Goal: Task Accomplishment & Management: Complete application form

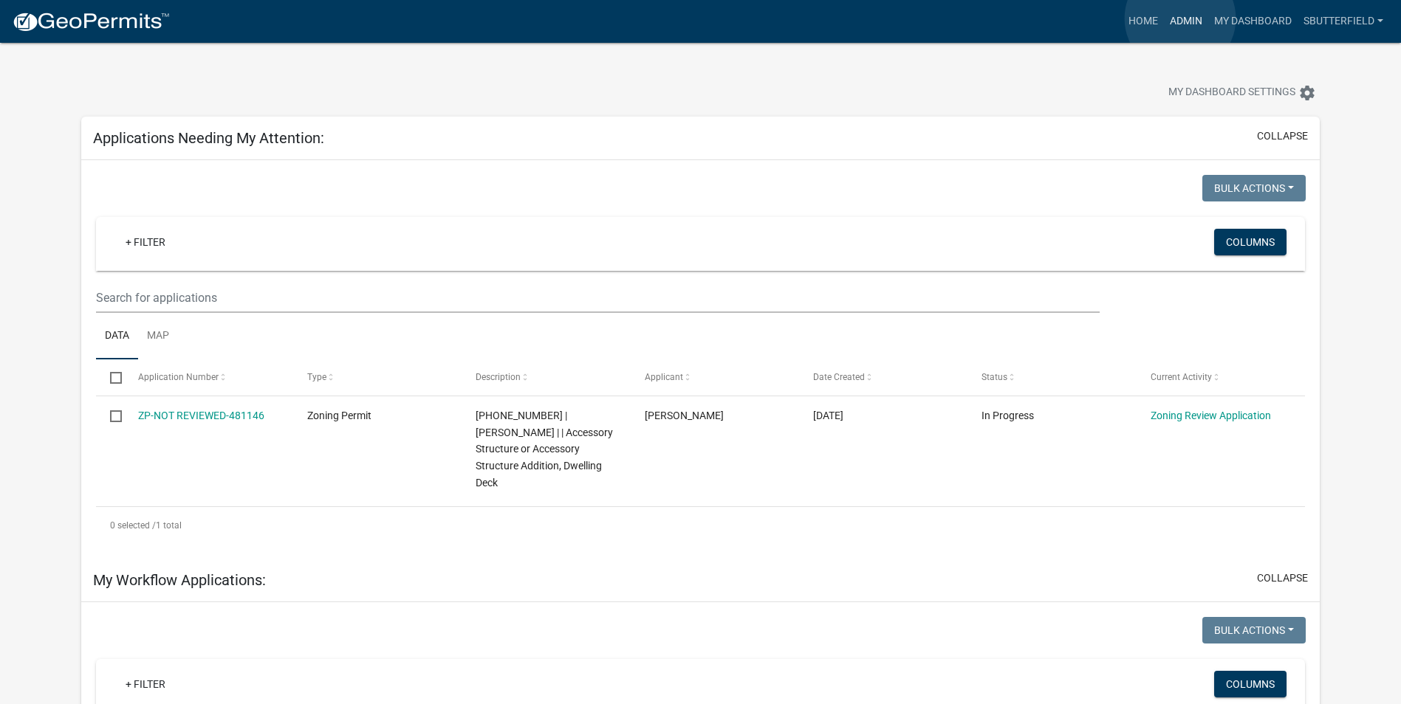
click at [1181, 18] on link "Admin" at bounding box center [1186, 21] width 44 height 28
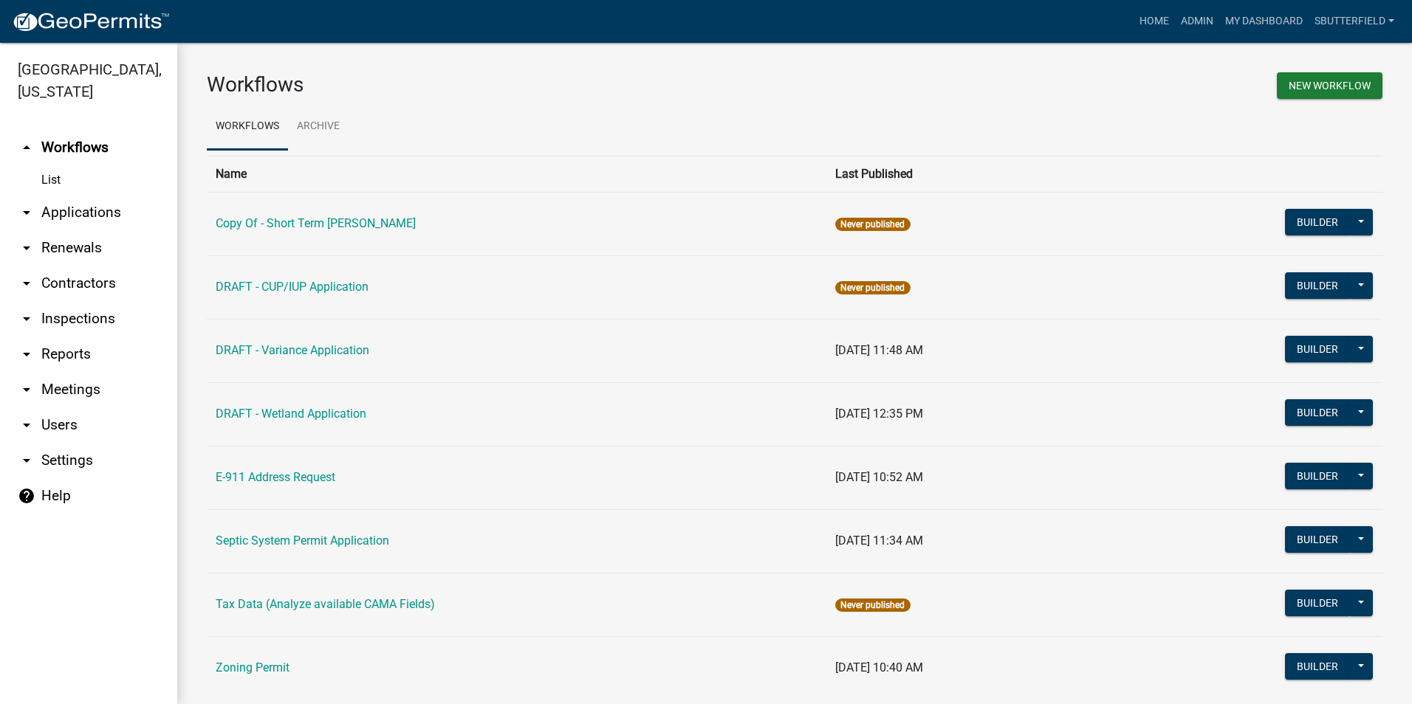
click at [34, 214] on icon "arrow_drop_down" at bounding box center [27, 213] width 18 height 18
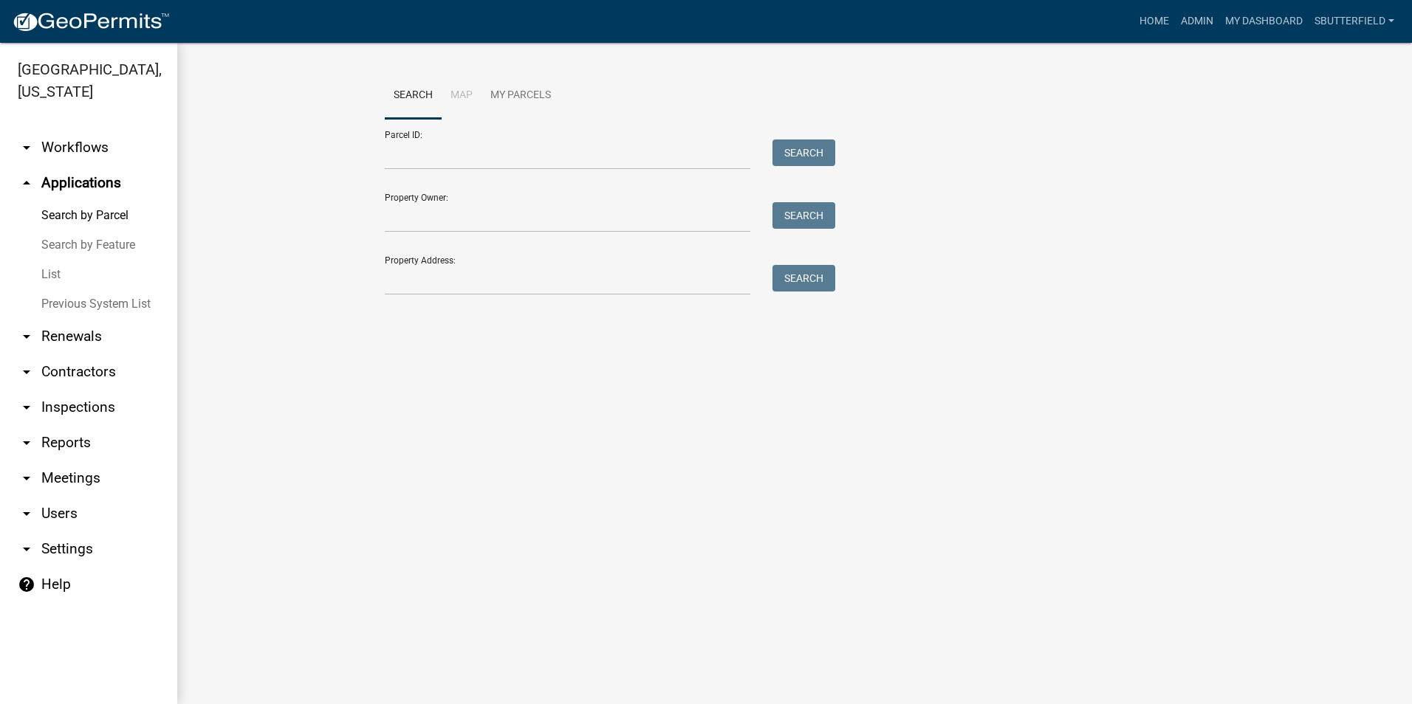
click at [58, 271] on link "List" at bounding box center [88, 275] width 177 height 30
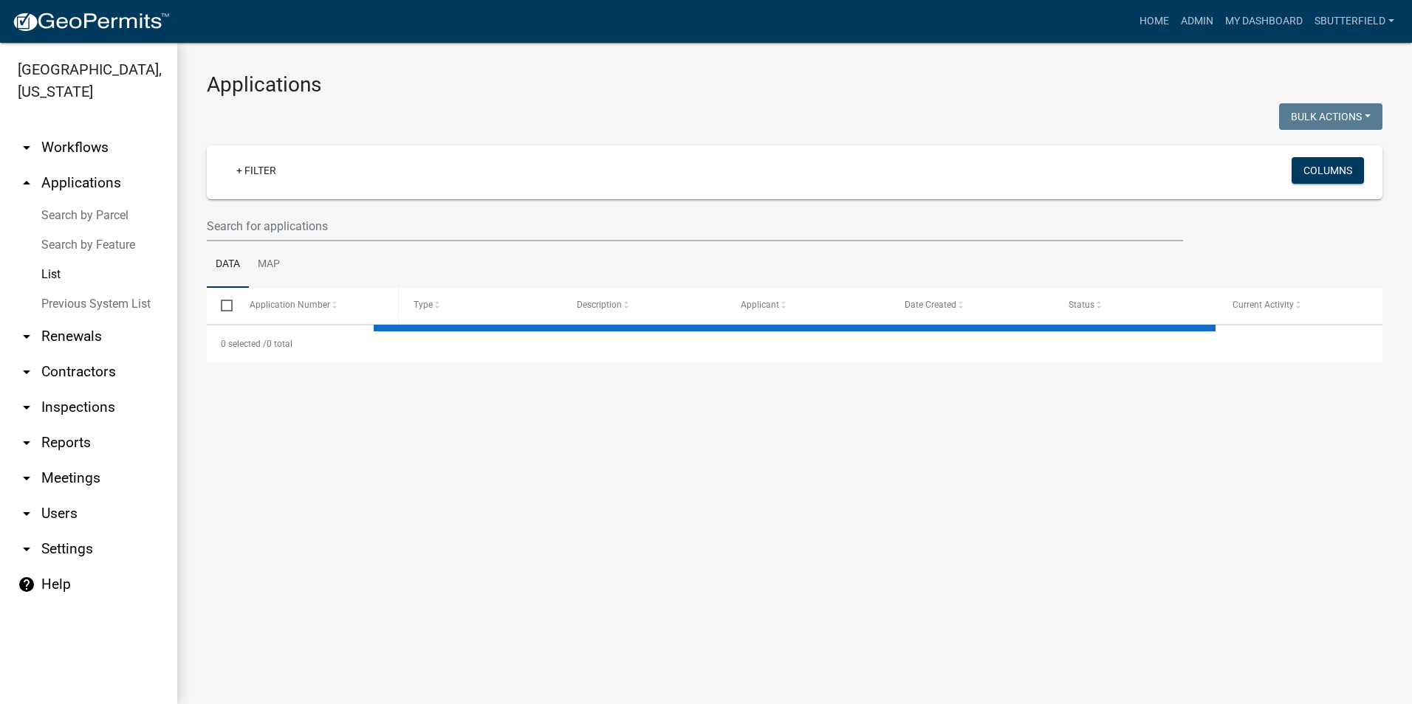
select select "1: 25"
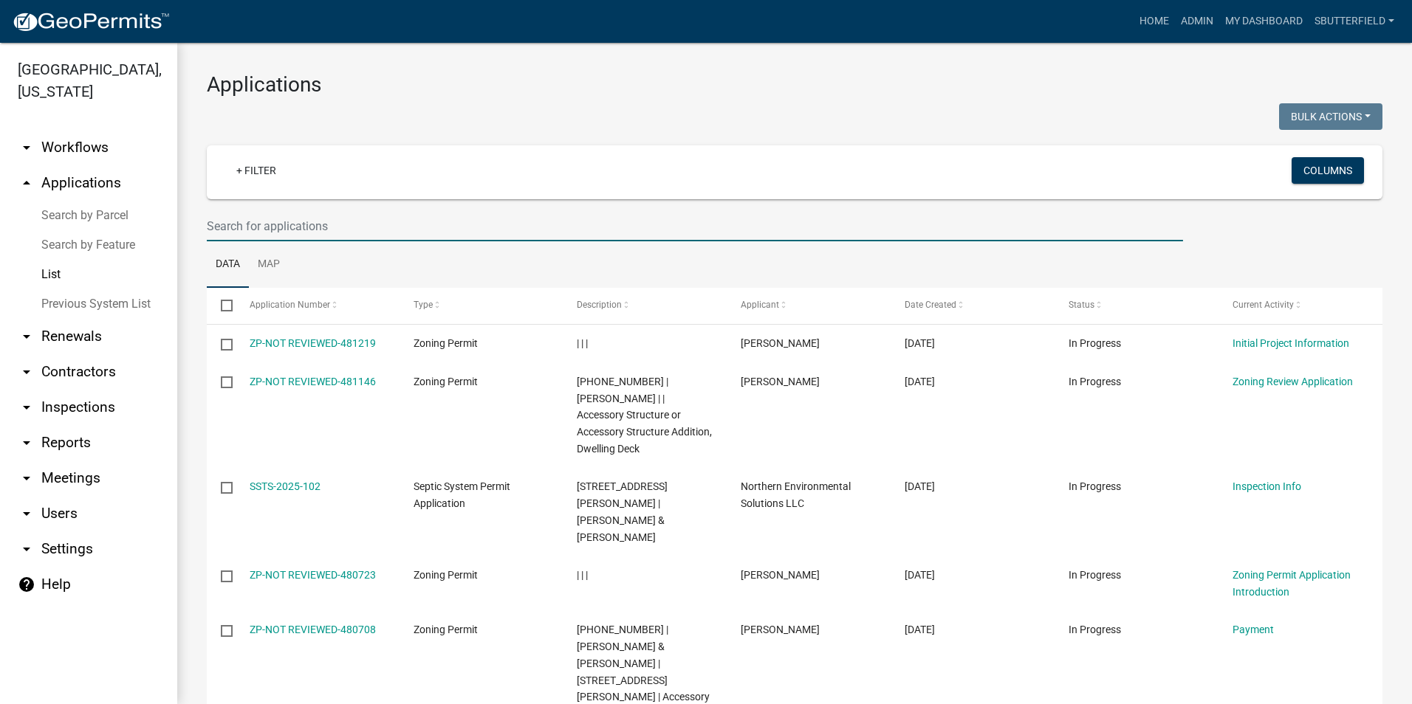
click at [304, 223] on input "text" at bounding box center [695, 226] width 976 height 30
type input "4623"
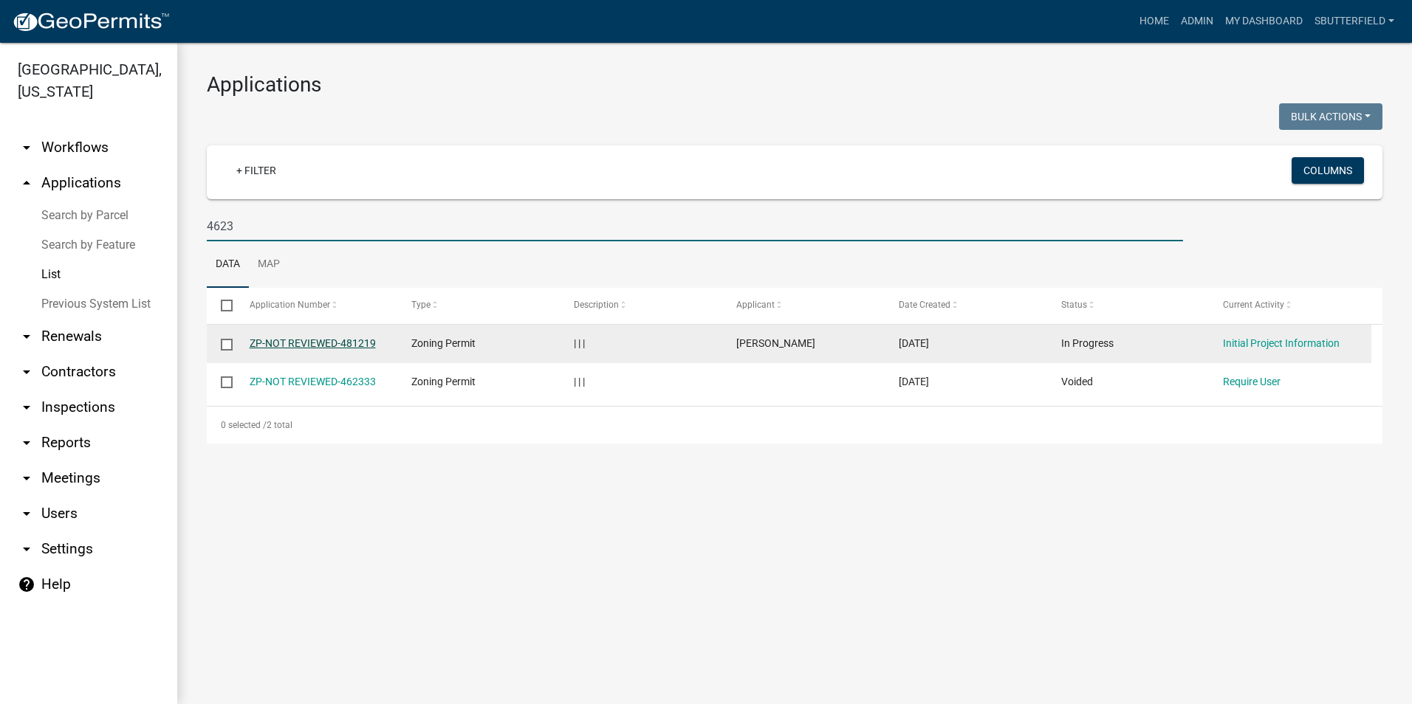
click at [332, 338] on link "ZP-NOT REVIEWED-481219" at bounding box center [313, 343] width 126 height 12
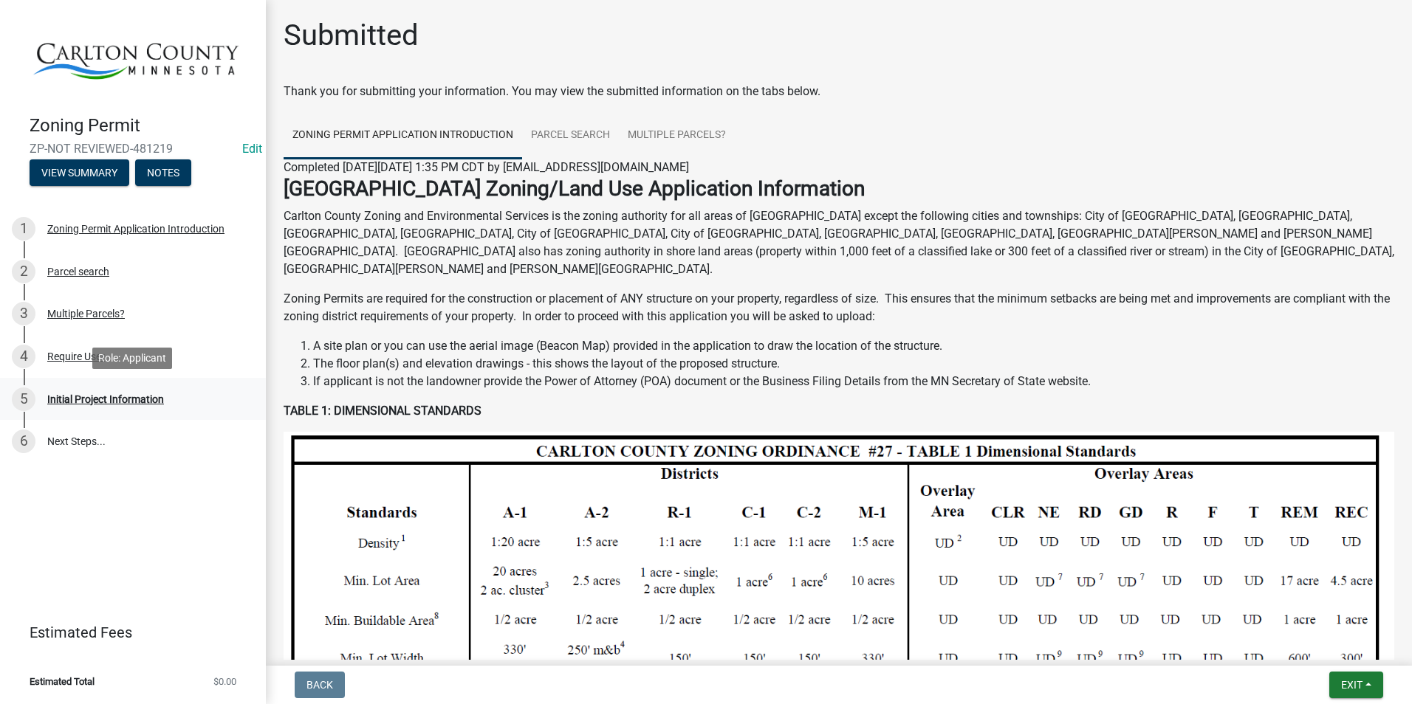
click at [93, 401] on div "Initial Project Information" at bounding box center [105, 399] width 117 height 10
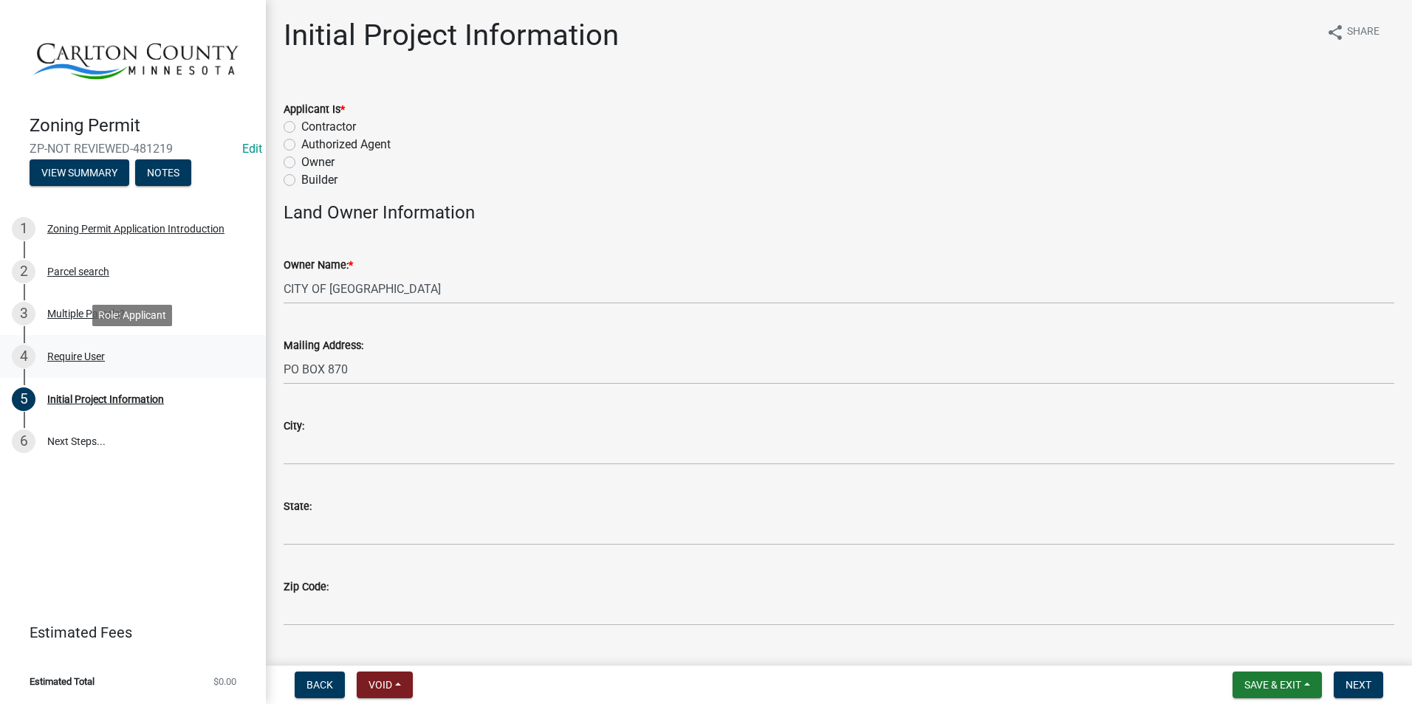
click at [88, 352] on div "Require User" at bounding box center [76, 357] width 58 height 10
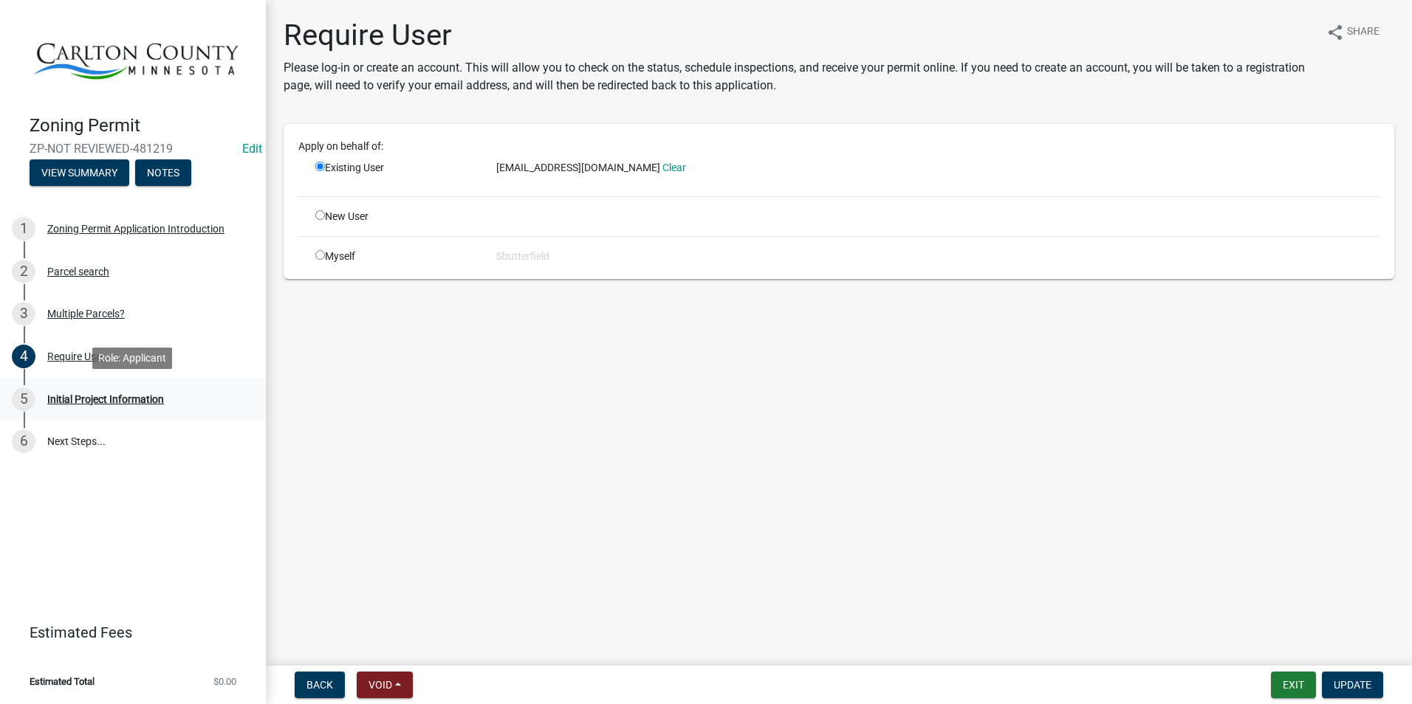
click at [123, 394] on div "Initial Project Information" at bounding box center [105, 399] width 117 height 10
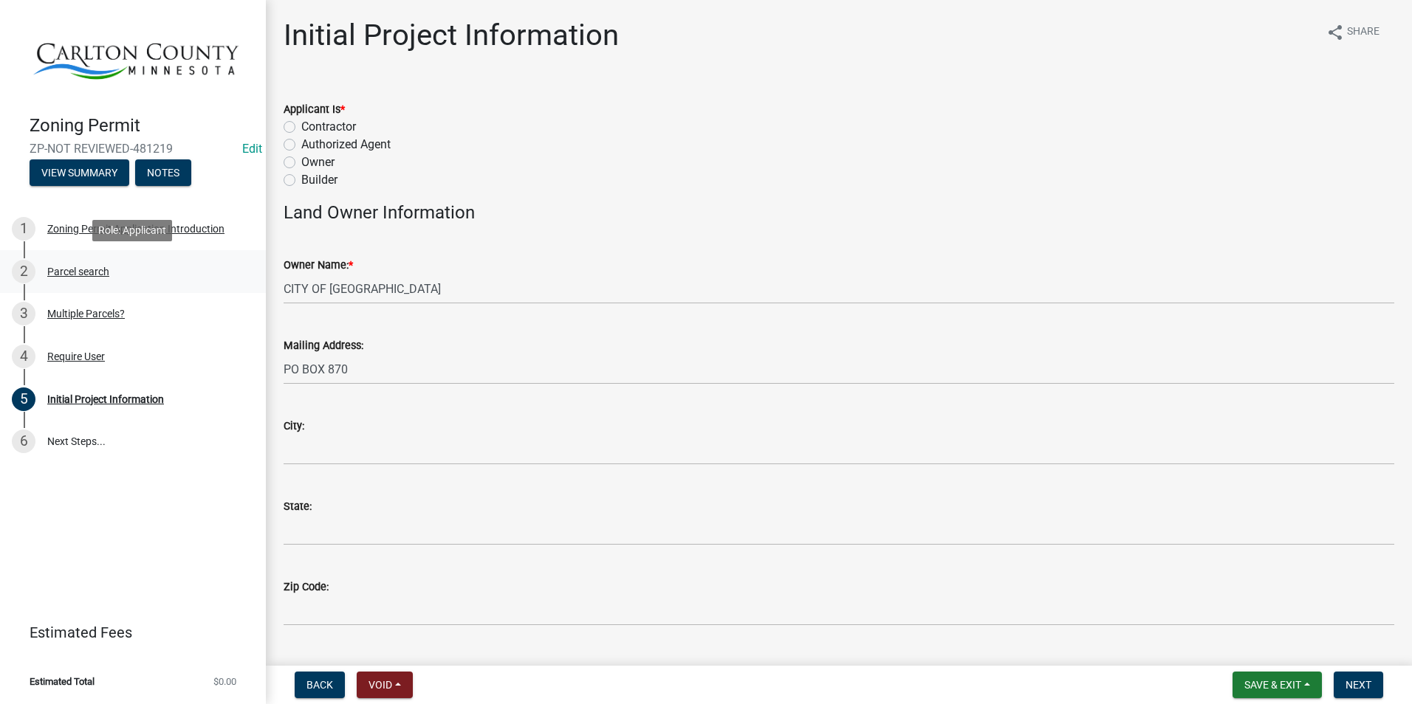
click at [89, 270] on div "Parcel search" at bounding box center [78, 272] width 62 height 10
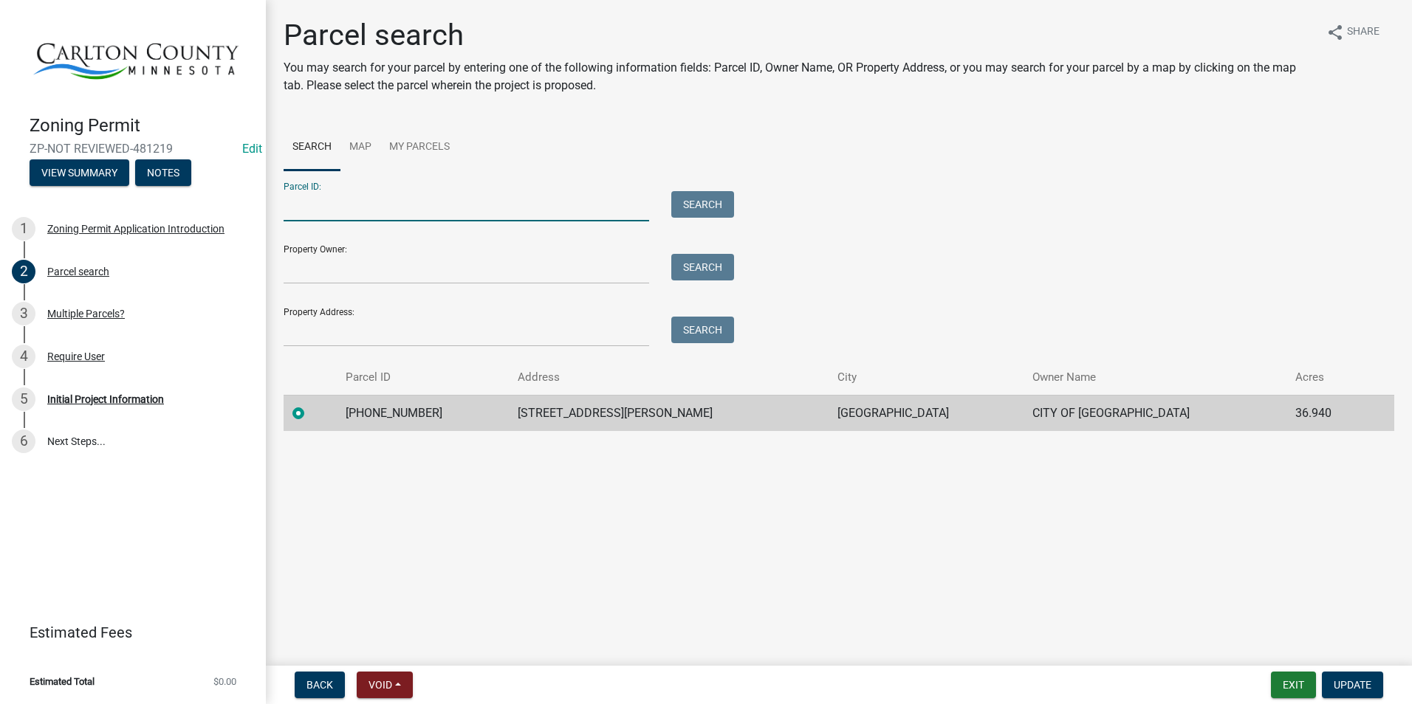
click at [349, 199] on input "Parcel ID:" at bounding box center [467, 206] width 366 height 30
click at [357, 261] on input "Property Owner:" at bounding box center [467, 269] width 366 height 30
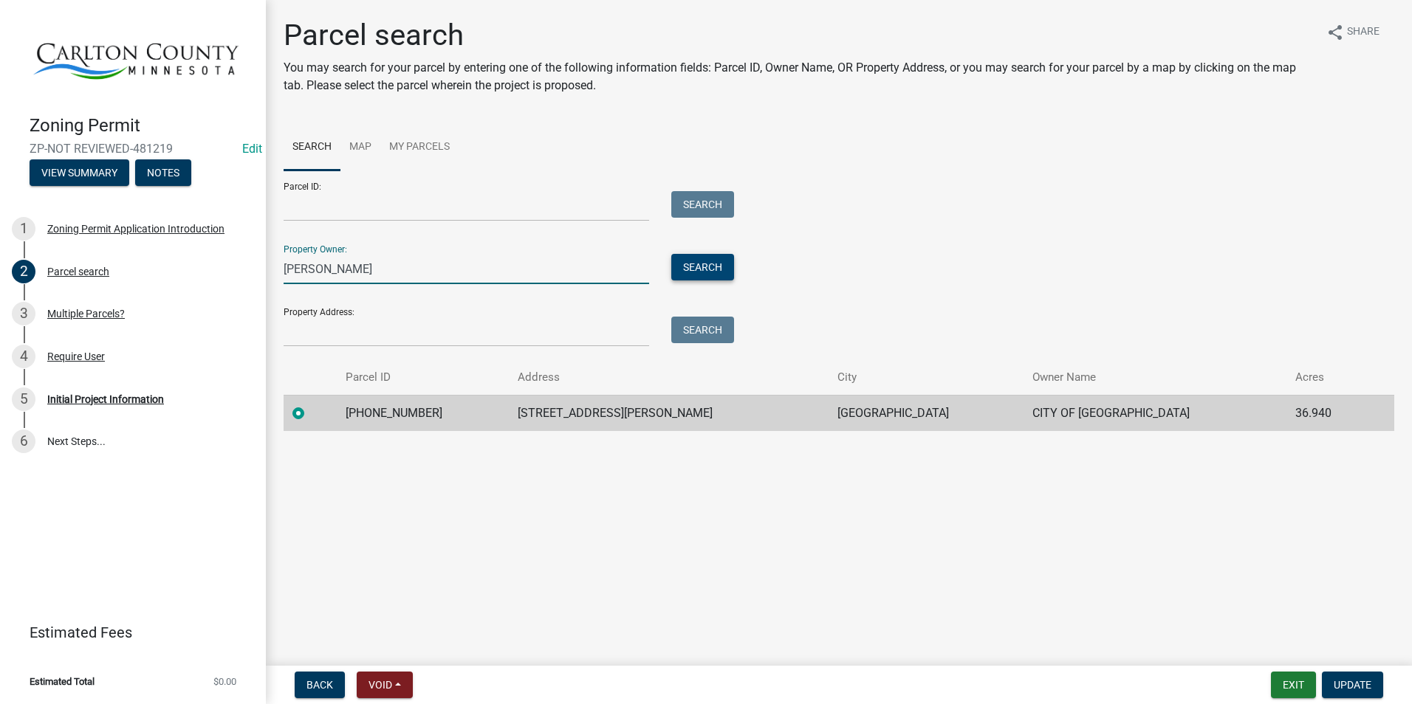
type input "Joseph Schmidt"
click at [702, 262] on button "Search" at bounding box center [702, 267] width 63 height 27
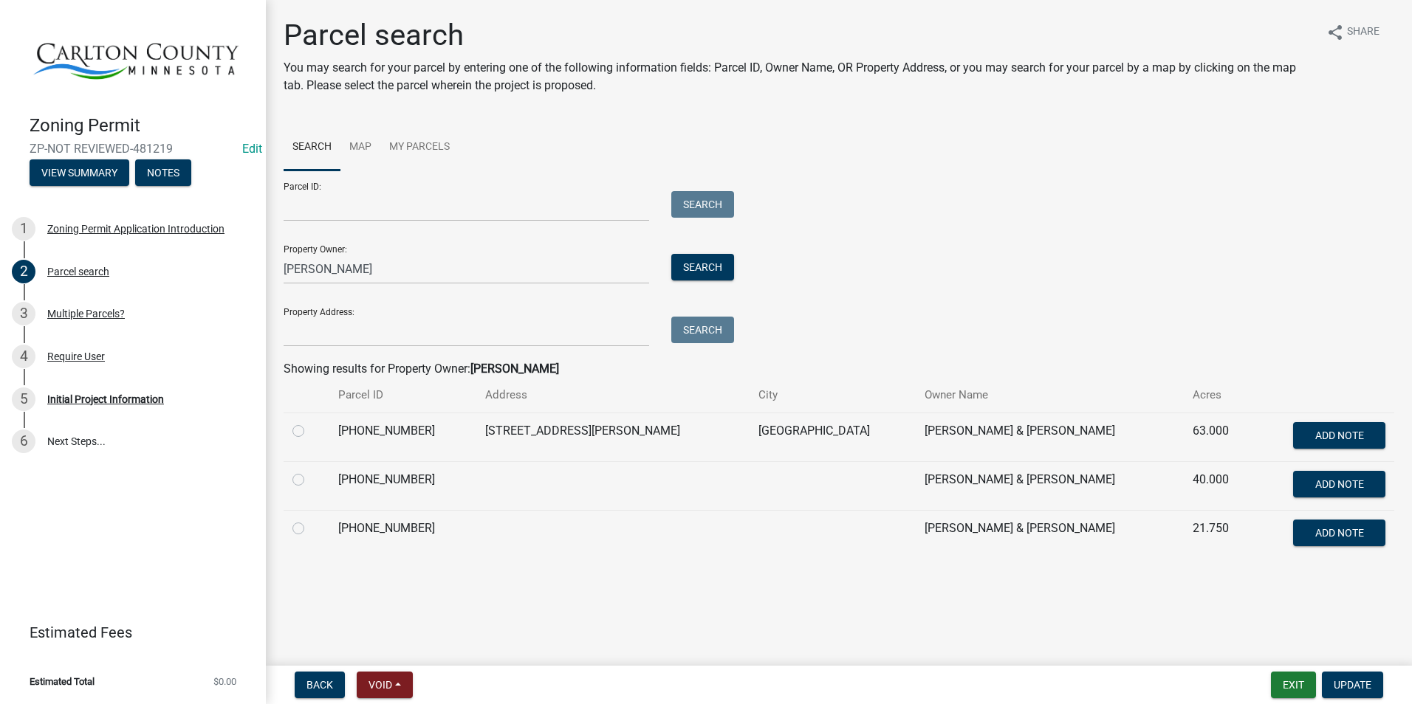
click at [310, 422] on label at bounding box center [310, 422] width 0 height 0
click at [310, 431] on input "radio" at bounding box center [315, 427] width 10 height 10
radio input "true"
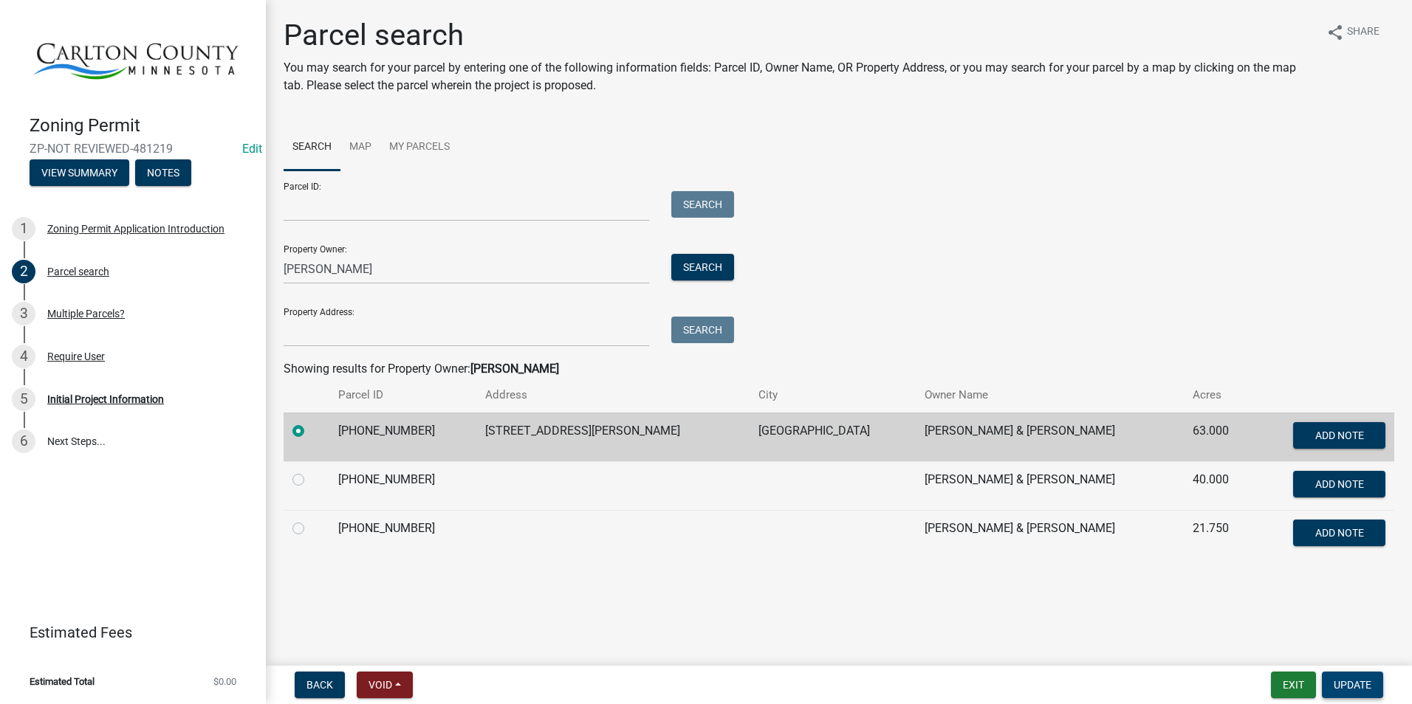
click at [1360, 679] on span "Update" at bounding box center [1353, 685] width 38 height 12
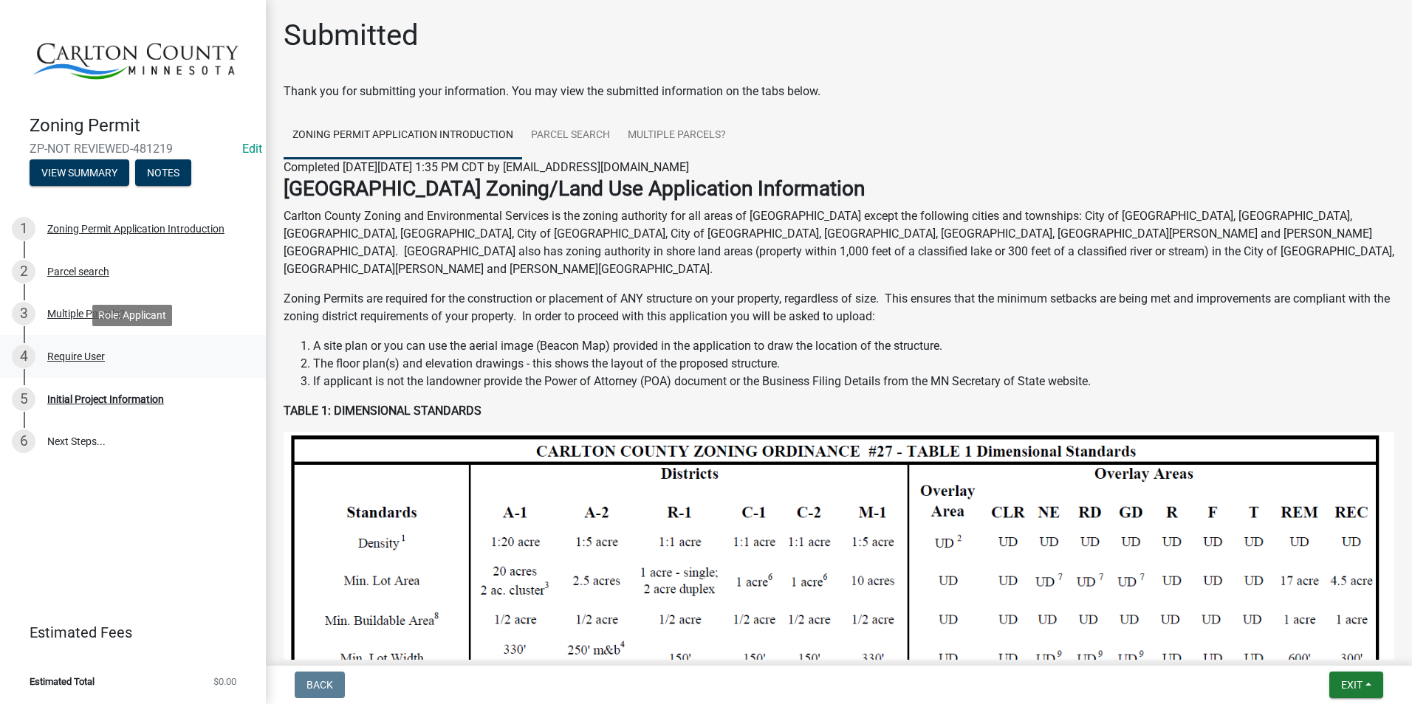
click at [92, 354] on div "Require User" at bounding box center [76, 357] width 58 height 10
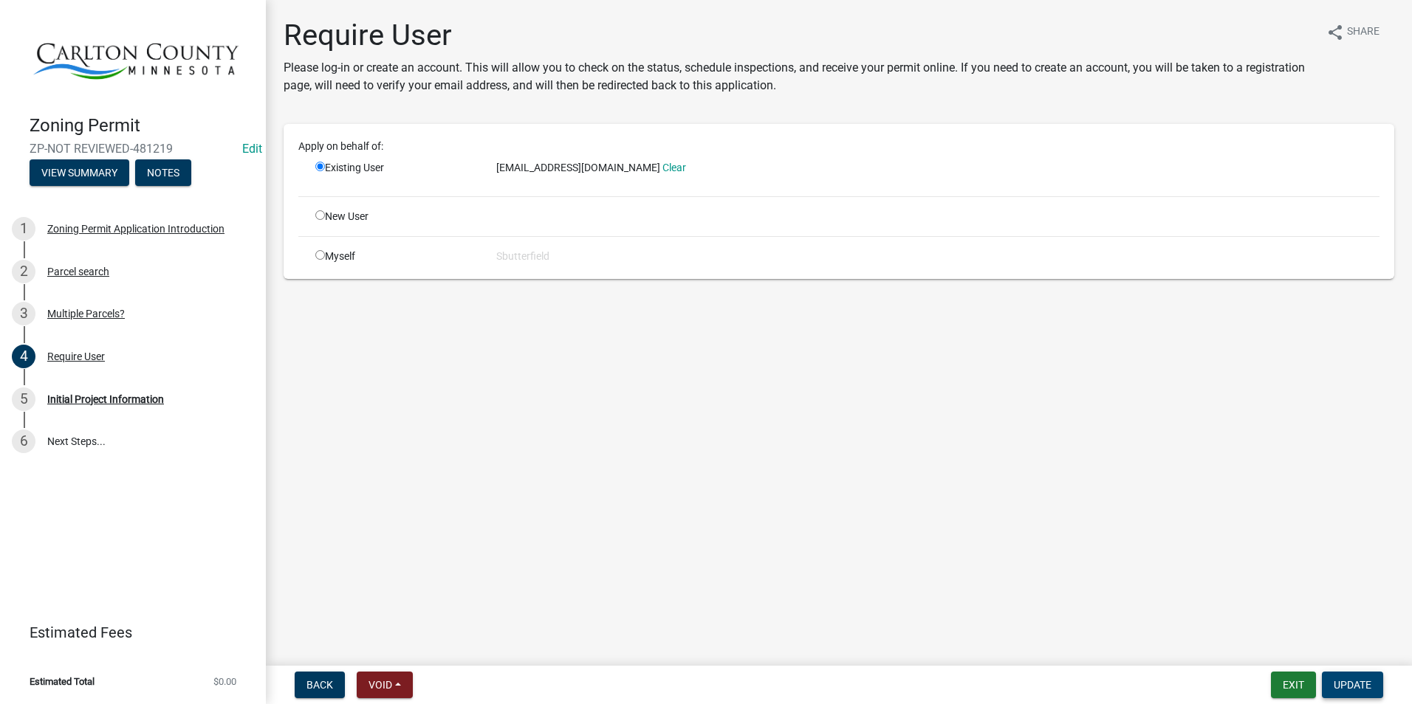
drag, startPoint x: 1367, startPoint y: 687, endPoint x: 1368, endPoint y: 679, distance: 8.2
click at [1368, 683] on span "Update" at bounding box center [1353, 685] width 38 height 12
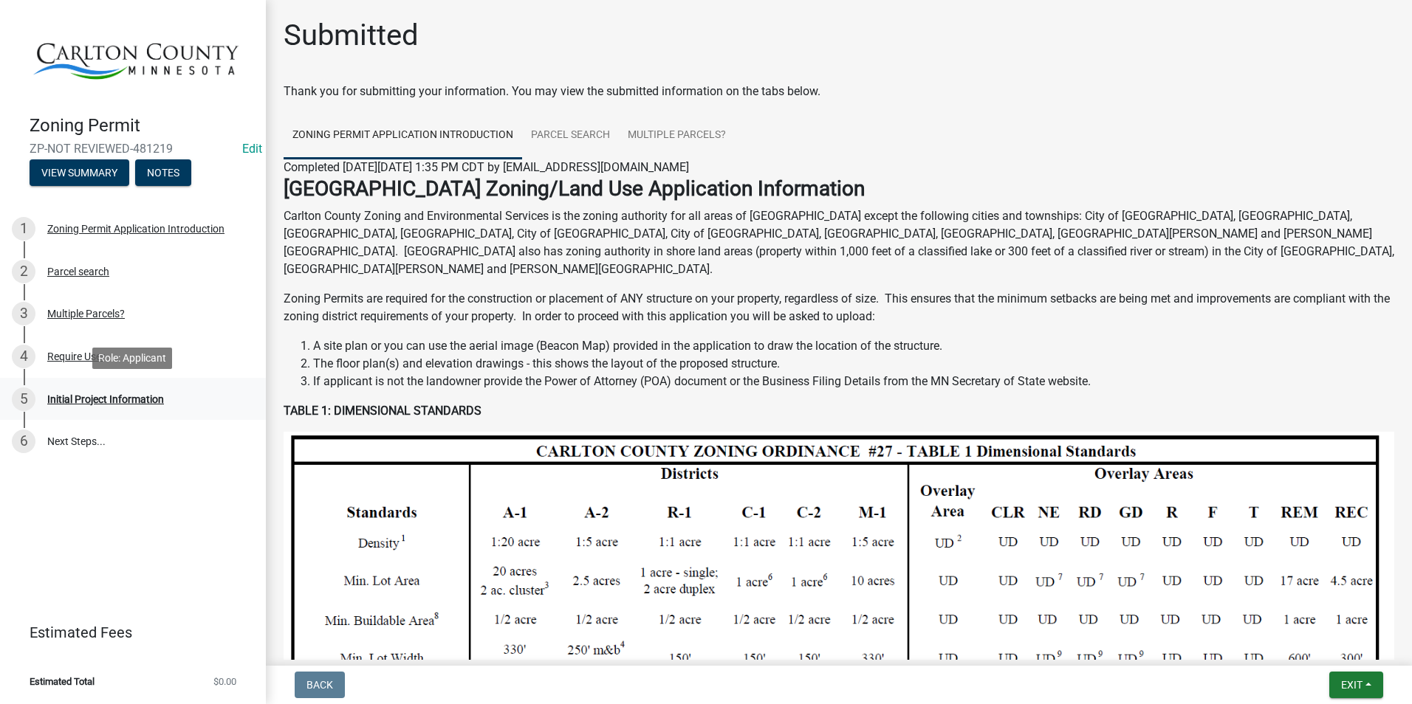
click at [117, 400] on div "Initial Project Information" at bounding box center [105, 399] width 117 height 10
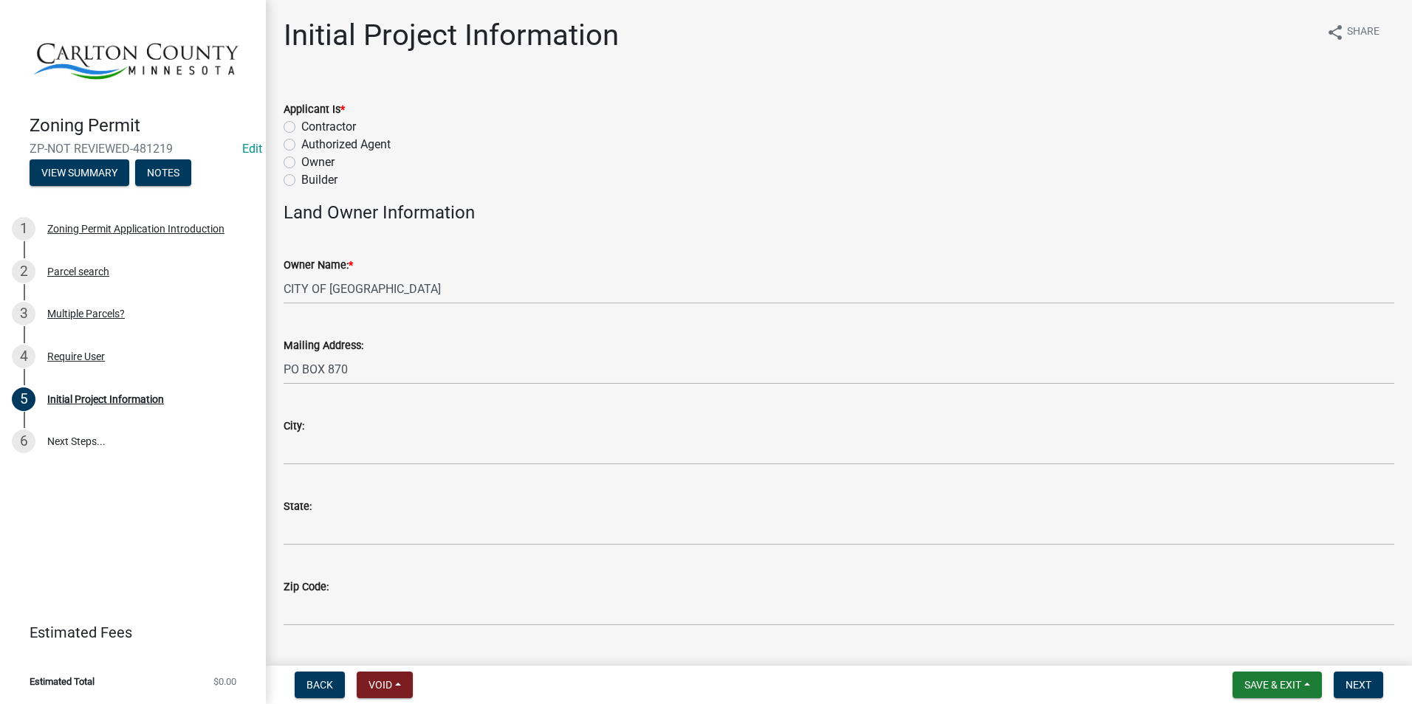
click at [301, 160] on label "Owner" at bounding box center [317, 163] width 33 height 18
click at [301, 160] on input "Owner" at bounding box center [306, 159] width 10 height 10
radio input "true"
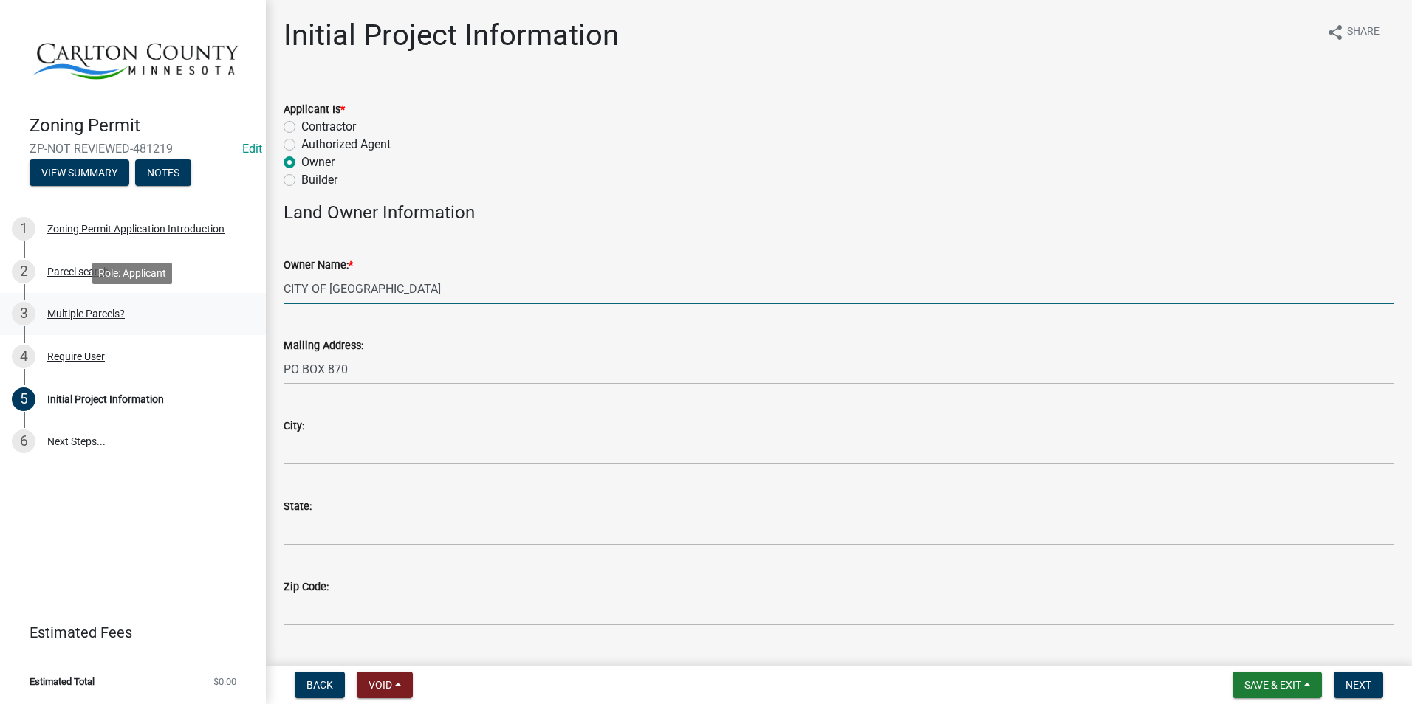
drag, startPoint x: 427, startPoint y: 290, endPoint x: 264, endPoint y: 295, distance: 163.3
click at [264, 295] on div "Zoning Permit ZP-NOT REVIEWED-481219 Edit View Summary Notes 1 Zoning Permit Ap…" at bounding box center [706, 352] width 1412 height 704
type input "Joseph Schmidt"
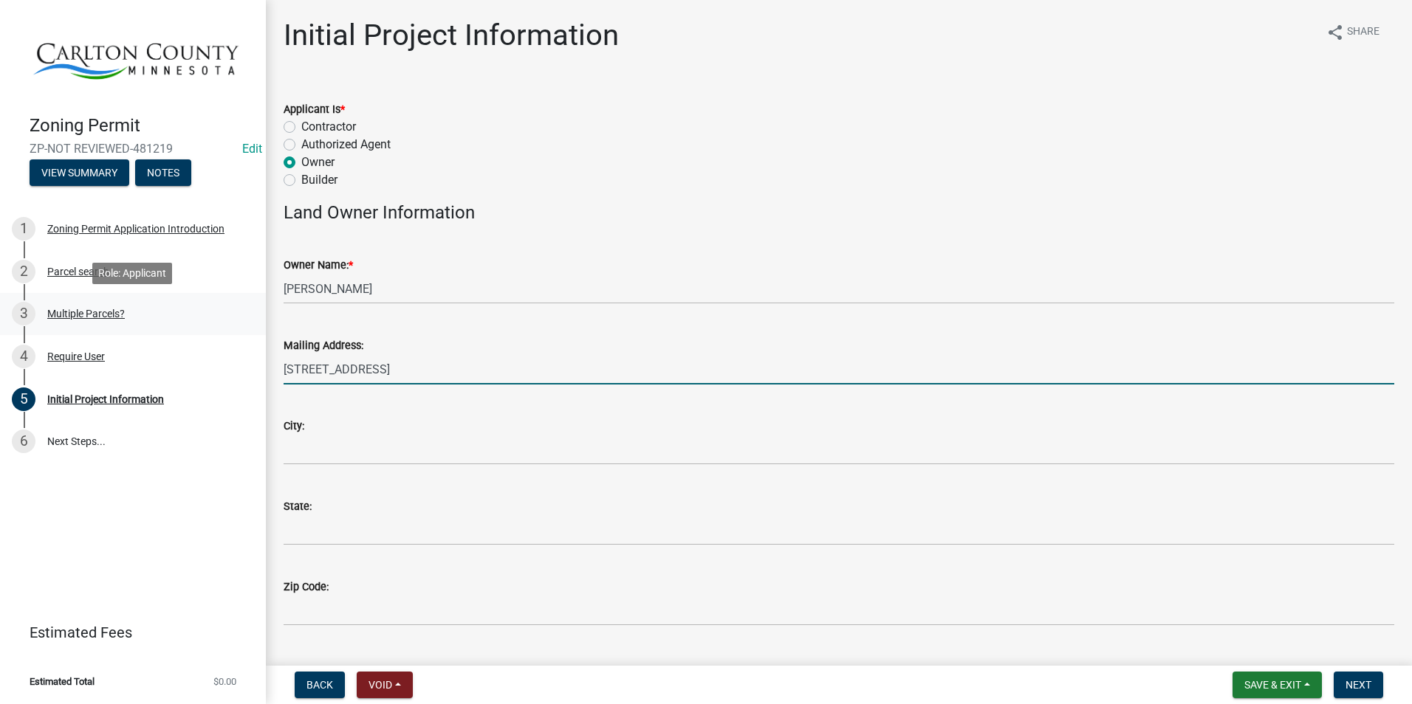
type input "[STREET_ADDRESS]"
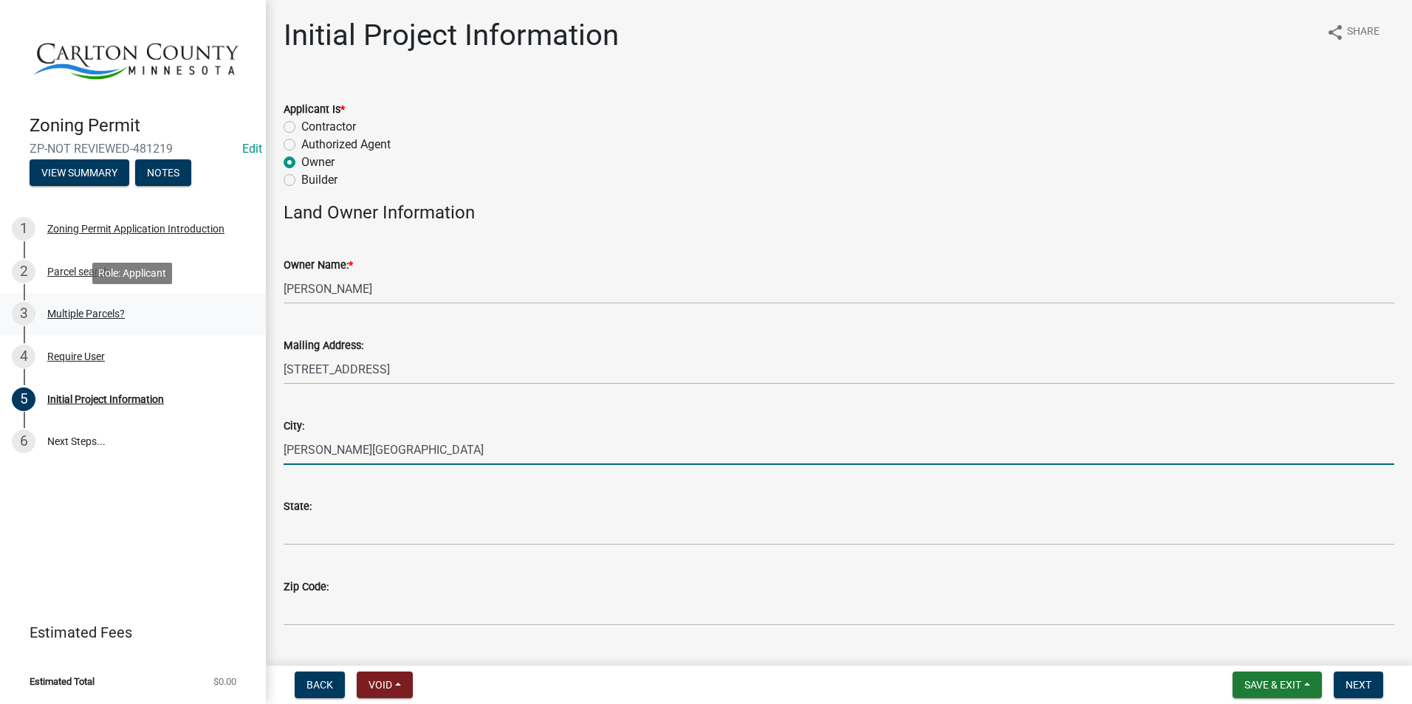
type input "Lino Lakes"
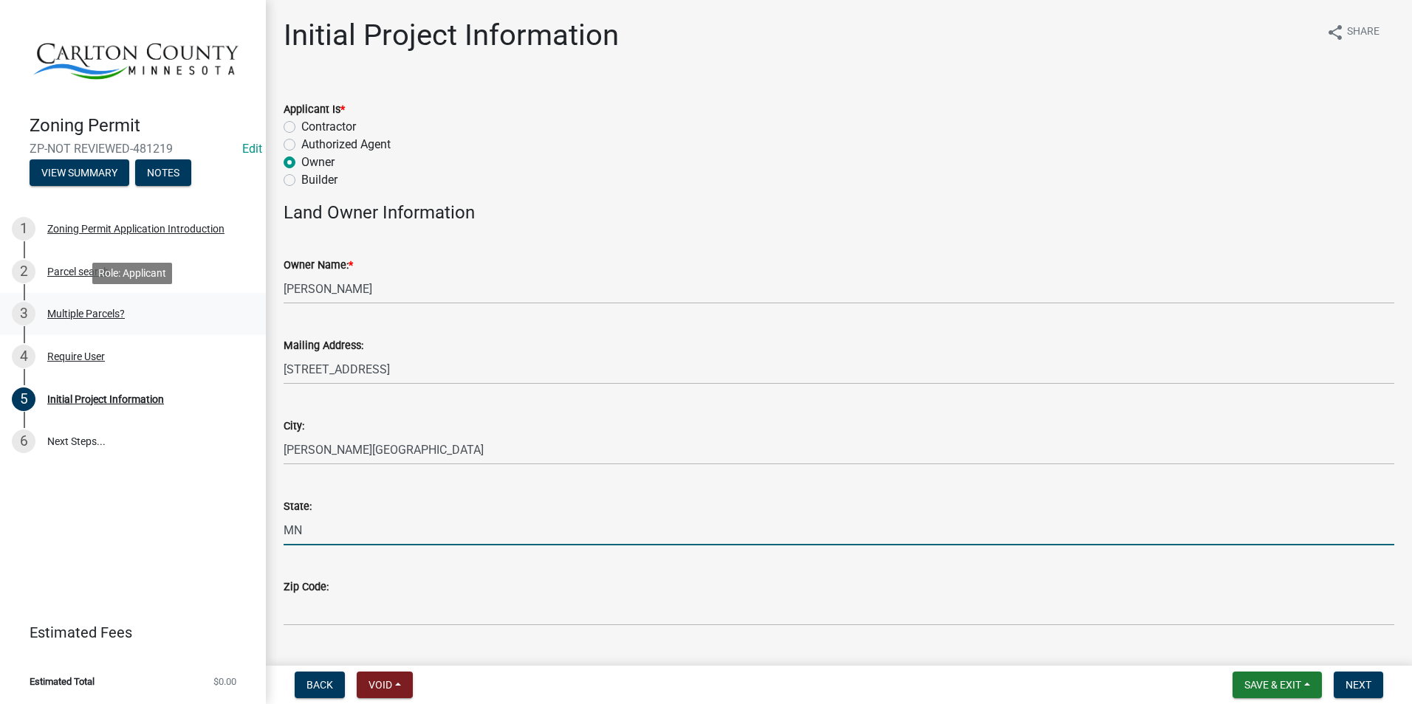
type input "MN"
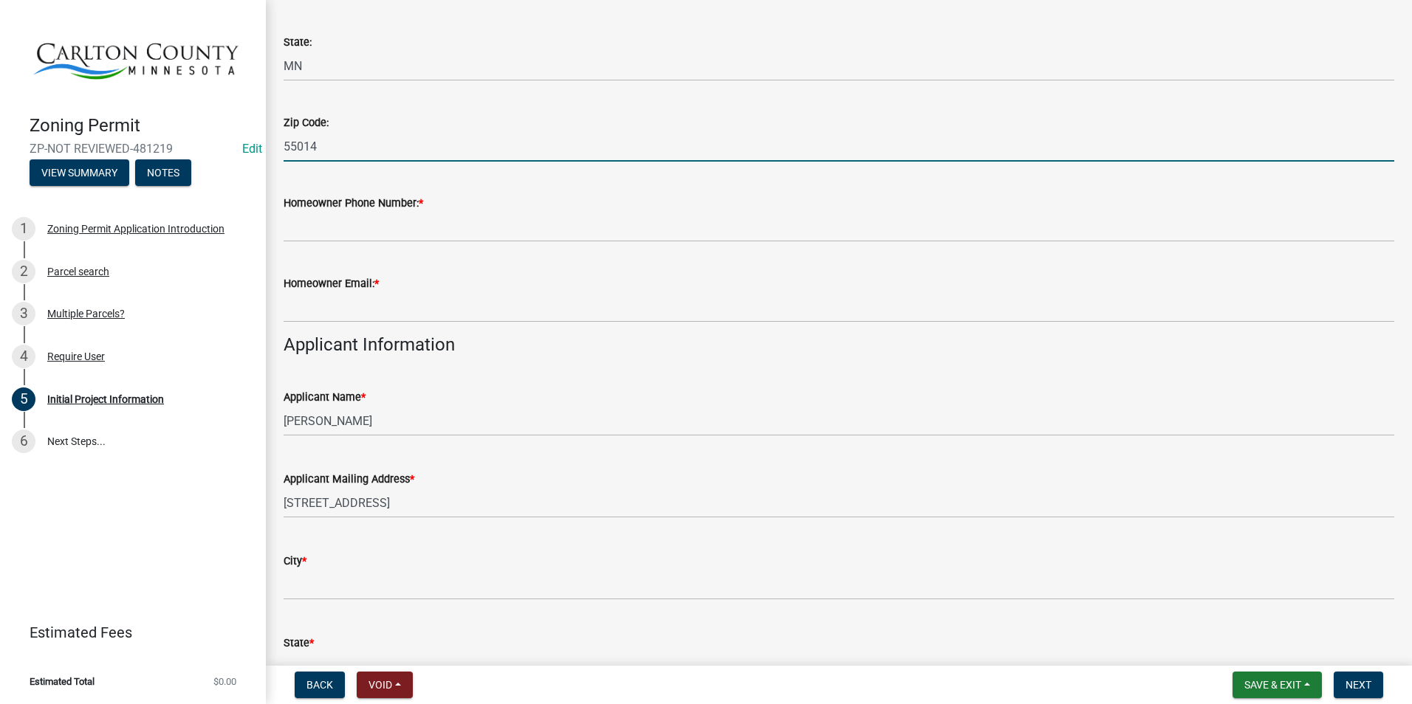
scroll to position [517, 0]
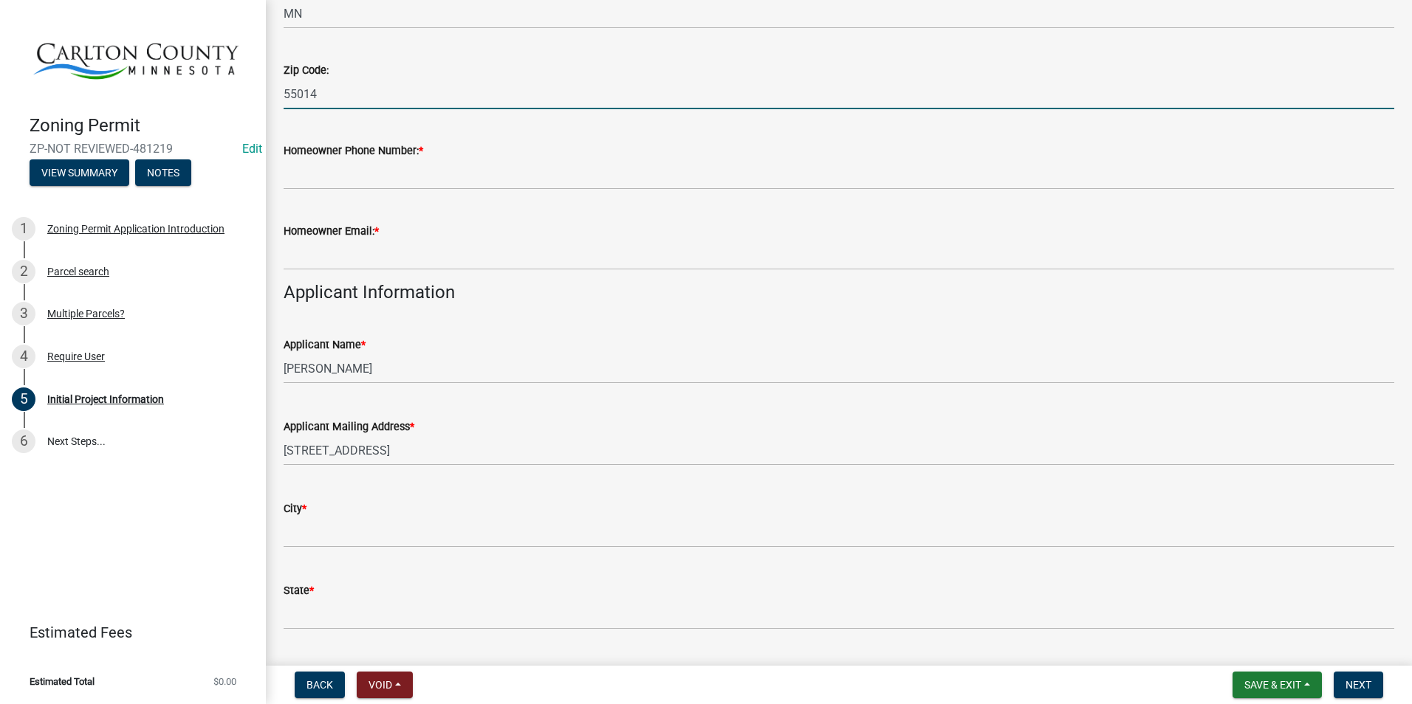
type input "55014"
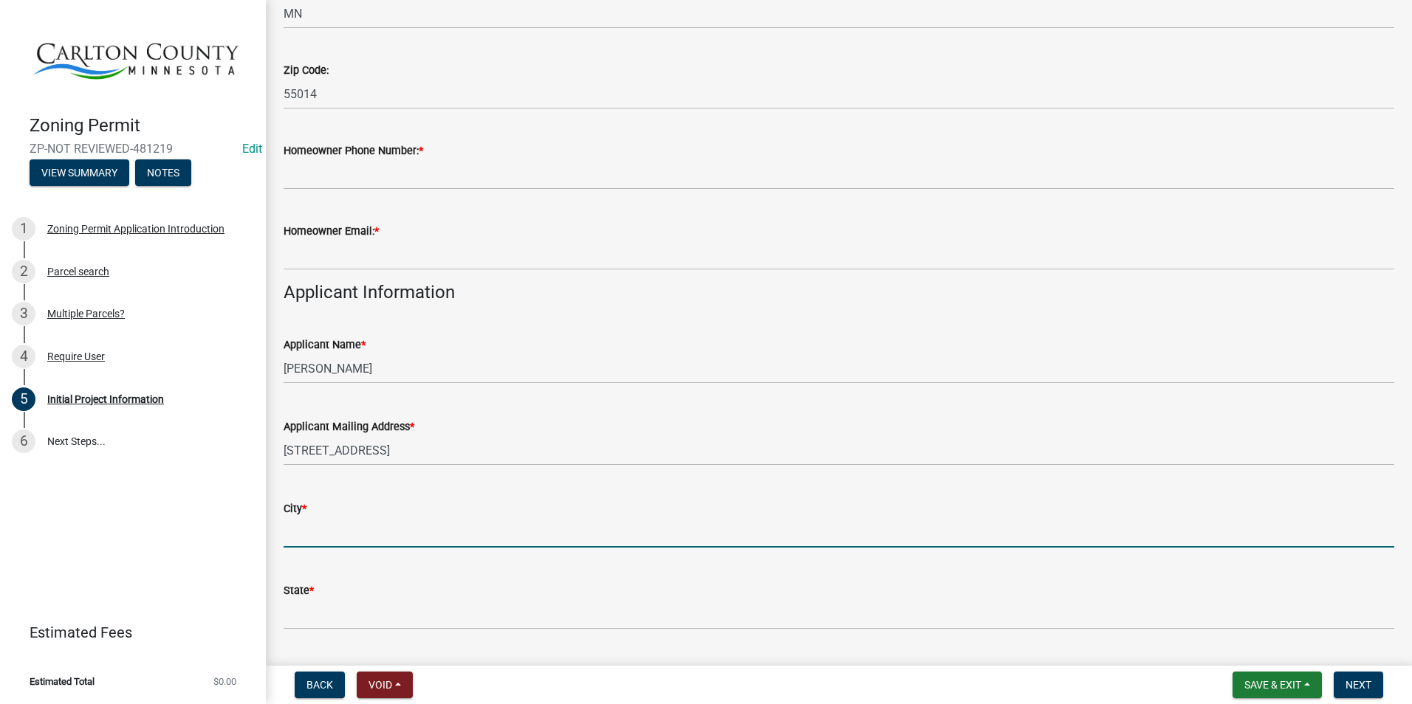
click at [323, 522] on input "City *" at bounding box center [839, 533] width 1111 height 30
type input "Lino Lakes"
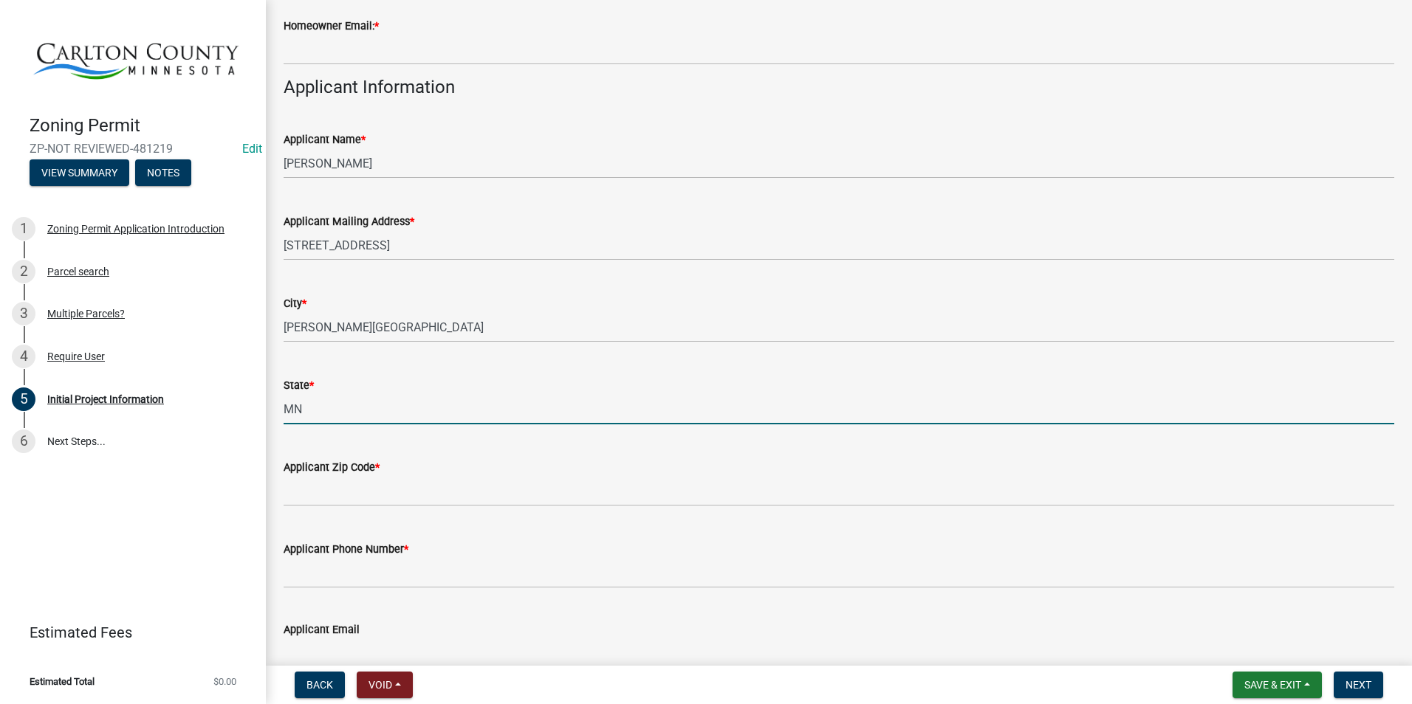
scroll to position [738, 0]
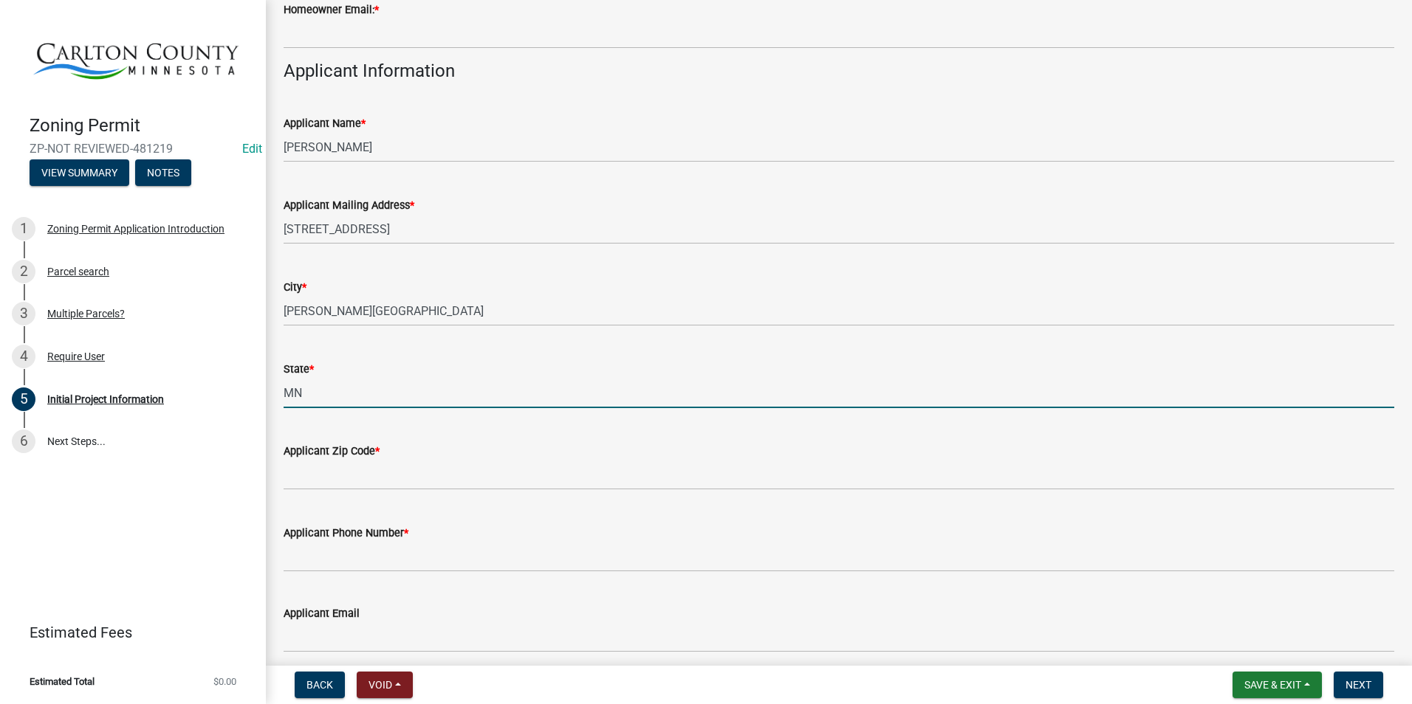
type input "MN"
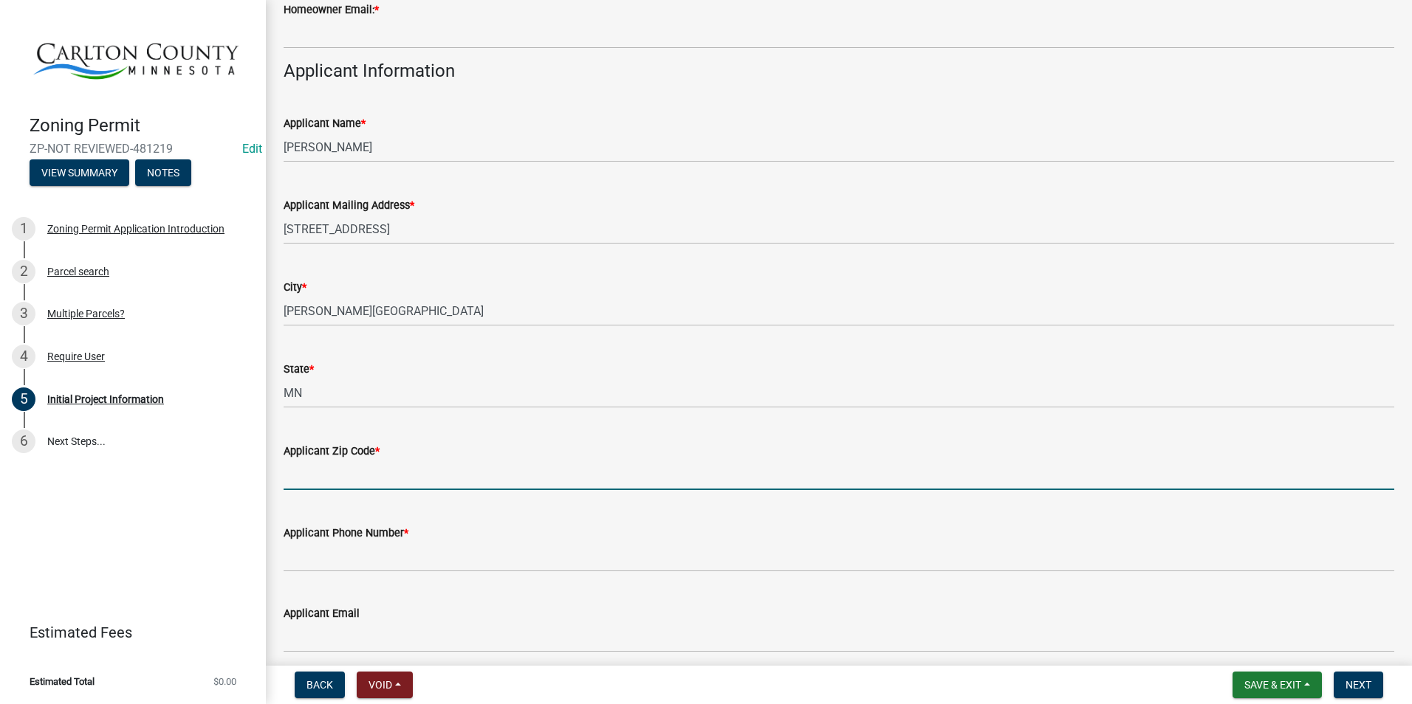
click at [782, 479] on input "Applicant Zip Code *" at bounding box center [839, 475] width 1111 height 30
type input "55014"
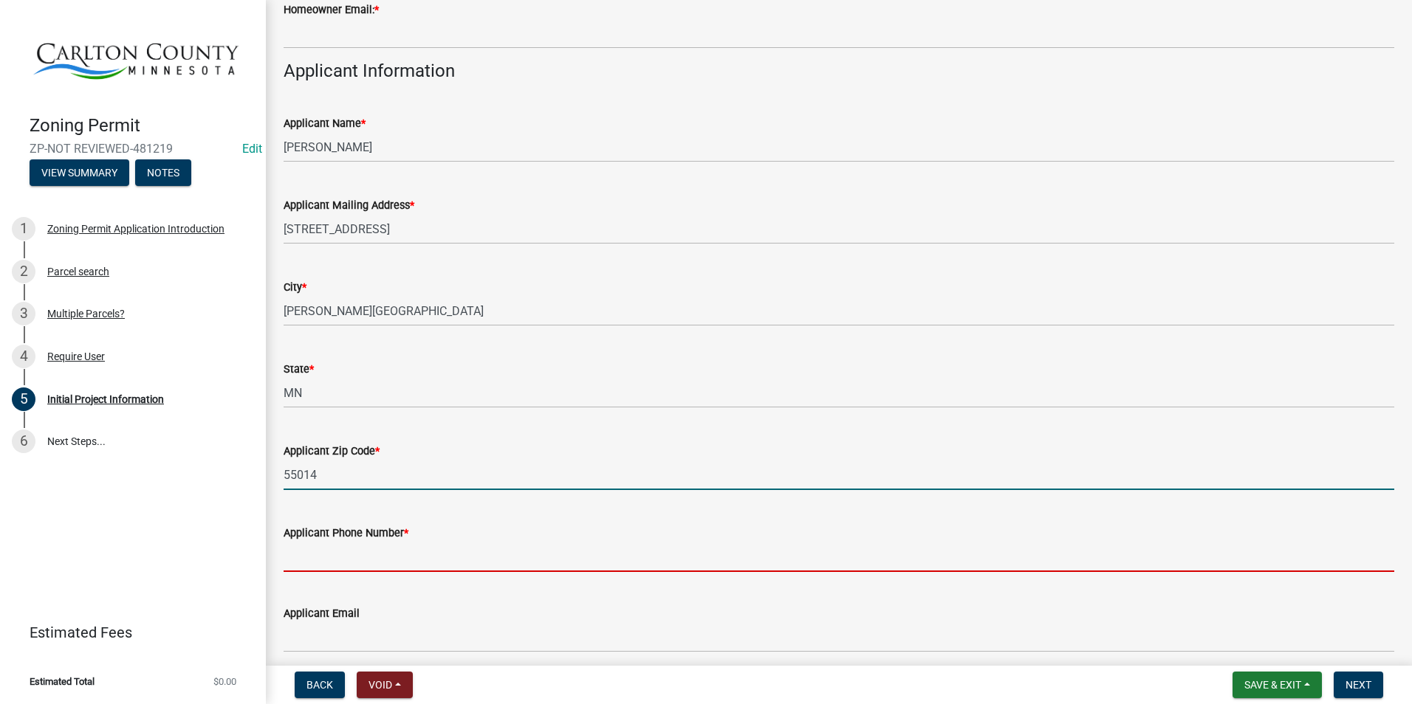
click at [412, 559] on input "Applicant Phone Number *" at bounding box center [839, 557] width 1111 height 30
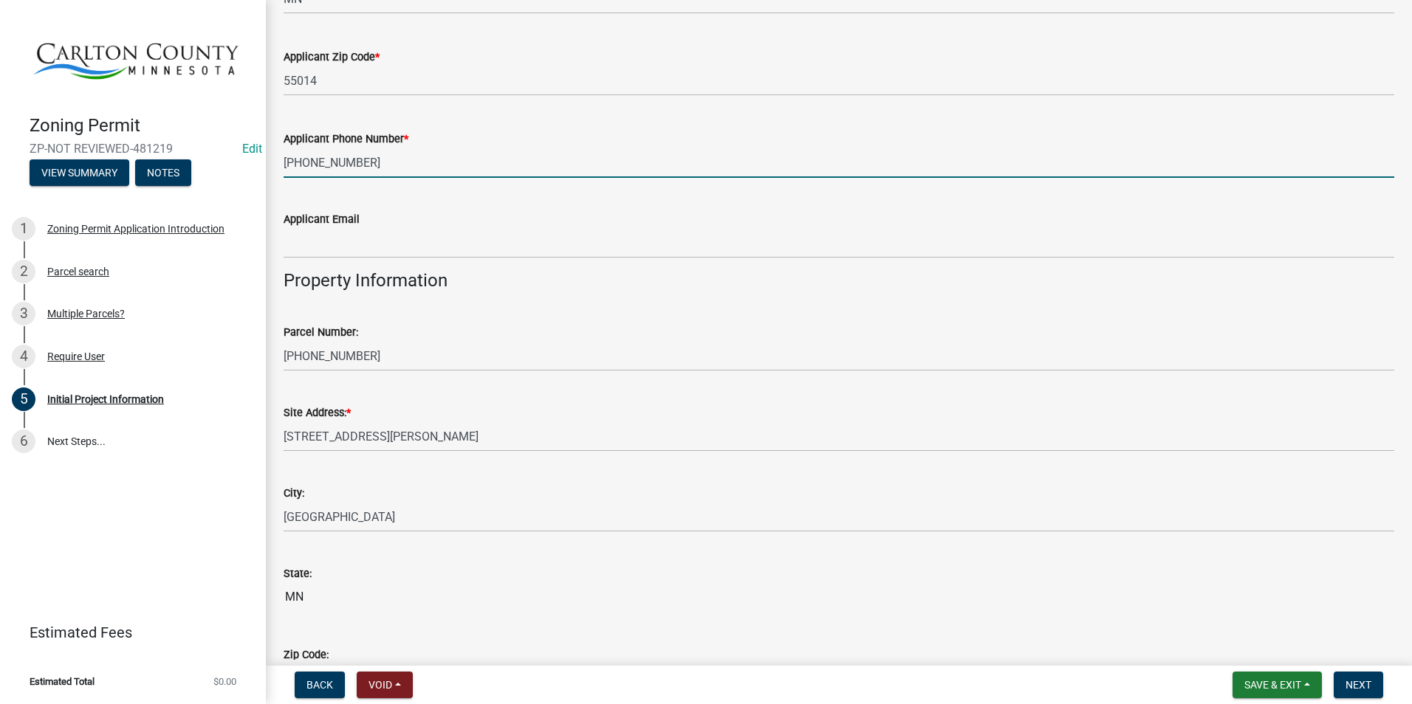
scroll to position [1182, 0]
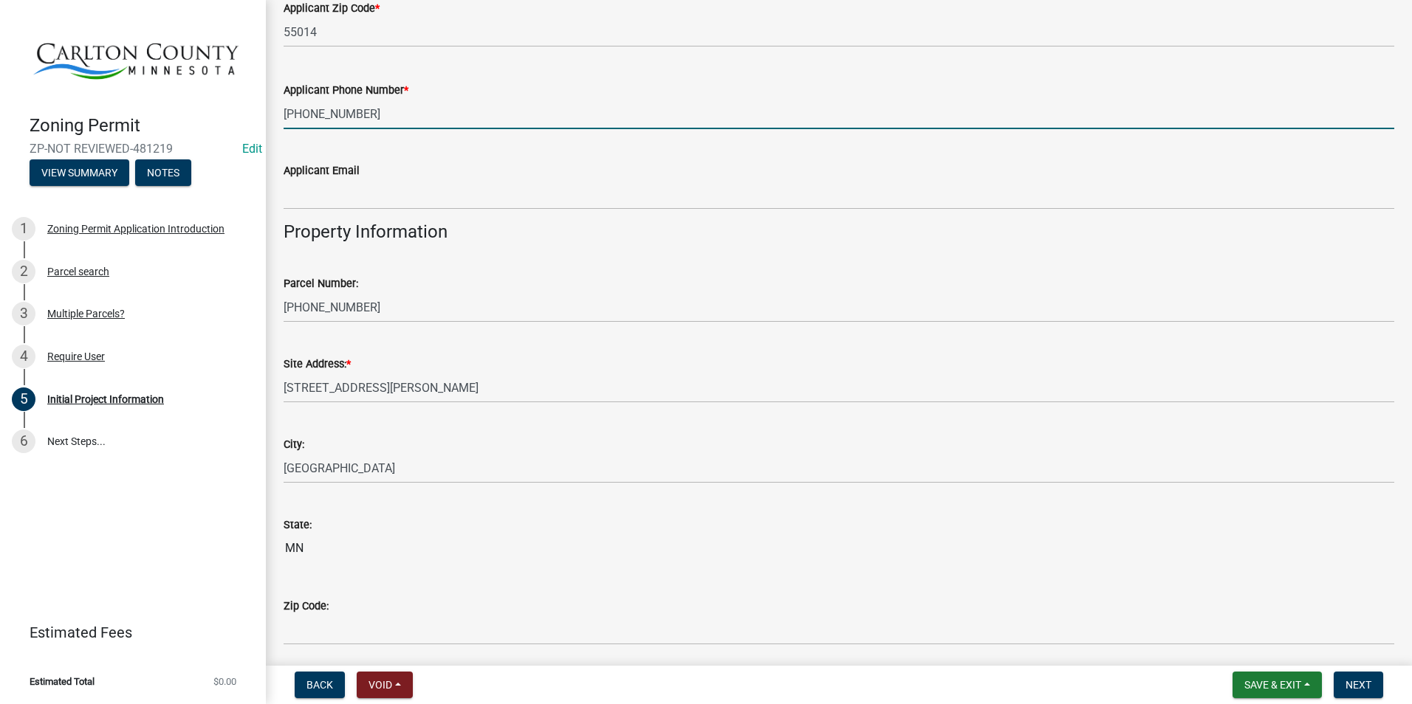
type input "763-229-0360"
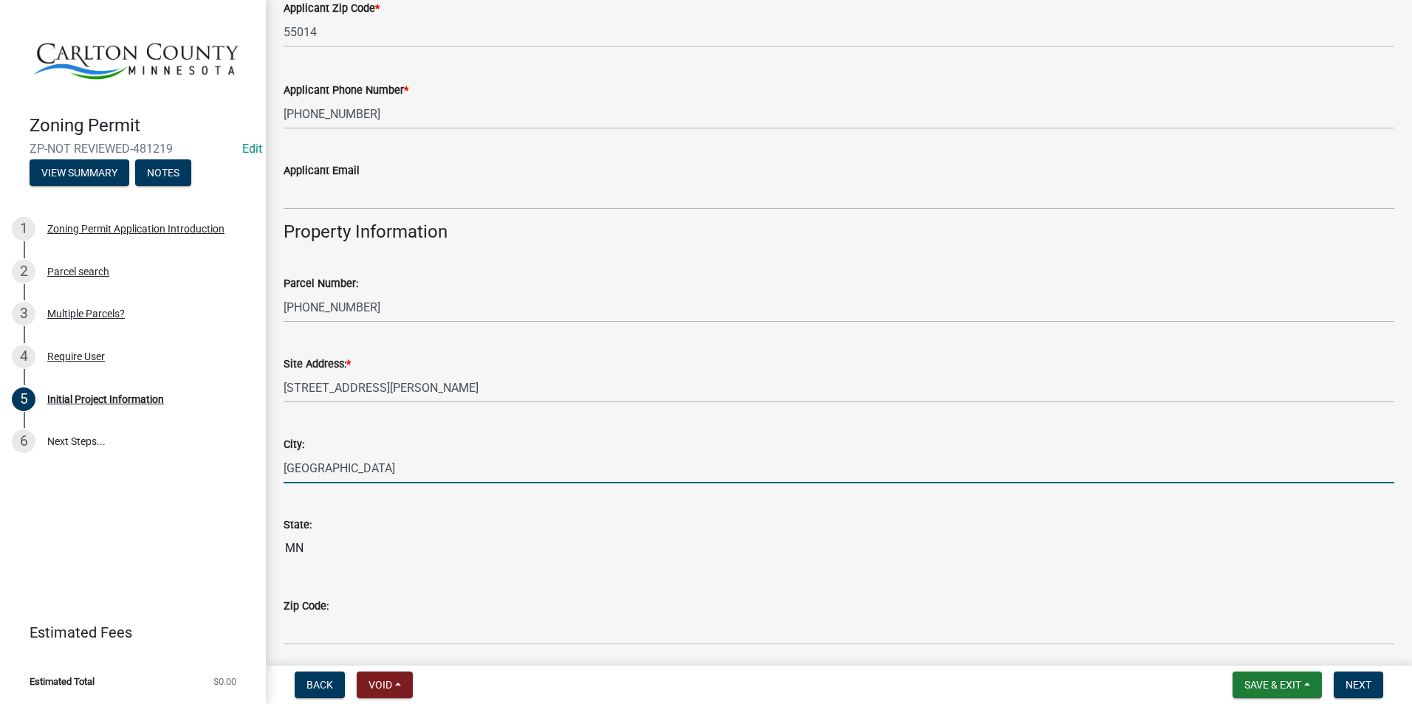
drag, startPoint x: 368, startPoint y: 465, endPoint x: 272, endPoint y: 467, distance: 96.0
click at [272, 467] on div "Initial Project Information share Share Applicant Is * Contractor Authorized Ag…" at bounding box center [839, 66] width 1146 height 2460
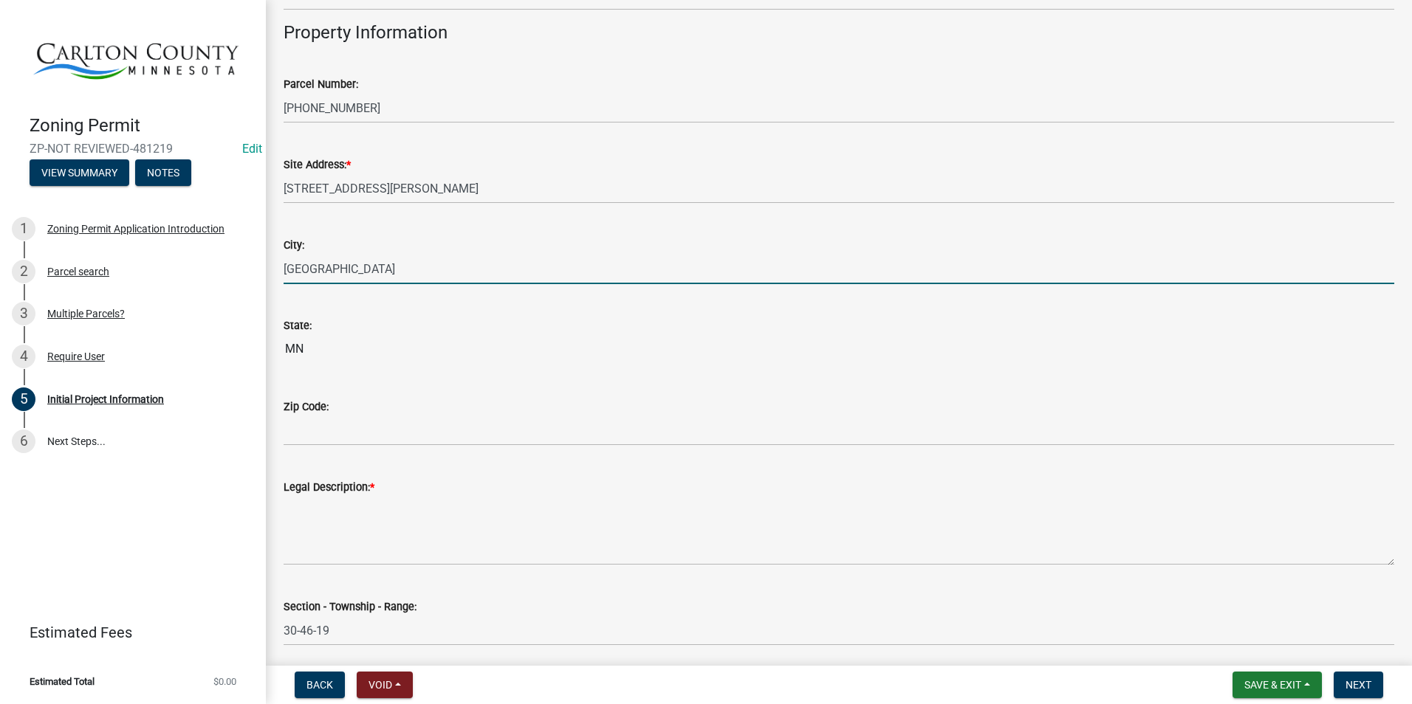
scroll to position [1403, 0]
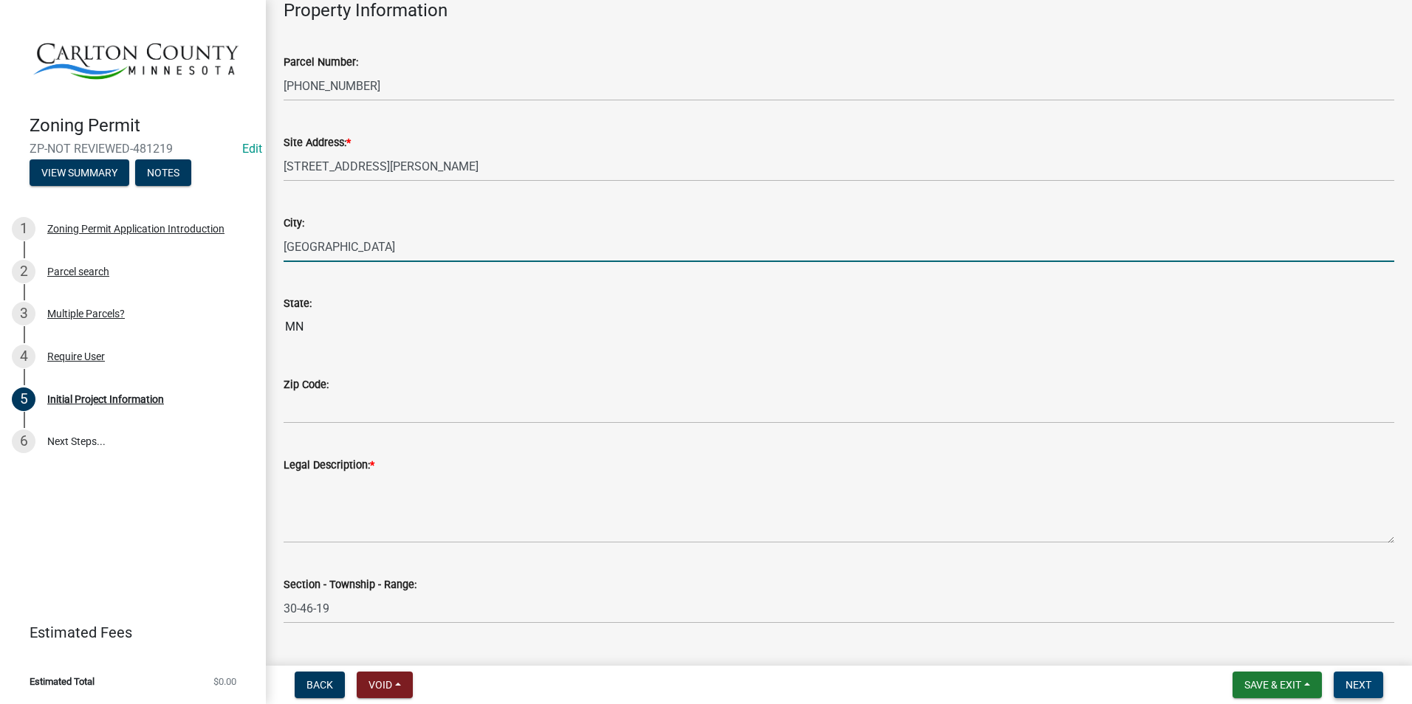
click at [1365, 686] on span "Next" at bounding box center [1358, 685] width 26 height 12
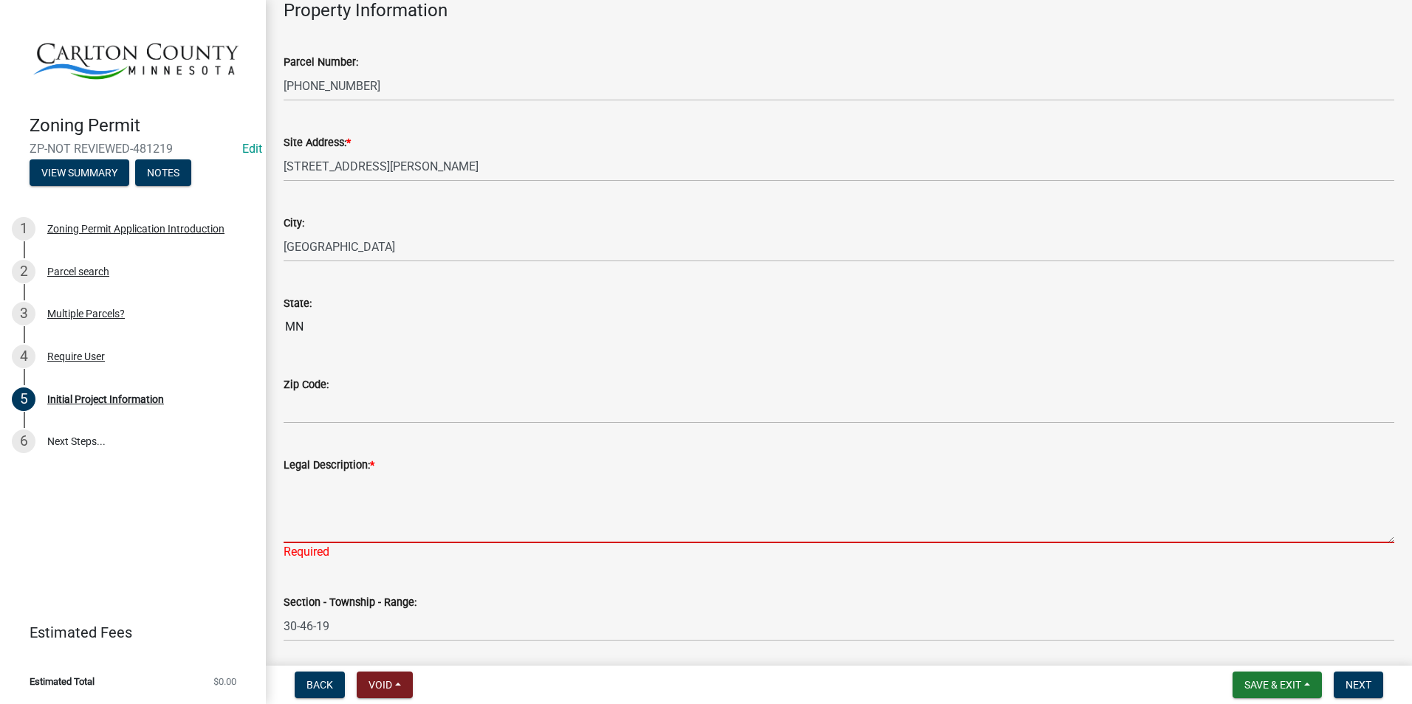
click at [388, 507] on textarea "Legal Description: *" at bounding box center [839, 508] width 1111 height 69
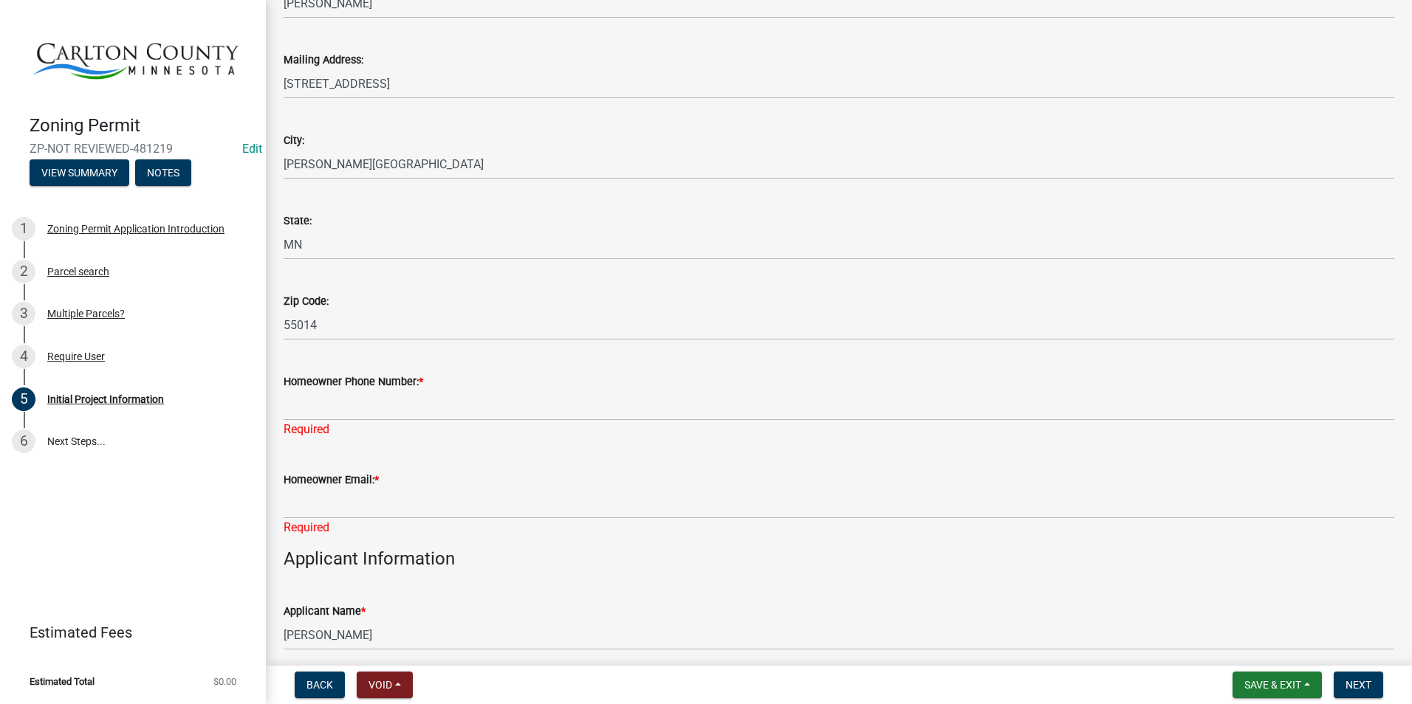
scroll to position [295, 0]
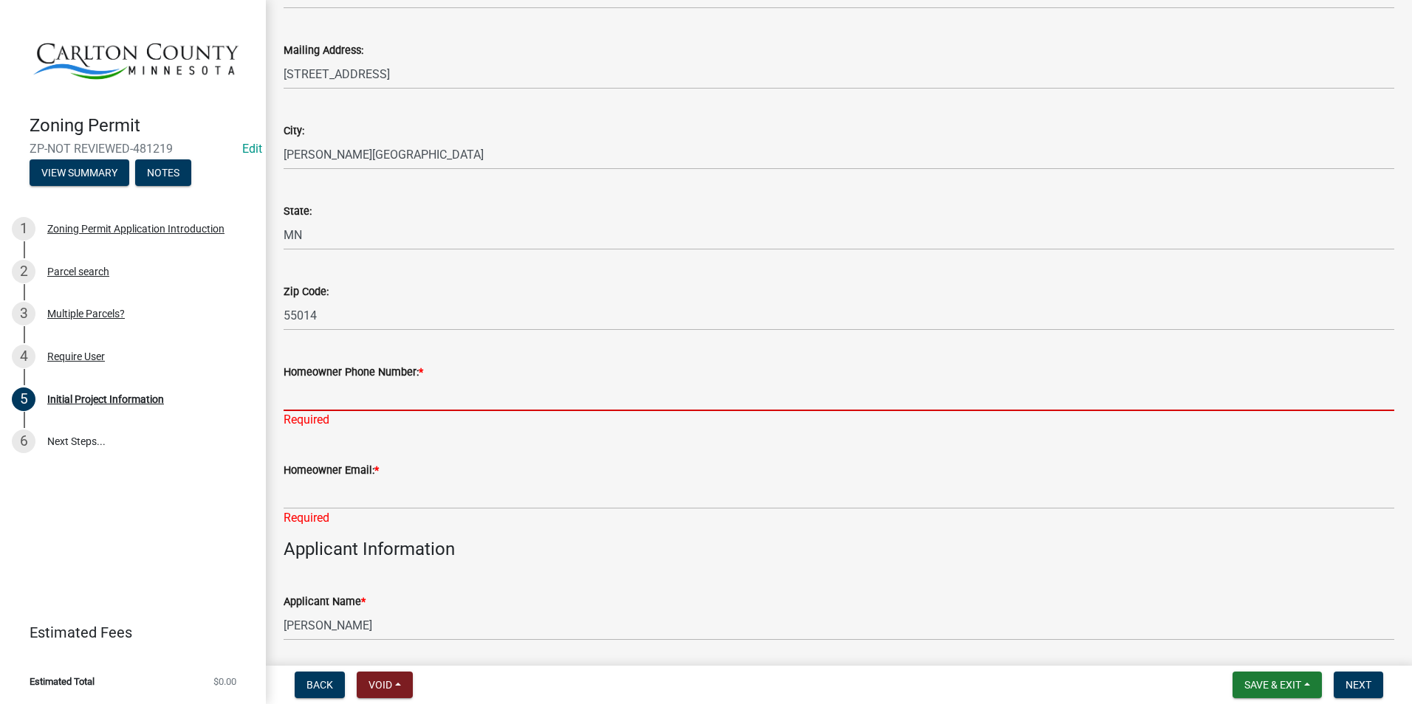
click at [415, 397] on input "Homeowner Phone Number: *" at bounding box center [839, 396] width 1111 height 30
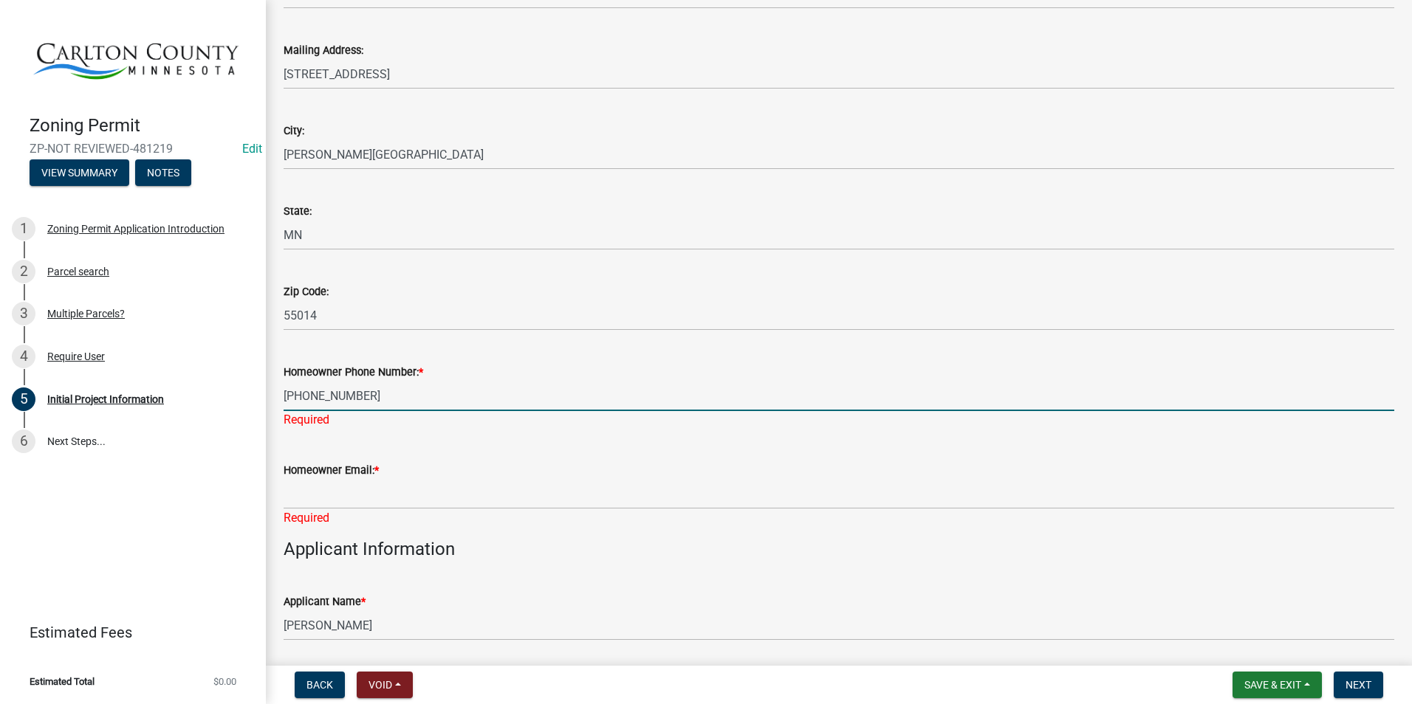
type input "763-229-0360"
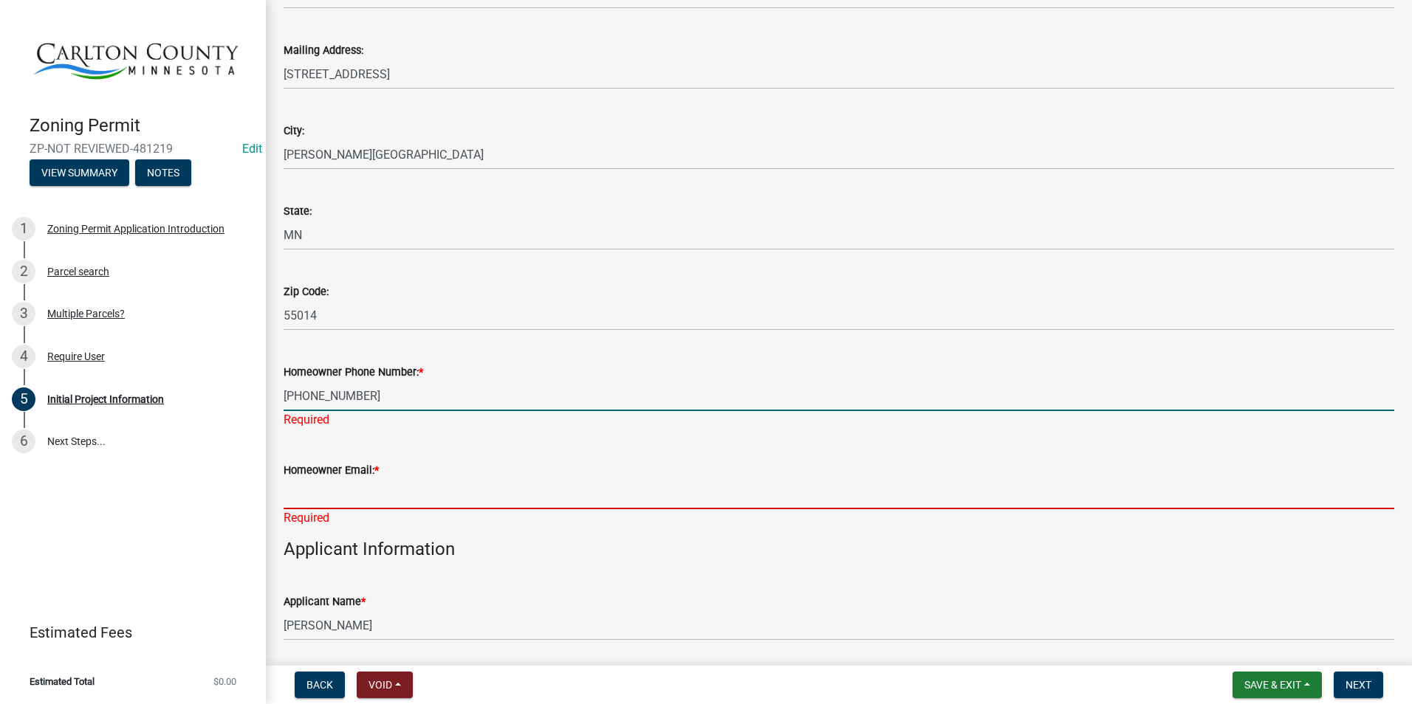
click at [349, 495] on div "Homeowner Email: * Required" at bounding box center [839, 484] width 1111 height 86
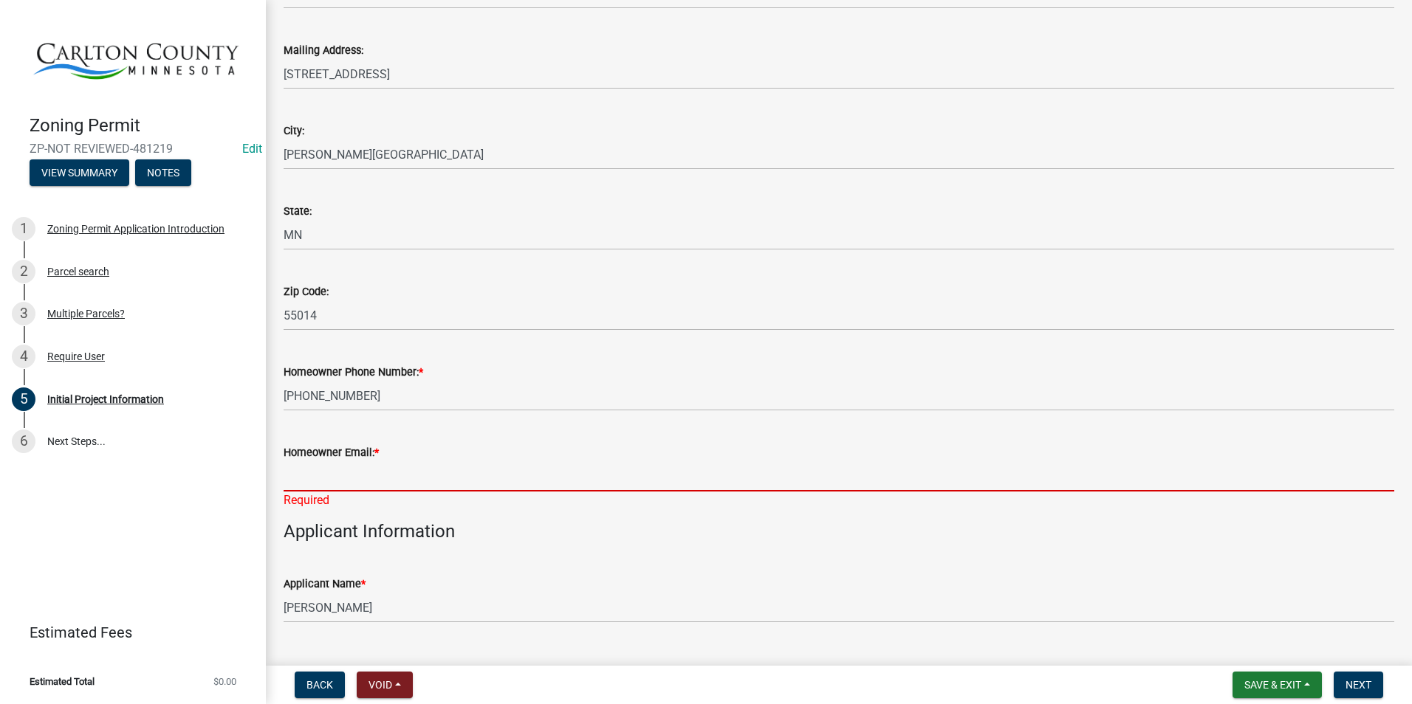
click at [535, 470] on input "Homeowner Email: *" at bounding box center [839, 477] width 1111 height 30
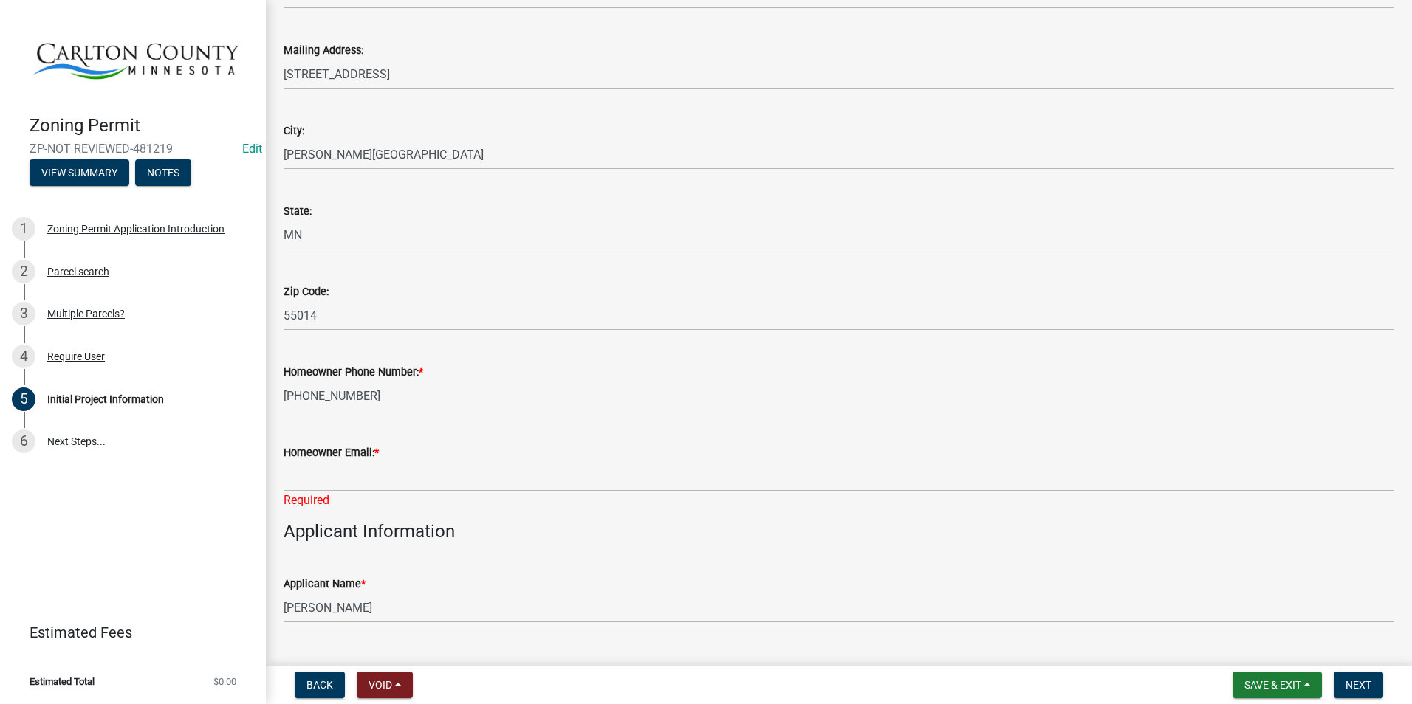
click at [696, 540] on h4 "Applicant Information" at bounding box center [839, 531] width 1111 height 21
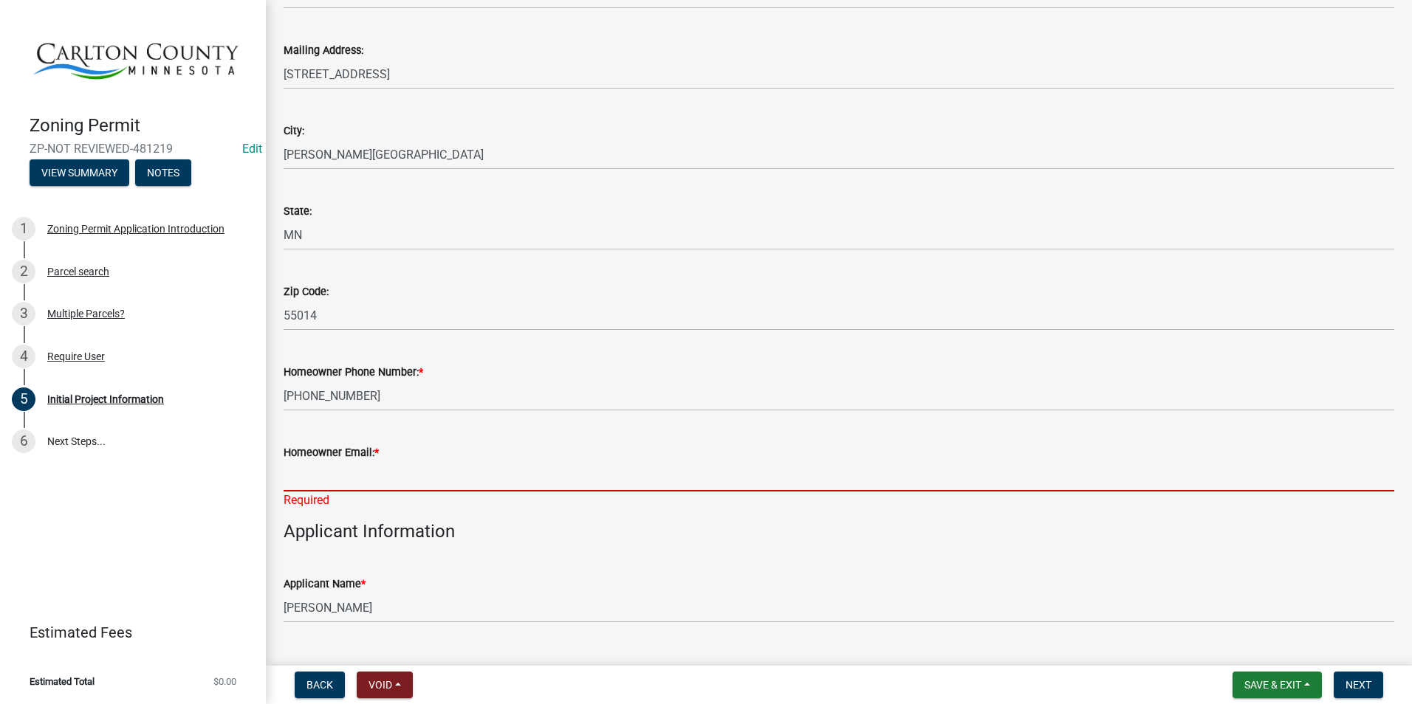
click at [395, 481] on input "Homeowner Email: *" at bounding box center [839, 477] width 1111 height 30
click at [763, 553] on wm-data-entity-input "Applicant Information" at bounding box center [839, 537] width 1111 height 33
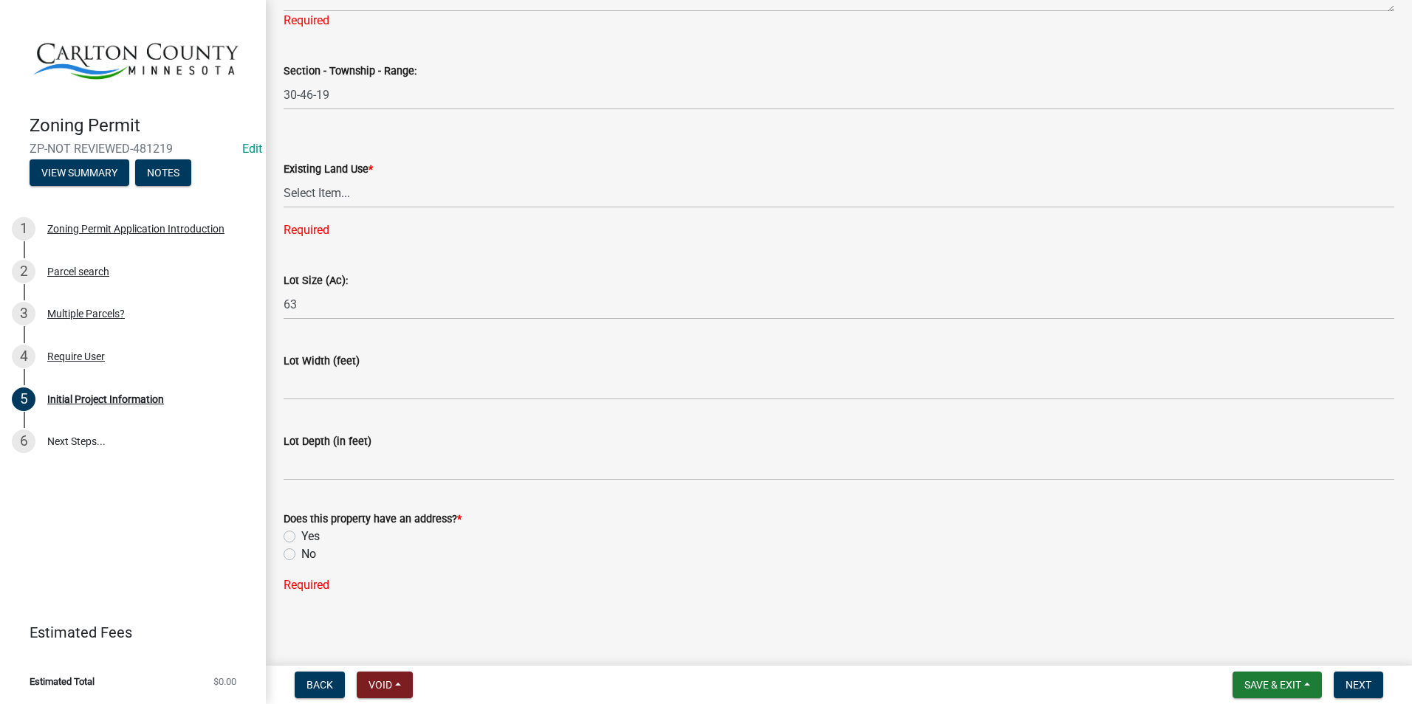
scroll to position [1956, 0]
click at [301, 550] on label "No" at bounding box center [308, 551] width 15 height 18
click at [301, 550] on input "No" at bounding box center [306, 547] width 10 height 10
radio input "true"
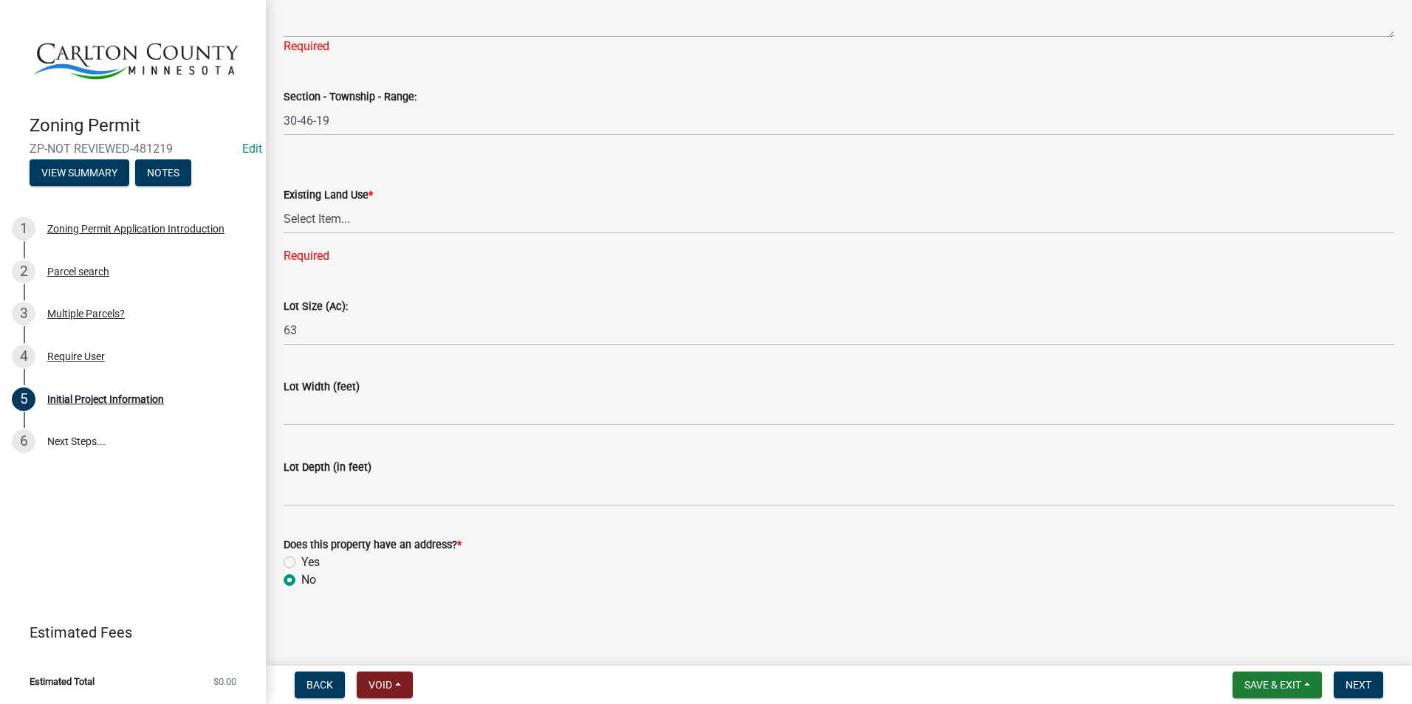
scroll to position [1927, 0]
click at [301, 560] on label "Yes" at bounding box center [310, 563] width 18 height 18
click at [301, 560] on input "Yes" at bounding box center [306, 559] width 10 height 10
radio input "true"
click at [1373, 683] on button "Next" at bounding box center [1358, 685] width 49 height 27
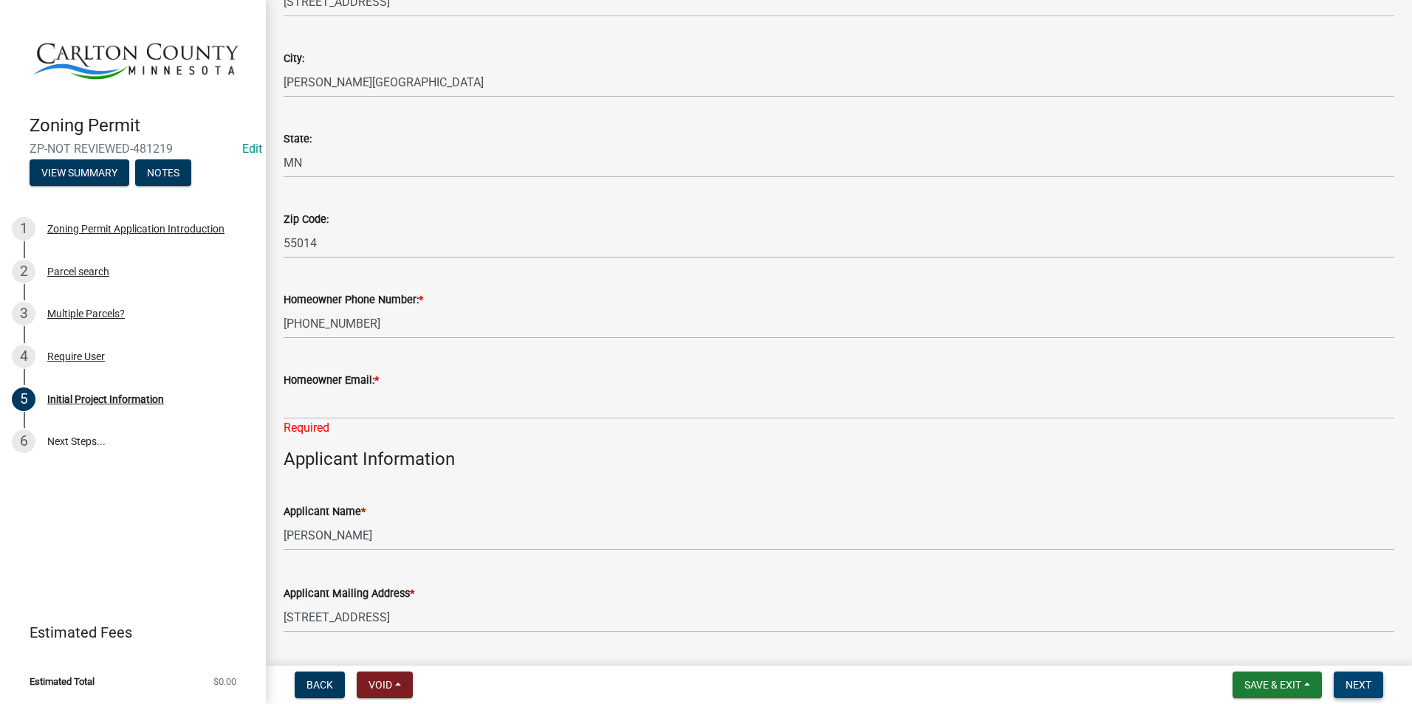
scroll to position [369, 0]
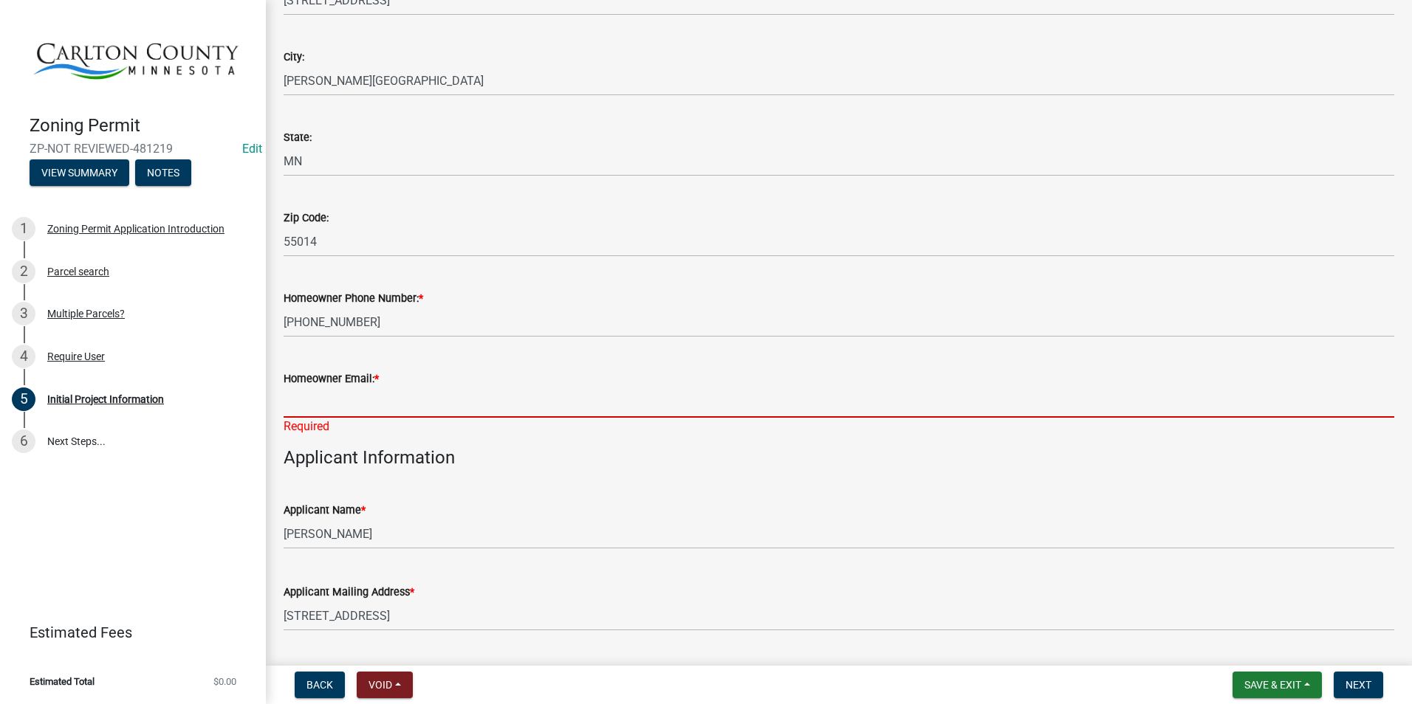
click at [316, 402] on input "Homeowner Email: *" at bounding box center [839, 403] width 1111 height 30
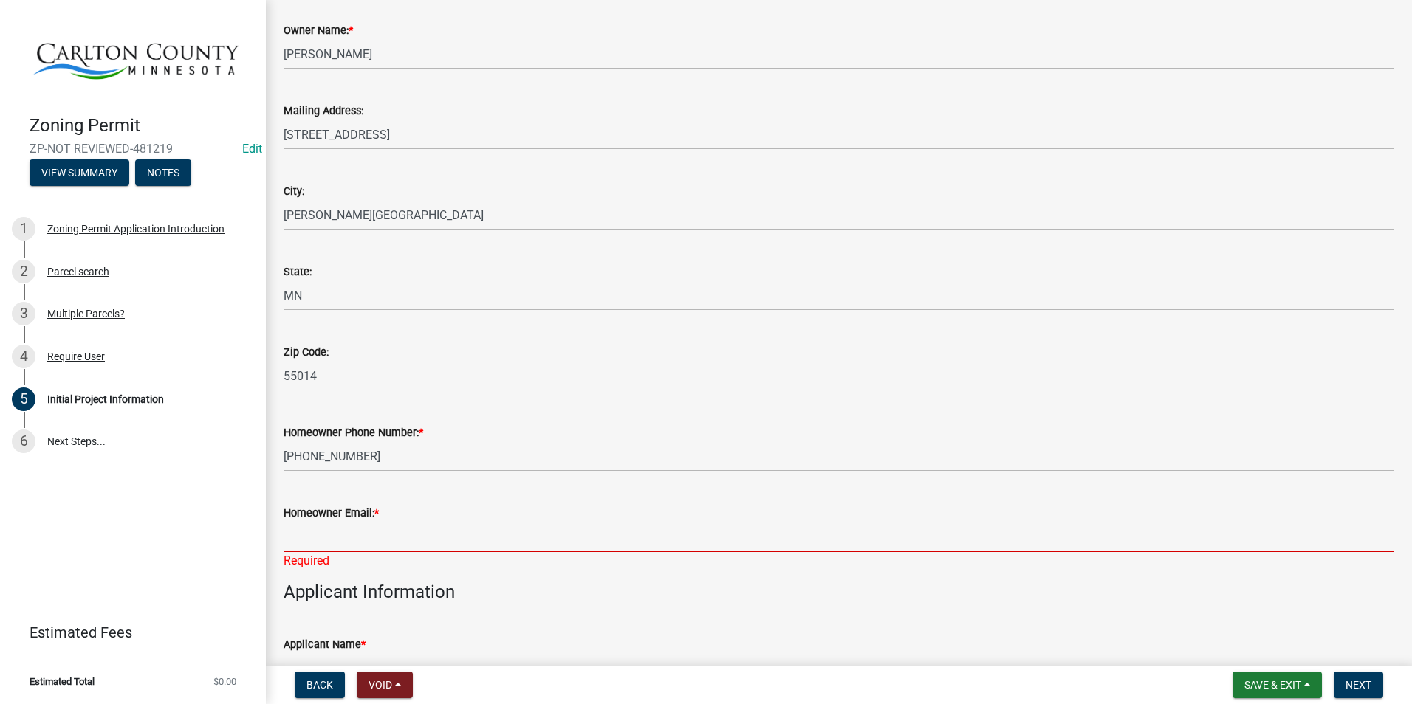
scroll to position [0, 0]
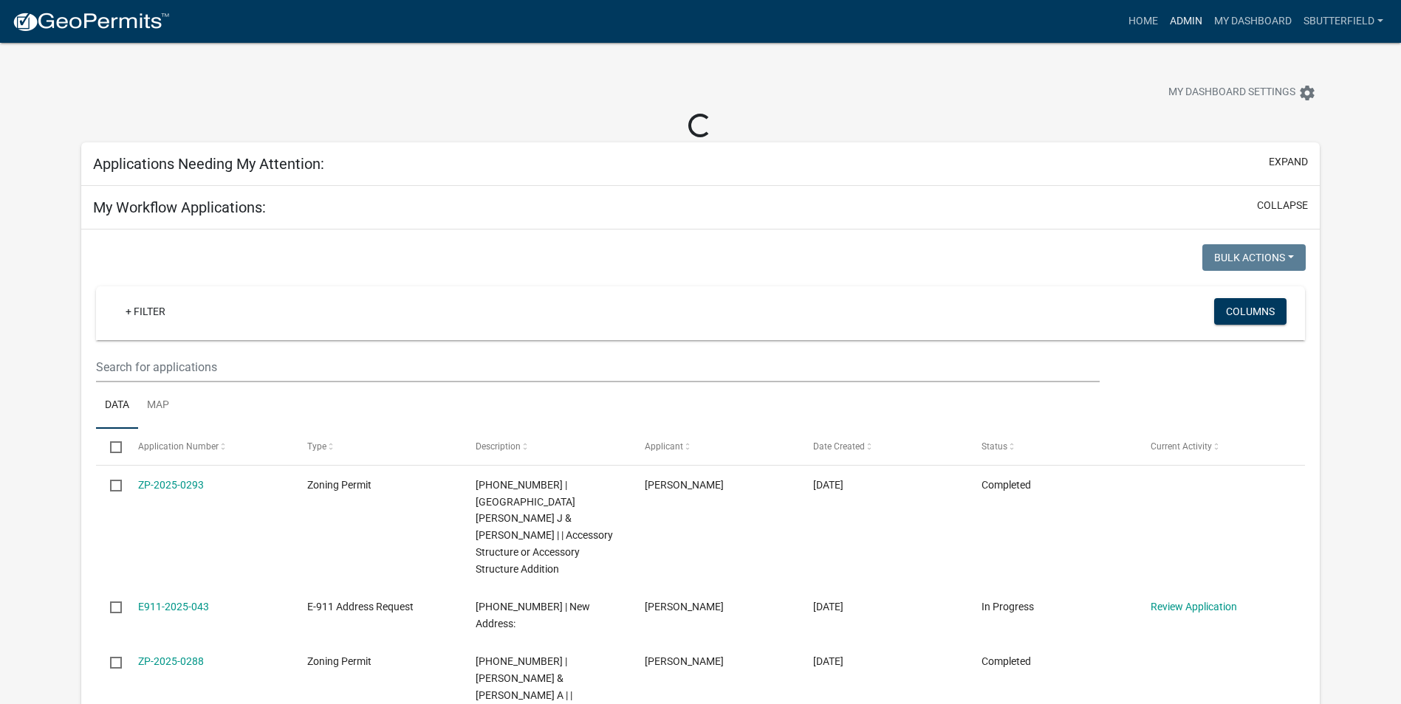
click at [1189, 17] on link "Admin" at bounding box center [1186, 21] width 44 height 28
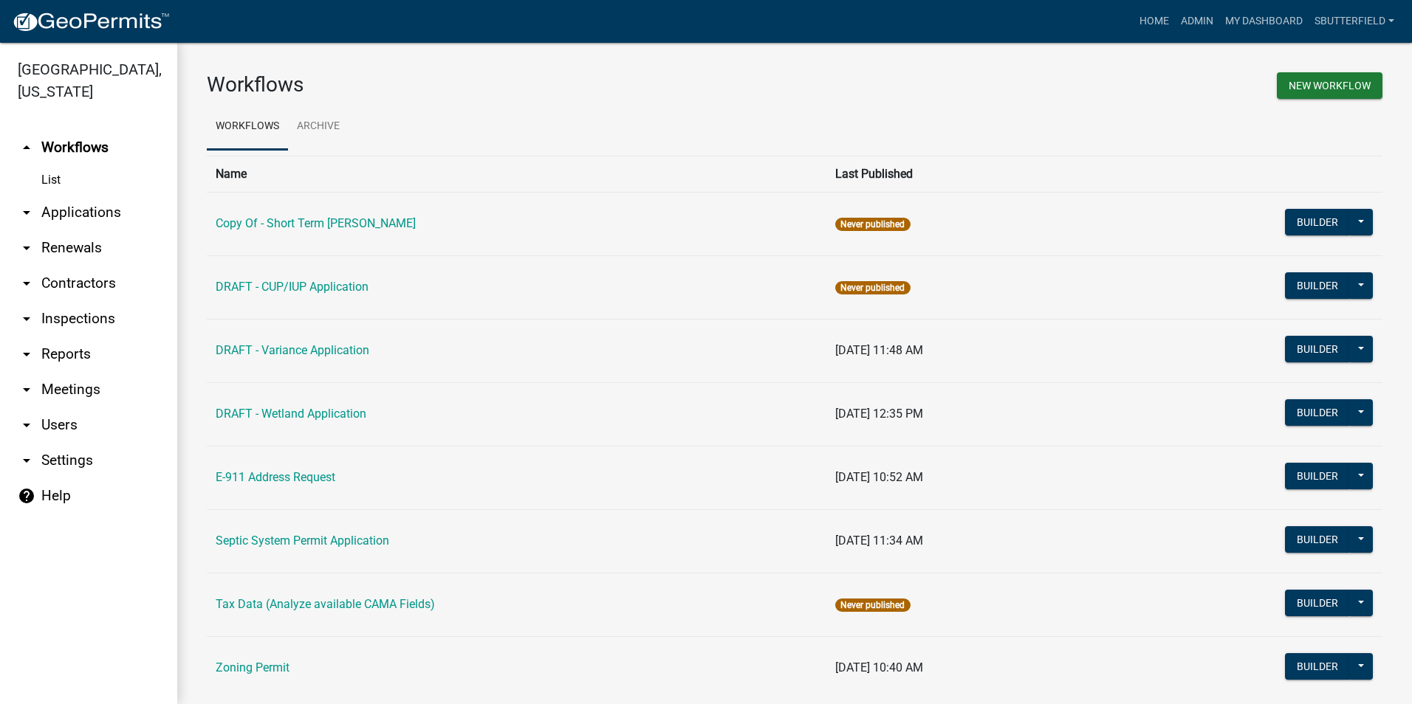
click at [29, 211] on icon "arrow_drop_down" at bounding box center [27, 213] width 18 height 18
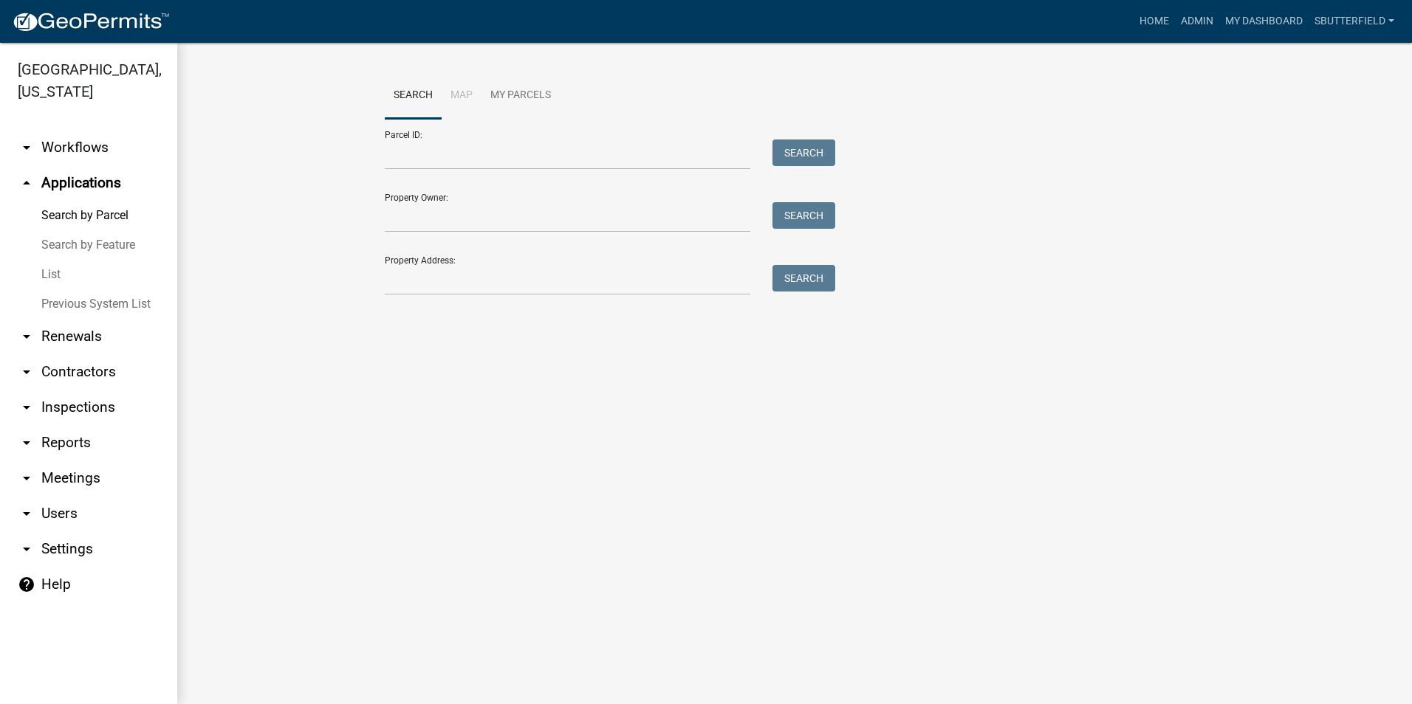
click at [58, 281] on link "List" at bounding box center [88, 275] width 177 height 30
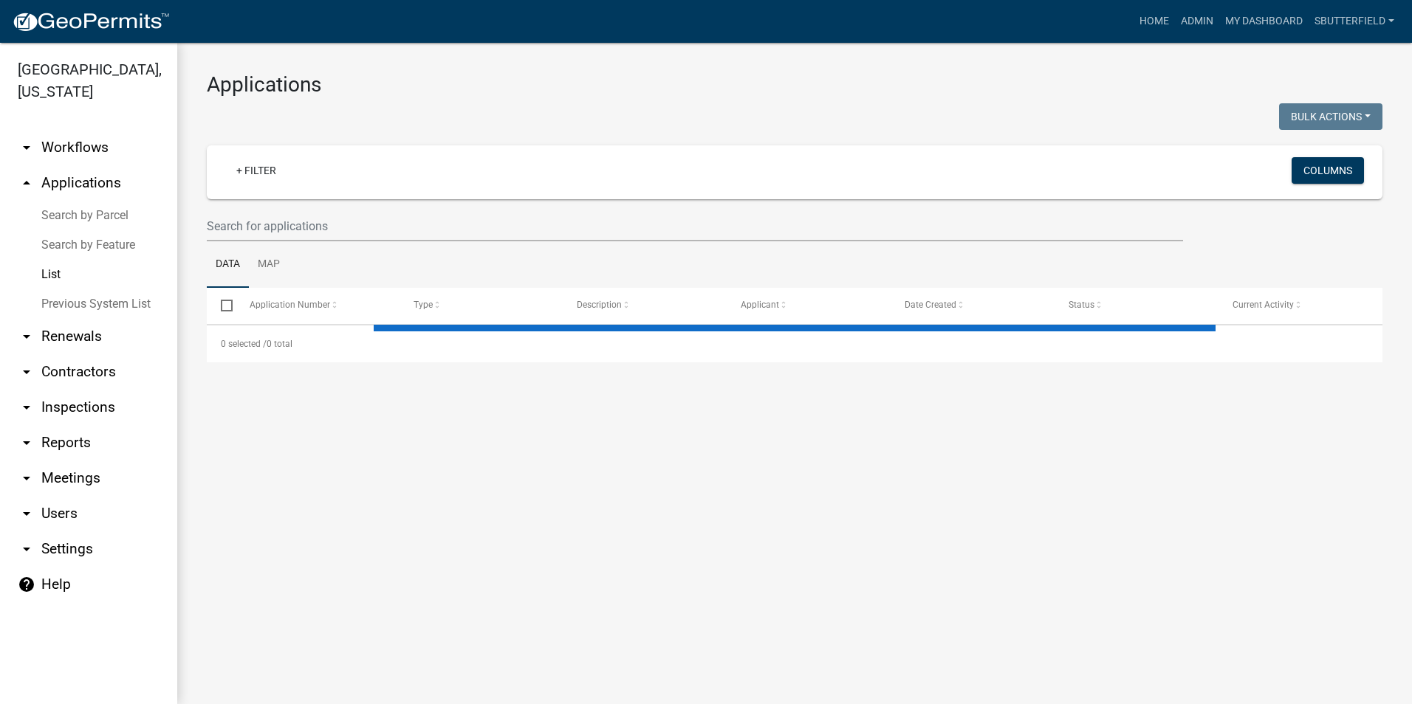
select select "1: 25"
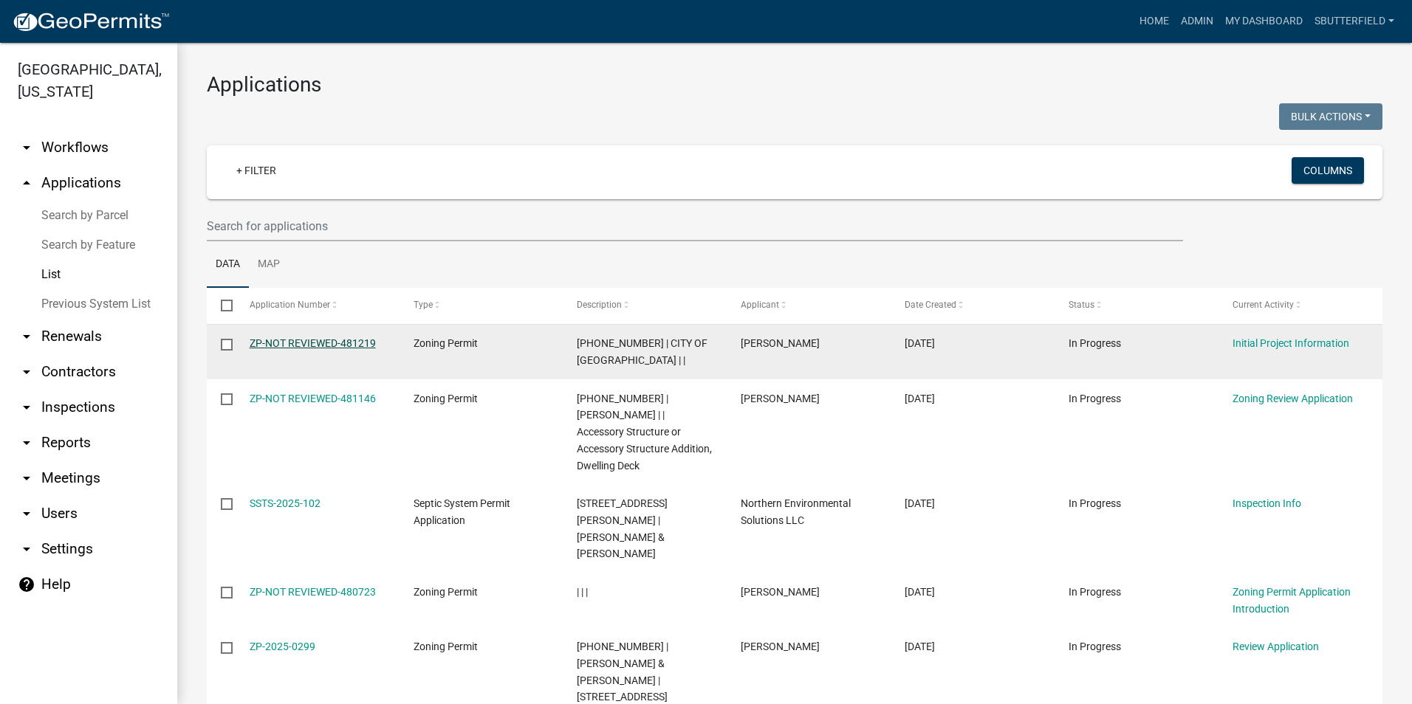
click at [366, 345] on link "ZP-NOT REVIEWED-481219" at bounding box center [313, 343] width 126 height 12
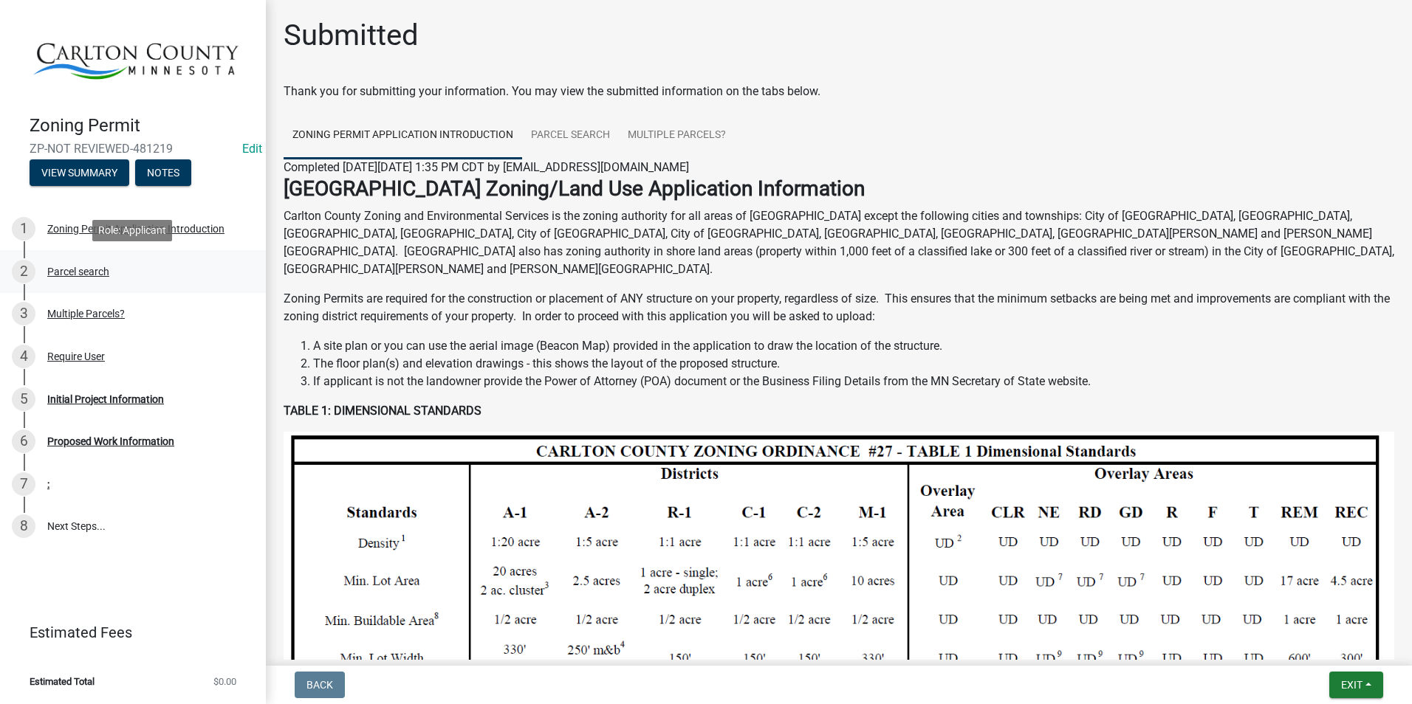
click at [76, 272] on div "Parcel search" at bounding box center [78, 272] width 62 height 10
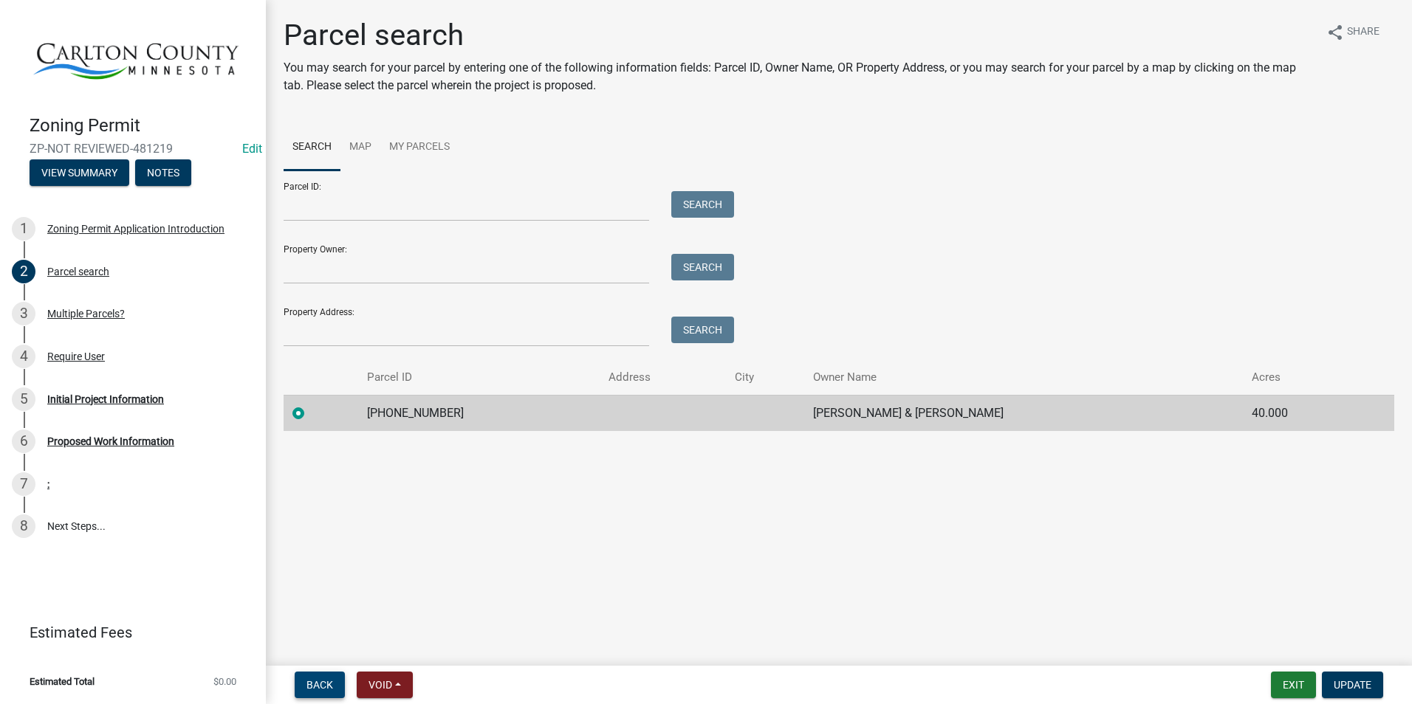
click at [313, 679] on span "Back" at bounding box center [319, 685] width 27 height 12
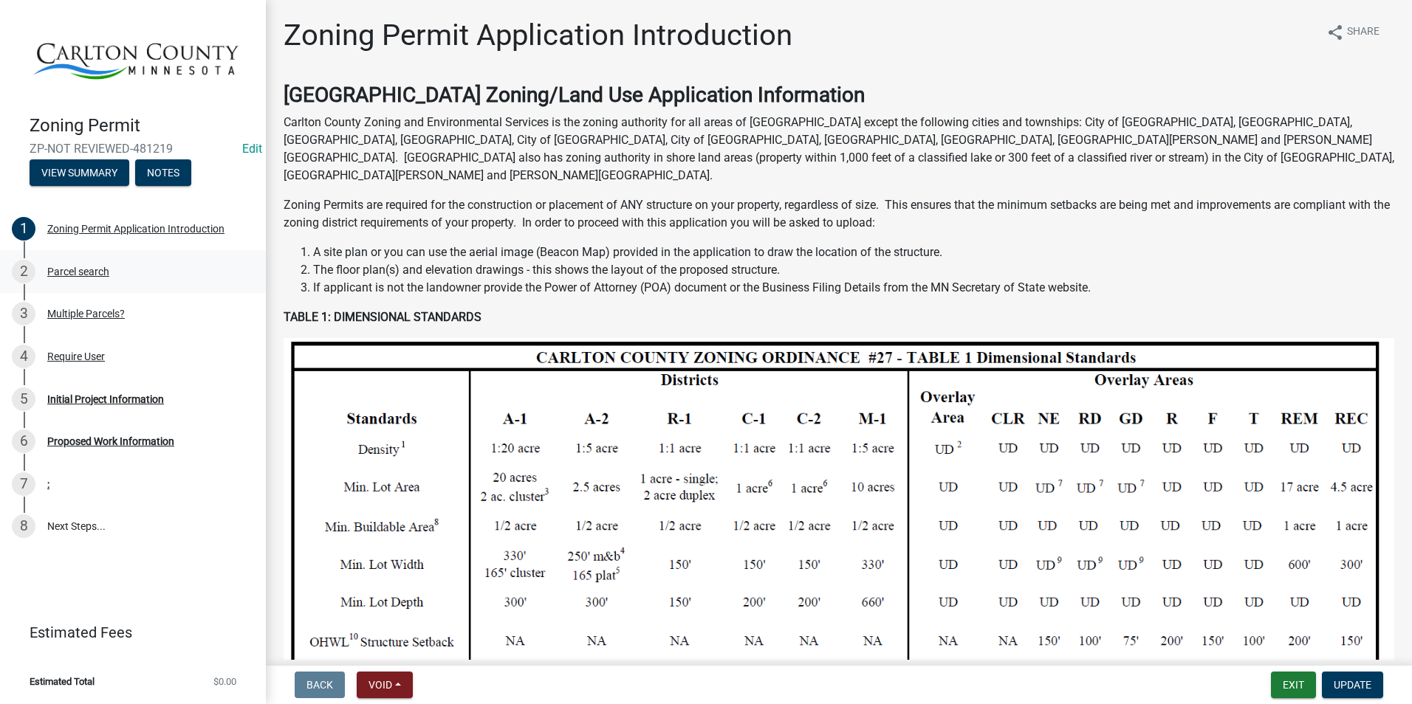
click at [107, 270] on div "Parcel search" at bounding box center [78, 272] width 62 height 10
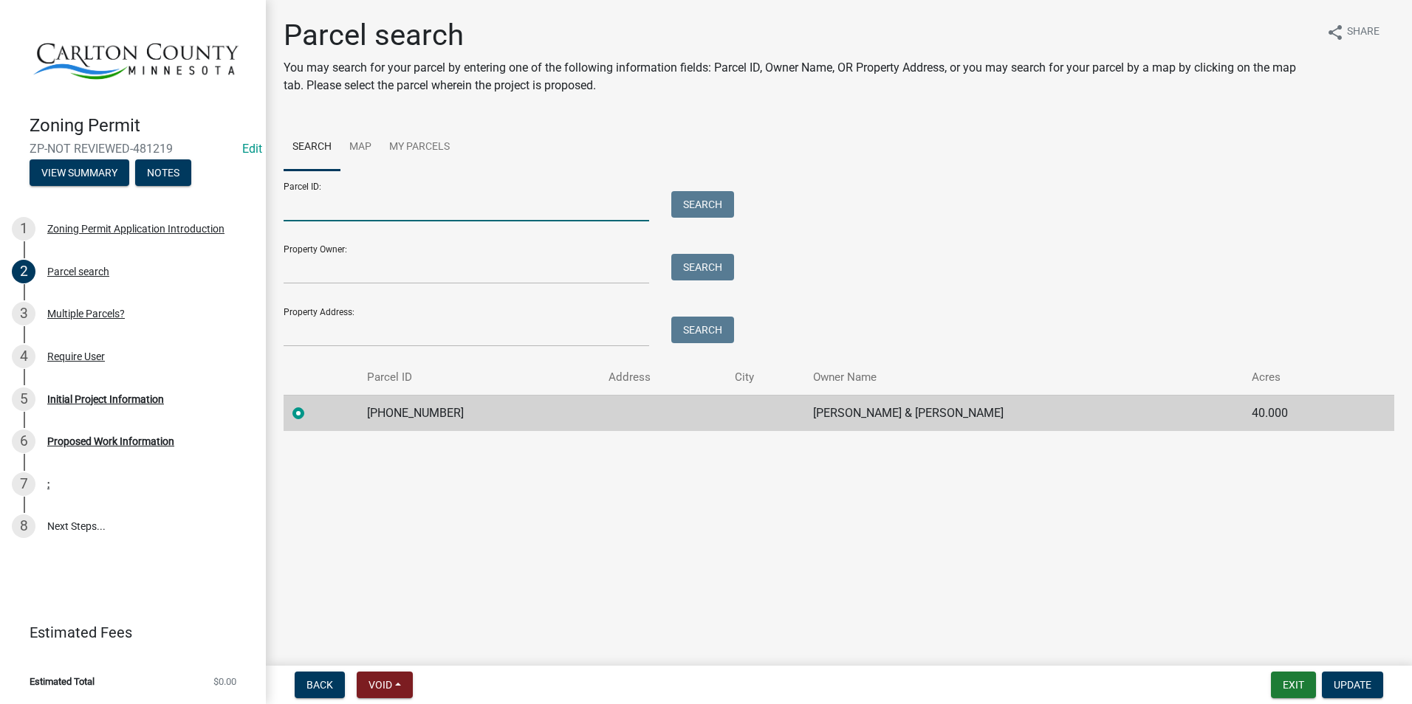
click at [416, 200] on input "Parcel ID:" at bounding box center [467, 206] width 366 height 30
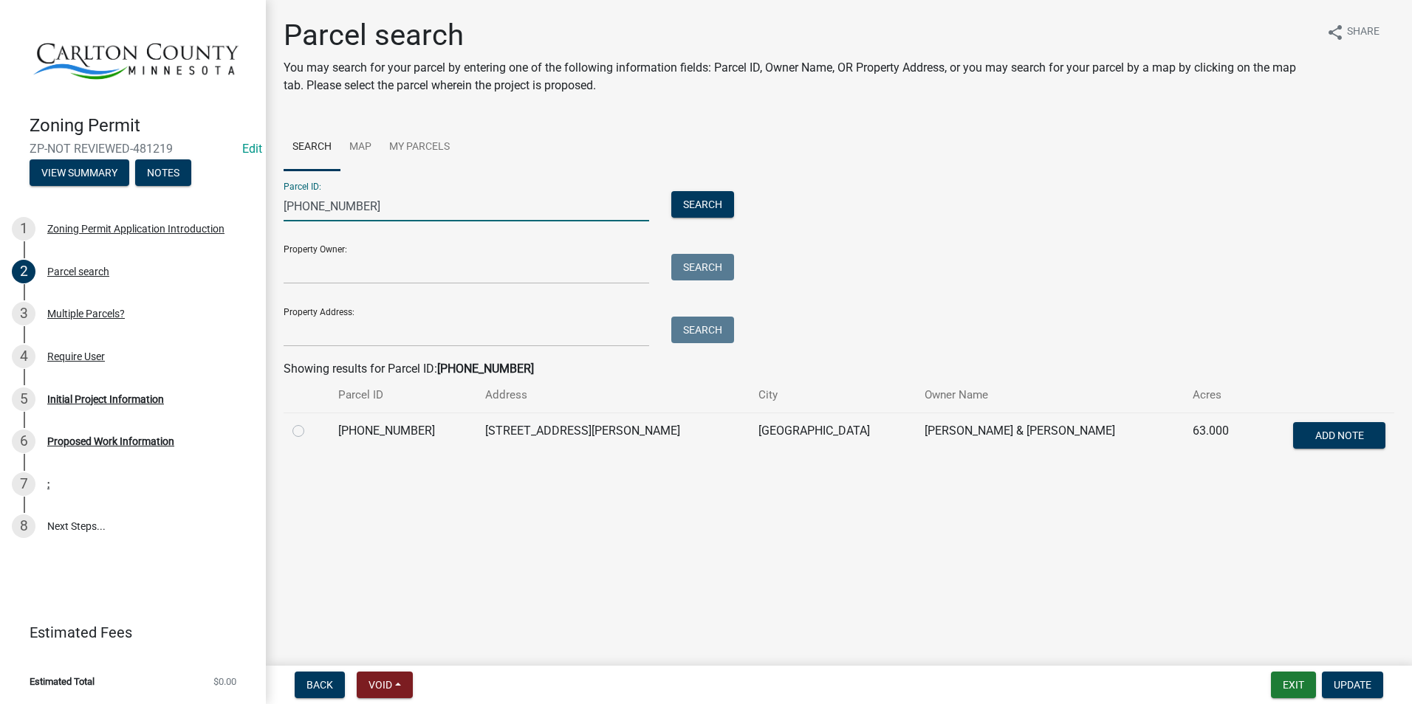
type input "[PHONE_NUMBER]"
click at [310, 422] on label at bounding box center [310, 422] width 0 height 0
click at [310, 431] on input "radio" at bounding box center [315, 427] width 10 height 10
radio input "true"
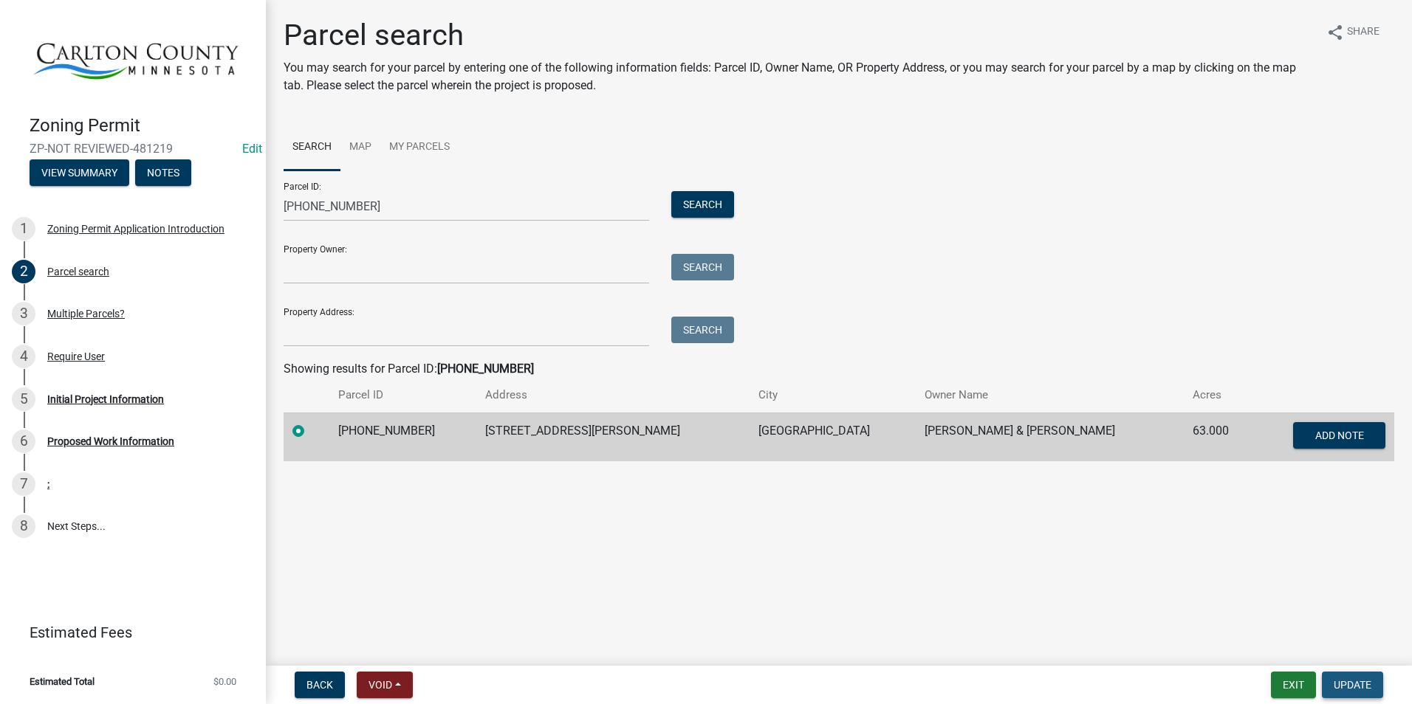
click at [1355, 679] on span "Update" at bounding box center [1353, 685] width 38 height 12
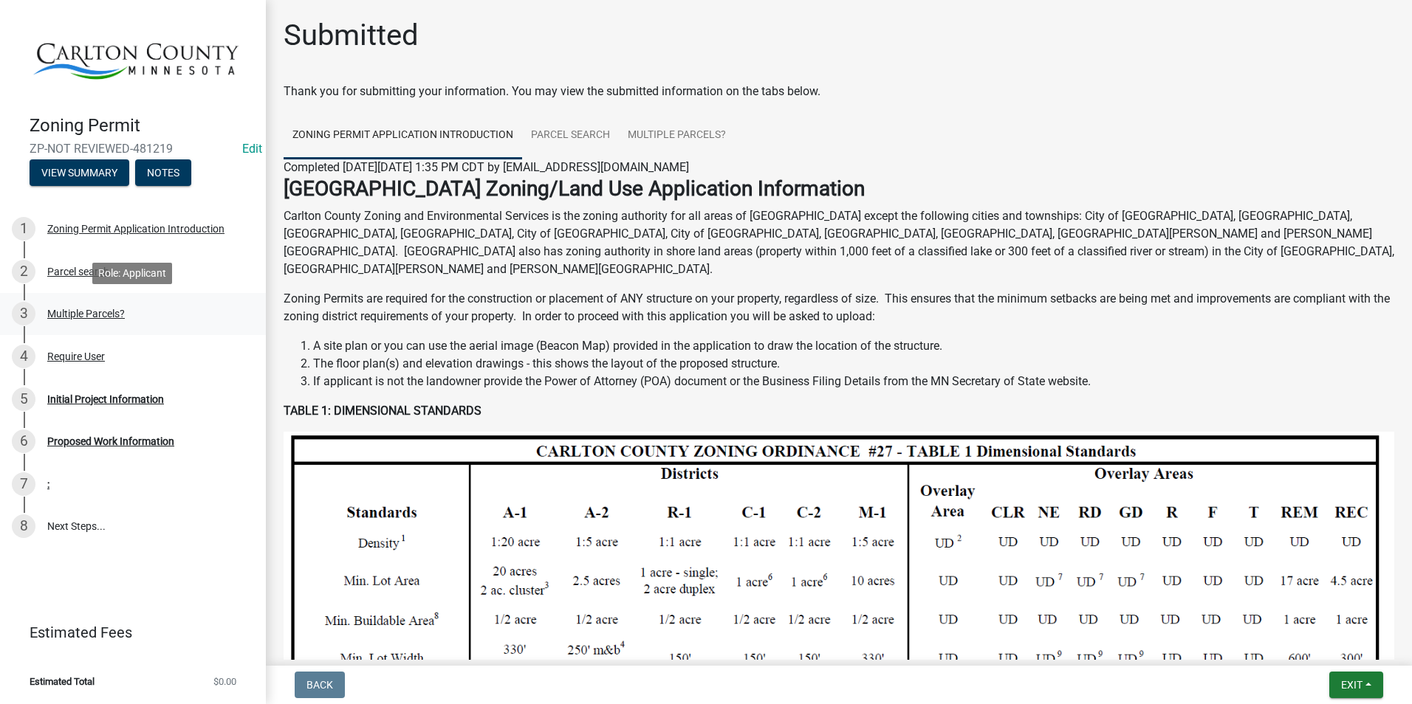
click at [60, 313] on div "Multiple Parcels?" at bounding box center [86, 314] width 78 height 10
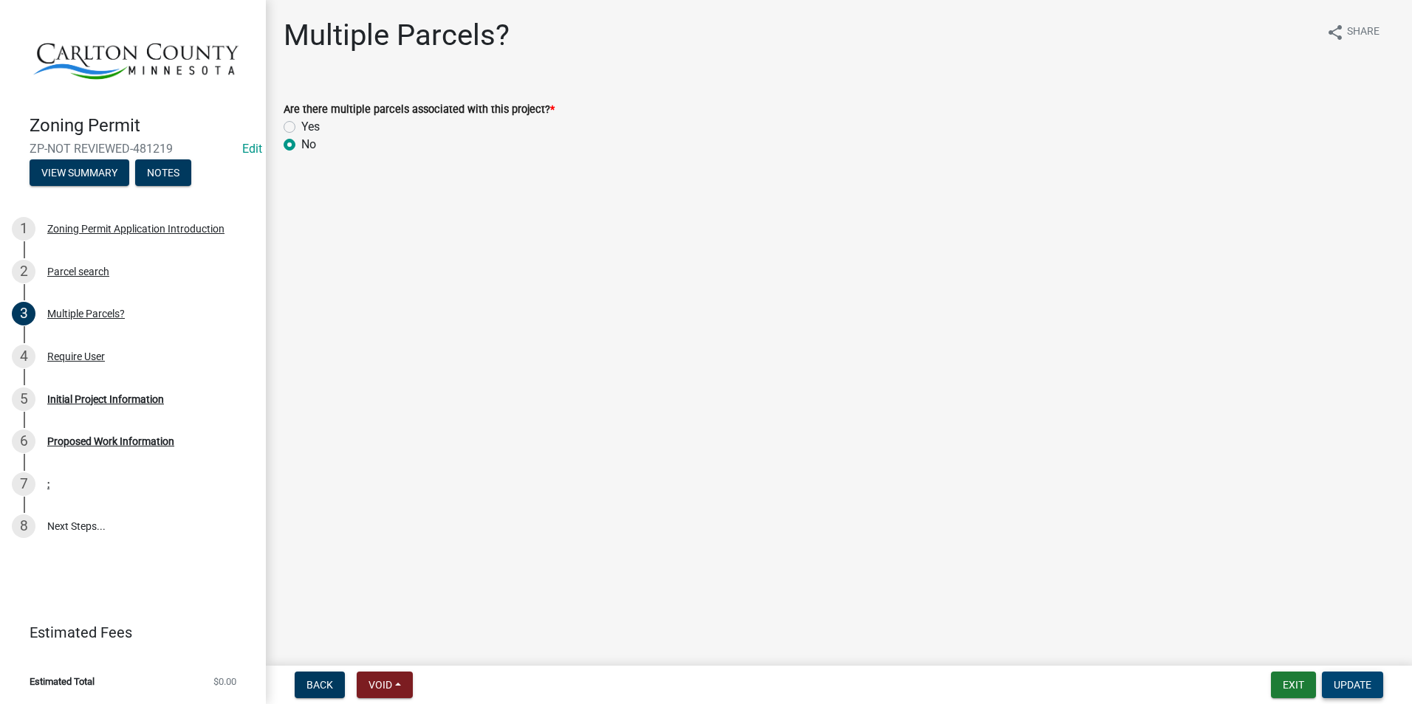
click at [1347, 677] on button "Update" at bounding box center [1352, 685] width 61 height 27
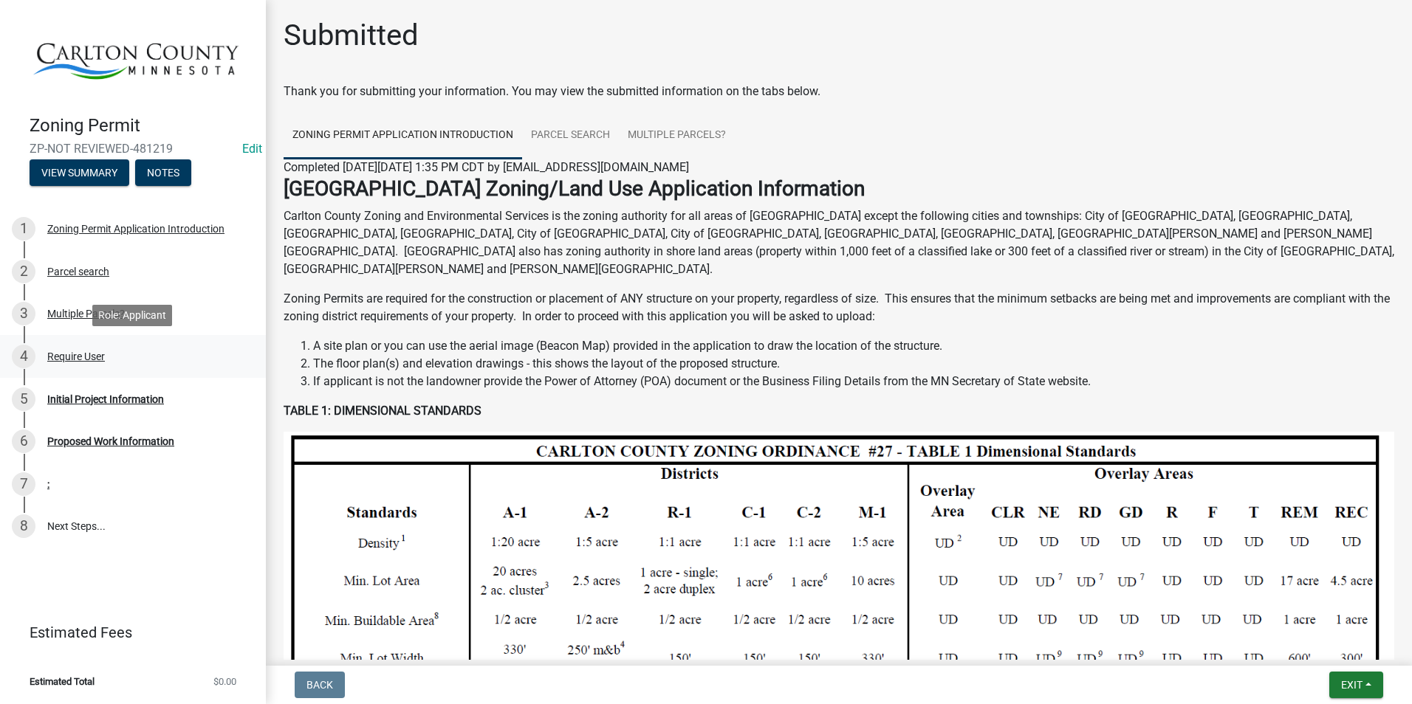
click at [78, 352] on div "Require User" at bounding box center [76, 357] width 58 height 10
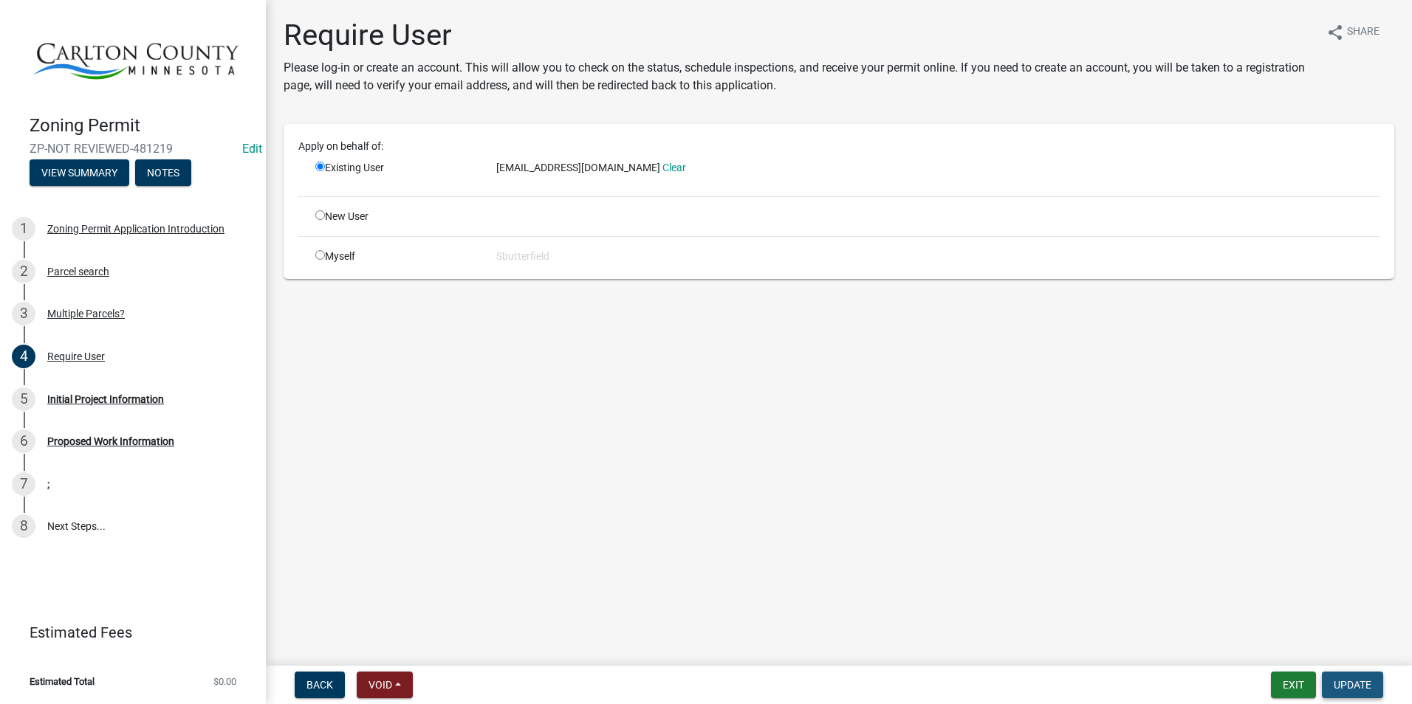
click at [1351, 687] on span "Update" at bounding box center [1353, 685] width 38 height 12
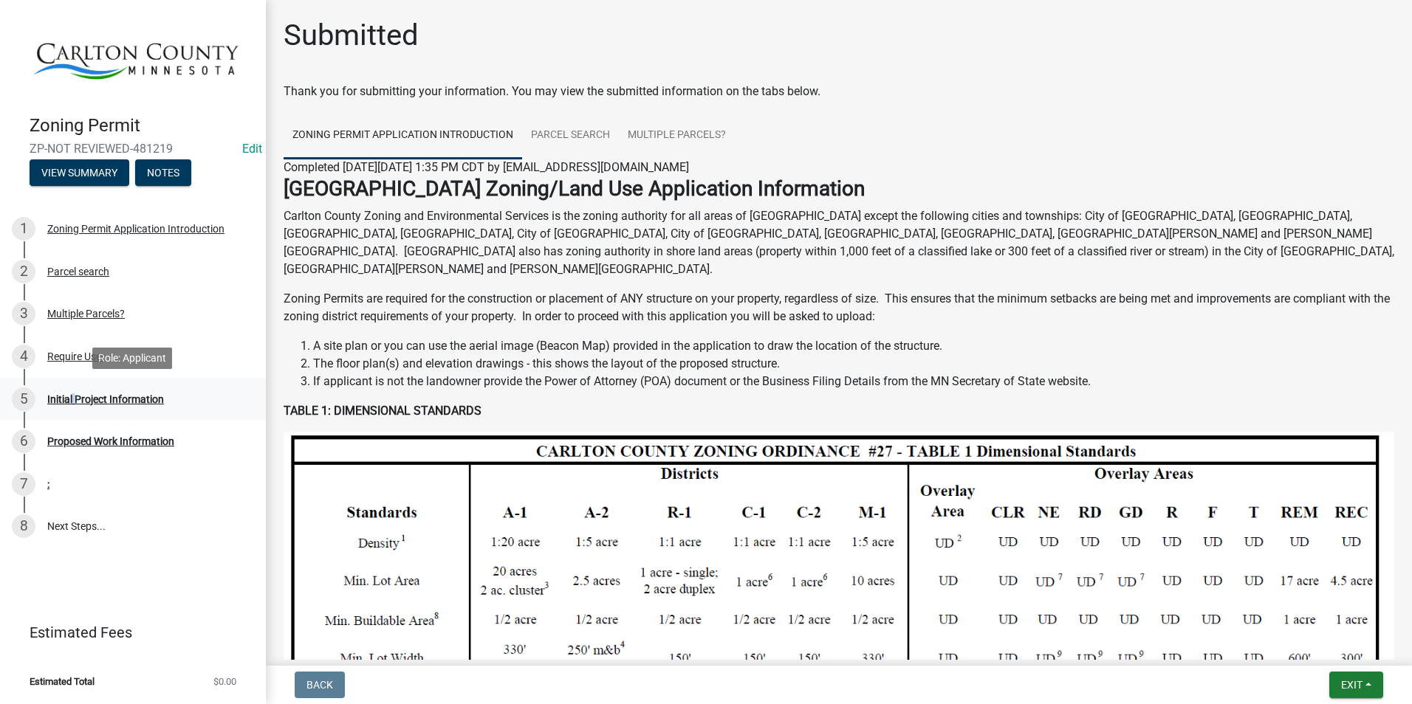
click at [73, 400] on div "Initial Project Information" at bounding box center [105, 399] width 117 height 10
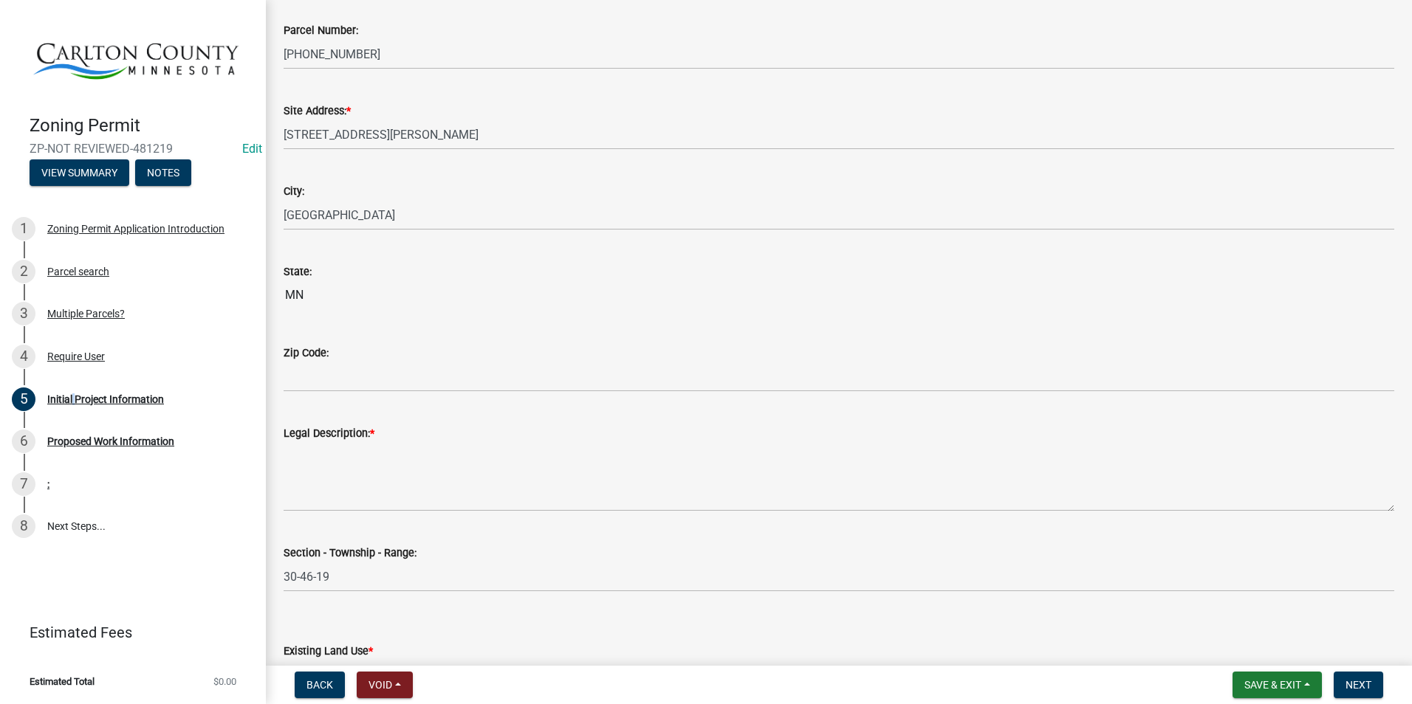
scroll to position [1477, 0]
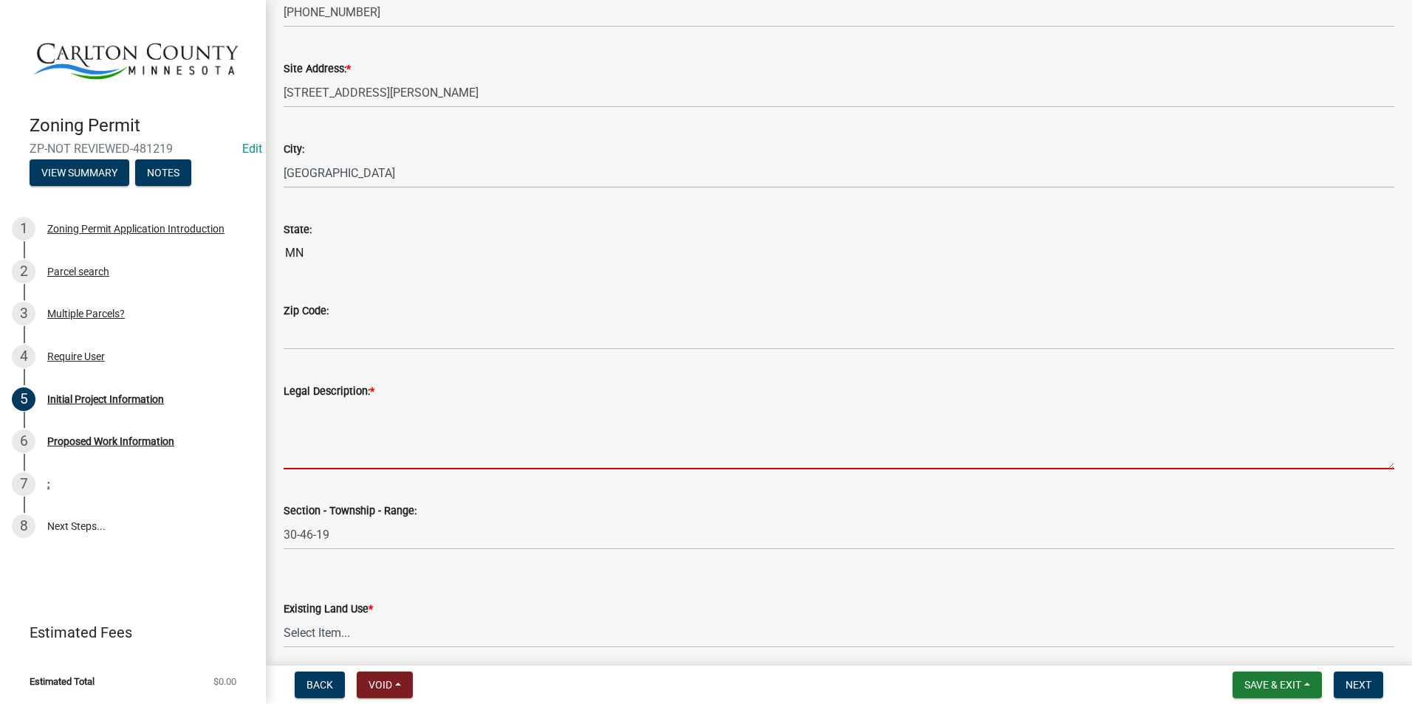
click at [342, 433] on textarea "Legal Description: *" at bounding box center [839, 434] width 1111 height 69
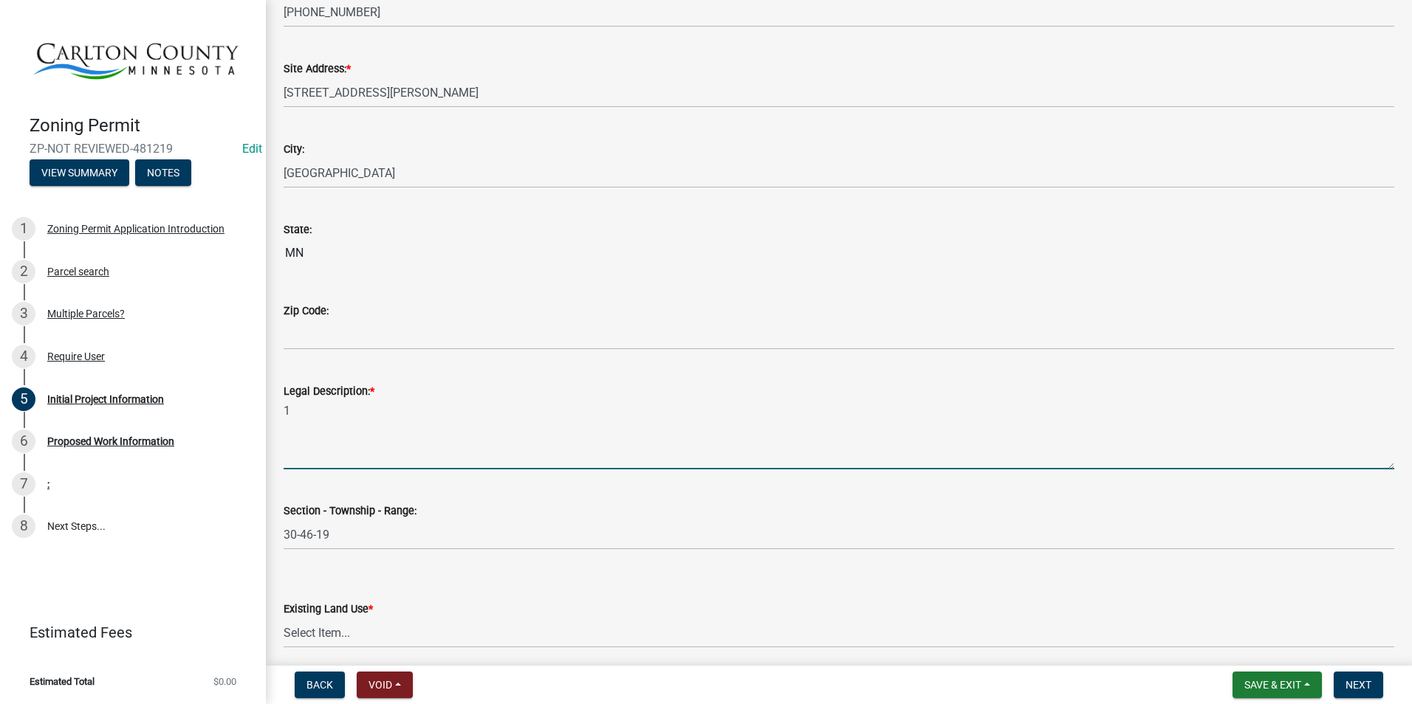
type textarea "1"
click at [307, 628] on select "Select Item... Residential Commercial Recreational/hunting Agricultural" at bounding box center [839, 633] width 1111 height 30
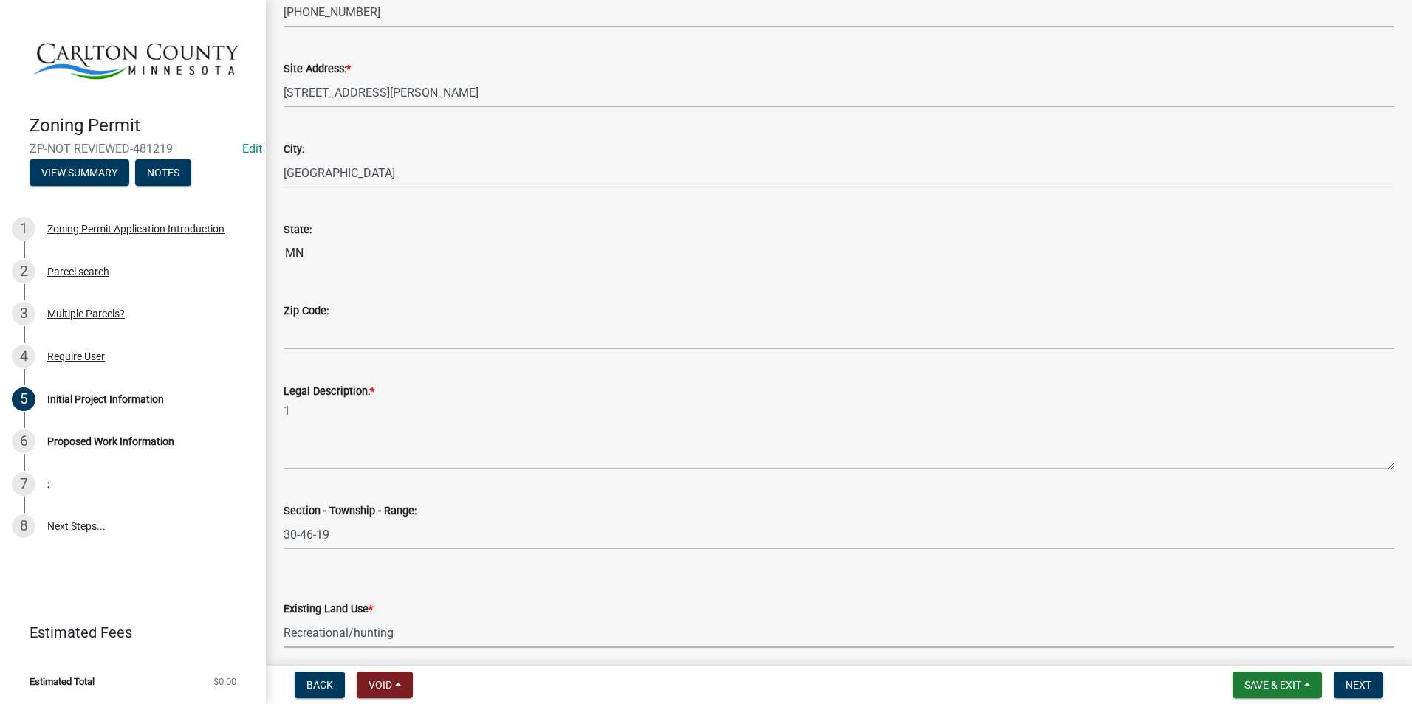
click at [284, 618] on select "Select Item... Residential Commercial Recreational/hunting Agricultural" at bounding box center [839, 633] width 1111 height 30
select select "987bd984-5dc8-4afc-b698-6bfa0e862c67"
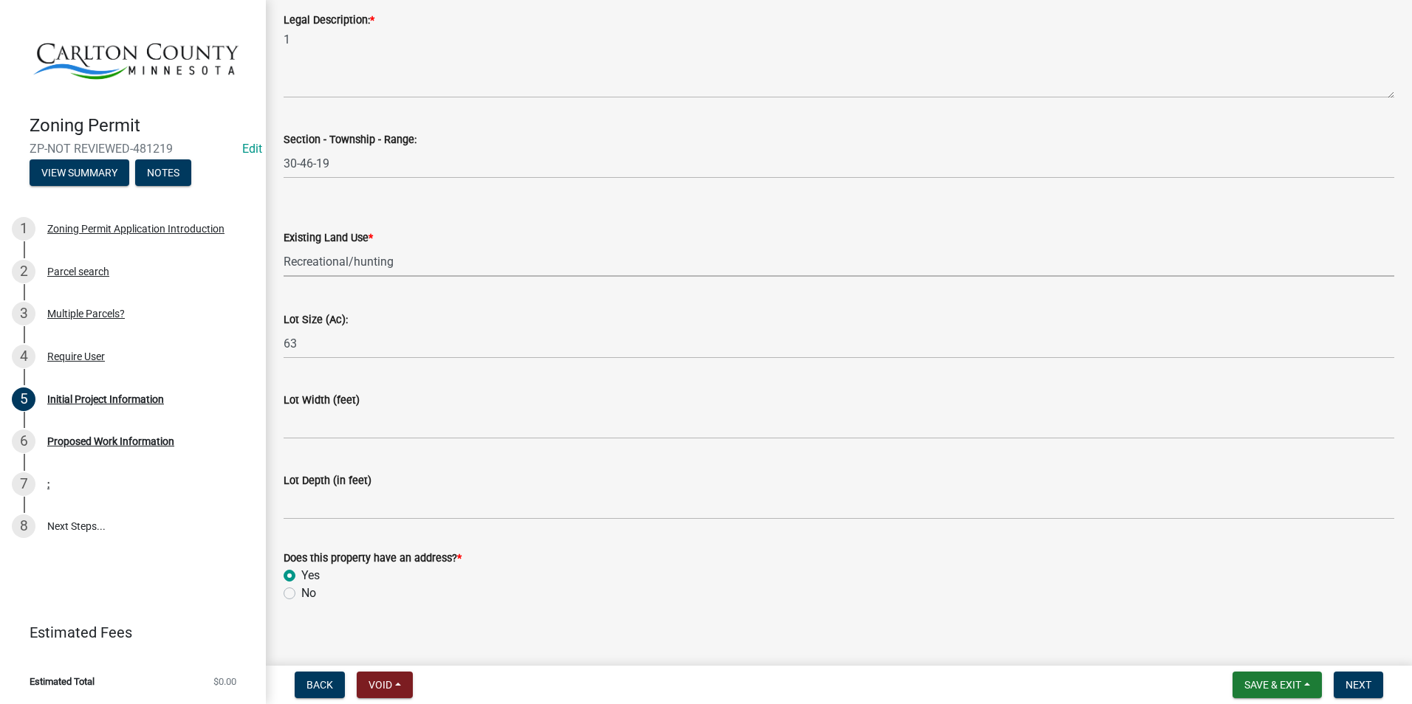
scroll to position [1862, 0]
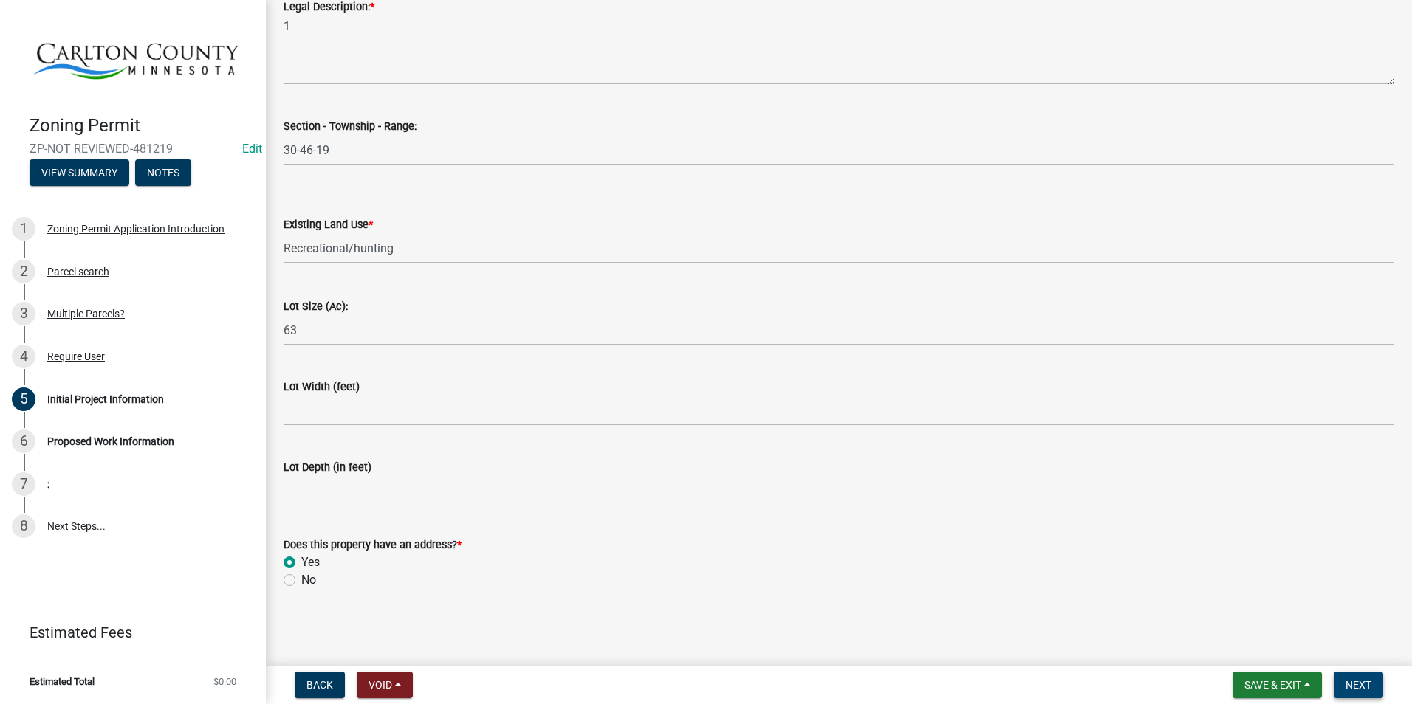
click at [1372, 682] on button "Next" at bounding box center [1358, 685] width 49 height 27
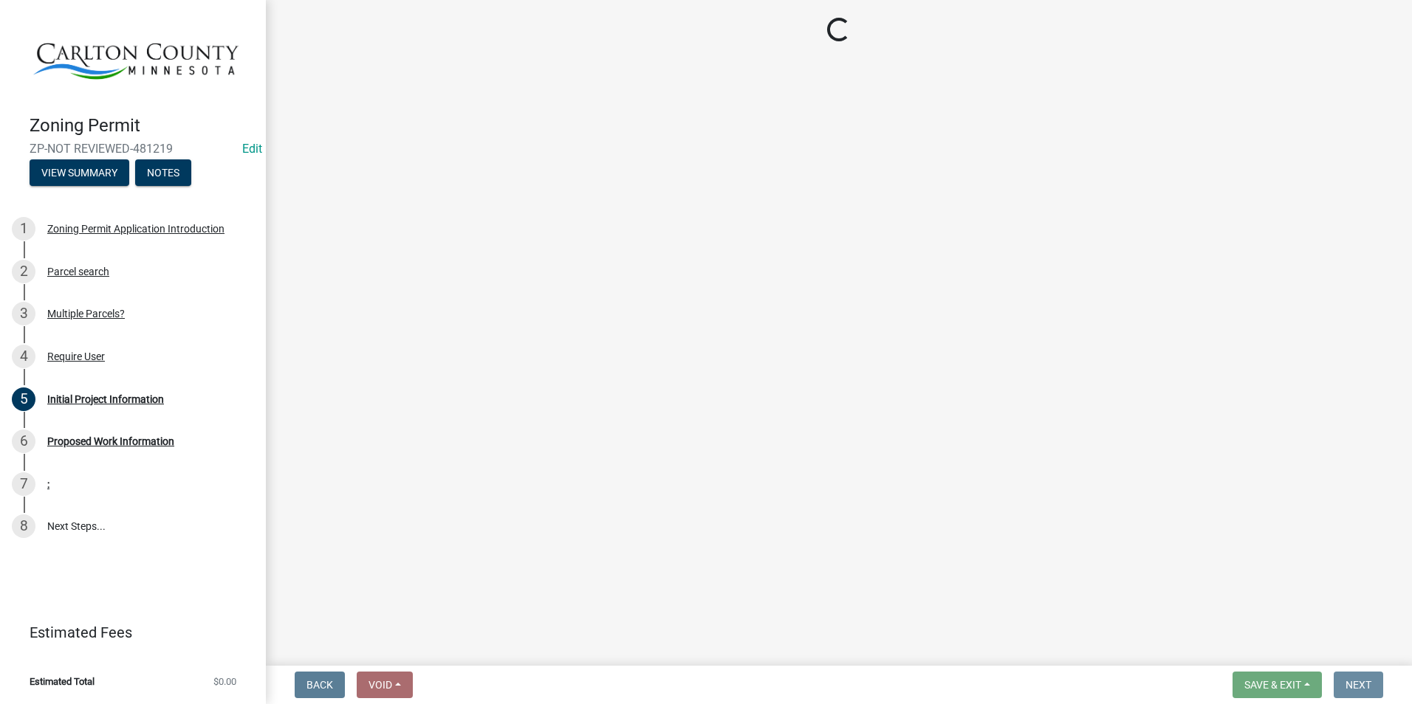
scroll to position [0, 0]
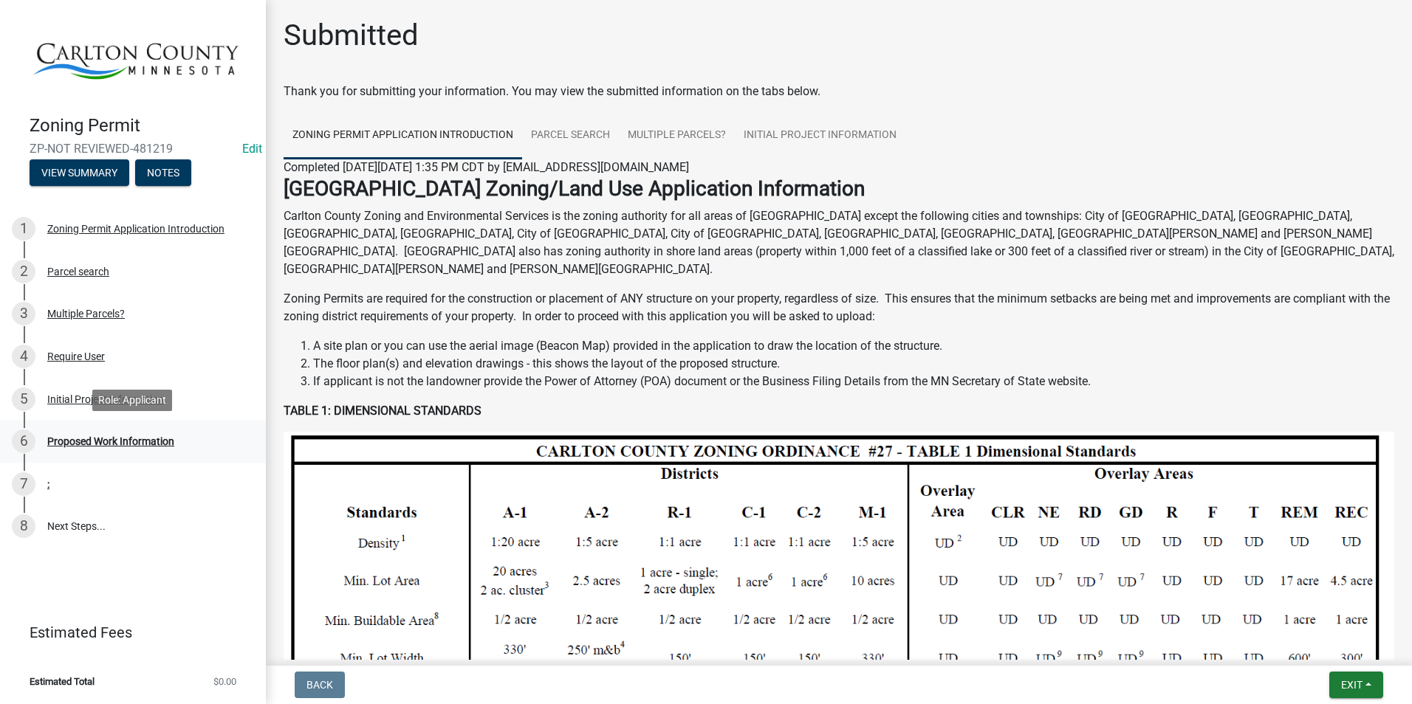
click at [102, 442] on div "Proposed Work Information" at bounding box center [110, 441] width 127 height 10
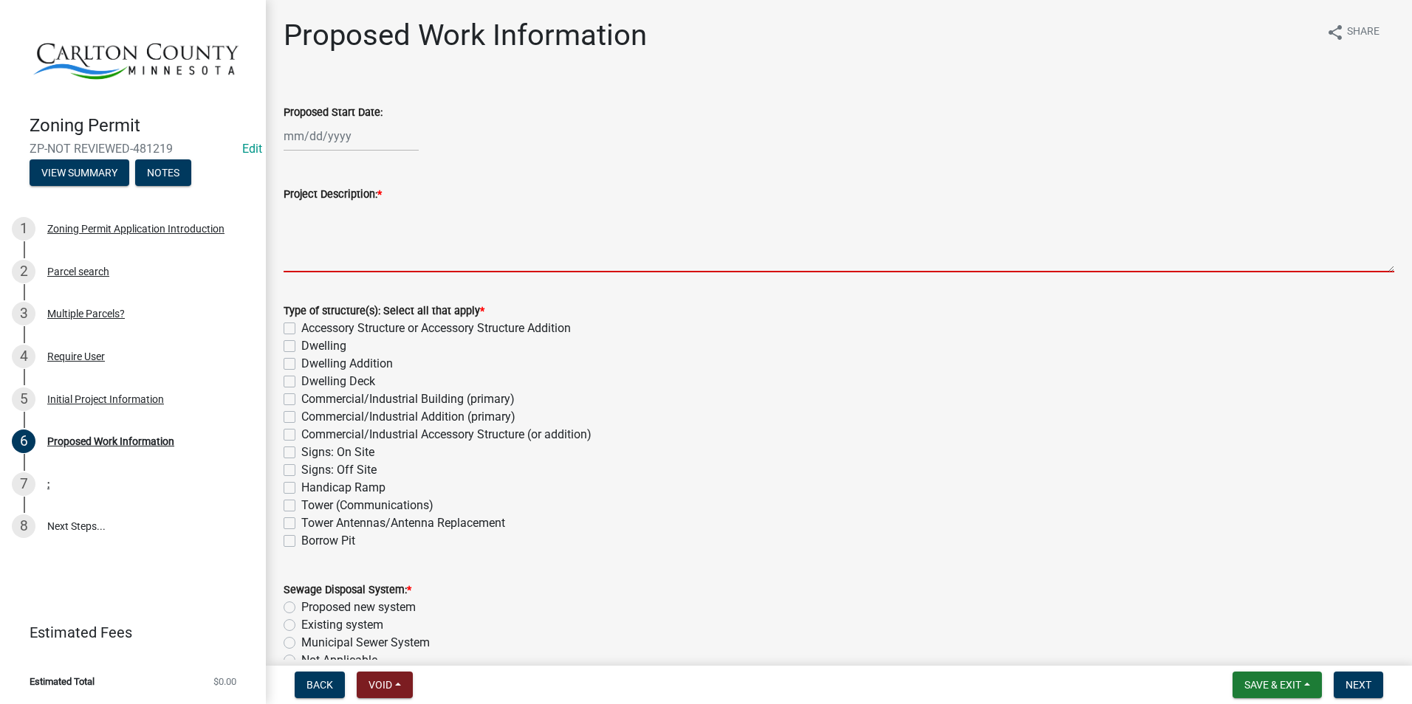
click at [335, 228] on textarea "Project Description: *" at bounding box center [839, 237] width 1111 height 69
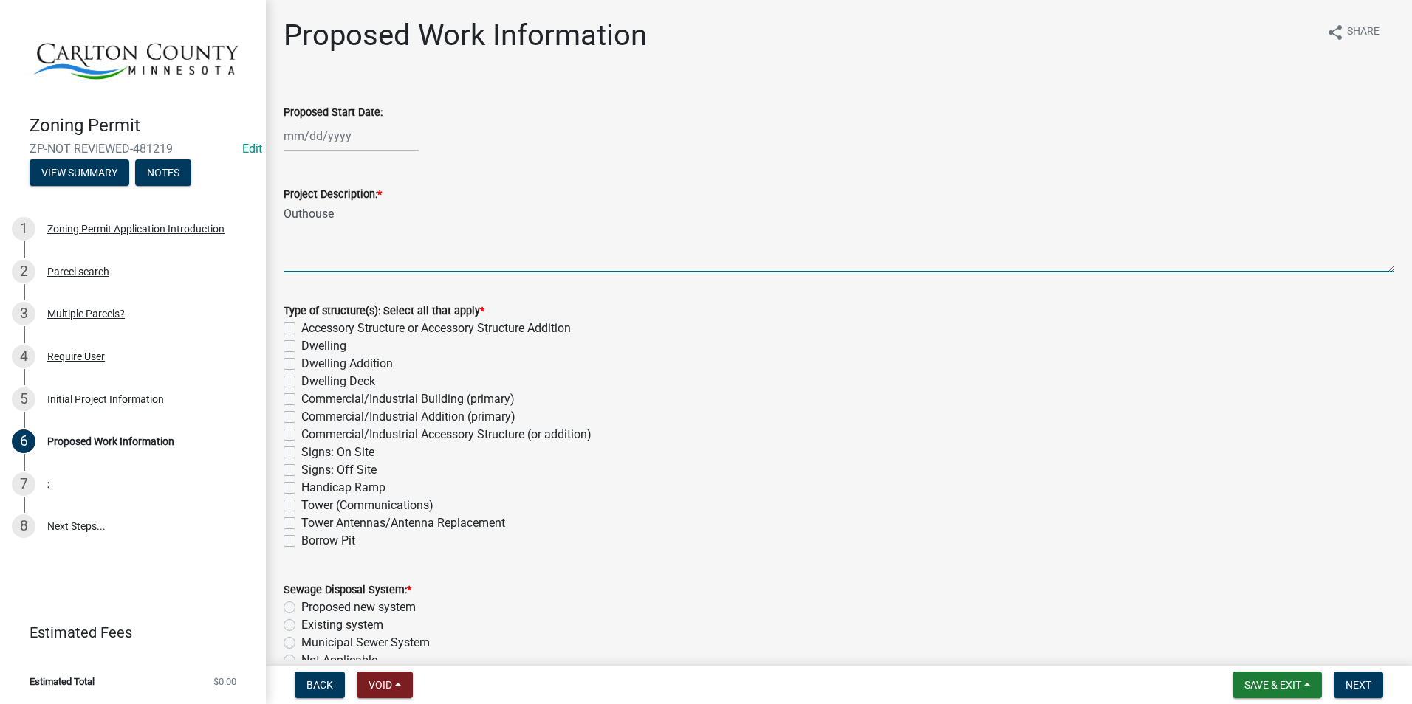
type textarea "Outhouse"
click at [301, 329] on label "Accessory Structure or Accessory Structure Addition" at bounding box center [436, 329] width 270 height 18
click at [301, 329] on input "Accessory Structure or Accessory Structure Addition" at bounding box center [306, 325] width 10 height 10
checkbox input "true"
checkbox input "false"
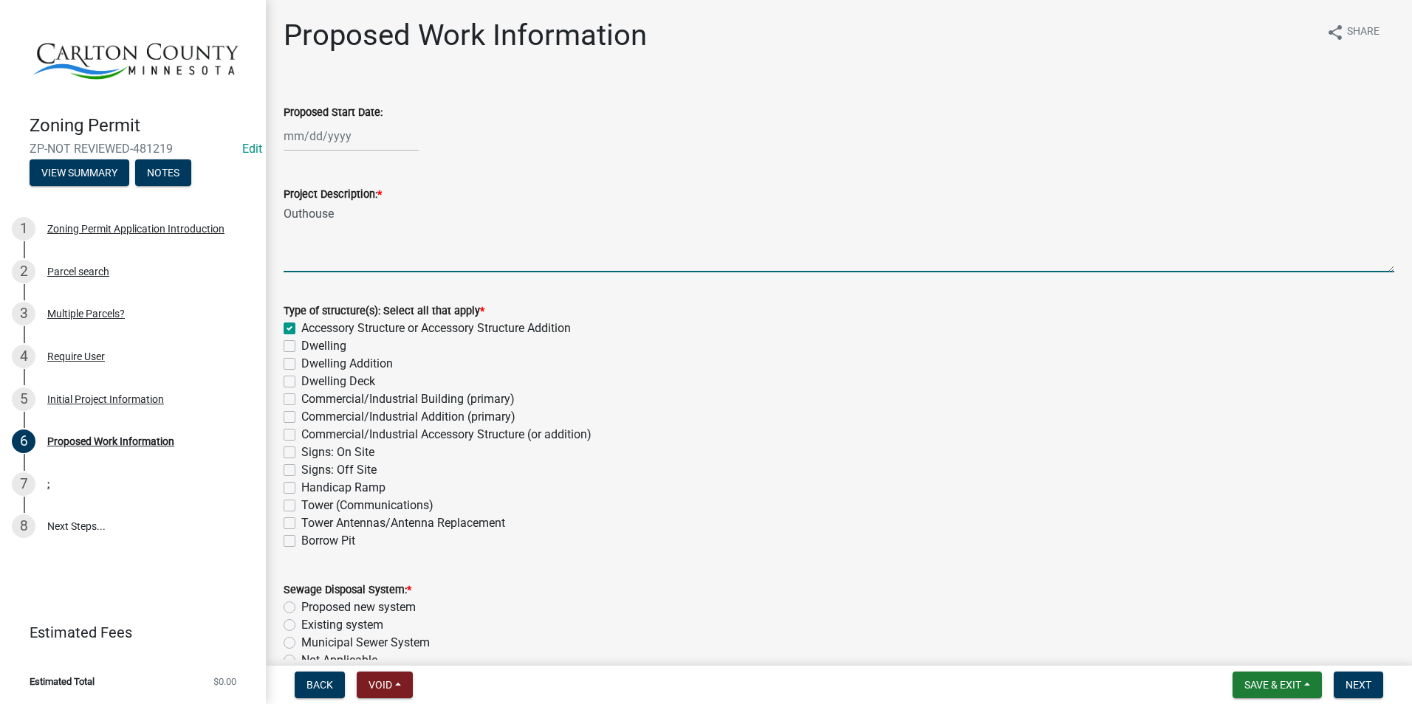
checkbox input "false"
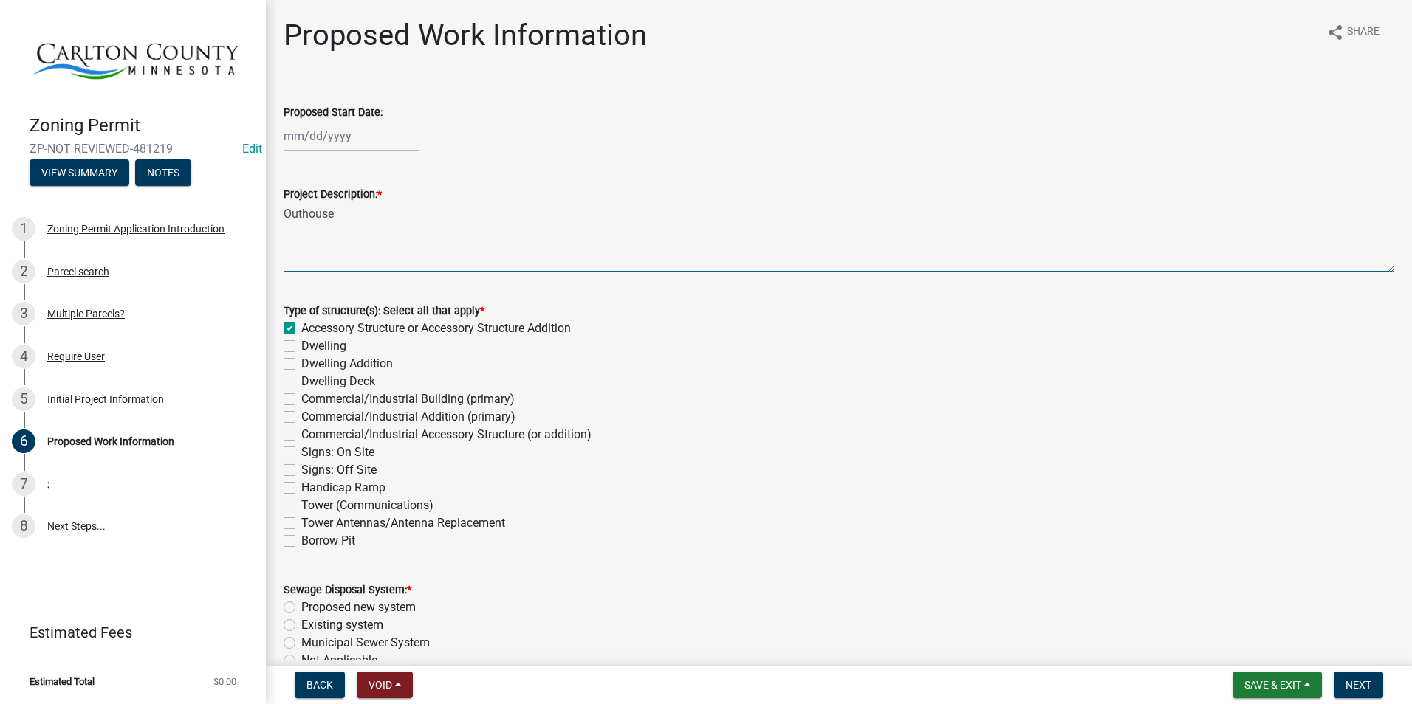
checkbox input "false"
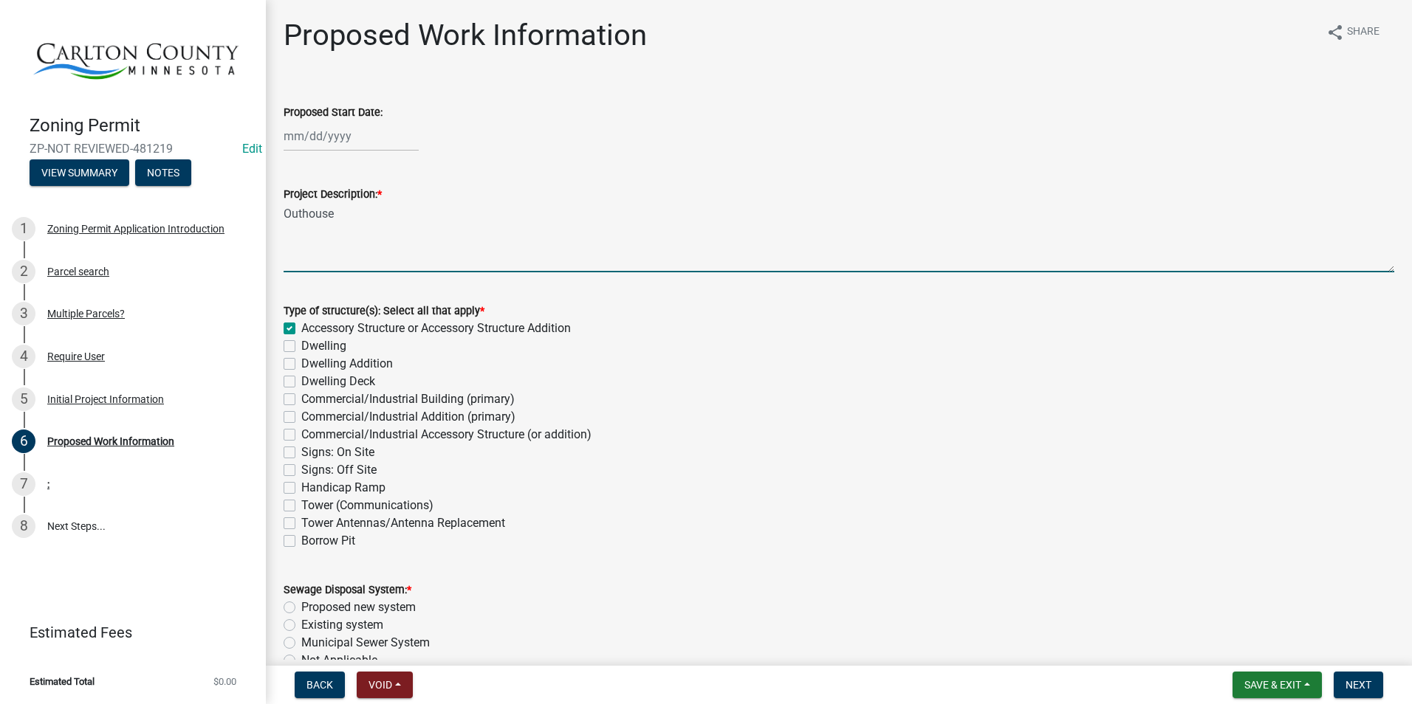
checkbox input "false"
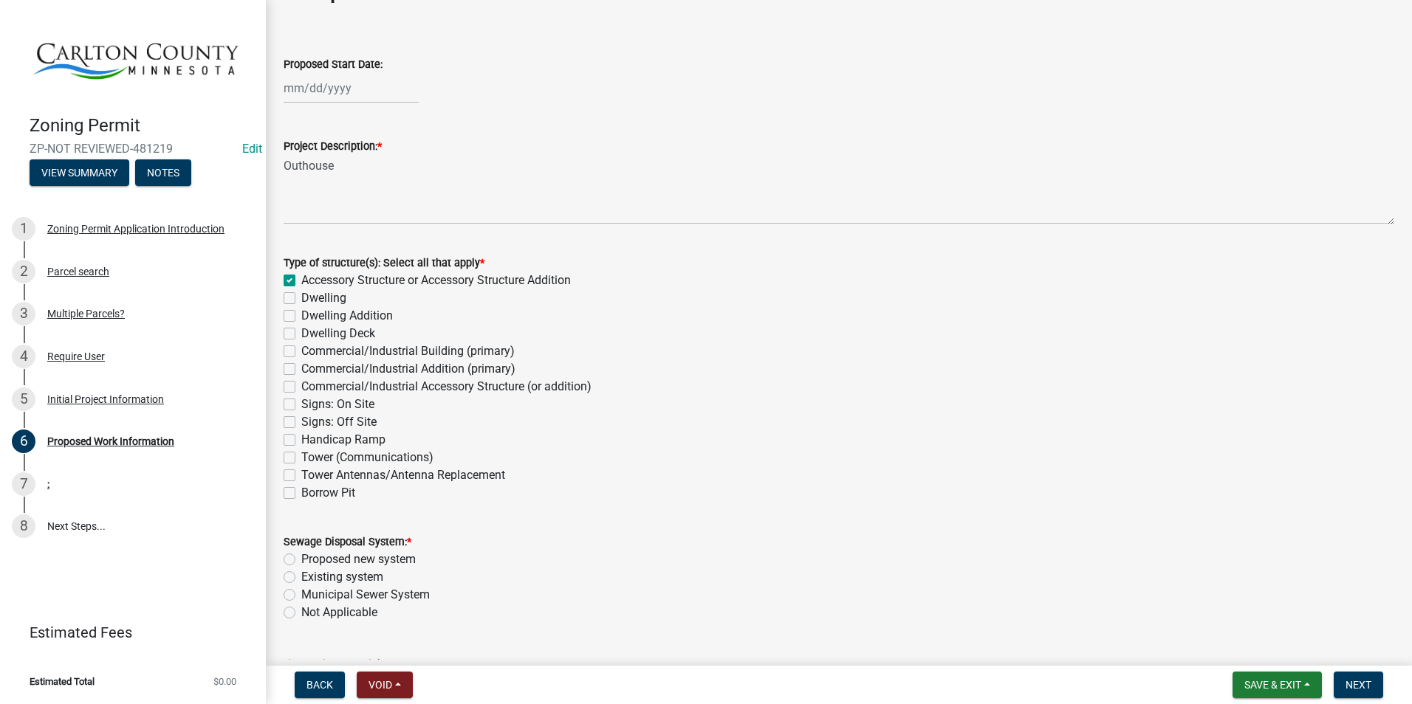
scroll to position [148, 0]
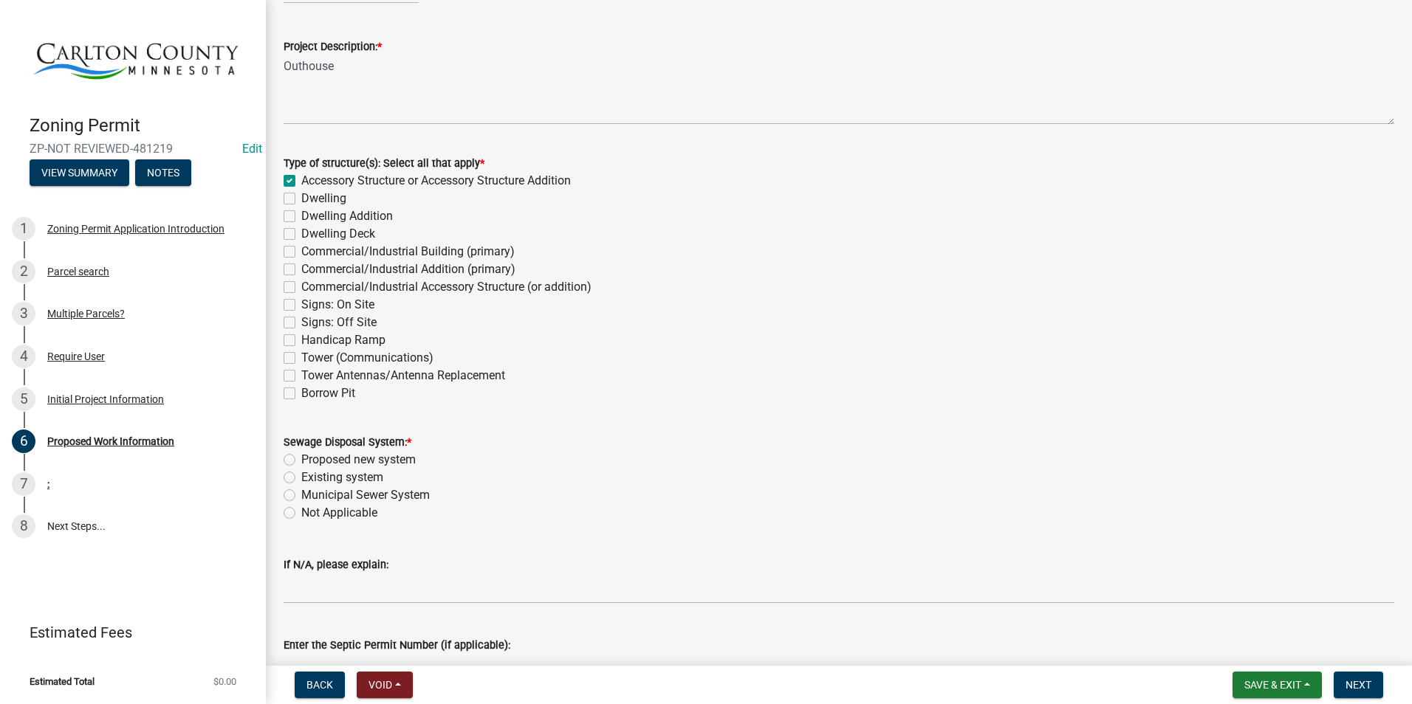
click at [296, 510] on div "Not Applicable" at bounding box center [839, 513] width 1111 height 18
click at [301, 509] on label "Not Applicable" at bounding box center [339, 513] width 76 height 18
click at [301, 509] on input "Not Applicable" at bounding box center [306, 509] width 10 height 10
radio input "true"
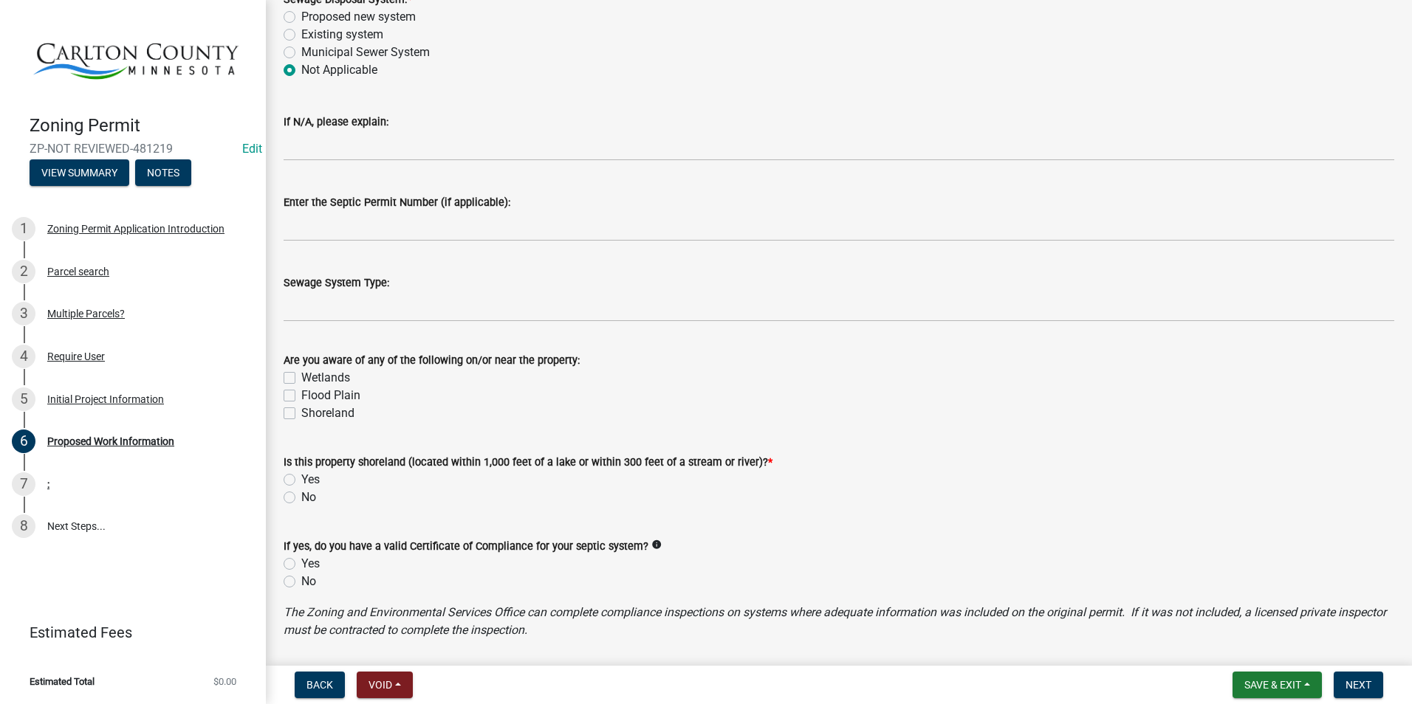
scroll to position [665, 0]
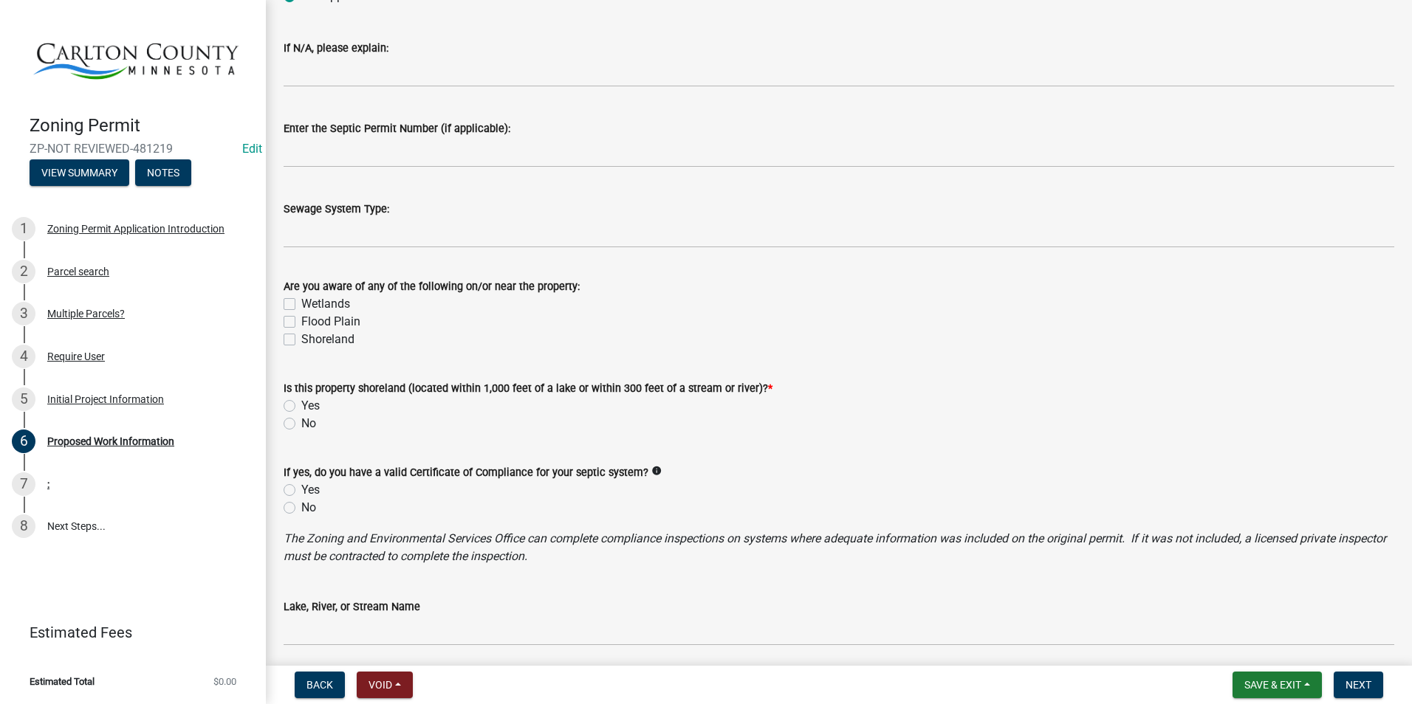
click at [301, 506] on label "No" at bounding box center [308, 508] width 15 height 18
click at [301, 506] on input "No" at bounding box center [306, 504] width 10 height 10
radio input "true"
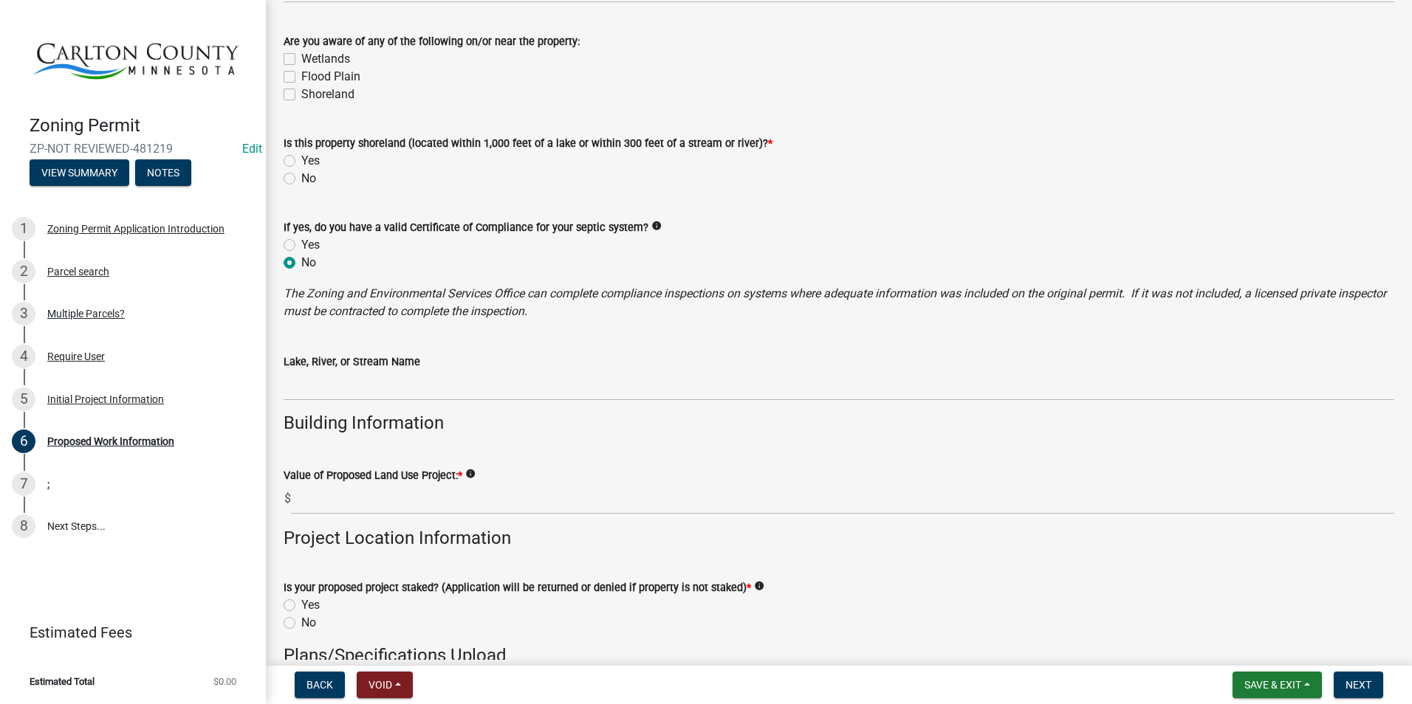
scroll to position [812, 0]
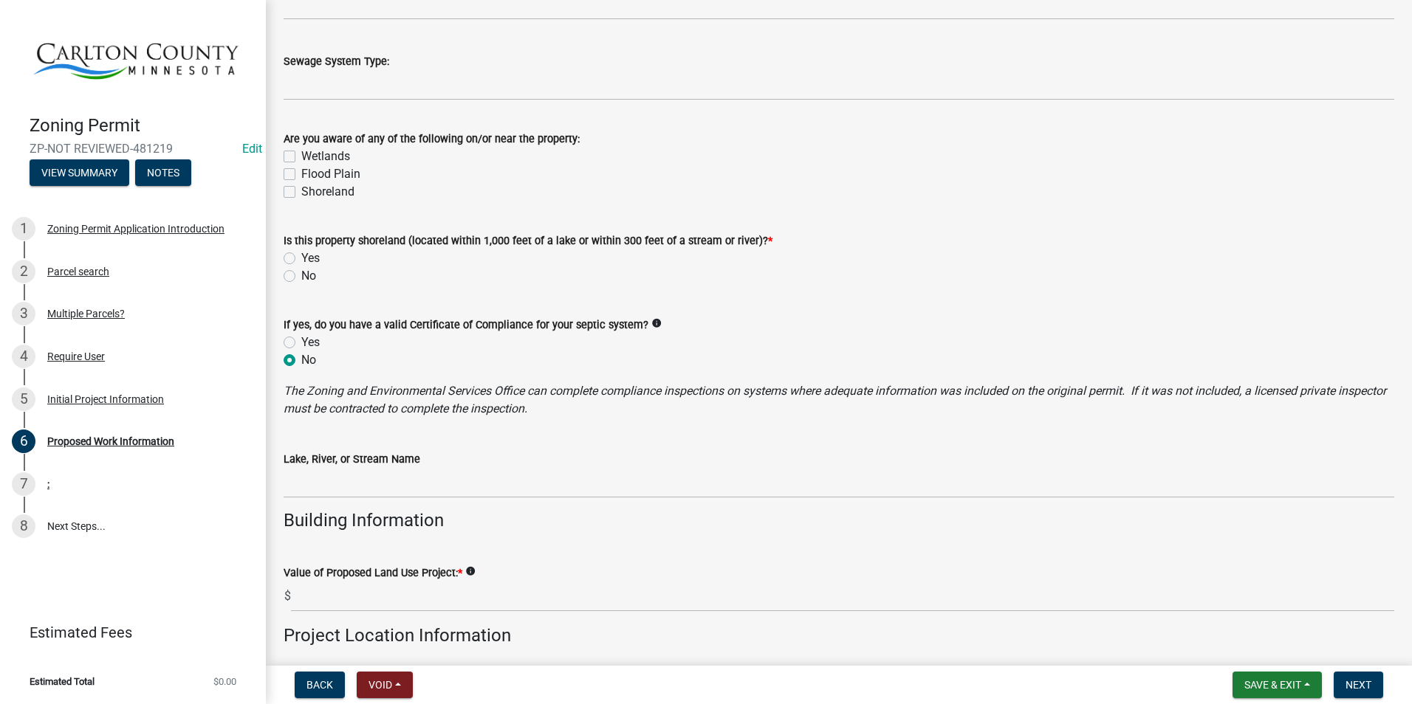
click at [296, 275] on div "No" at bounding box center [839, 276] width 1111 height 18
click at [301, 278] on label "No" at bounding box center [308, 276] width 15 height 18
click at [301, 277] on input "No" at bounding box center [306, 272] width 10 height 10
radio input "true"
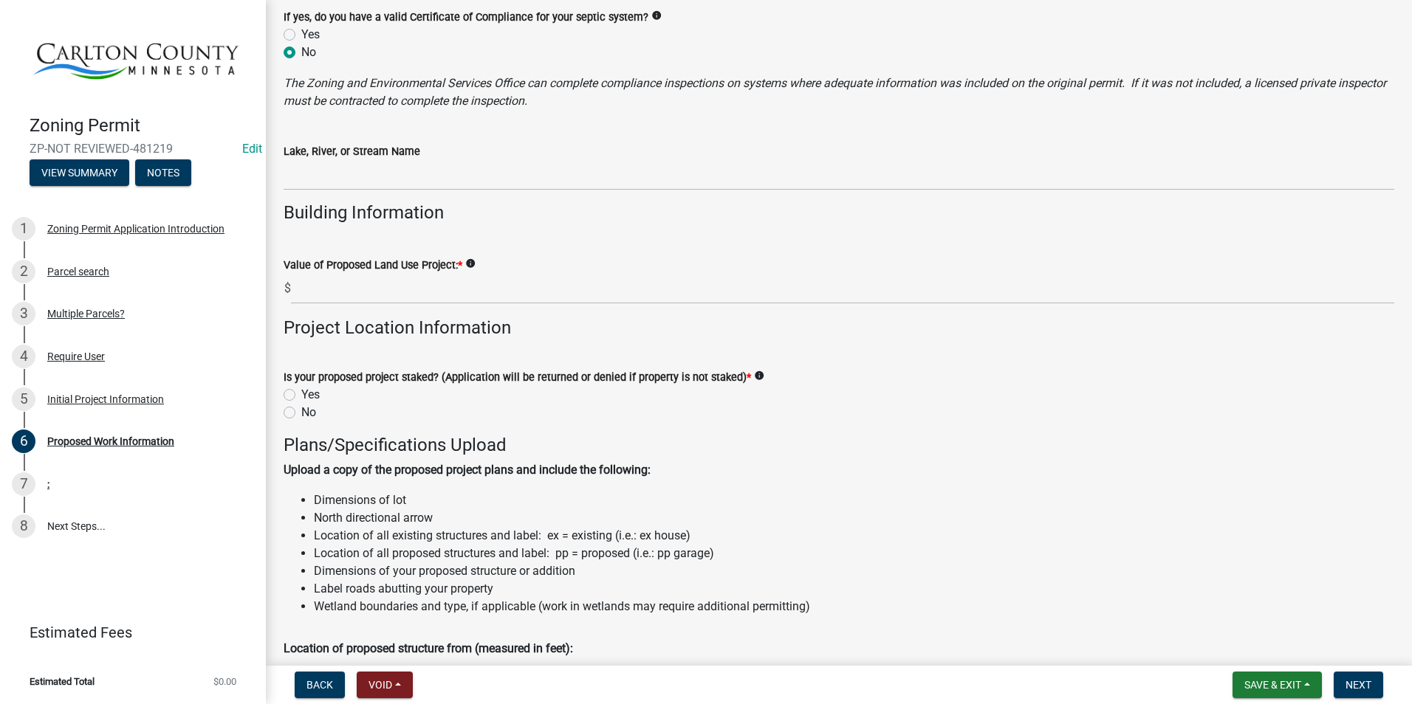
scroll to position [1255, 0]
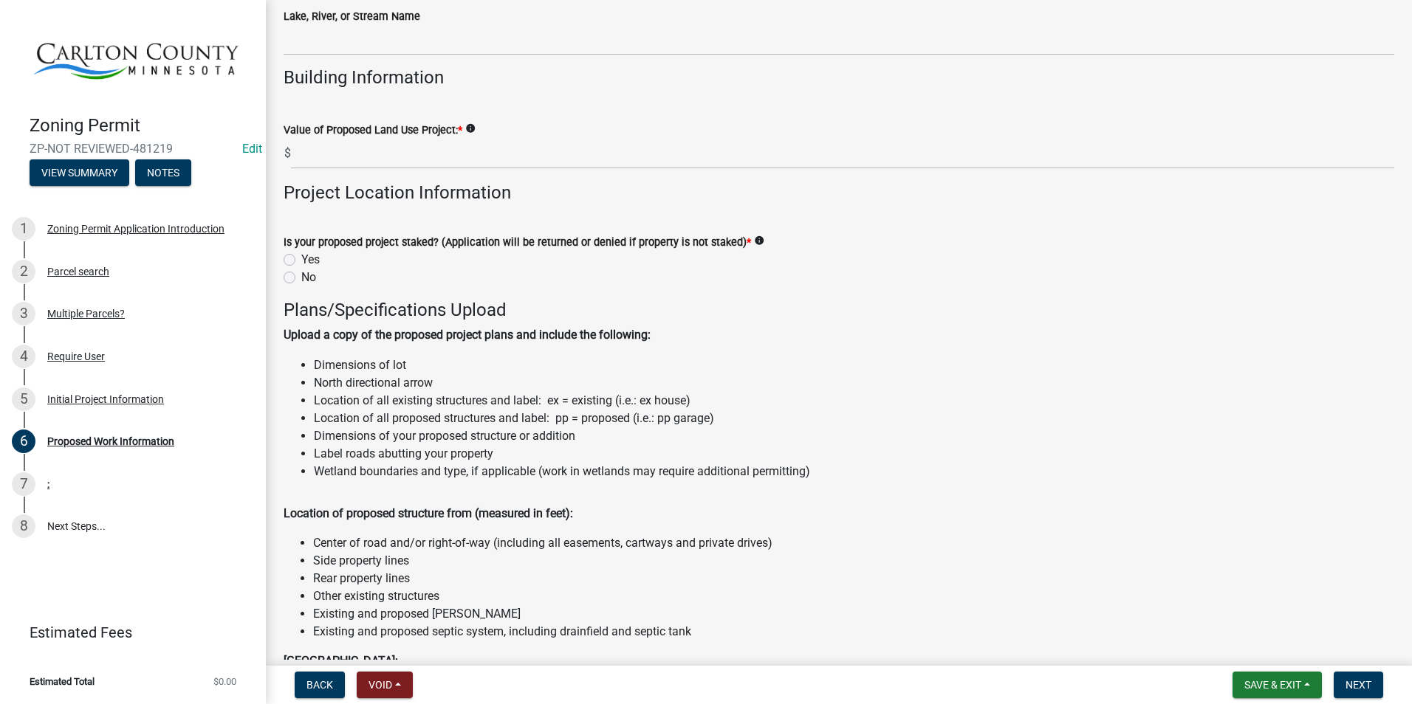
click at [301, 257] on label "Yes" at bounding box center [310, 260] width 18 height 18
click at [301, 257] on input "Yes" at bounding box center [306, 256] width 10 height 10
radio input "true"
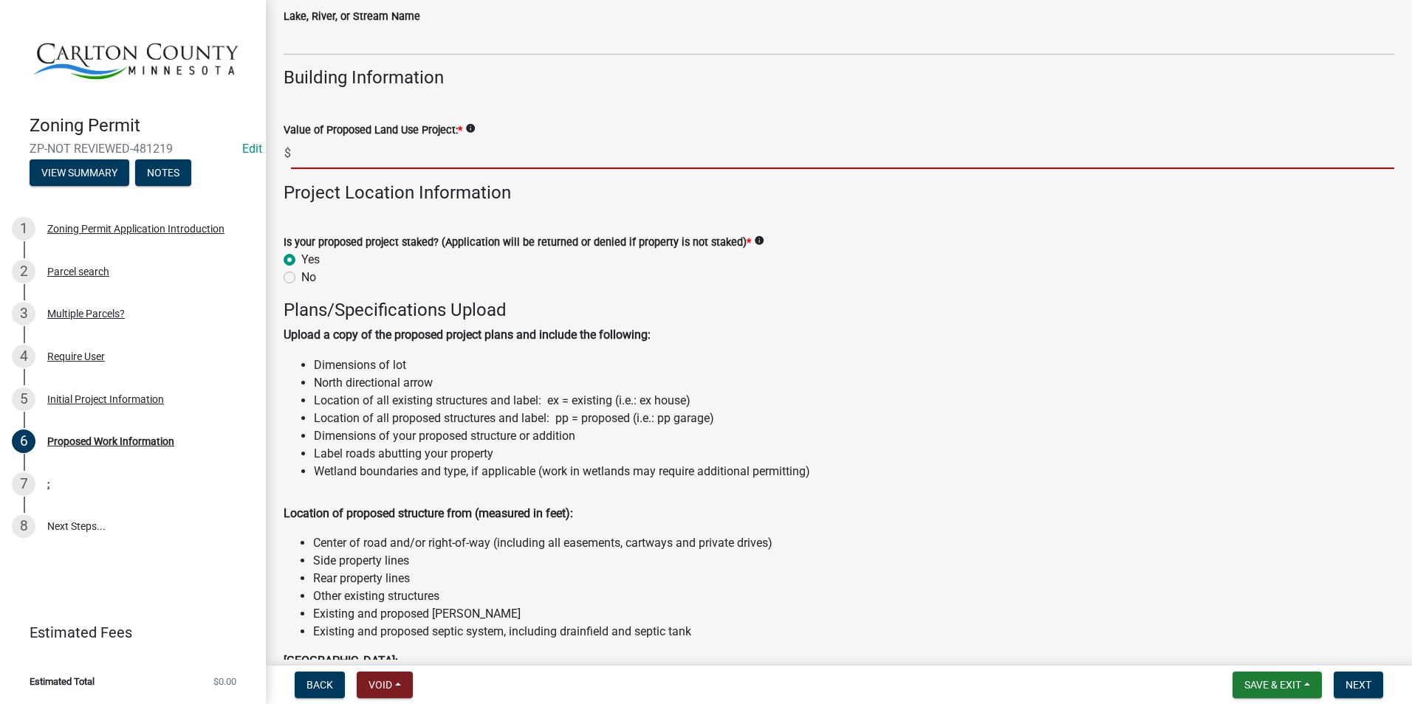
click at [390, 161] on input "text" at bounding box center [842, 154] width 1103 height 30
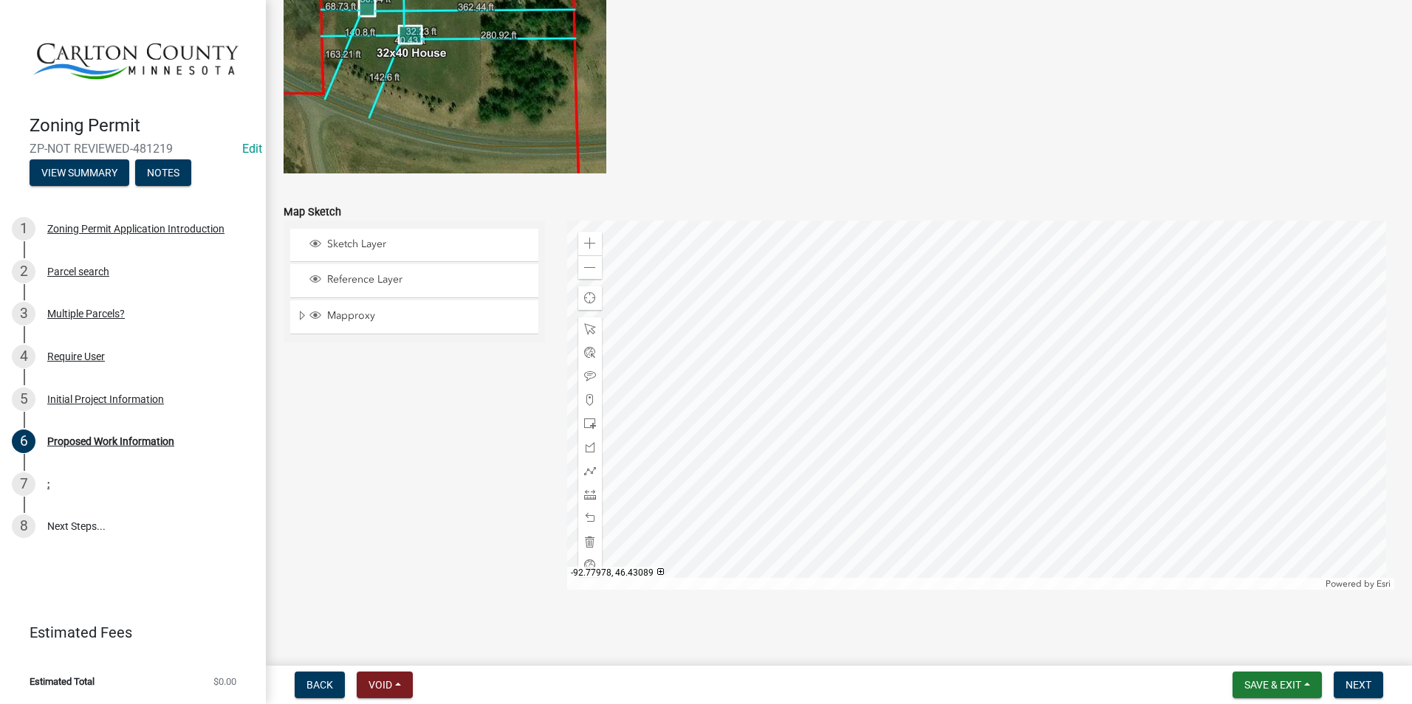
scroll to position [2865, 0]
type input "1500"
click at [1275, 682] on span "Save & Exit" at bounding box center [1272, 685] width 57 height 12
click at [1260, 647] on button "Save & Exit" at bounding box center [1263, 646] width 118 height 35
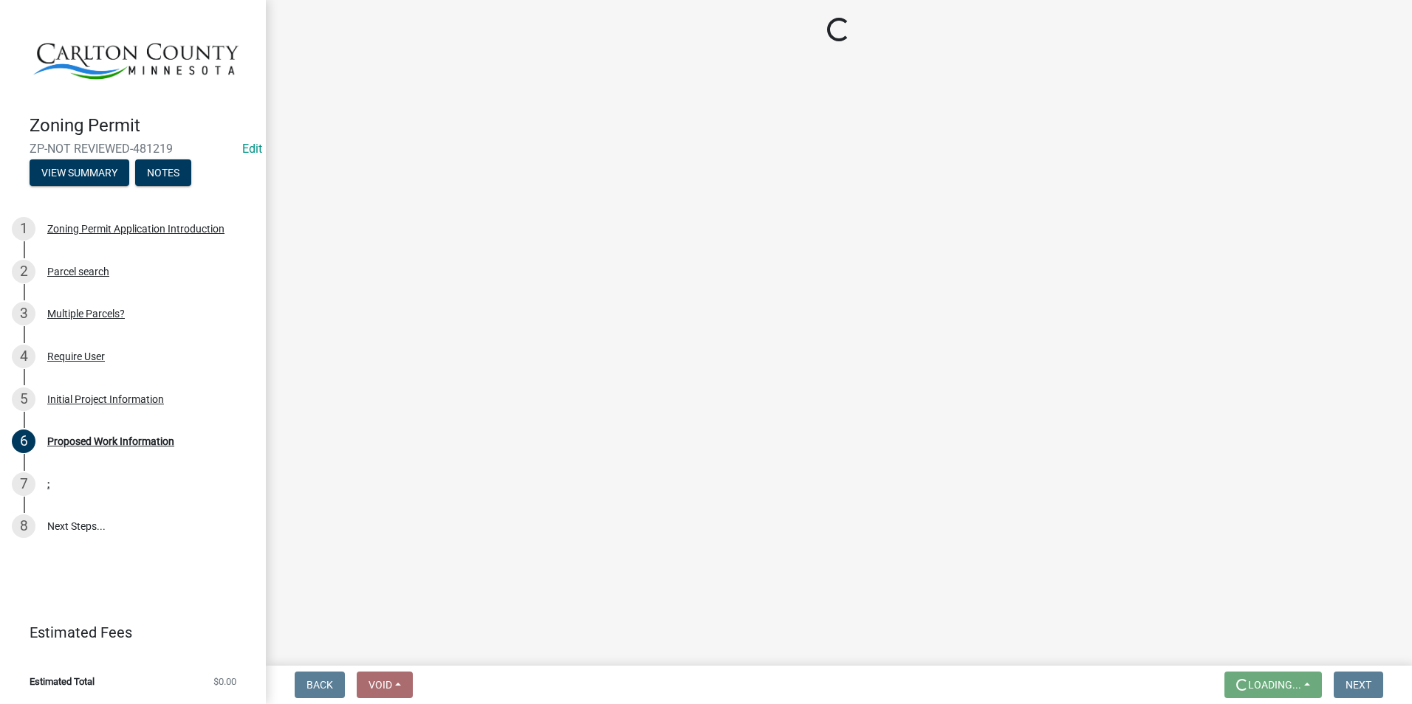
scroll to position [0, 0]
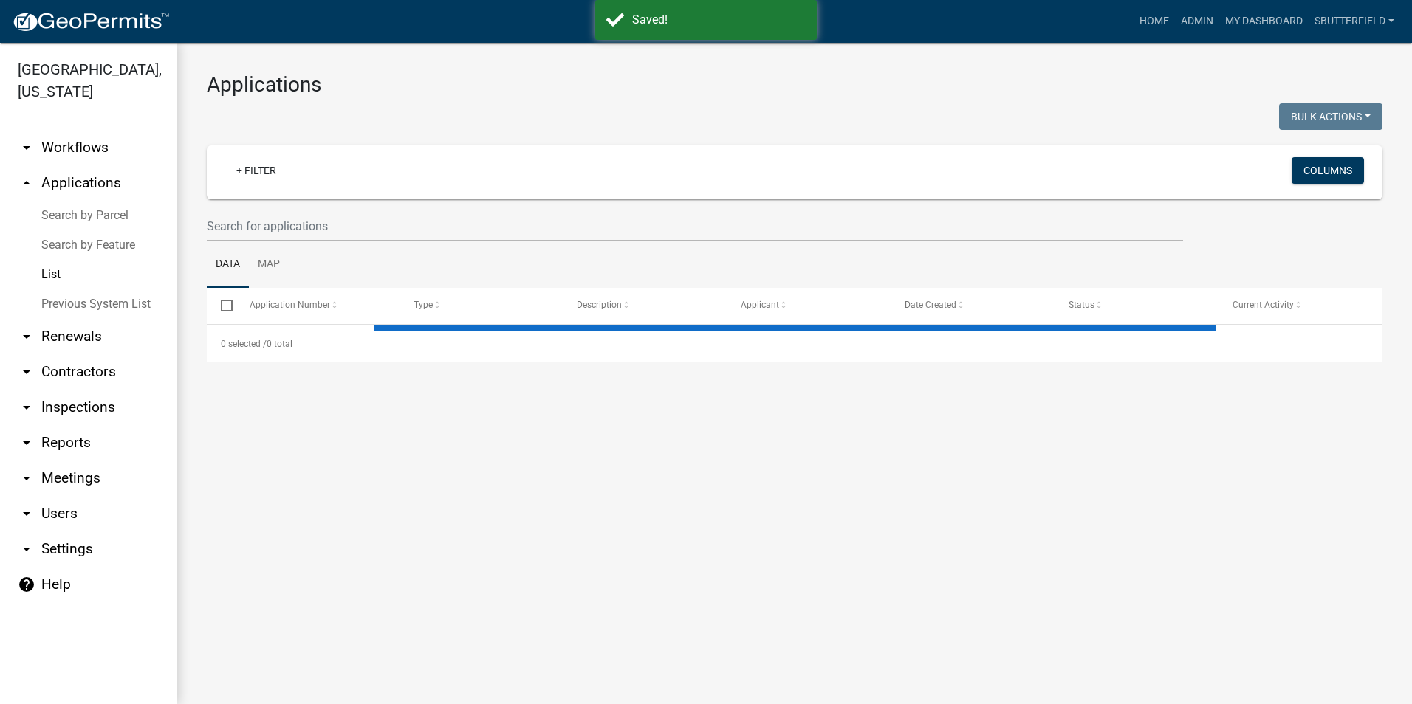
select select "1: 25"
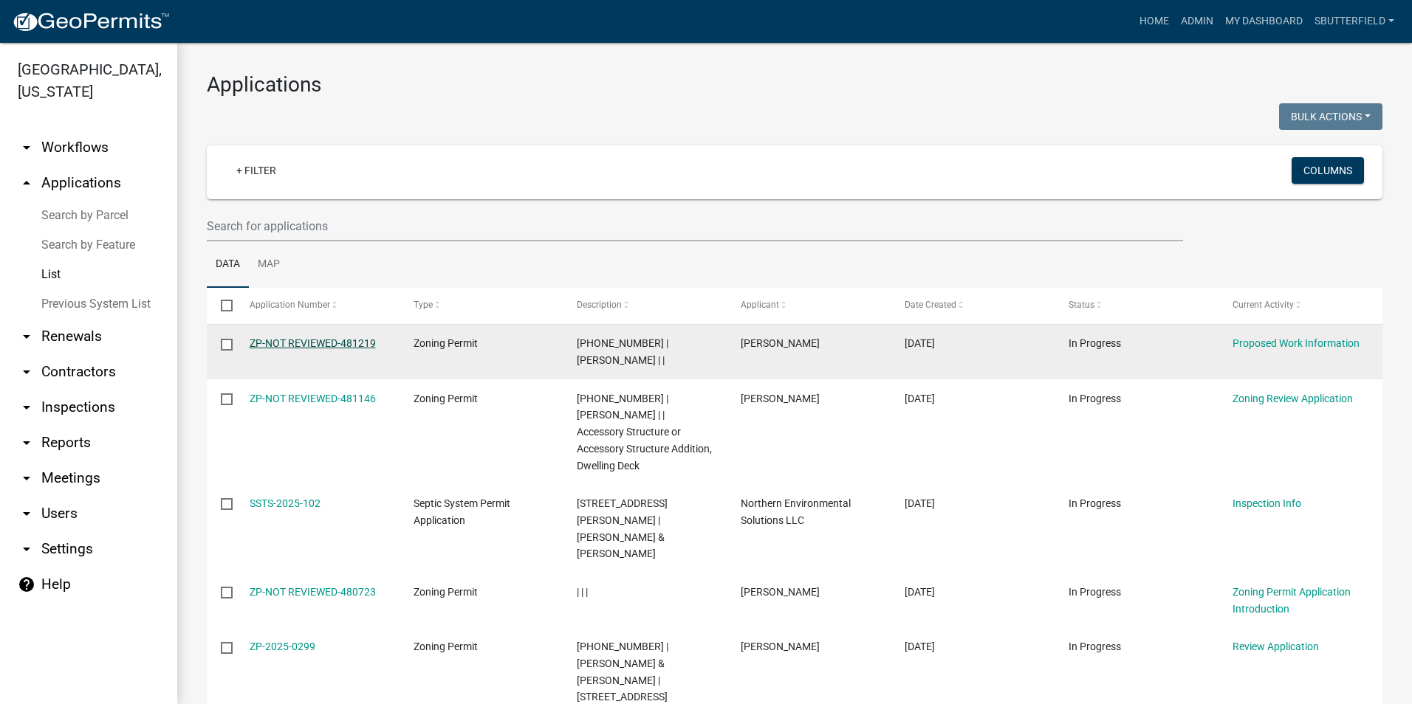
click at [326, 338] on link "ZP-NOT REVIEWED-481219" at bounding box center [313, 343] width 126 height 12
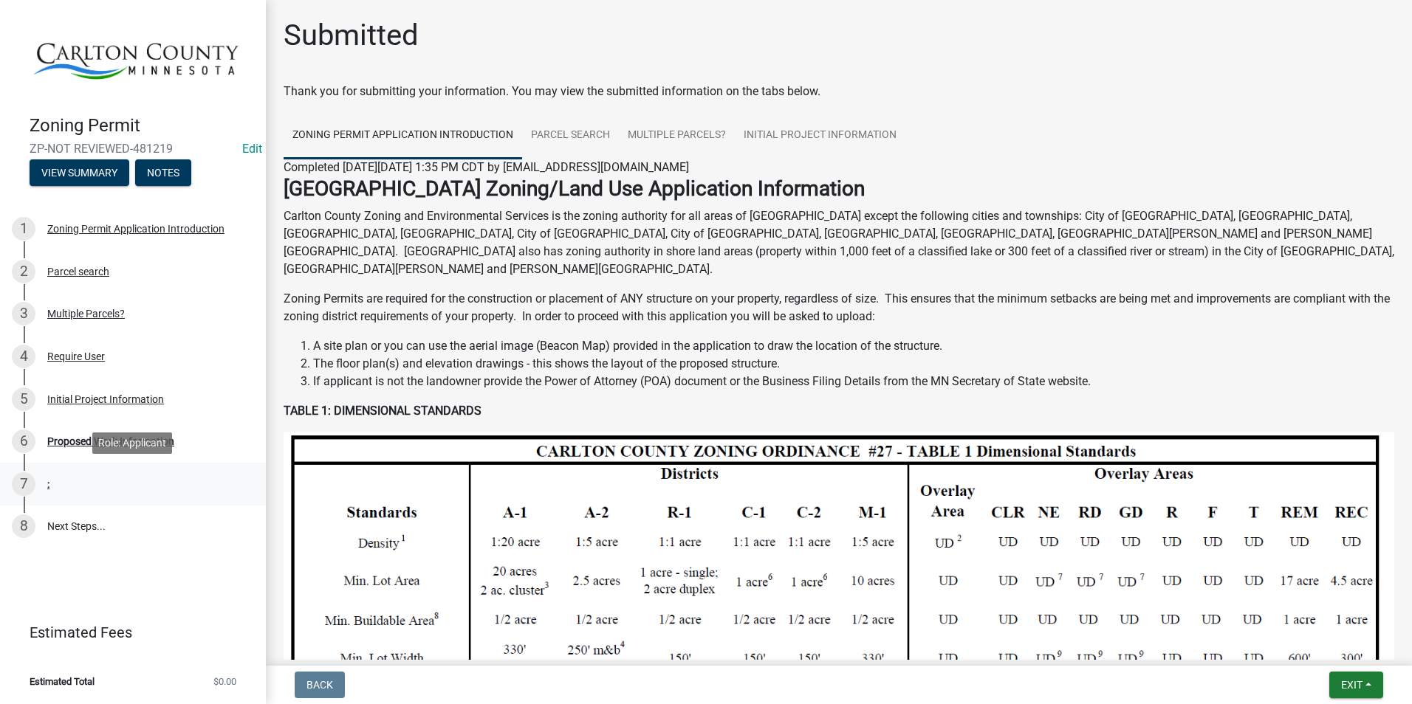
click at [59, 470] on link "7 :" at bounding box center [133, 484] width 266 height 43
click at [55, 479] on div "7 :" at bounding box center [127, 485] width 230 height 24
click at [29, 476] on div "7" at bounding box center [24, 485] width 24 height 24
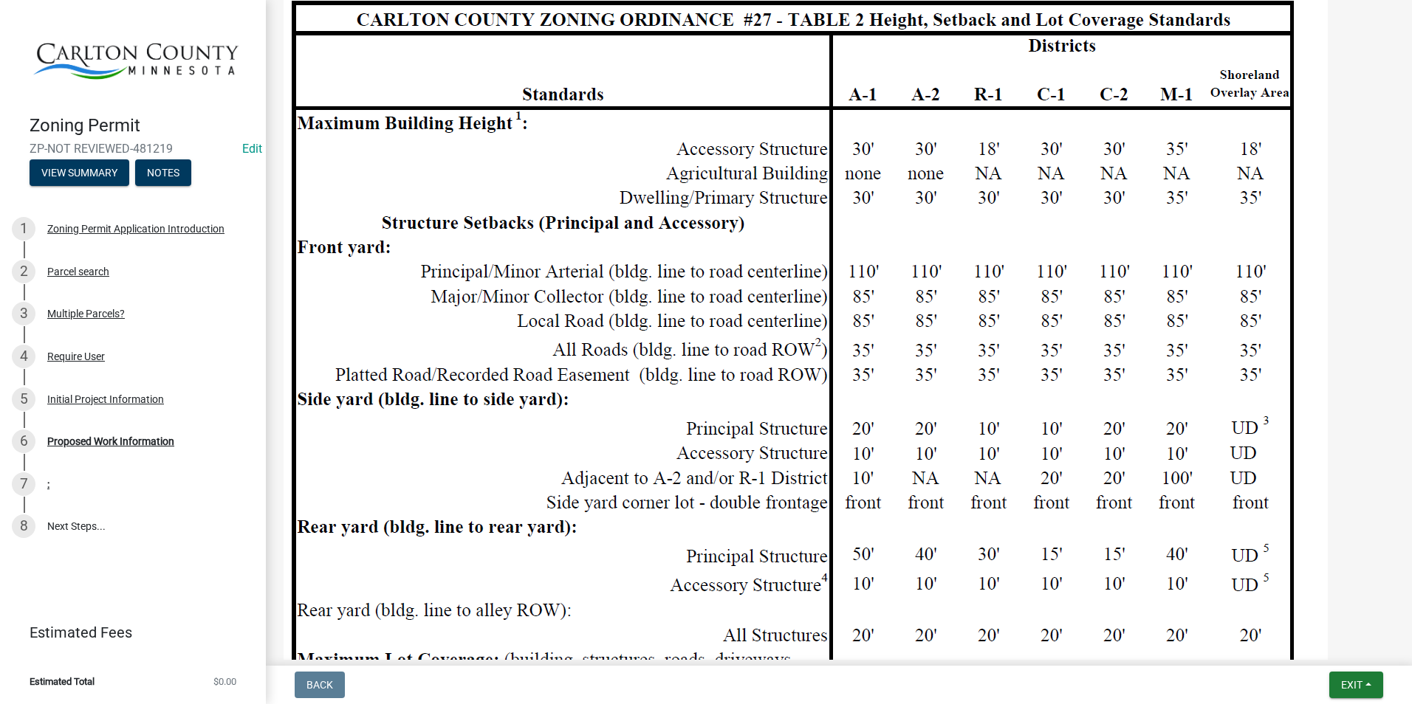
scroll to position [1477, 0]
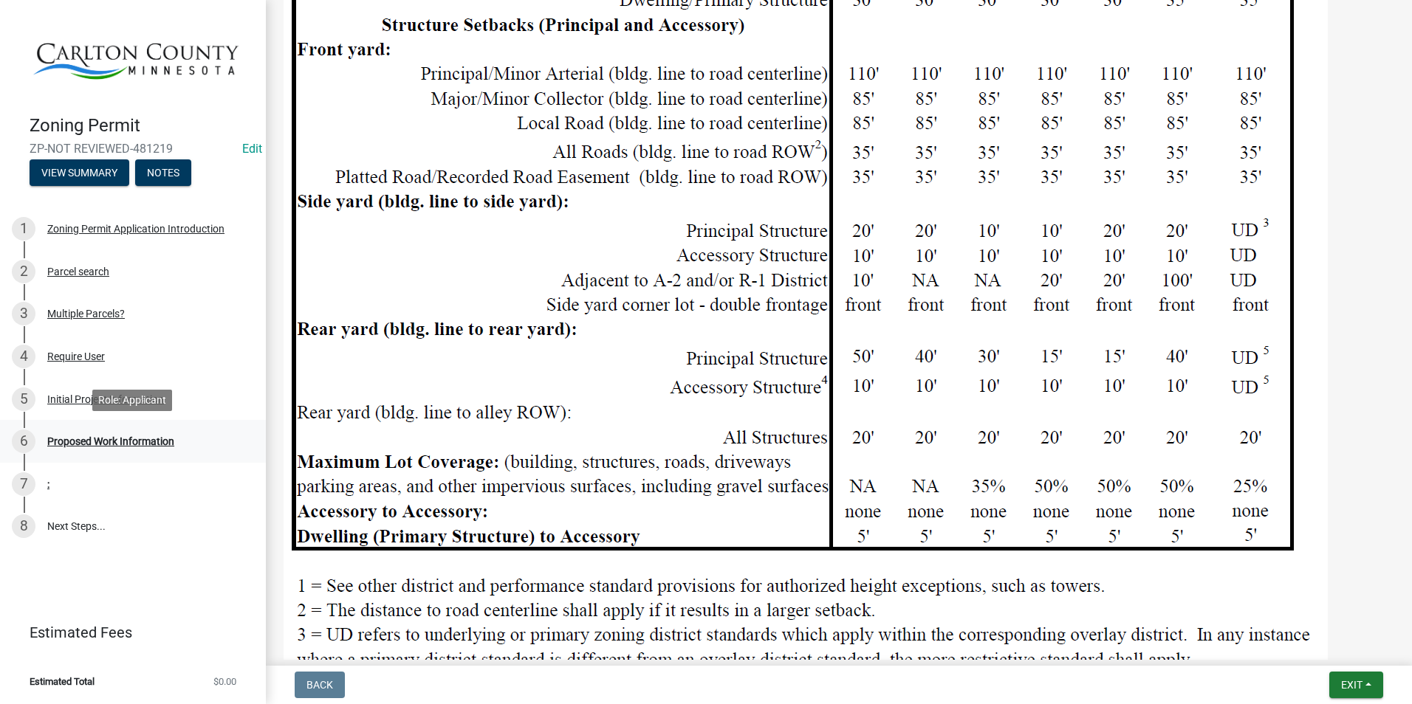
click at [54, 439] on div "Proposed Work Information" at bounding box center [110, 441] width 127 height 10
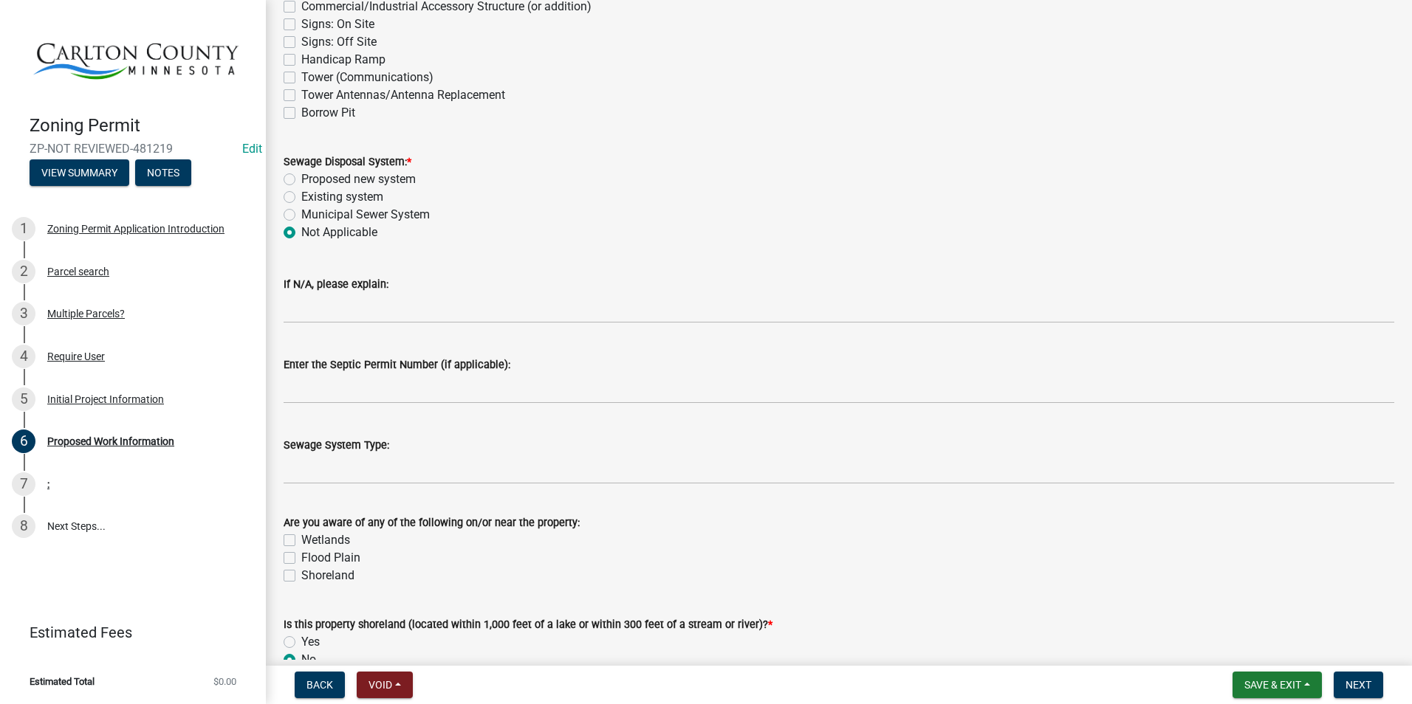
scroll to position [0, 0]
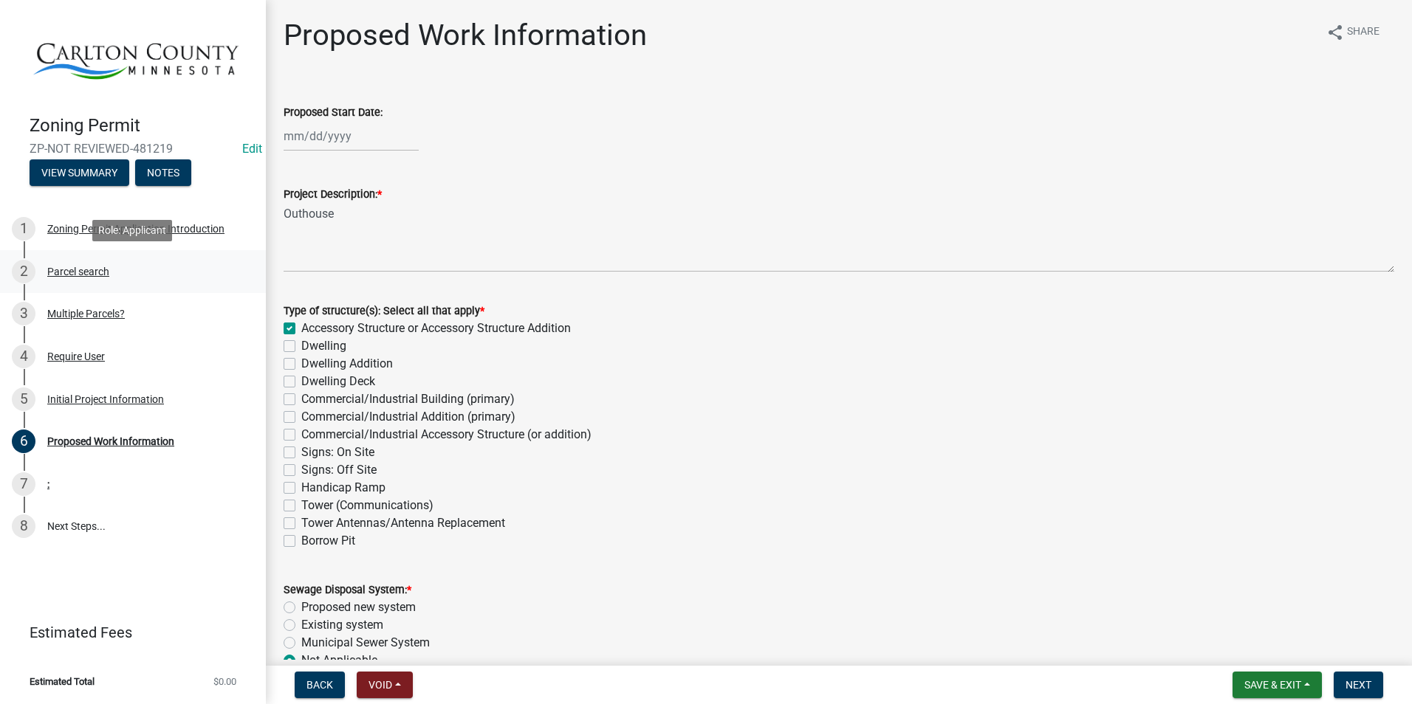
click at [79, 267] on div "Parcel search" at bounding box center [78, 272] width 62 height 10
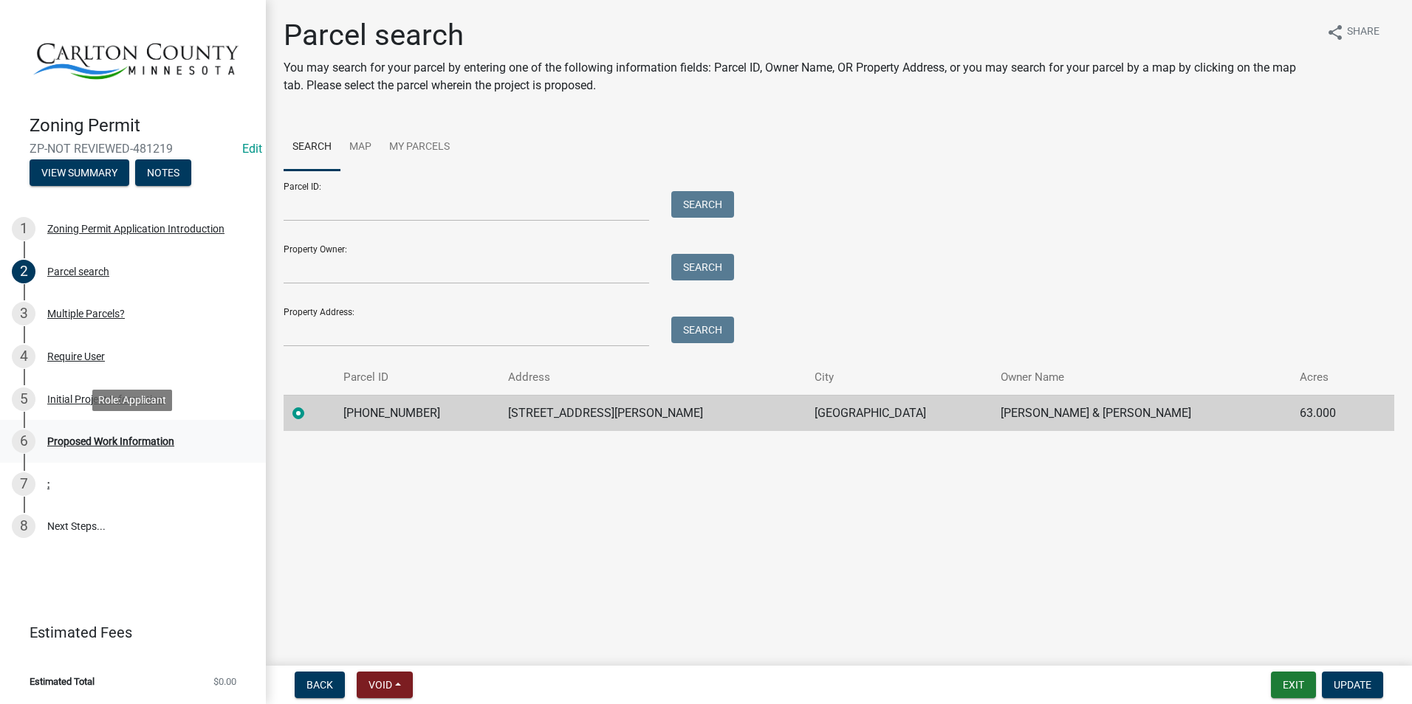
click at [131, 434] on div "6 Proposed Work Information" at bounding box center [127, 442] width 230 height 24
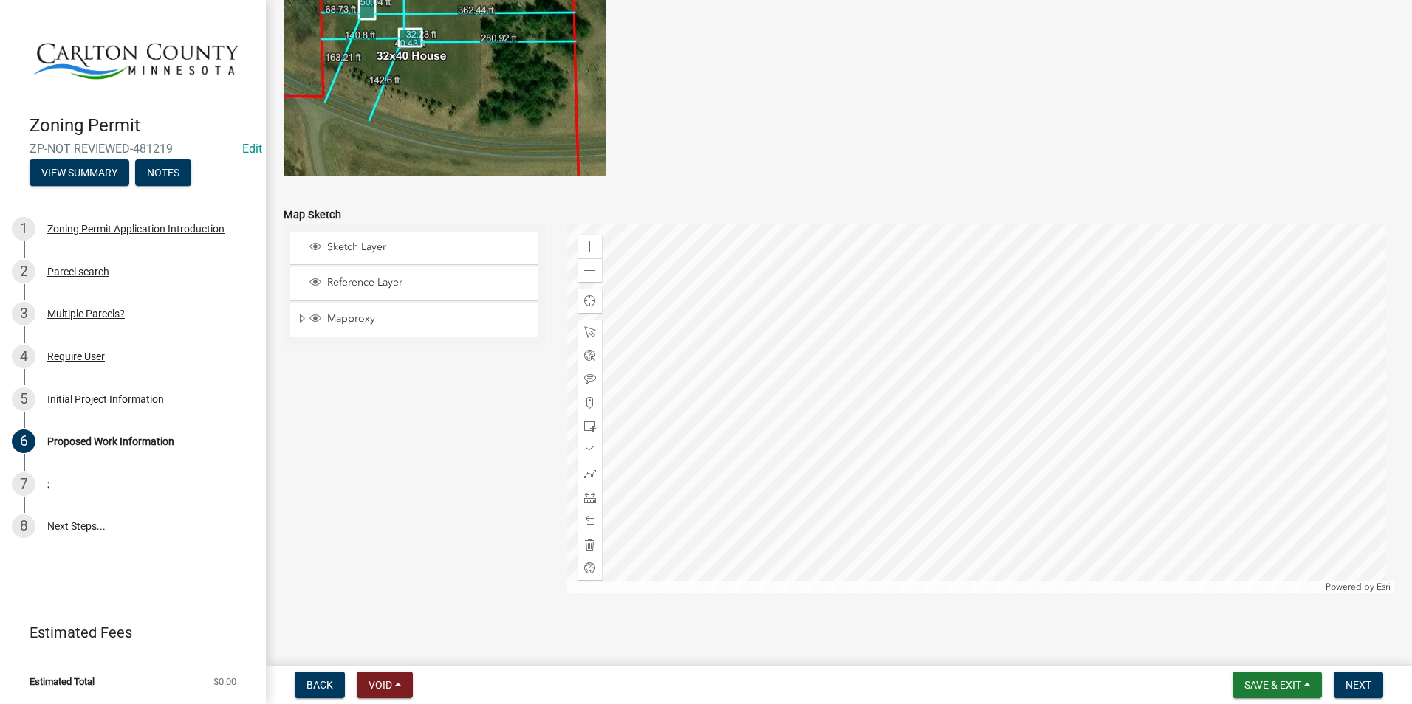
scroll to position [2865, 0]
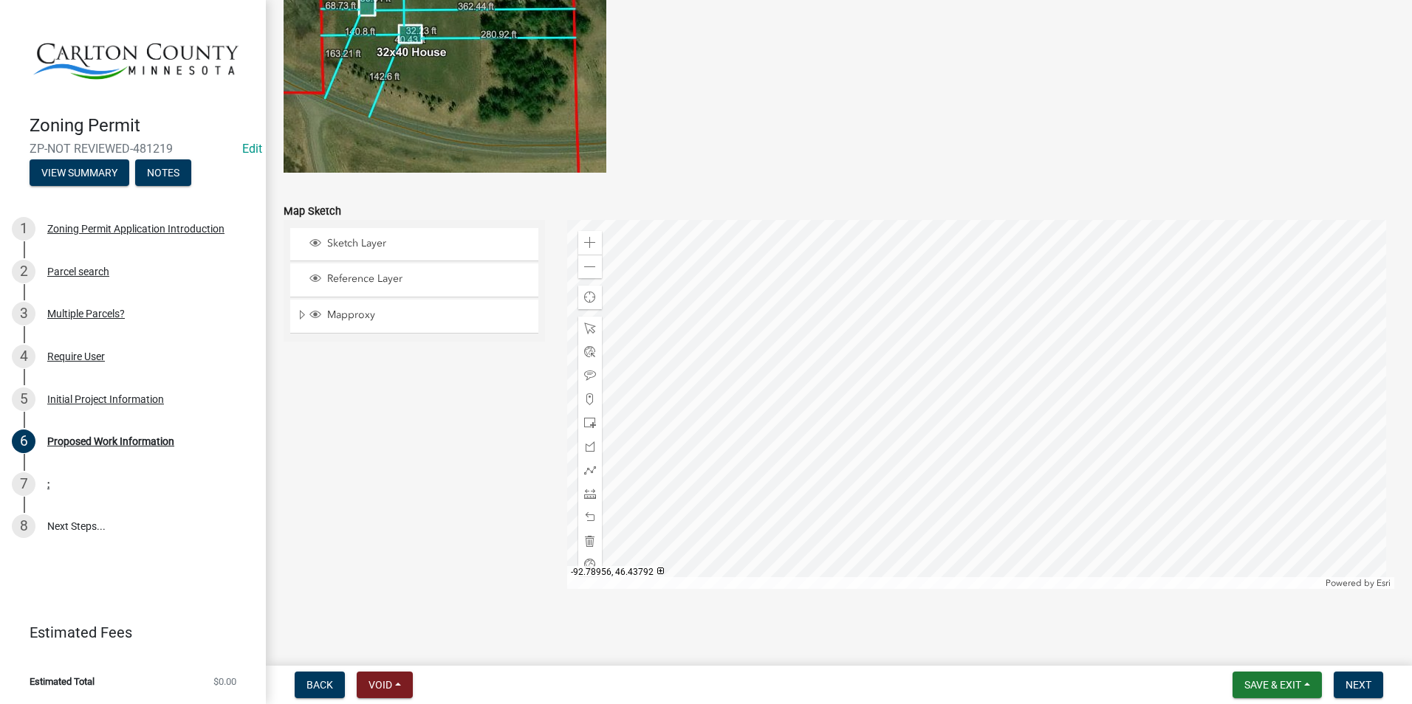
click at [1107, 366] on div at bounding box center [981, 404] width 828 height 369
click at [46, 491] on div "7 :" at bounding box center [127, 485] width 230 height 24
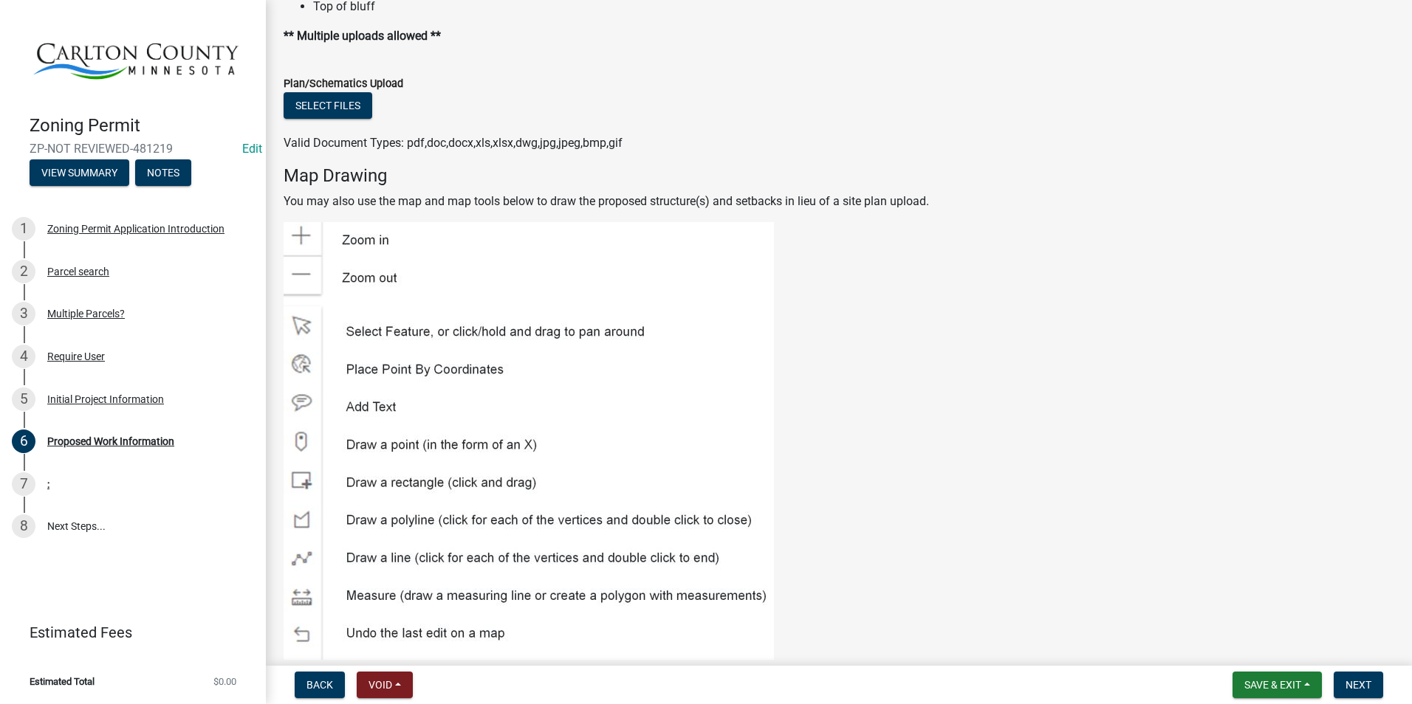
scroll to position [2053, 0]
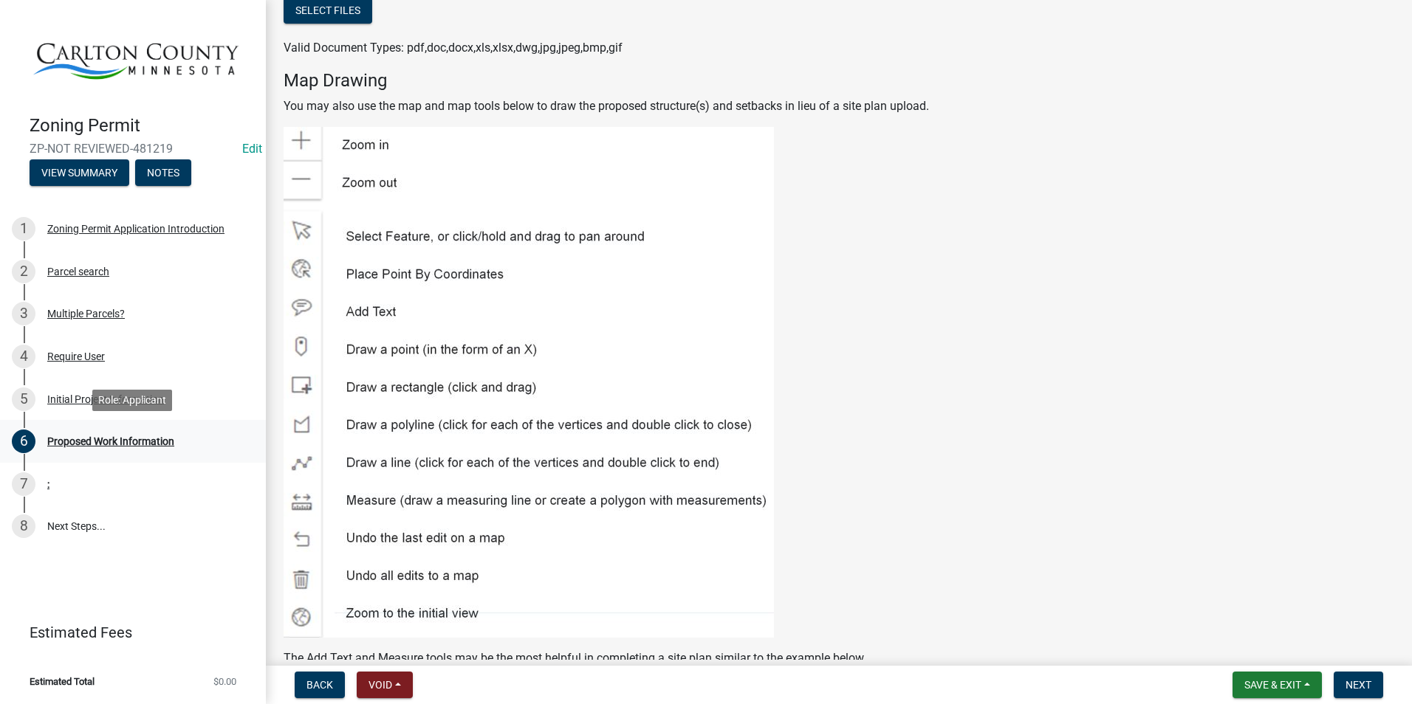
click at [120, 439] on div "Proposed Work Information" at bounding box center [110, 441] width 127 height 10
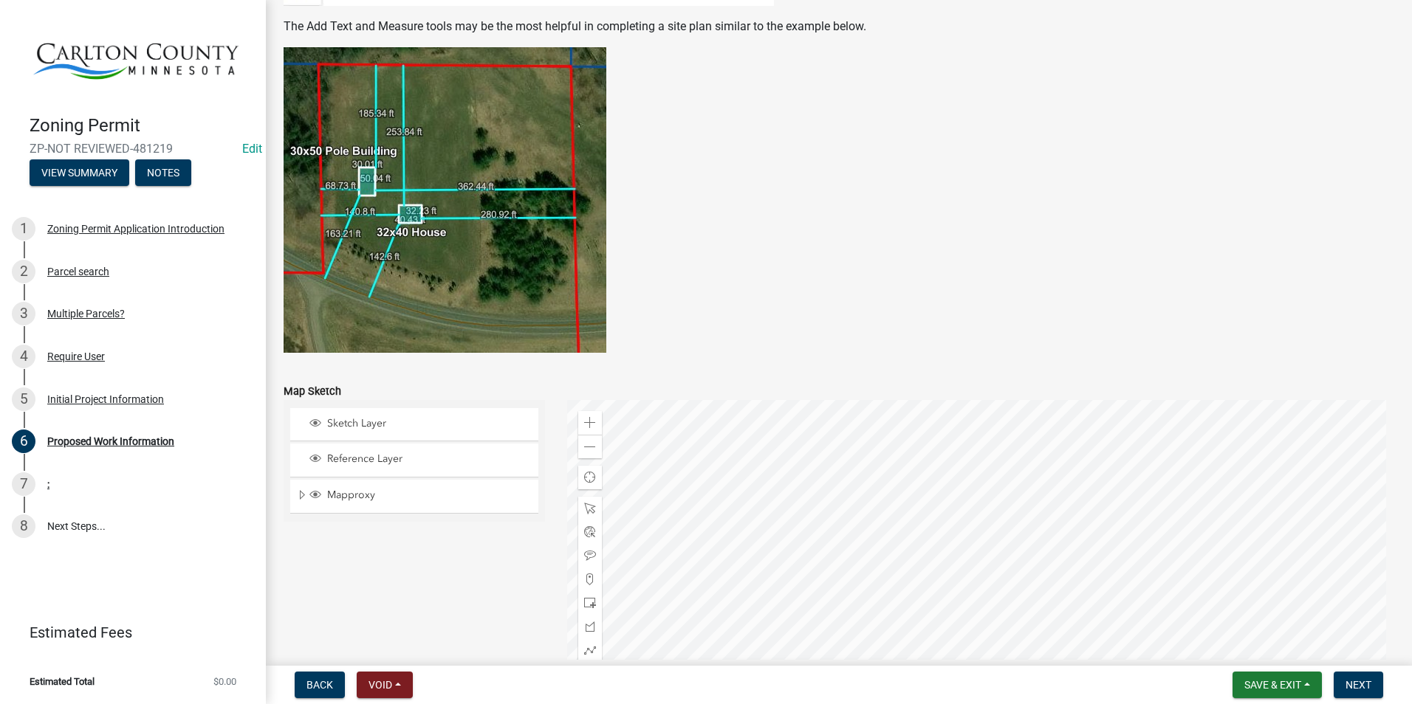
scroll to position [2791, 0]
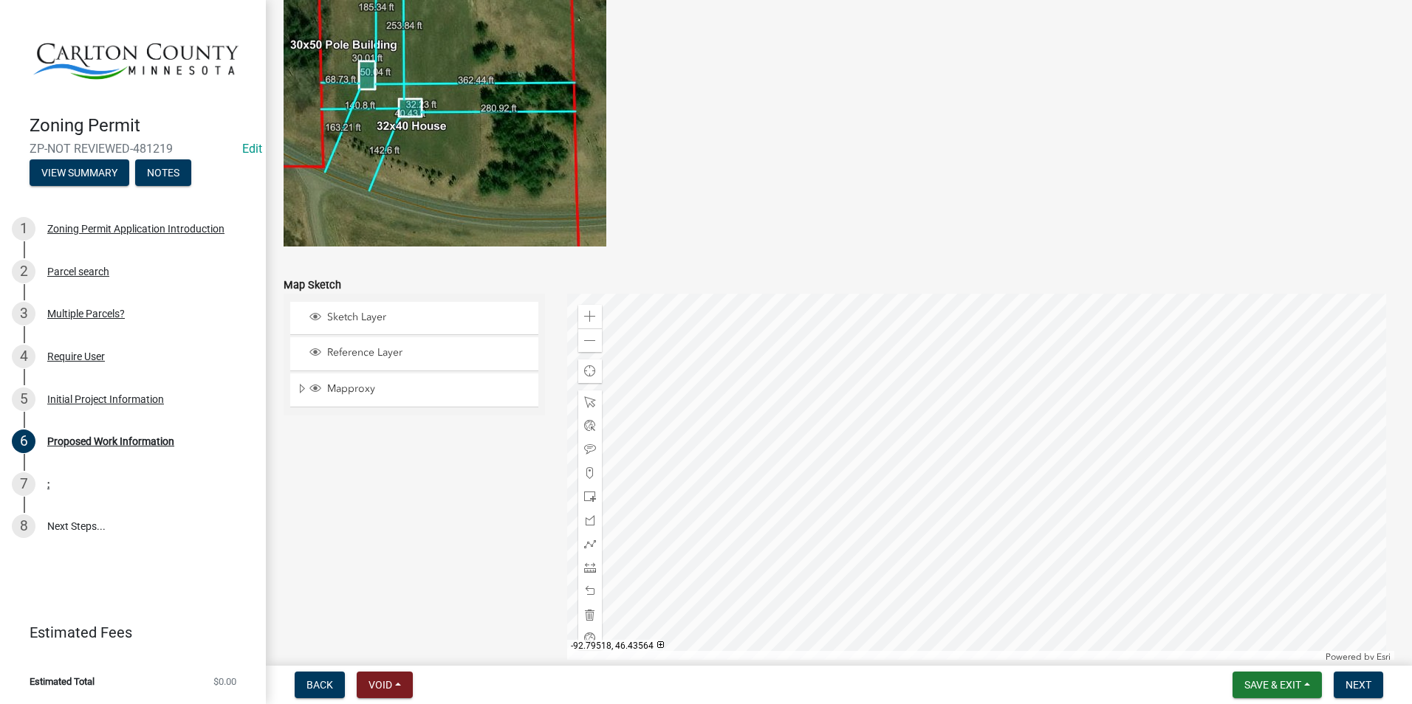
click at [942, 466] on div at bounding box center [981, 478] width 828 height 369
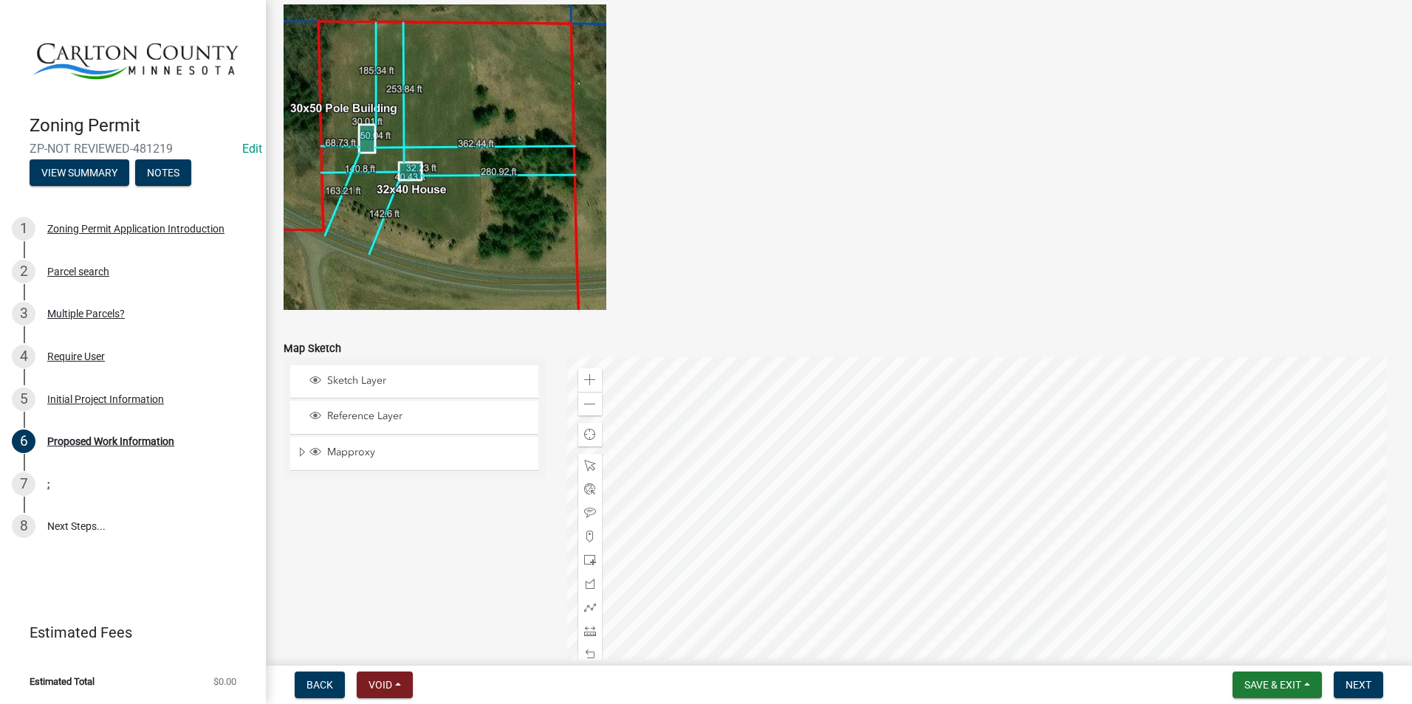
scroll to position [2865, 0]
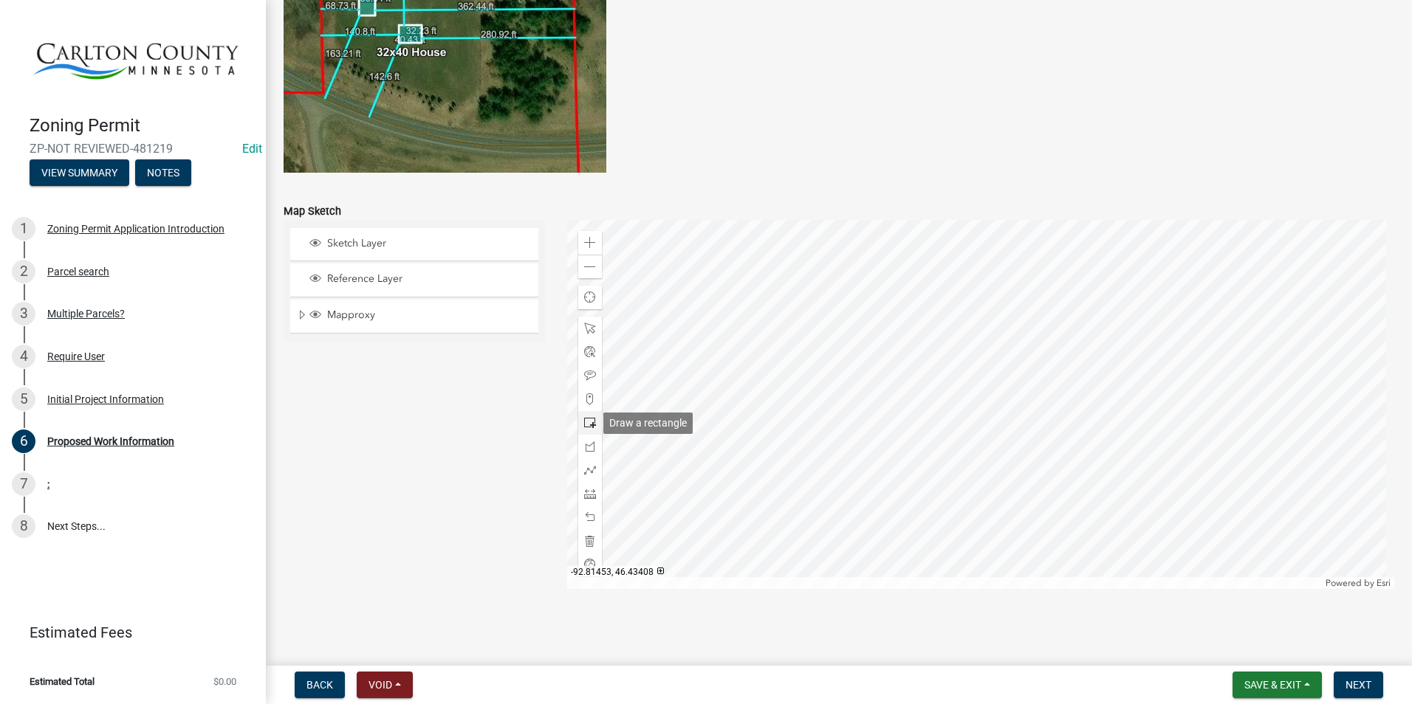
click at [590, 422] on span at bounding box center [590, 423] width 12 height 12
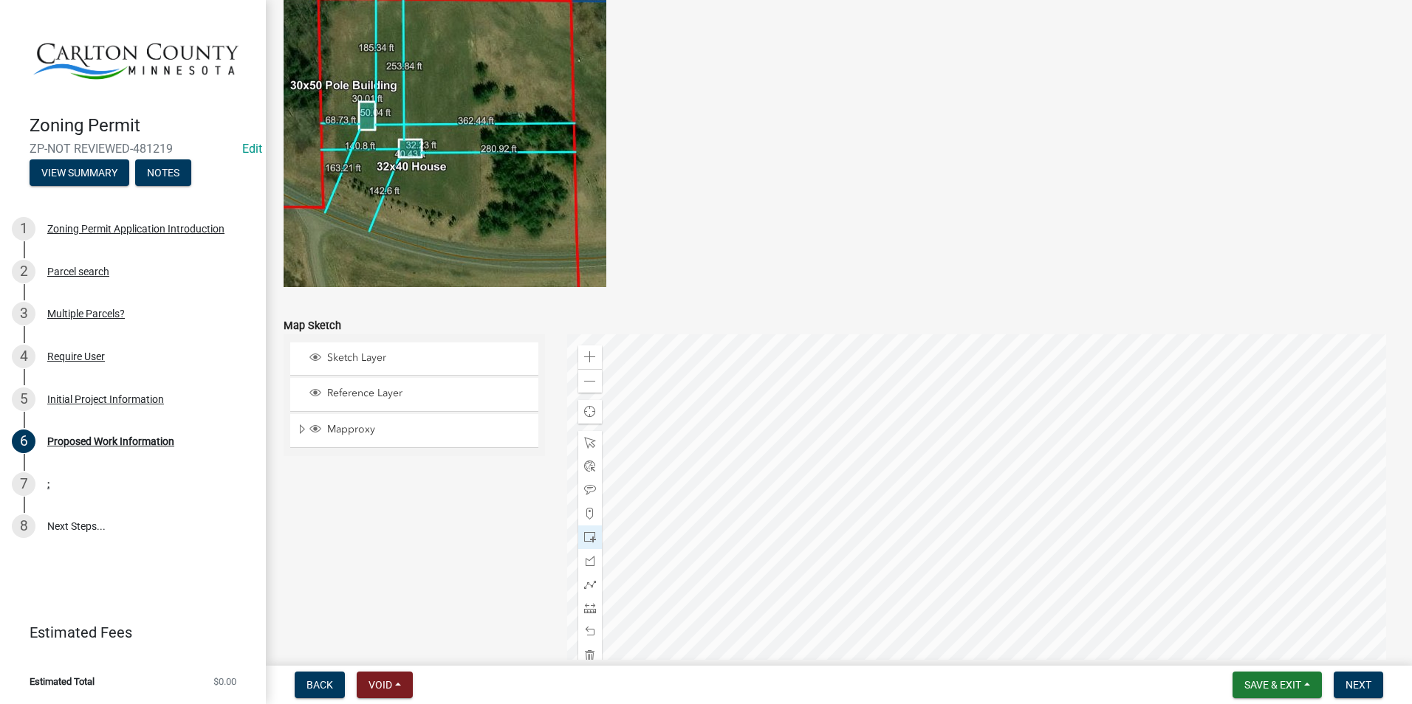
scroll to position [2717, 0]
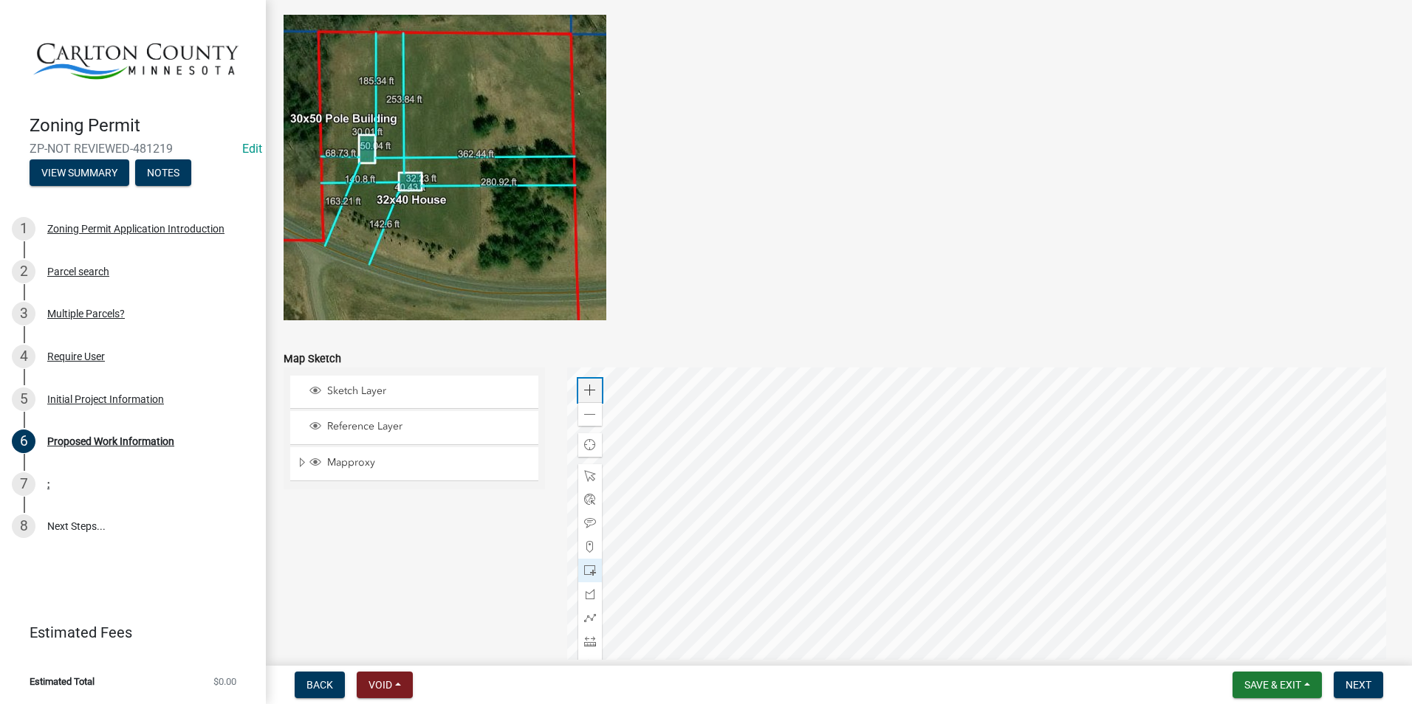
click at [589, 385] on span at bounding box center [590, 391] width 12 height 12
click at [589, 386] on span at bounding box center [590, 391] width 12 height 12
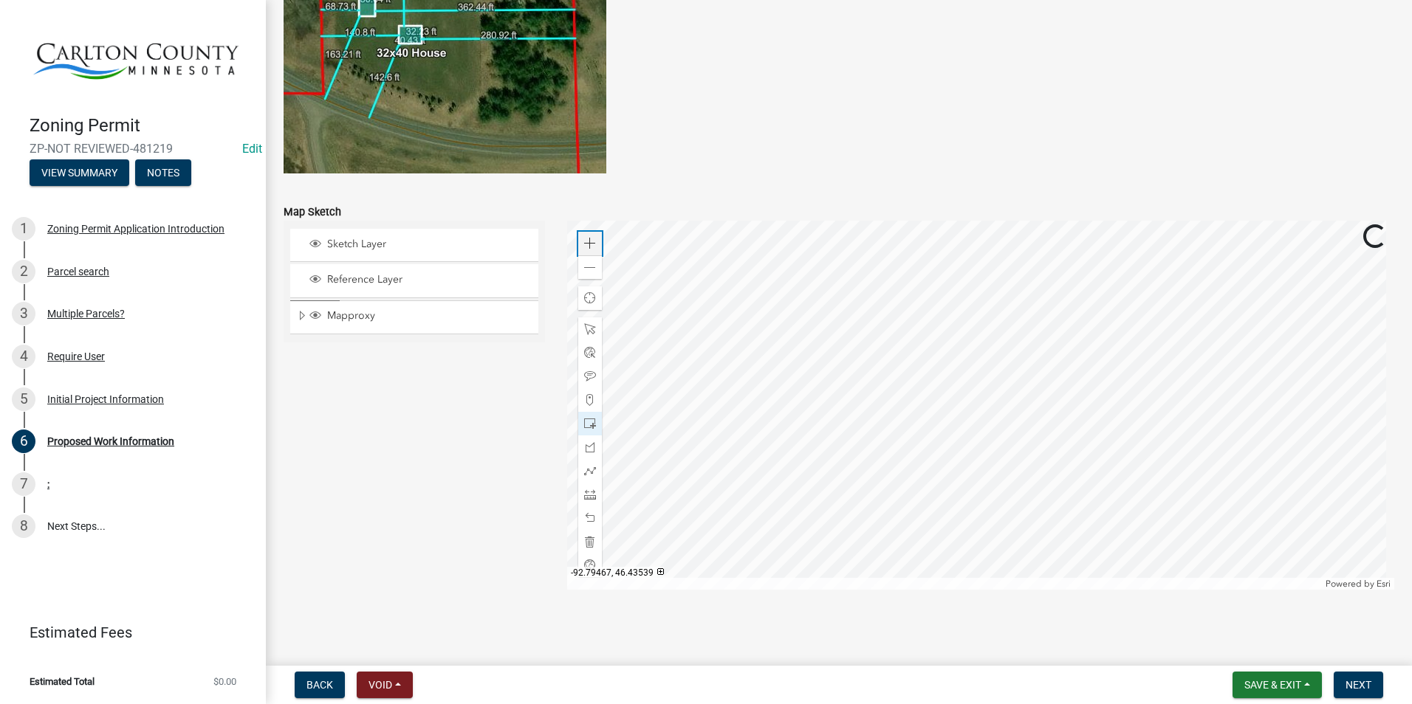
scroll to position [2865, 0]
click at [584, 271] on span at bounding box center [590, 267] width 12 height 12
click at [890, 443] on div at bounding box center [981, 404] width 828 height 369
click at [587, 377] on span at bounding box center [590, 376] width 12 height 12
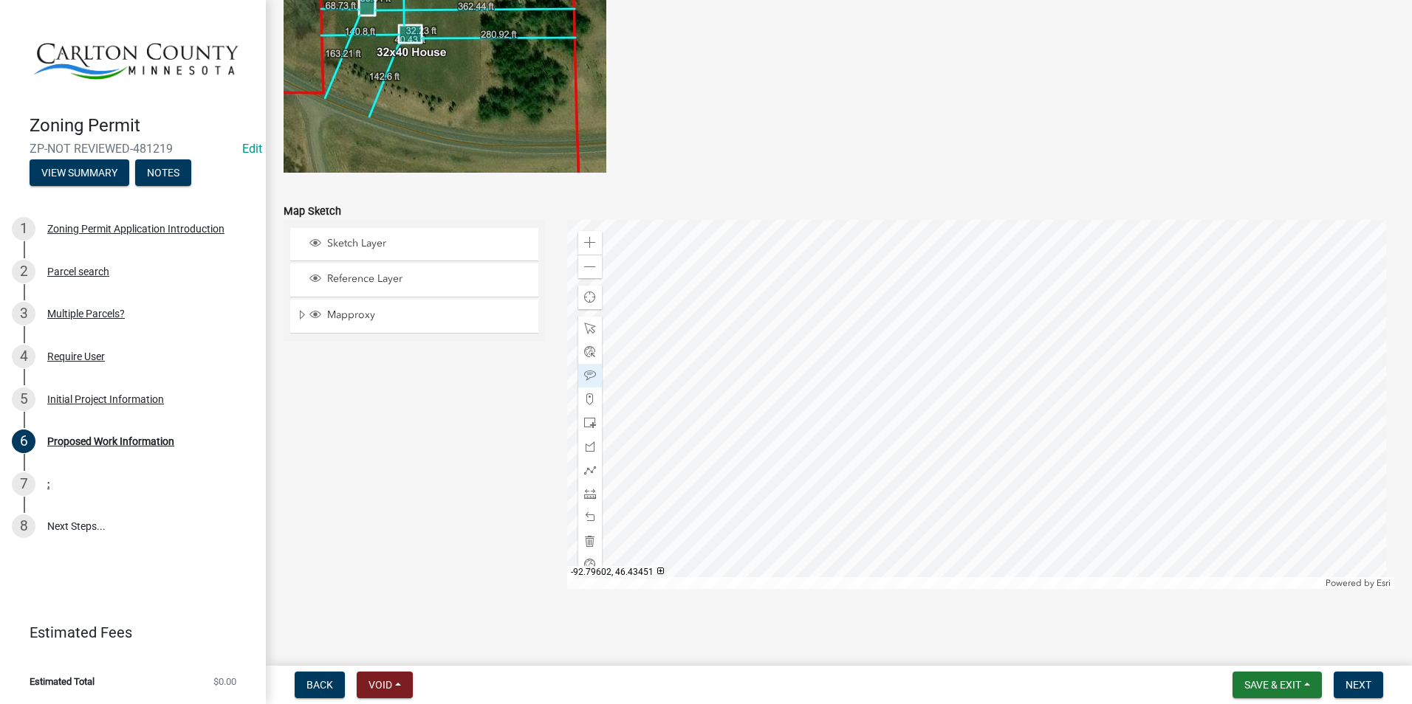
click at [880, 437] on div at bounding box center [981, 404] width 828 height 369
click at [1262, 682] on span "Save & Exit" at bounding box center [1272, 685] width 57 height 12
click at [1231, 610] on button "Save" at bounding box center [1263, 611] width 118 height 35
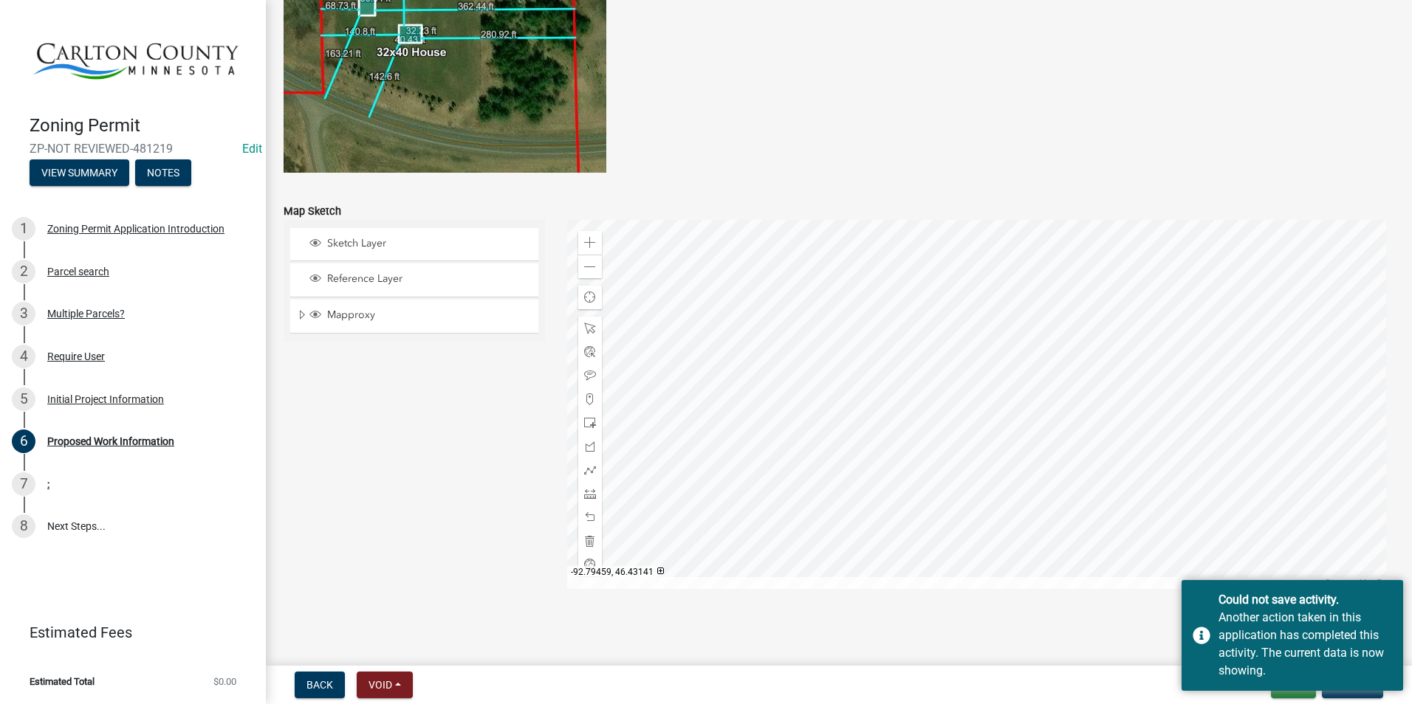
click at [982, 639] on main "Proposed Work Information share Share Proposed Start Date: 09/19/2025 Project D…" at bounding box center [839, 330] width 1146 height 660
click at [34, 484] on div "7" at bounding box center [24, 485] width 24 height 24
click at [1204, 637] on div "Could not save activity. Another action taken in this application has completed…" at bounding box center [1293, 635] width 222 height 111
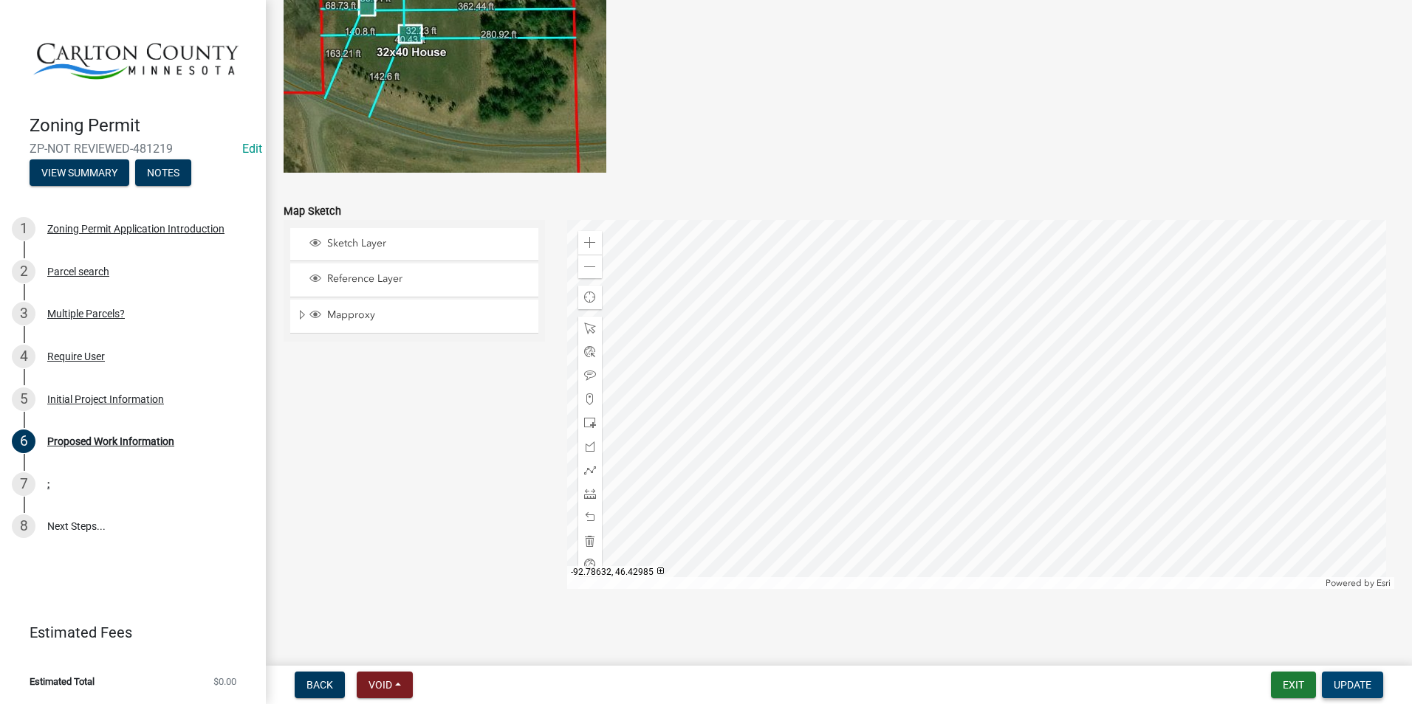
click at [1371, 679] on button "Update" at bounding box center [1352, 685] width 61 height 27
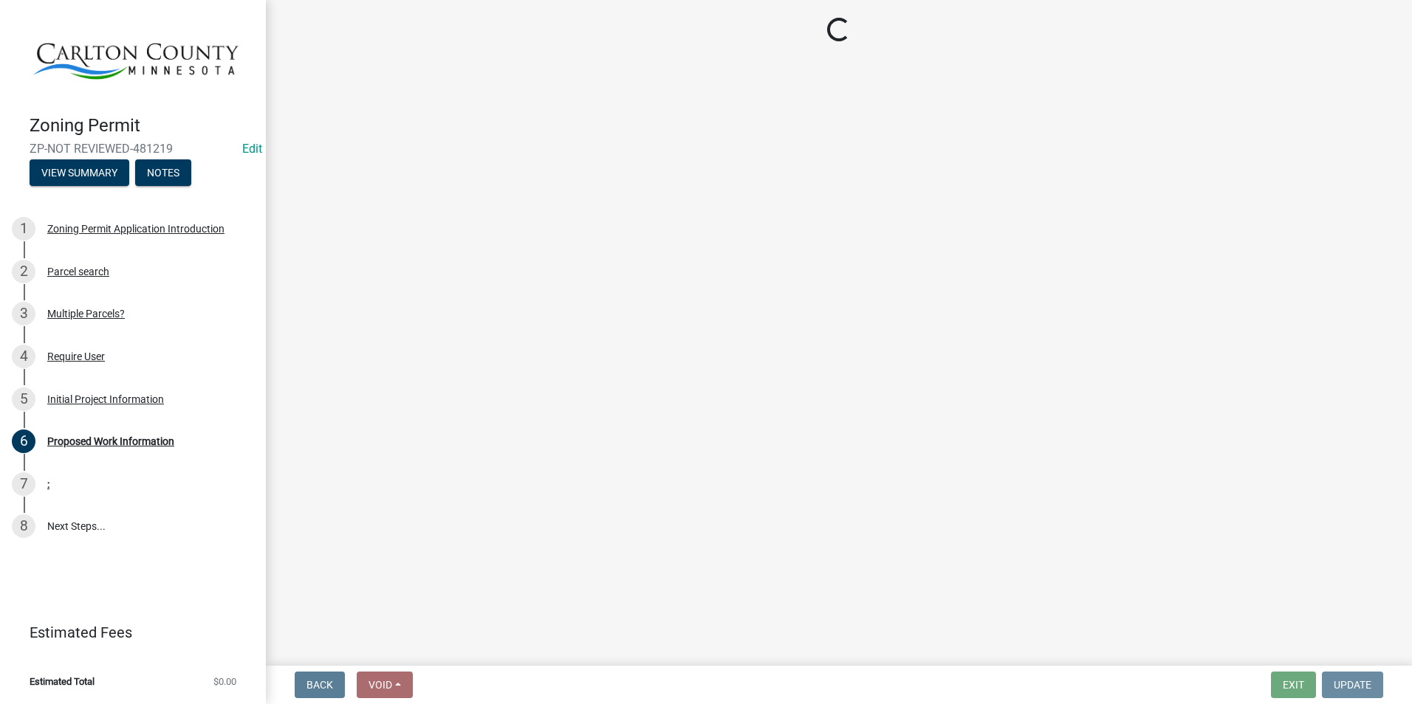
scroll to position [0, 0]
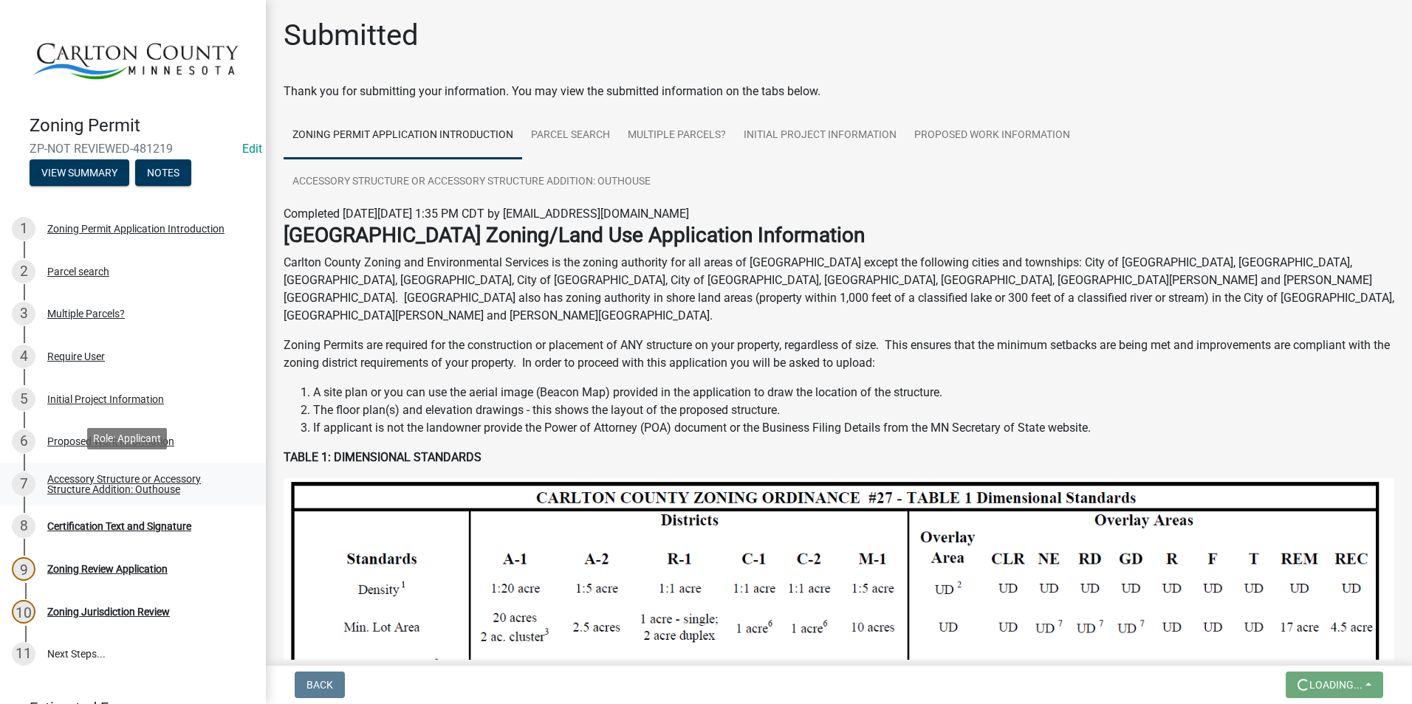
click at [157, 474] on div "Accessory Structure or Accessory Structure Addition: Outhouse" at bounding box center [144, 484] width 195 height 21
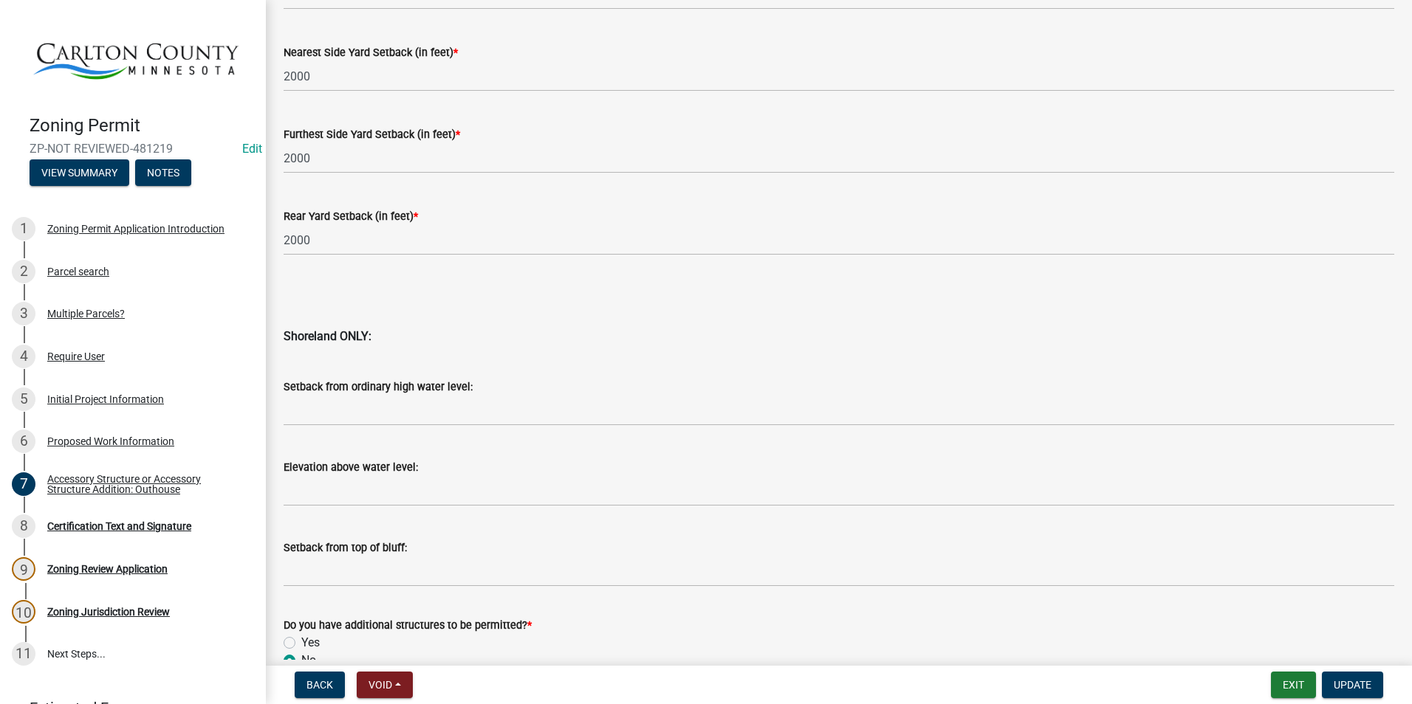
scroll to position [1395, 0]
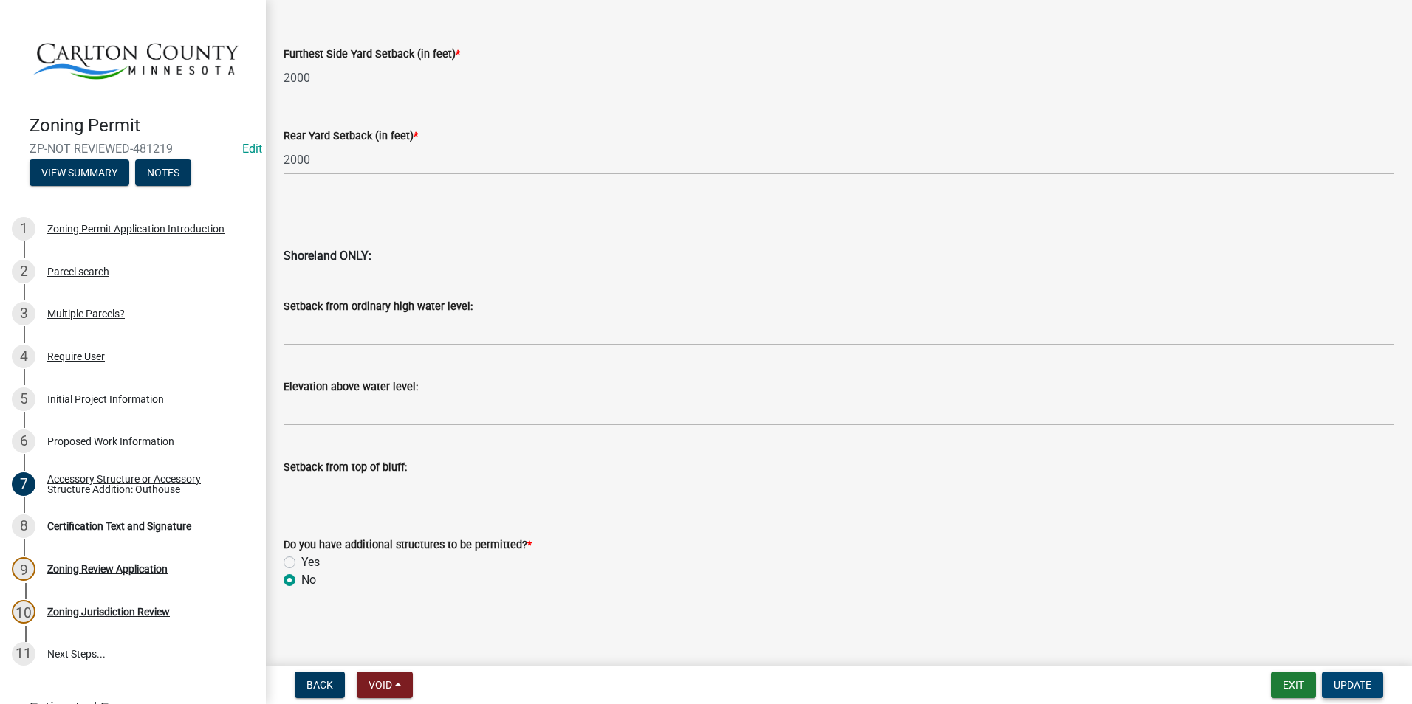
click at [1355, 685] on span "Update" at bounding box center [1353, 685] width 38 height 12
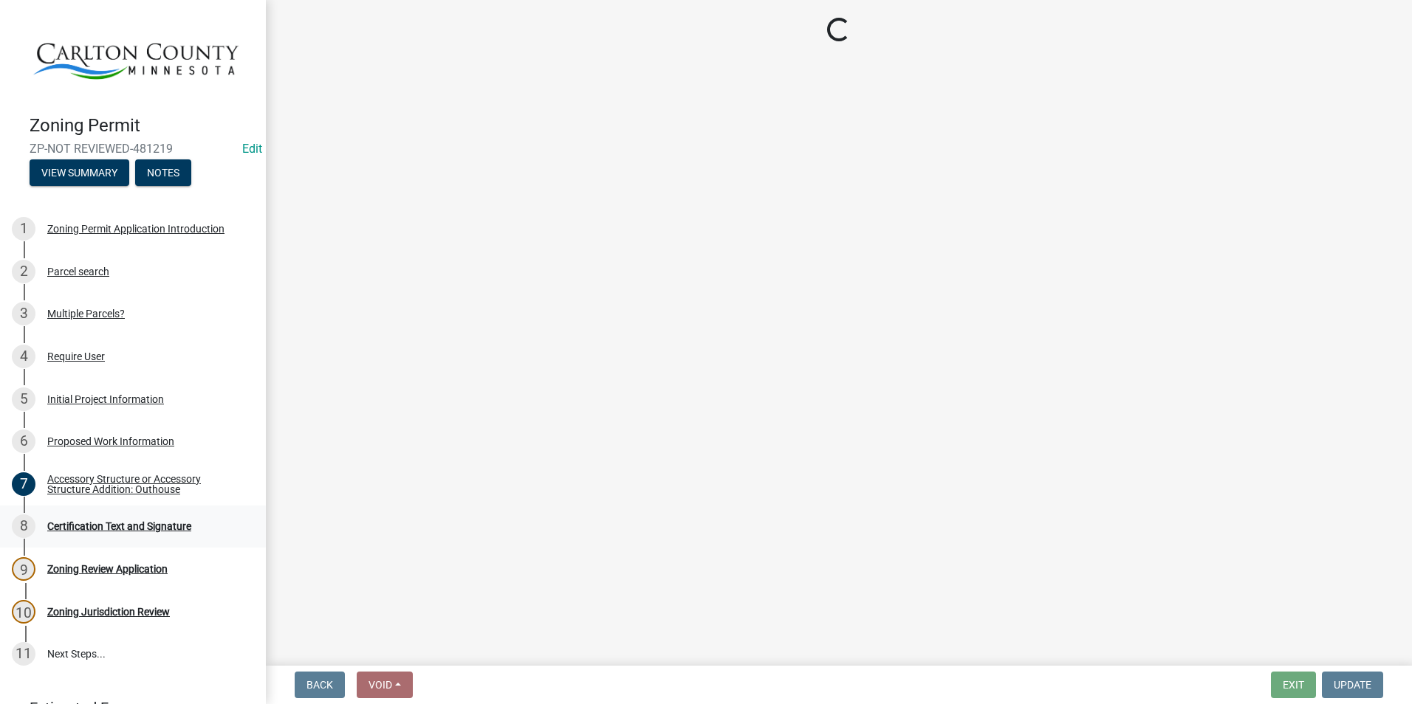
click at [89, 521] on div "Certification Text and Signature" at bounding box center [119, 526] width 144 height 10
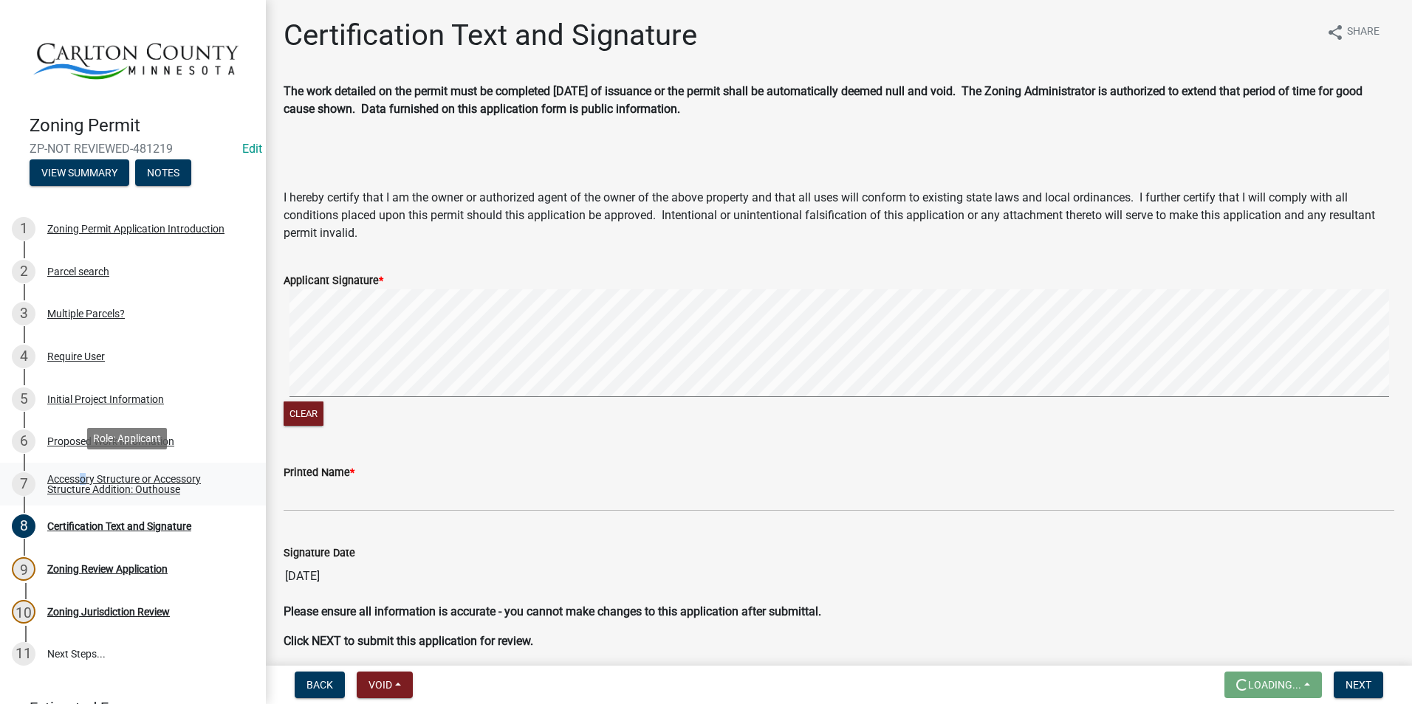
click at [79, 476] on div "Accessory Structure or Accessory Structure Addition: Outhouse" at bounding box center [144, 484] width 195 height 21
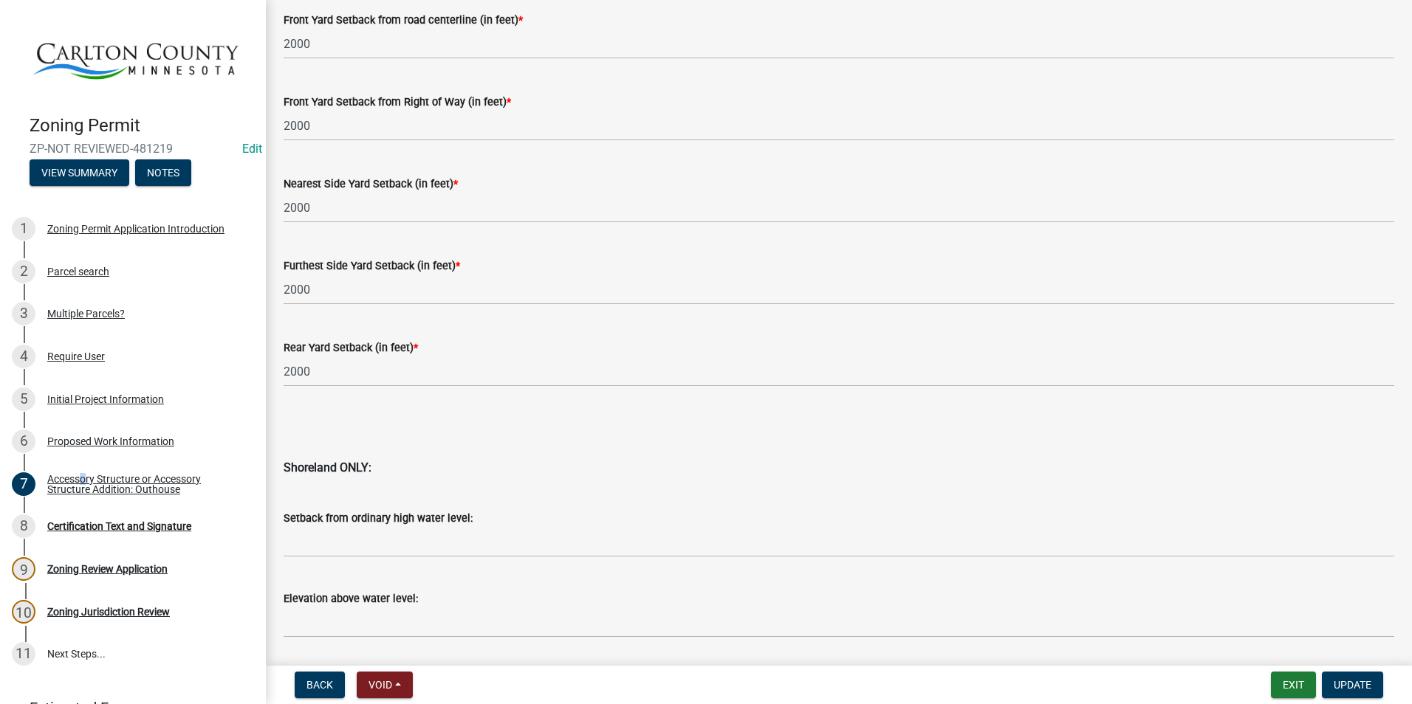
scroll to position [1395, 0]
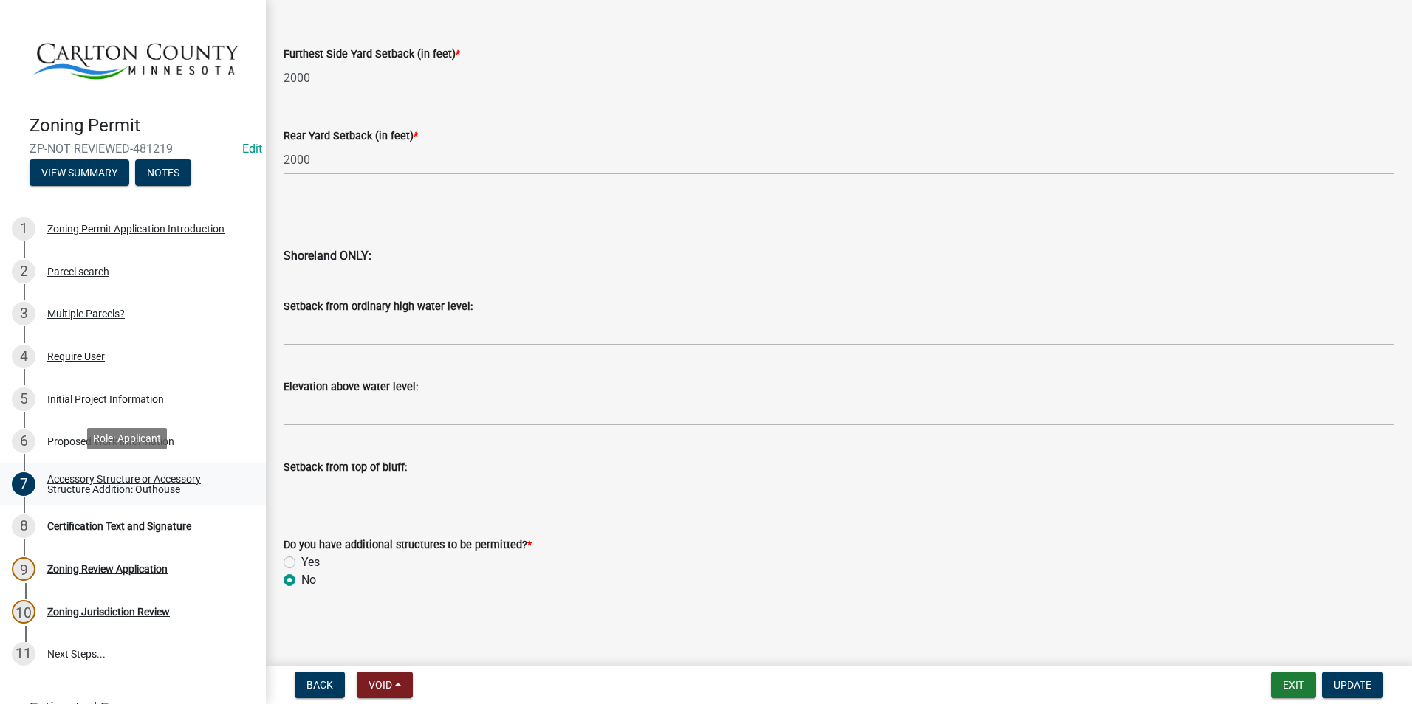
click at [109, 474] on div "Accessory Structure or Accessory Structure Addition: Outhouse" at bounding box center [144, 484] width 195 height 21
click at [1363, 672] on button "Update" at bounding box center [1352, 685] width 61 height 27
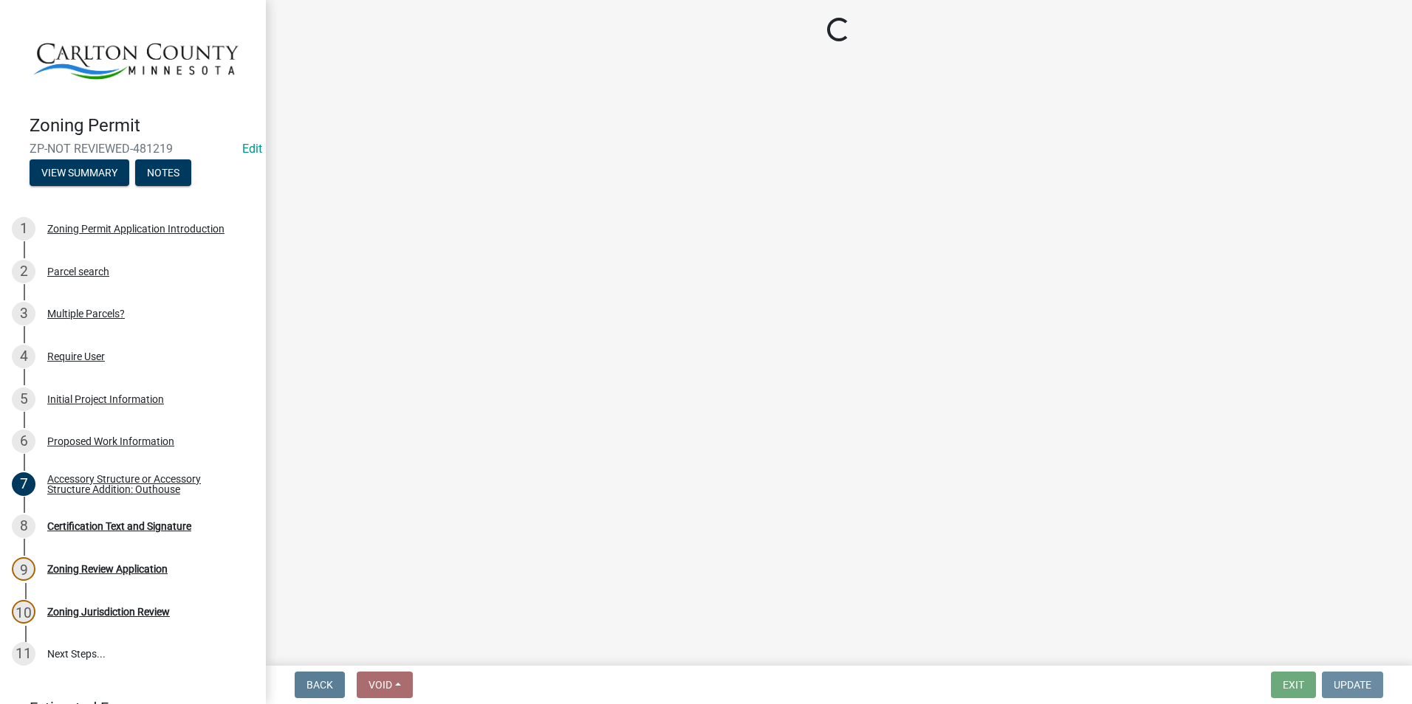
scroll to position [0, 0]
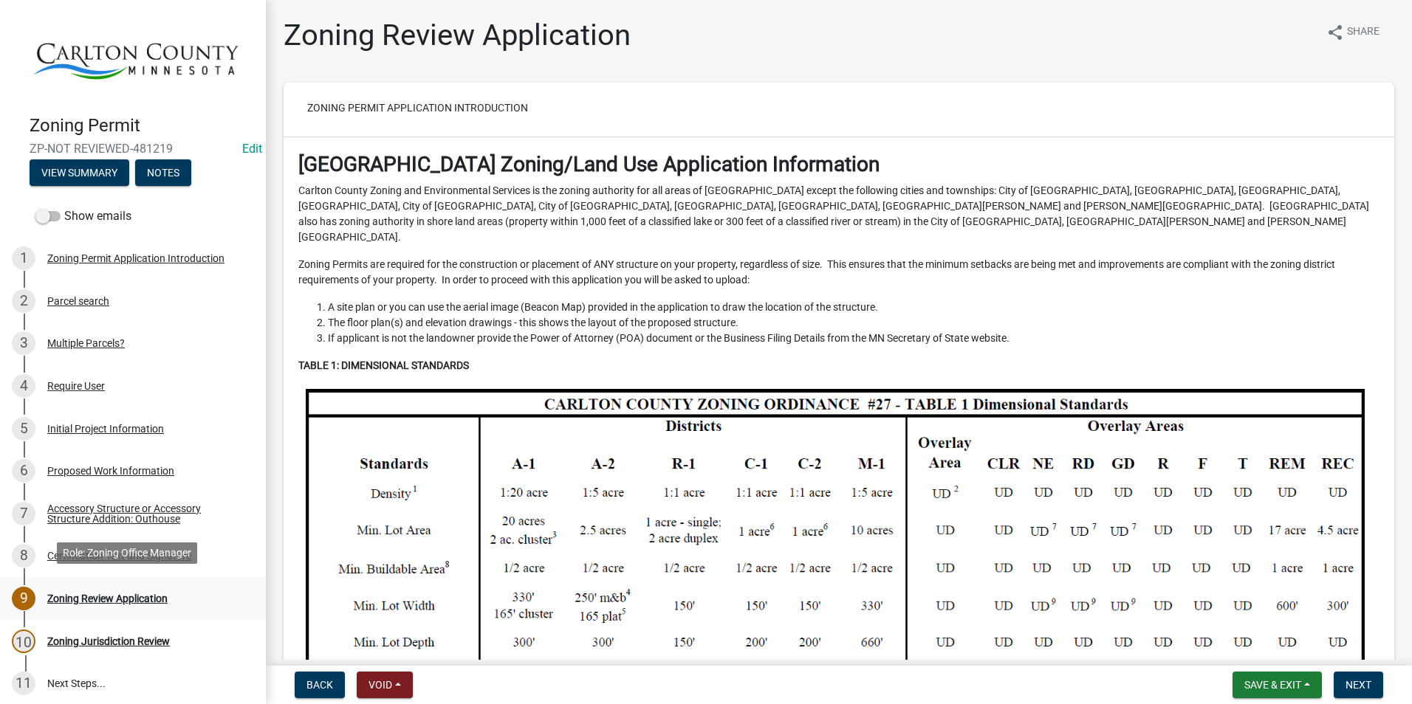
click at [153, 594] on div "Zoning Review Application" at bounding box center [107, 599] width 120 height 10
click at [152, 594] on div "Zoning Review Application" at bounding box center [107, 599] width 120 height 10
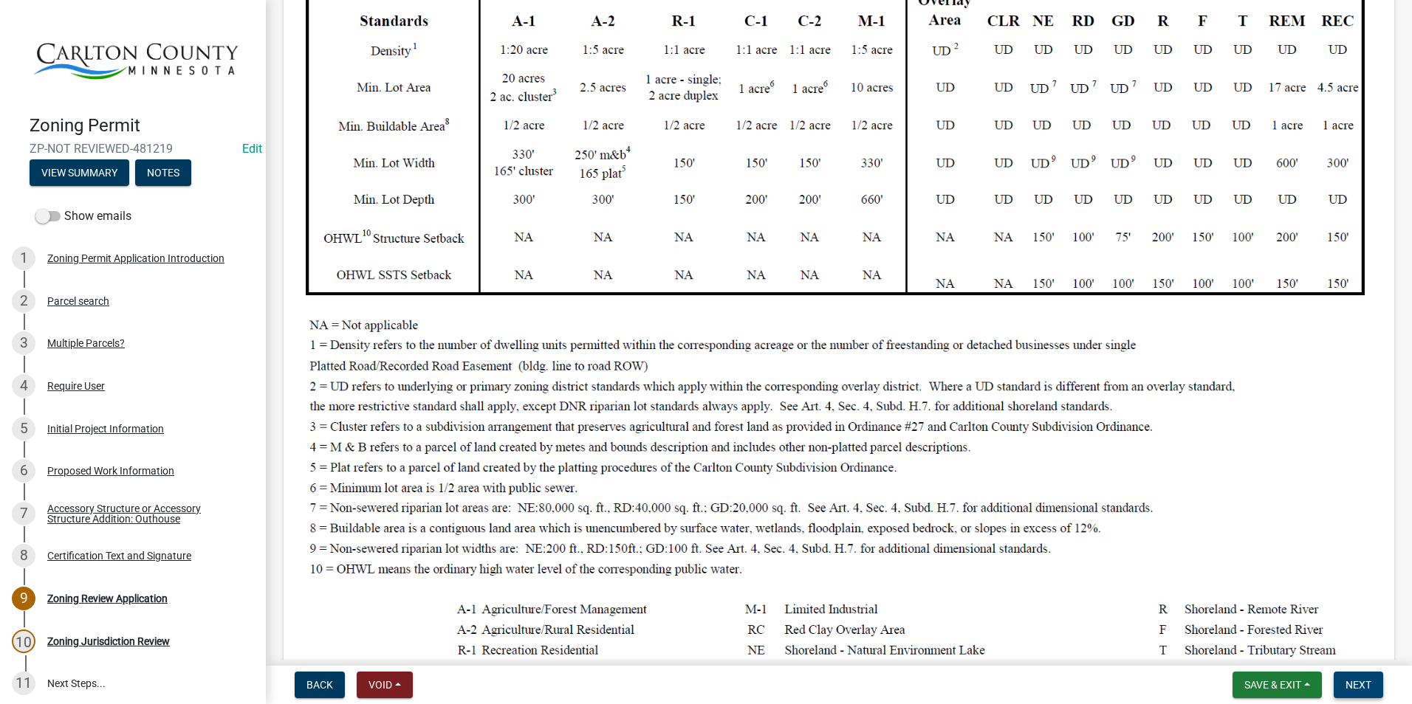
click at [1376, 682] on button "Next" at bounding box center [1358, 685] width 49 height 27
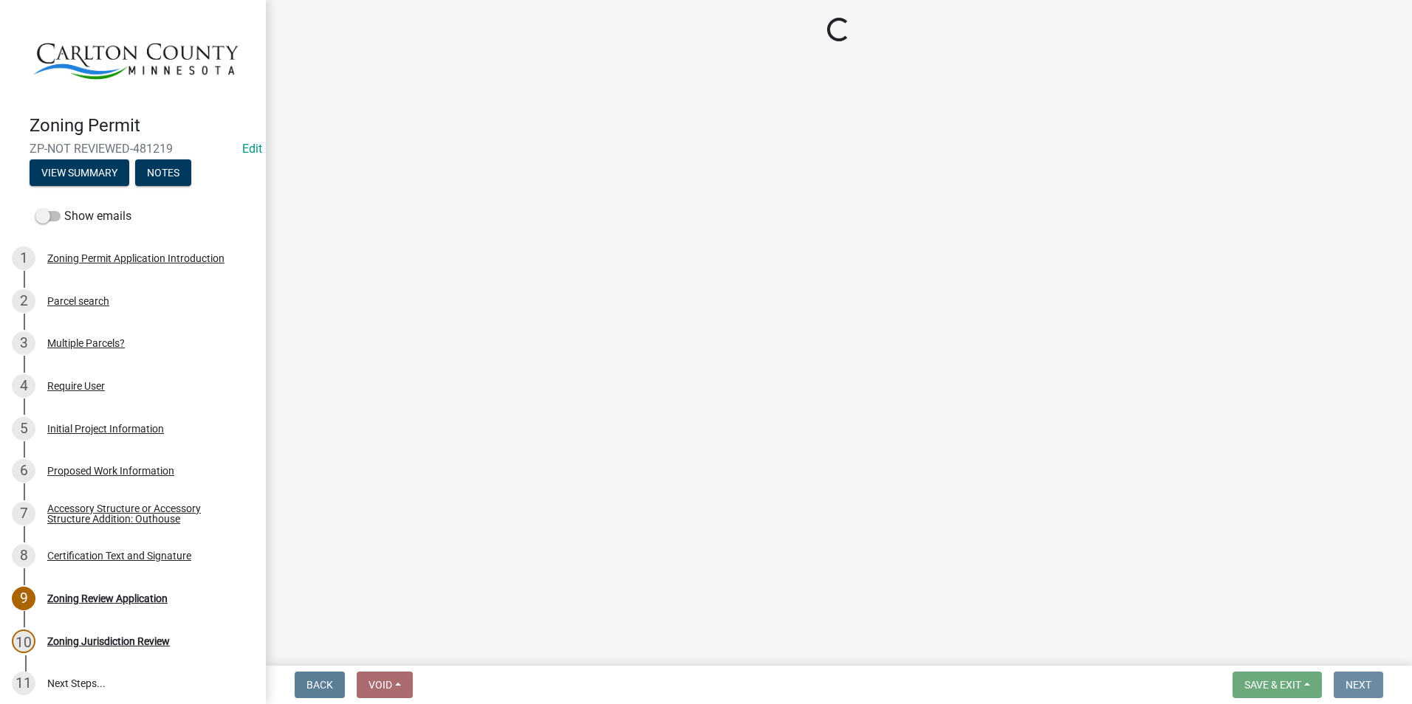
scroll to position [0, 0]
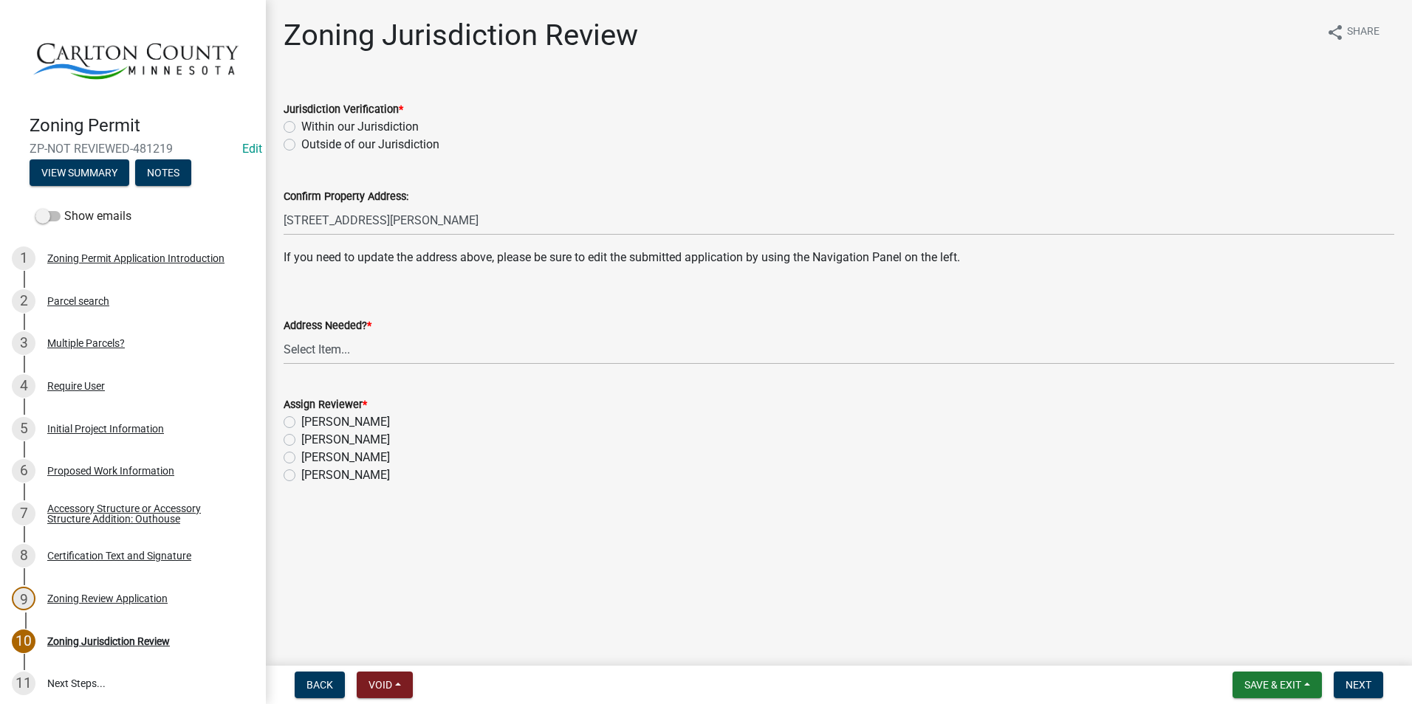
click at [307, 123] on label "Within our Jurisdiction" at bounding box center [359, 127] width 117 height 18
click at [307, 123] on input "Within our Jurisdiction" at bounding box center [306, 123] width 10 height 10
radio input "true"
click at [356, 346] on select "Select Item... Yes No" at bounding box center [839, 350] width 1111 height 30
click at [284, 335] on select "Select Item... Yes No" at bounding box center [839, 350] width 1111 height 30
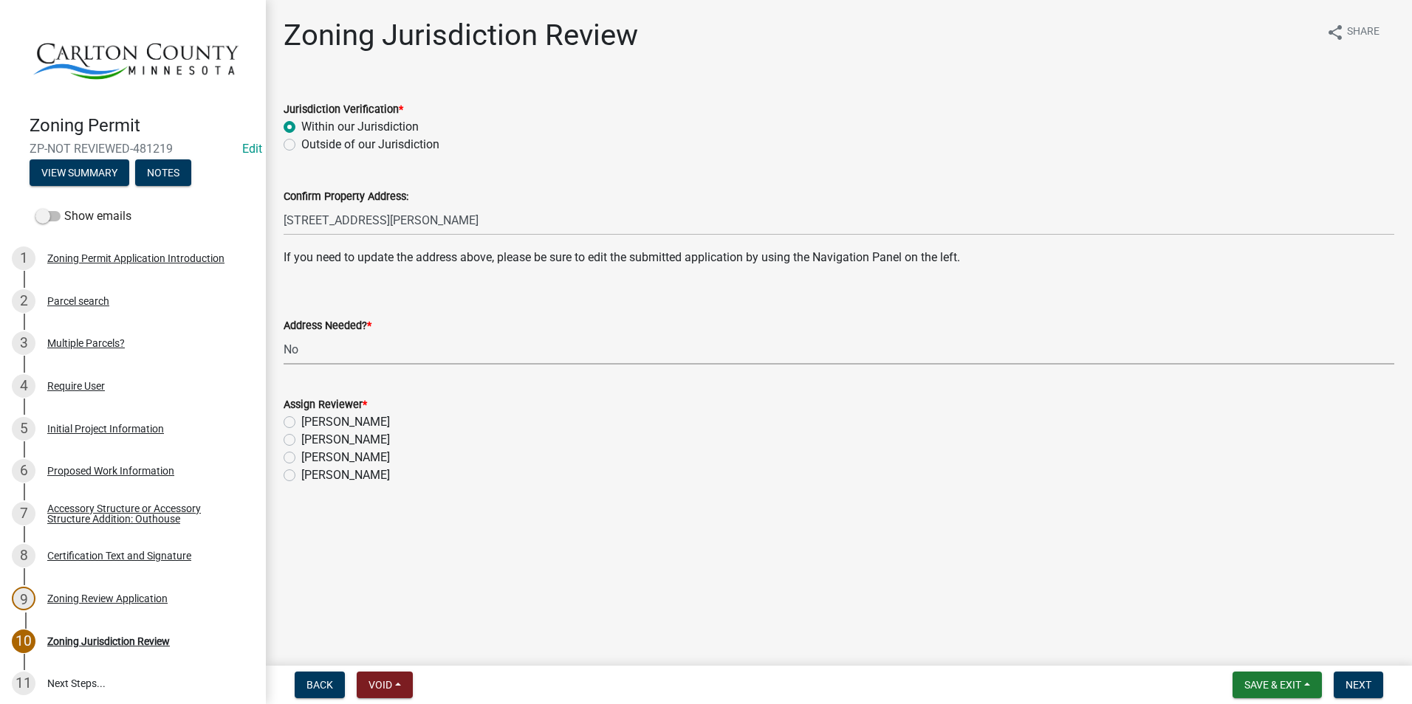
select select "aade736b-b8ba-42e5-ae4c-e00a265c1909"
click at [297, 436] on div "[PERSON_NAME]" at bounding box center [839, 440] width 1111 height 18
click at [301, 440] on label "[PERSON_NAME]" at bounding box center [345, 440] width 89 height 18
click at [301, 440] on input "[PERSON_NAME]" at bounding box center [306, 436] width 10 height 10
radio input "true"
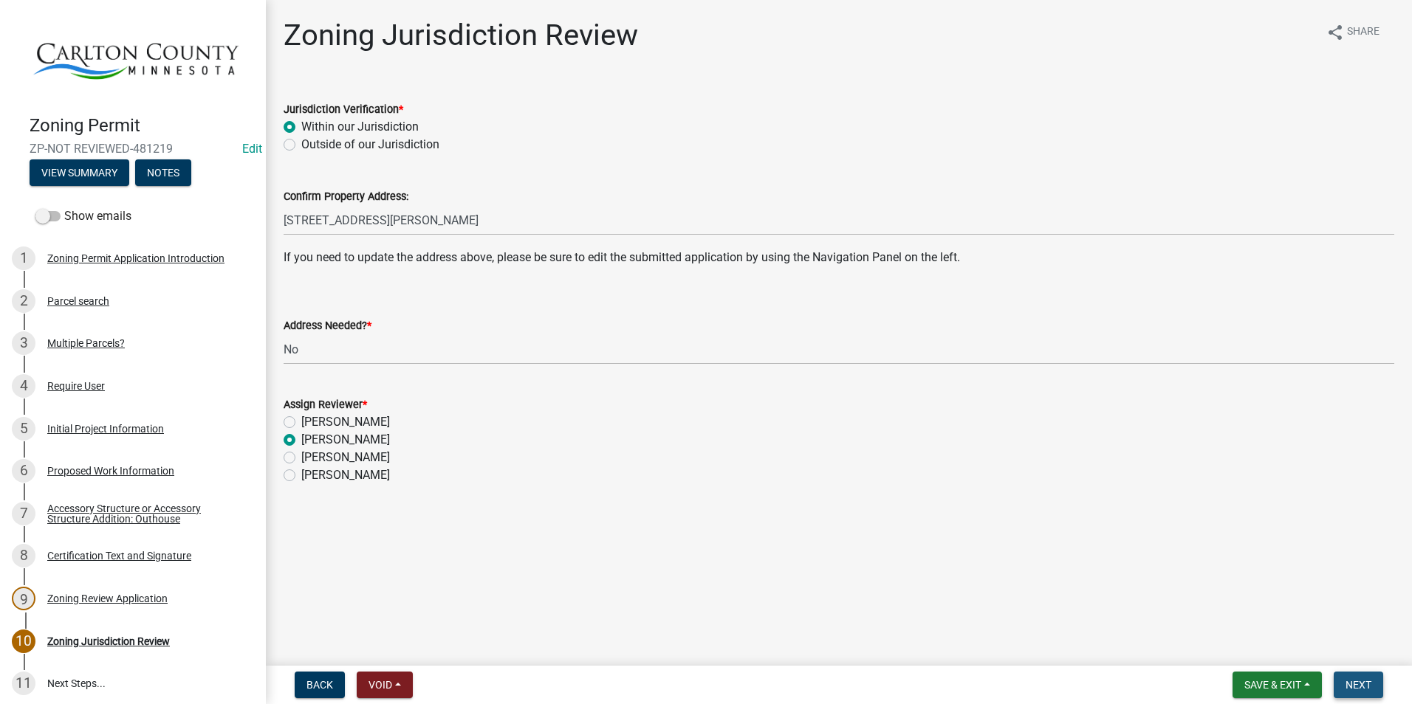
click at [1354, 688] on span "Next" at bounding box center [1358, 685] width 26 height 12
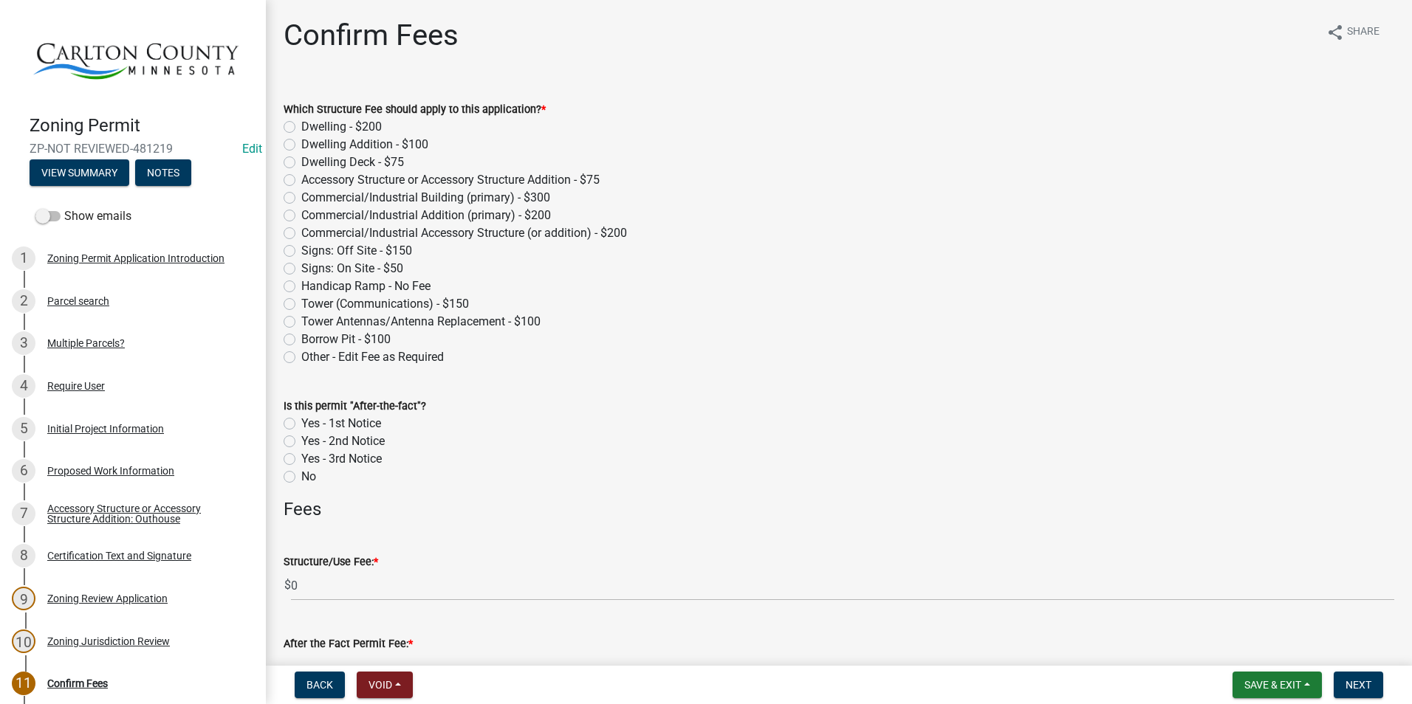
click at [301, 180] on label "Accessory Structure or Accessory Structure Addition - $75" at bounding box center [450, 180] width 298 height 18
click at [301, 180] on input "Accessory Structure or Accessory Structure Addition - $75" at bounding box center [306, 176] width 10 height 10
radio input "true"
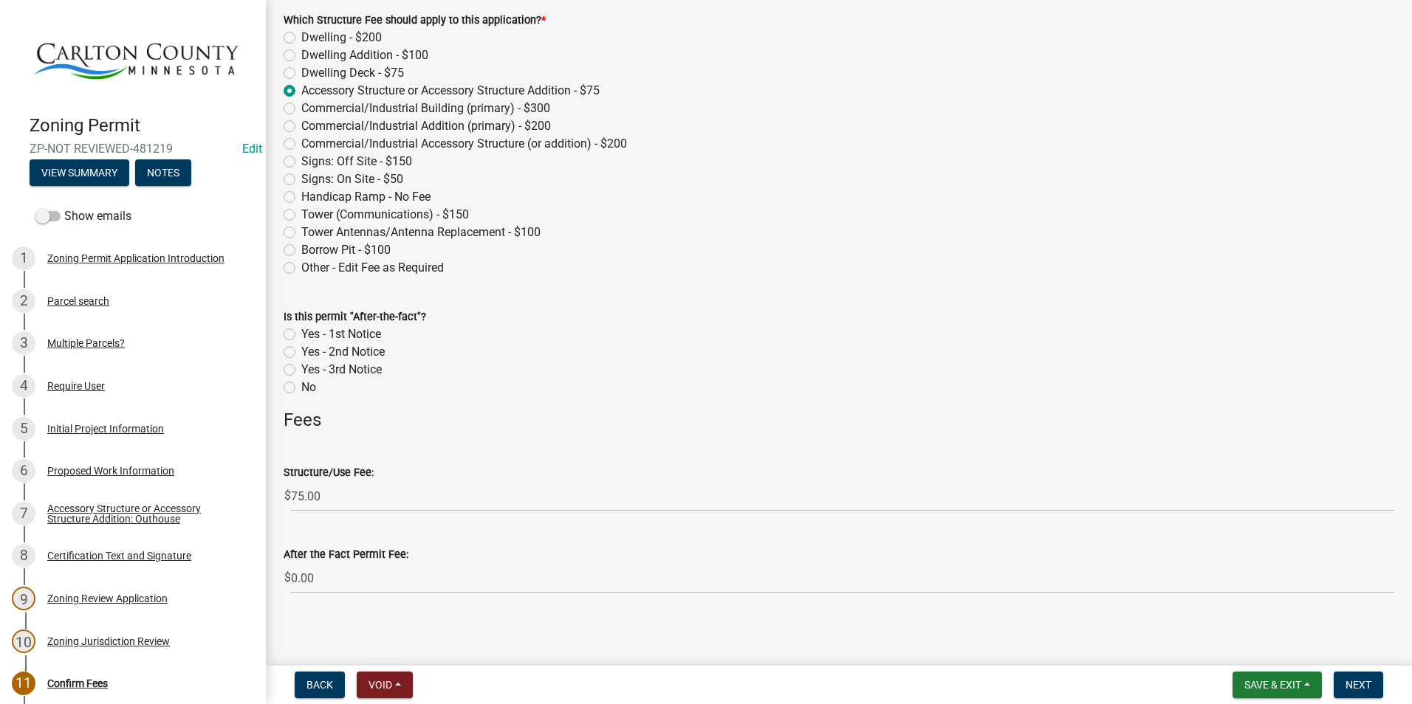
scroll to position [94, 0]
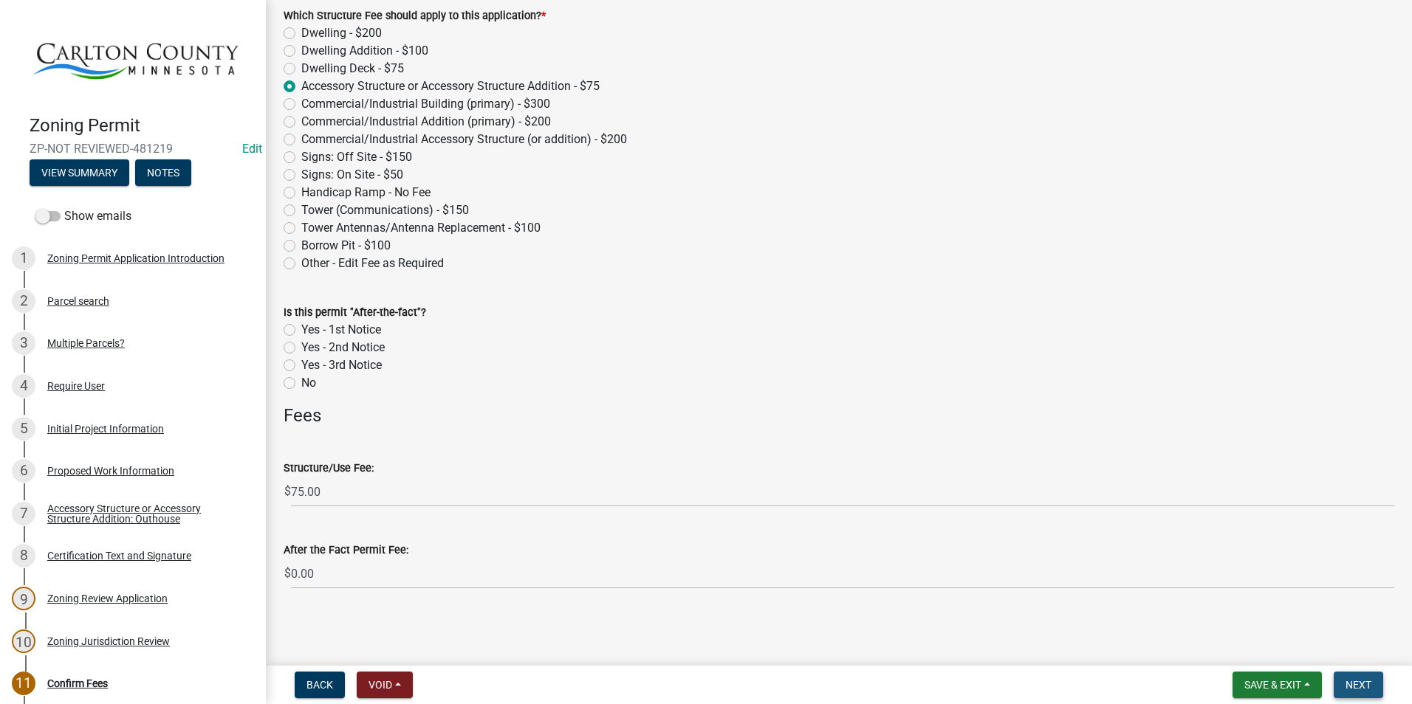
click at [1356, 680] on span "Next" at bounding box center [1358, 685] width 26 height 12
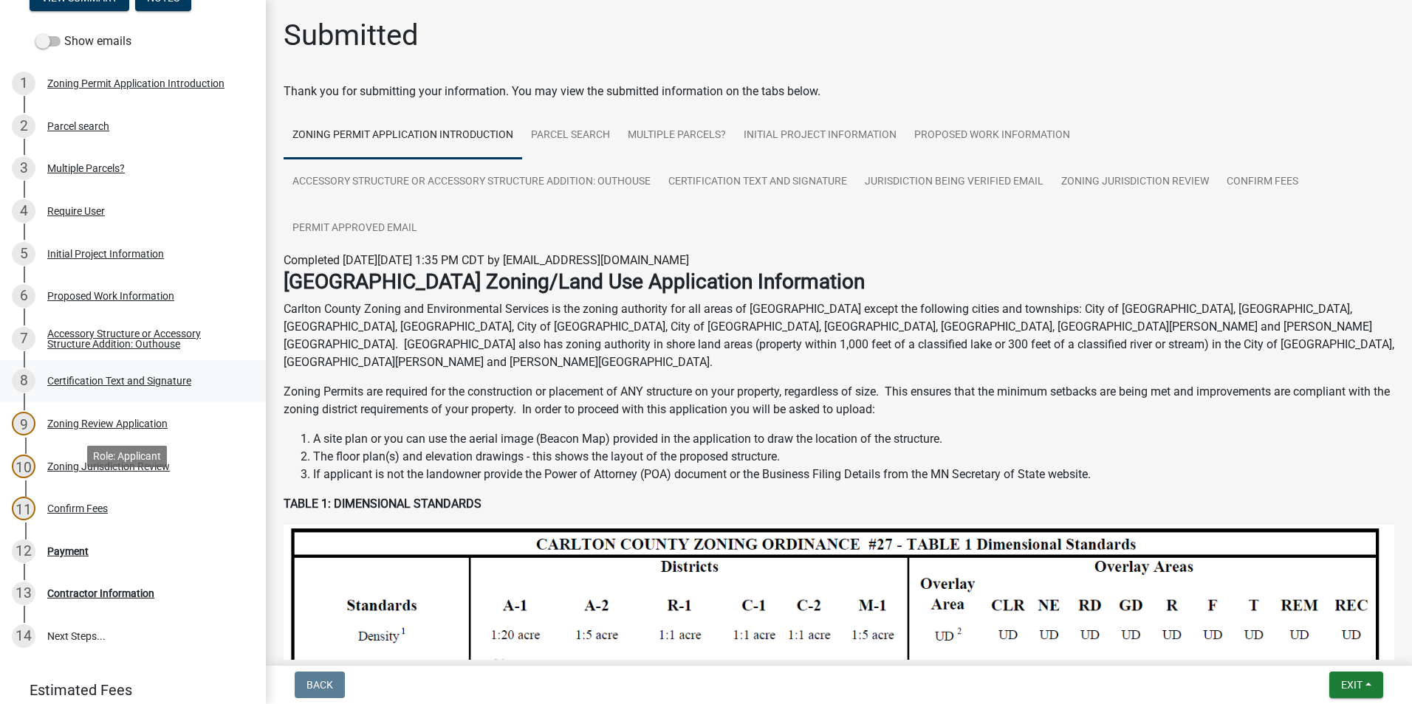
scroll to position [222, 0]
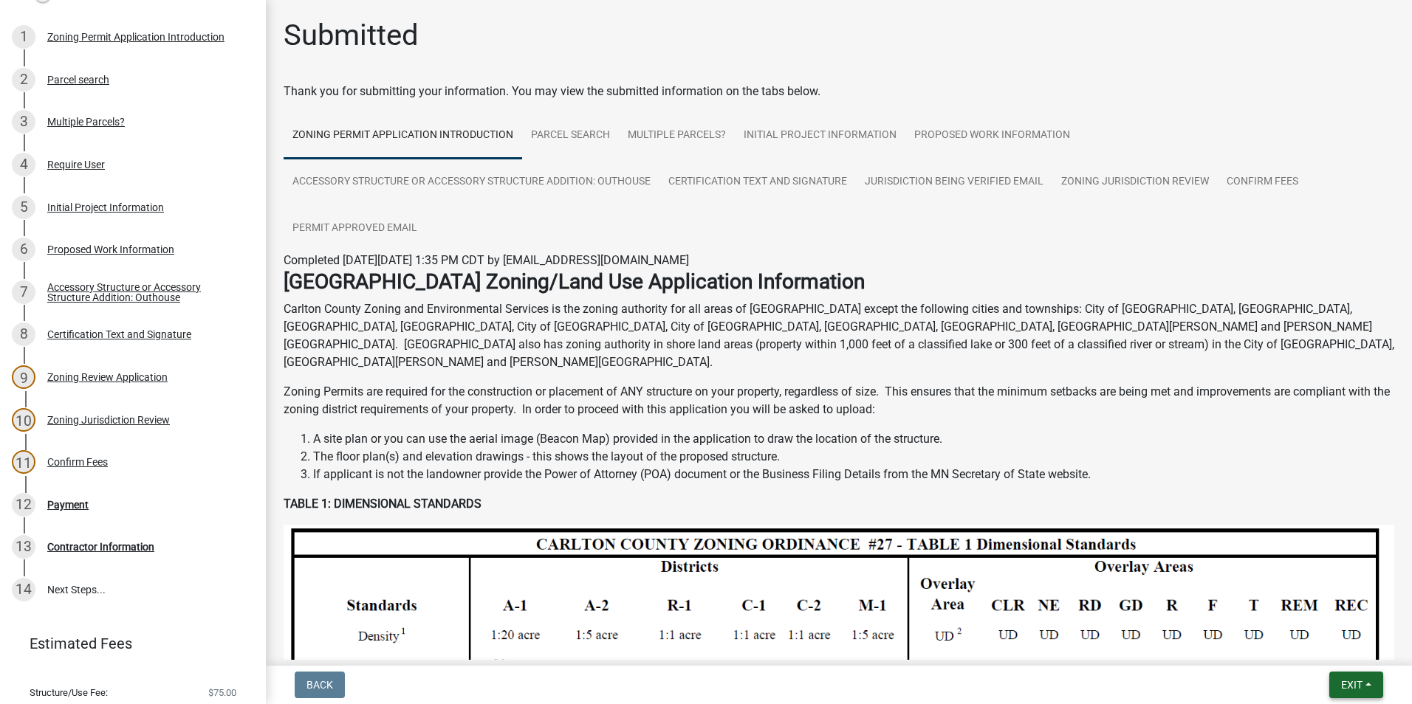
click at [1351, 681] on span "Exit" at bounding box center [1351, 685] width 21 height 12
click at [1326, 645] on button "Save & Exit" at bounding box center [1324, 646] width 118 height 35
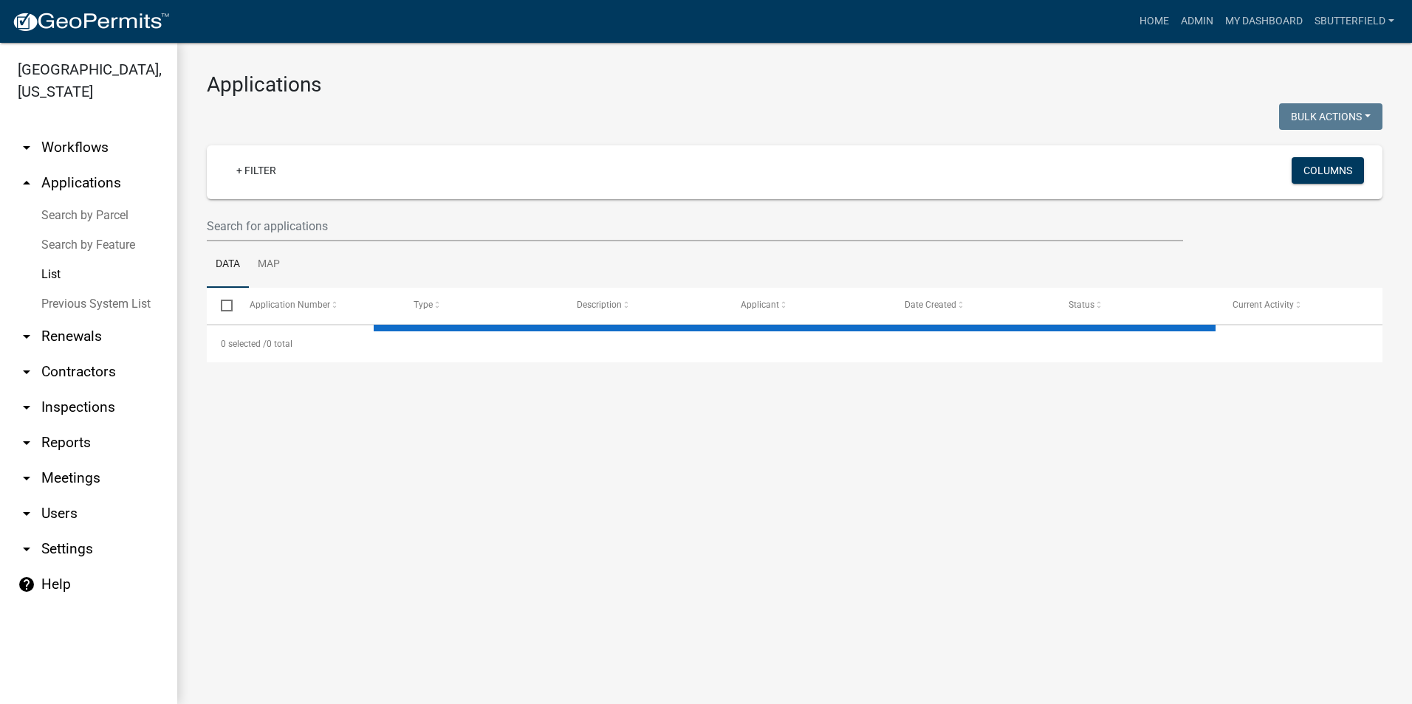
select select "1: 25"
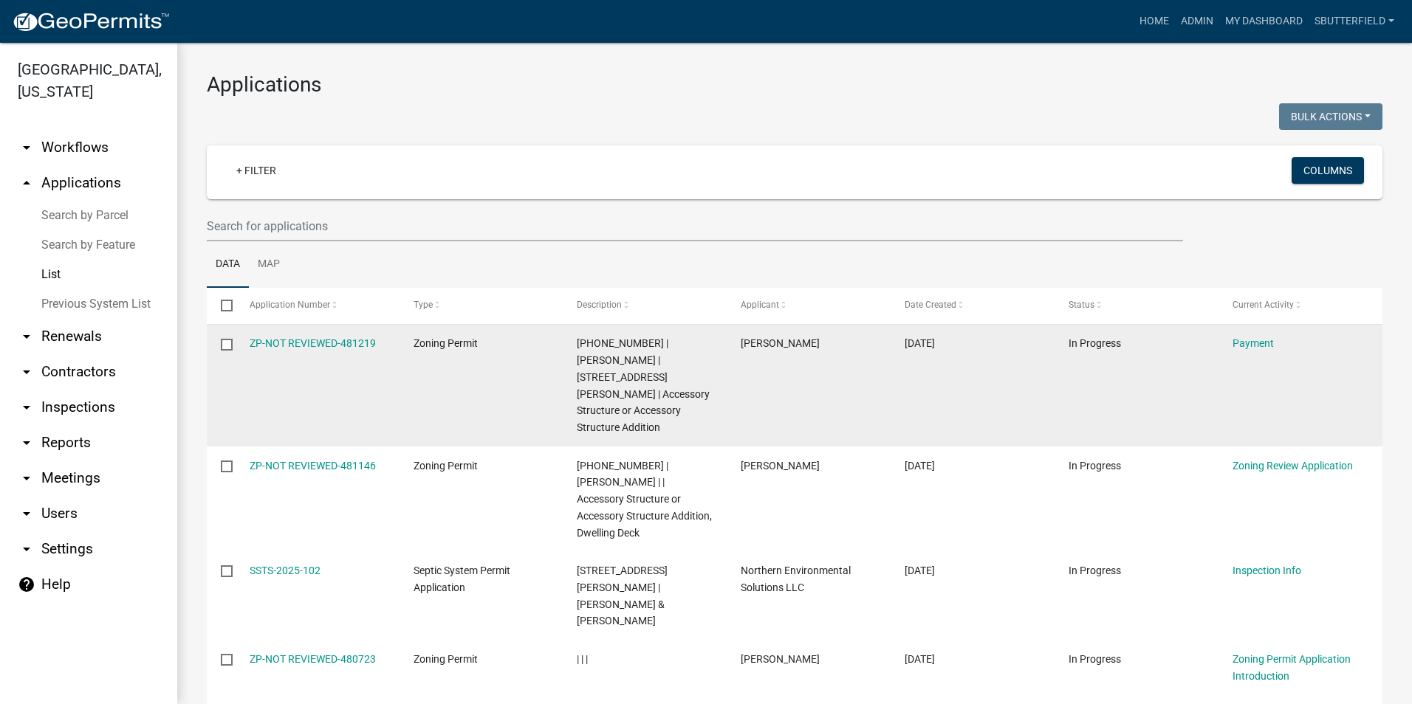
click at [246, 341] on datatable-body-cell "ZP-NOT REVIEWED-481219" at bounding box center [317, 386] width 164 height 122
click at [309, 345] on link "ZP-NOT REVIEWED-481219" at bounding box center [313, 343] width 126 height 12
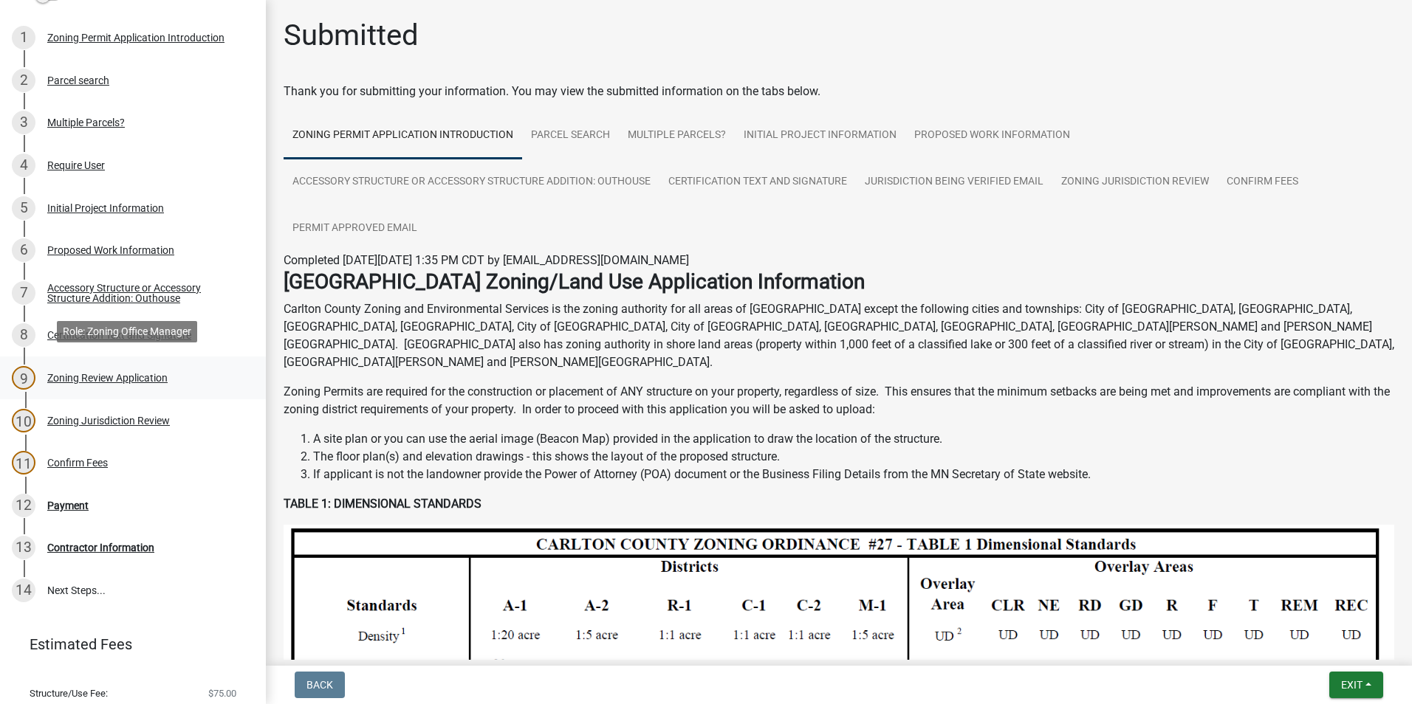
scroll to position [222, 0]
click at [92, 162] on div "Require User" at bounding box center [76, 165] width 58 height 10
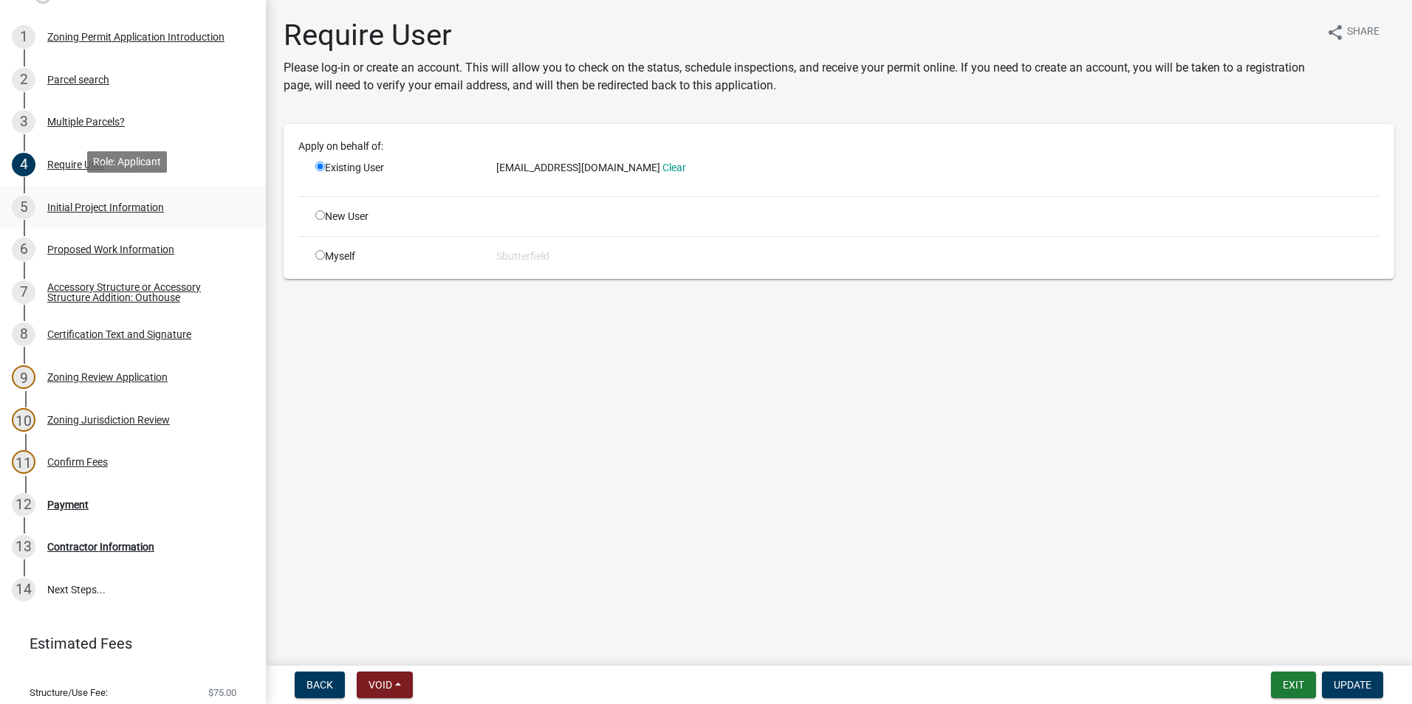
click at [98, 206] on div "Initial Project Information" at bounding box center [105, 207] width 117 height 10
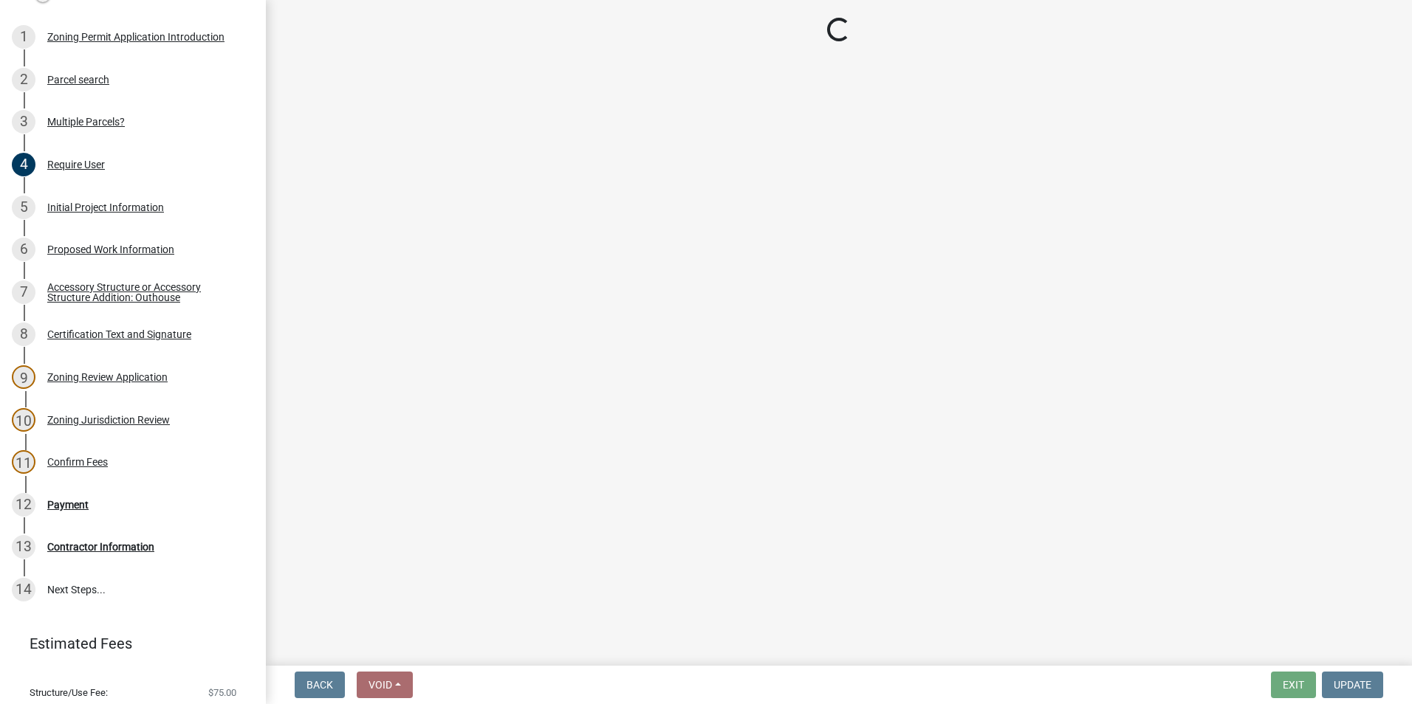
select select "987bd984-5dc8-4afc-b698-6bfa0e862c67"
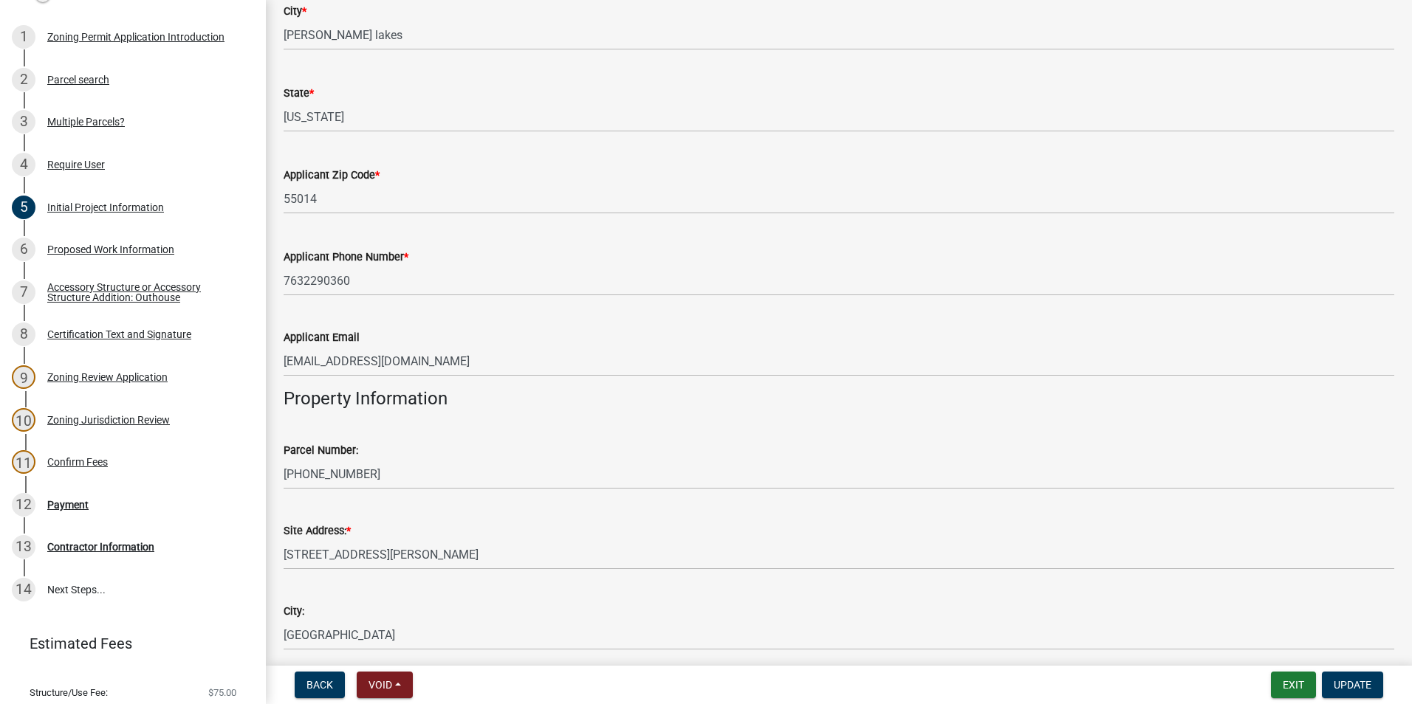
scroll to position [1182, 0]
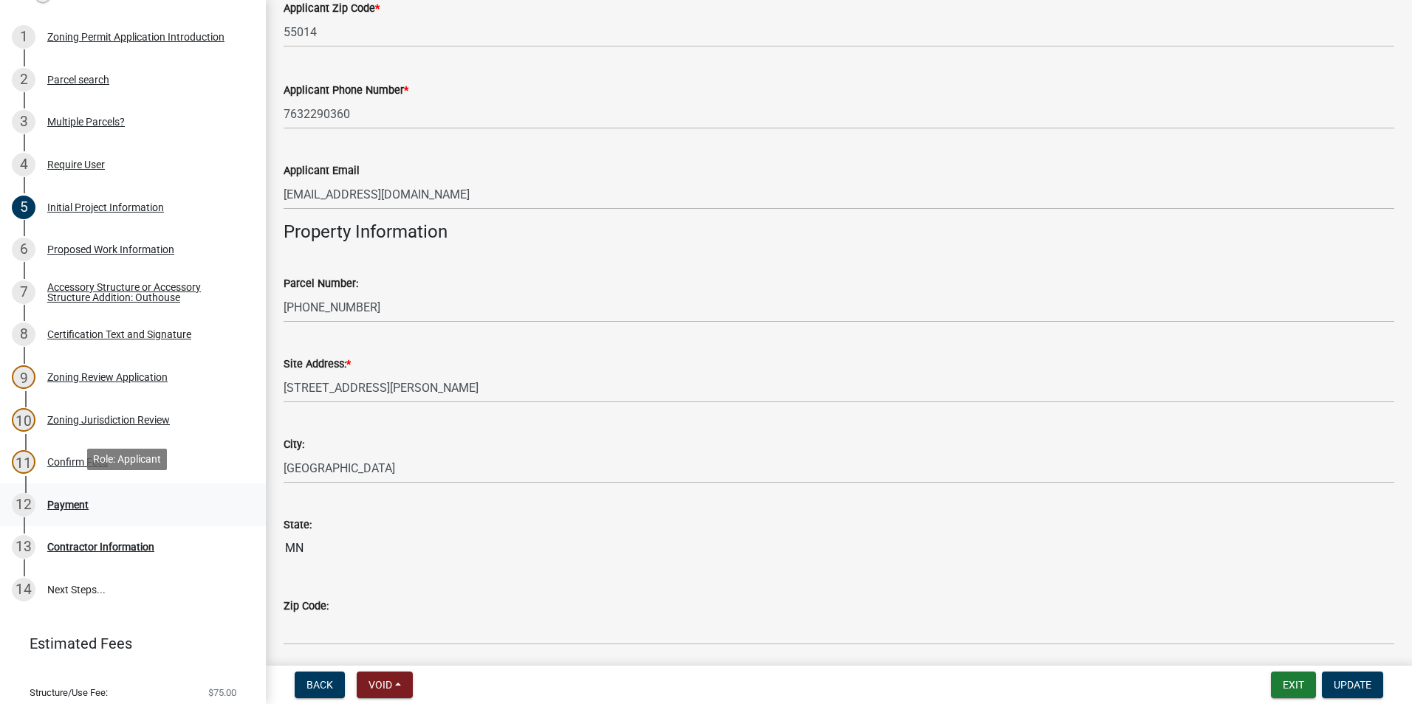
click at [74, 500] on div "Payment" at bounding box center [67, 505] width 41 height 10
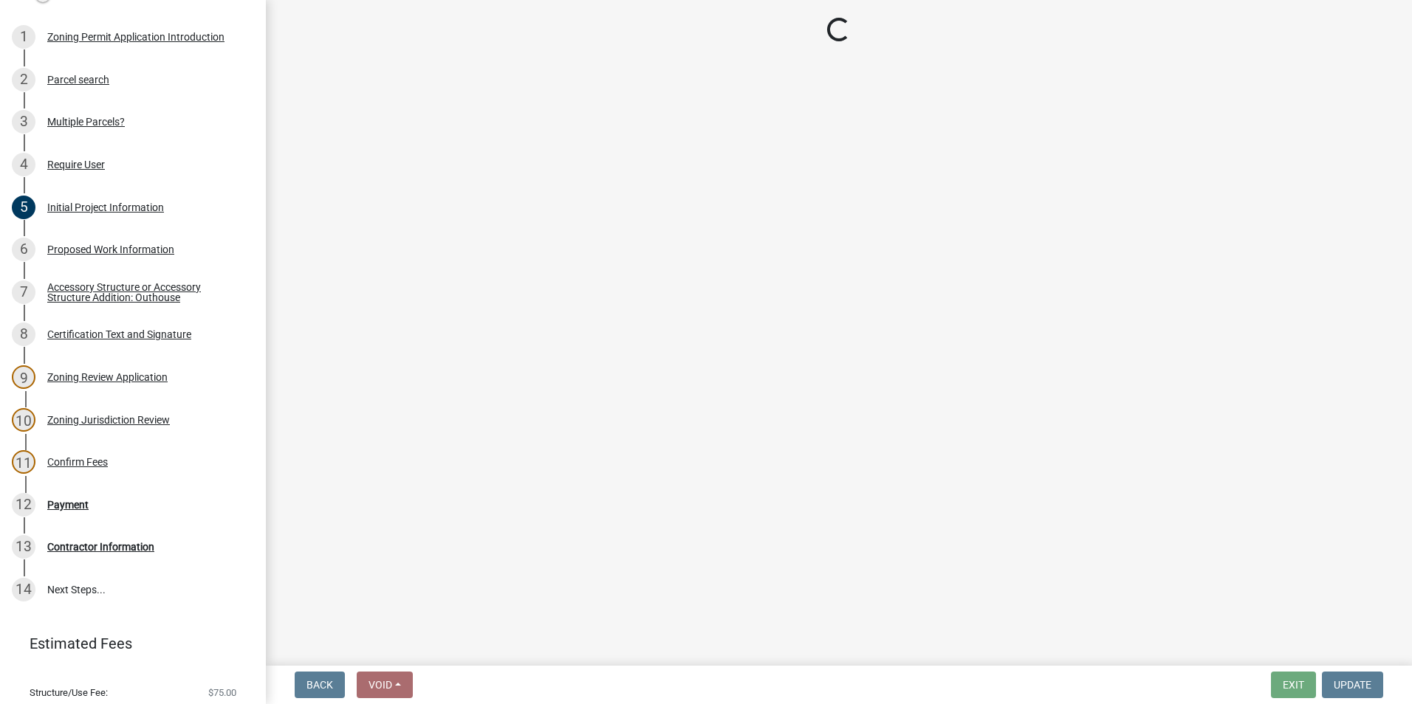
select select "3: 3"
